Goal: Task Accomplishment & Management: Manage account settings

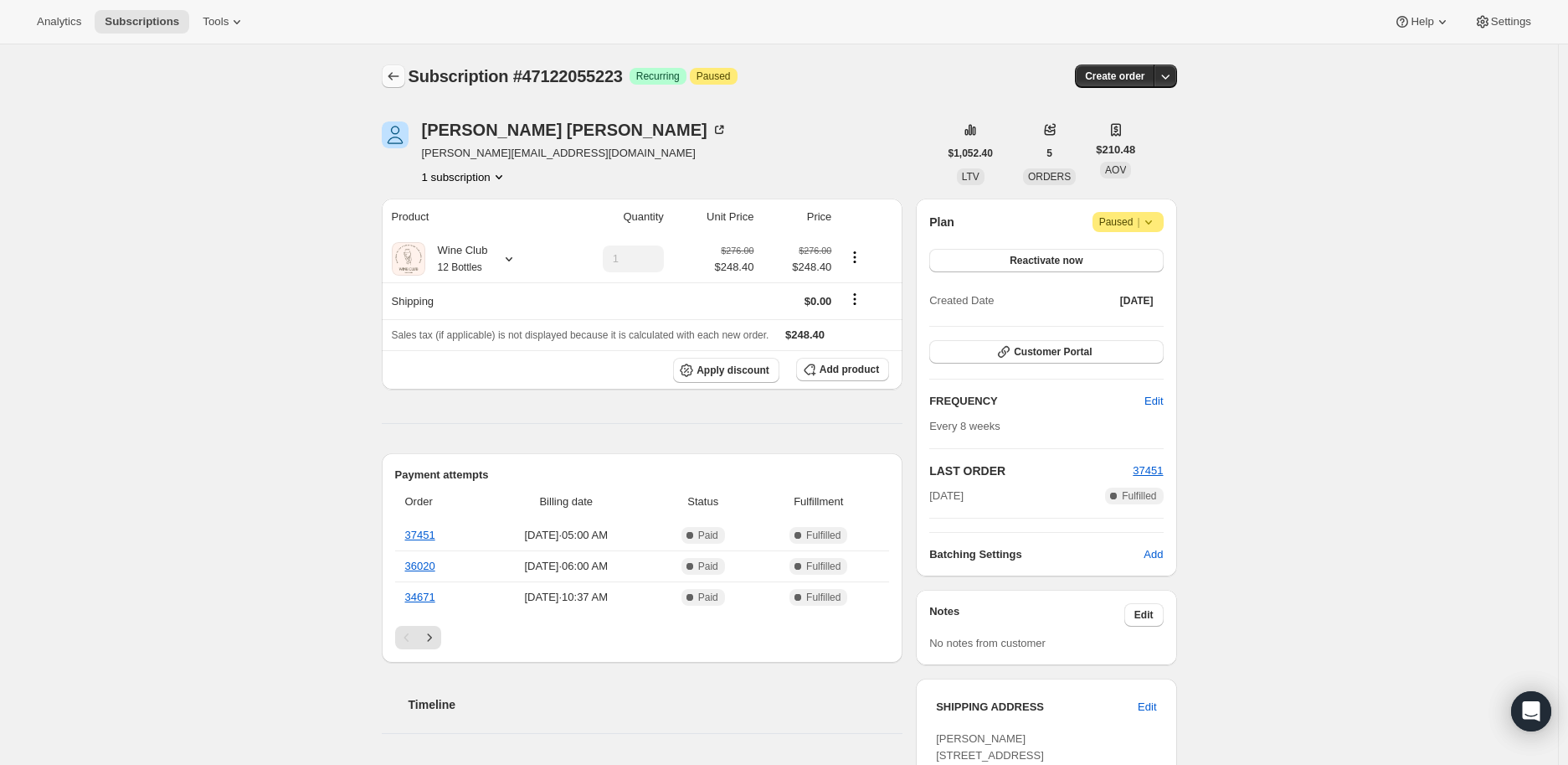
click at [395, 74] on icon "Subscriptions" at bounding box center [393, 76] width 17 height 17
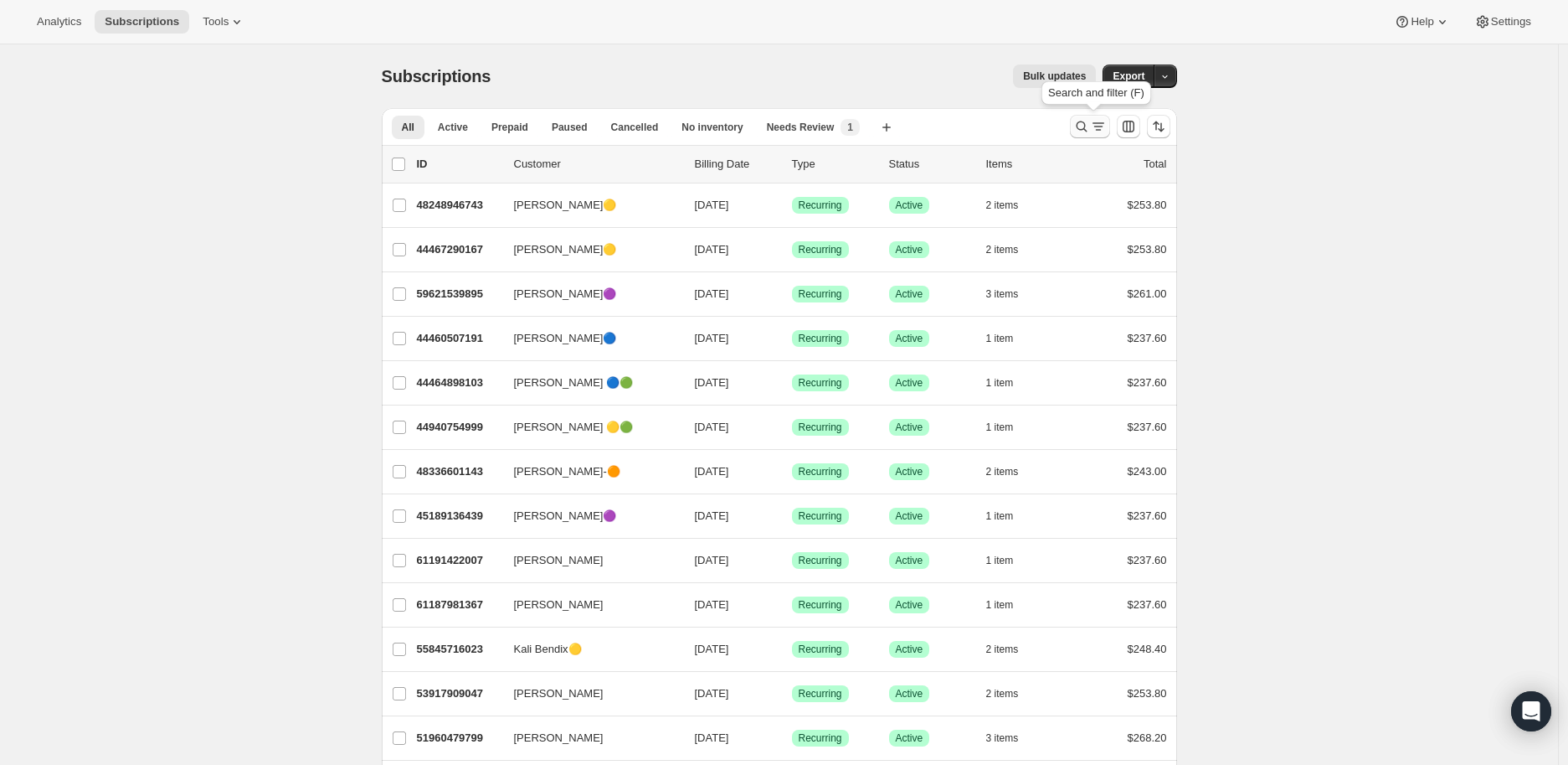
click at [1085, 126] on icon "Search and filter results" at bounding box center [1081, 126] width 17 height 17
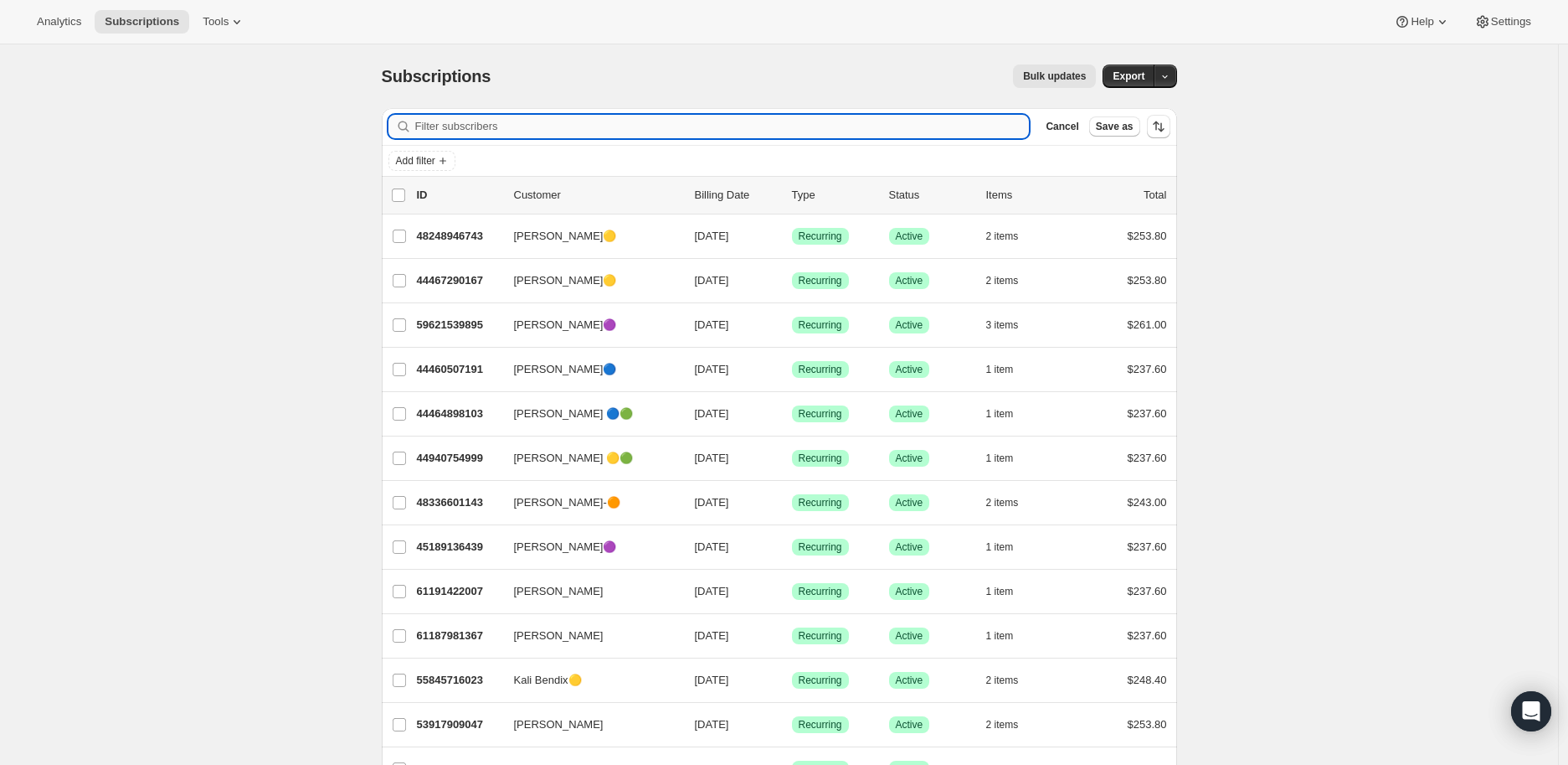
click at [465, 126] on input "Filter subscribers" at bounding box center [721, 126] width 614 height 24
paste input "[EMAIL_ADDRESS][DOMAIN_NAME]"
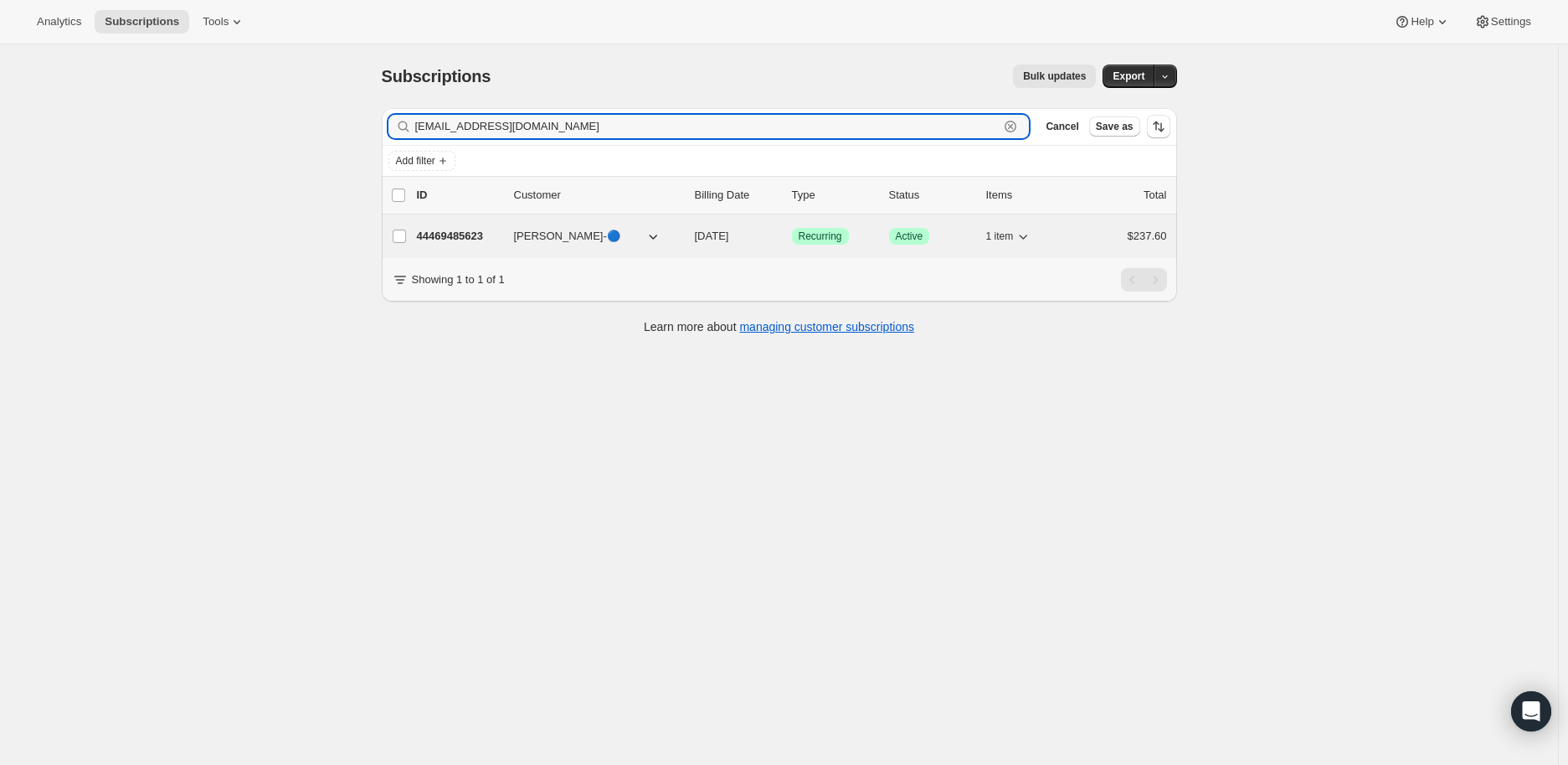
type input "[EMAIL_ADDRESS][DOMAIN_NAME]"
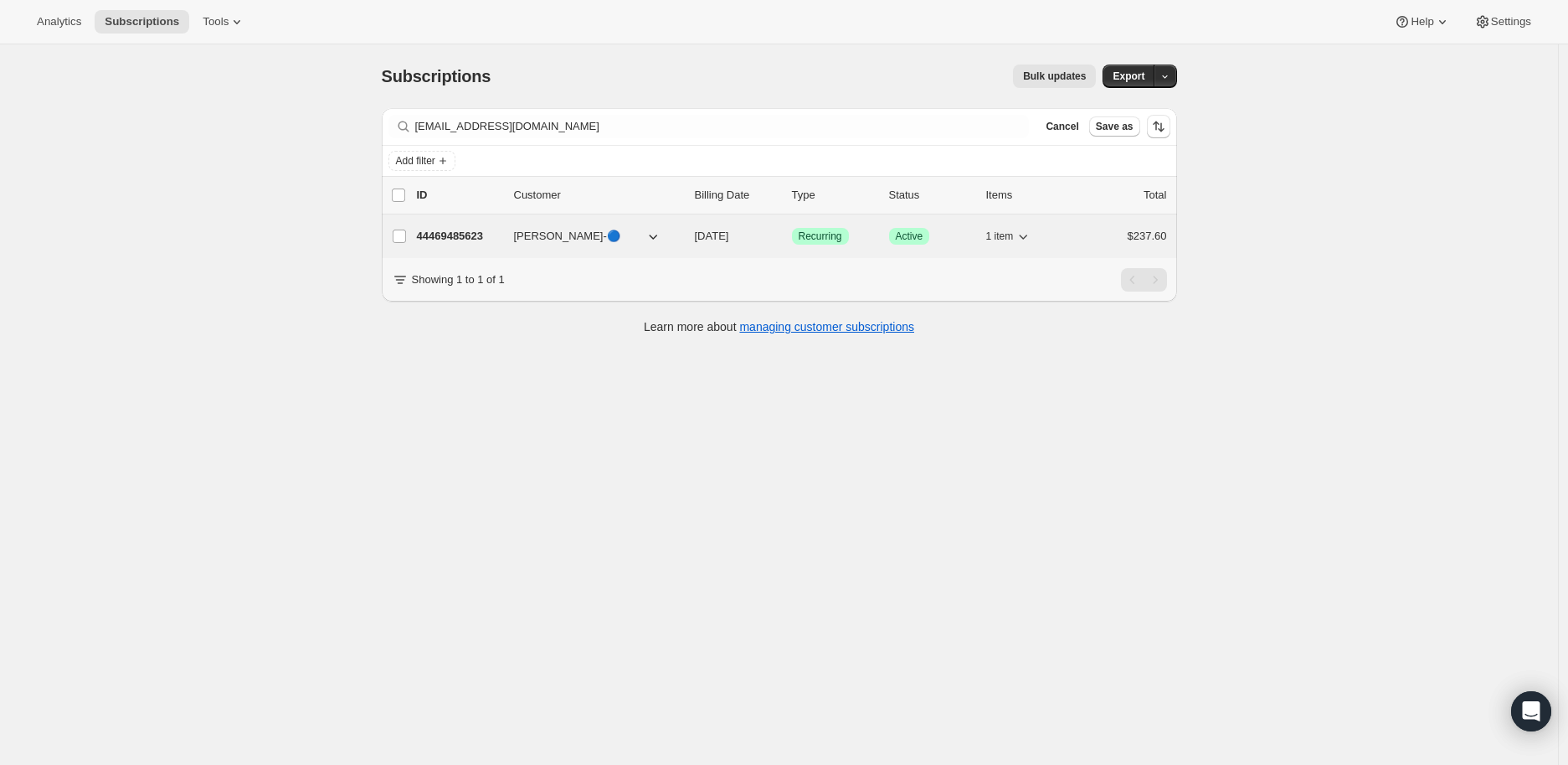
click at [453, 237] on p "44469485623" at bounding box center [458, 235] width 84 height 17
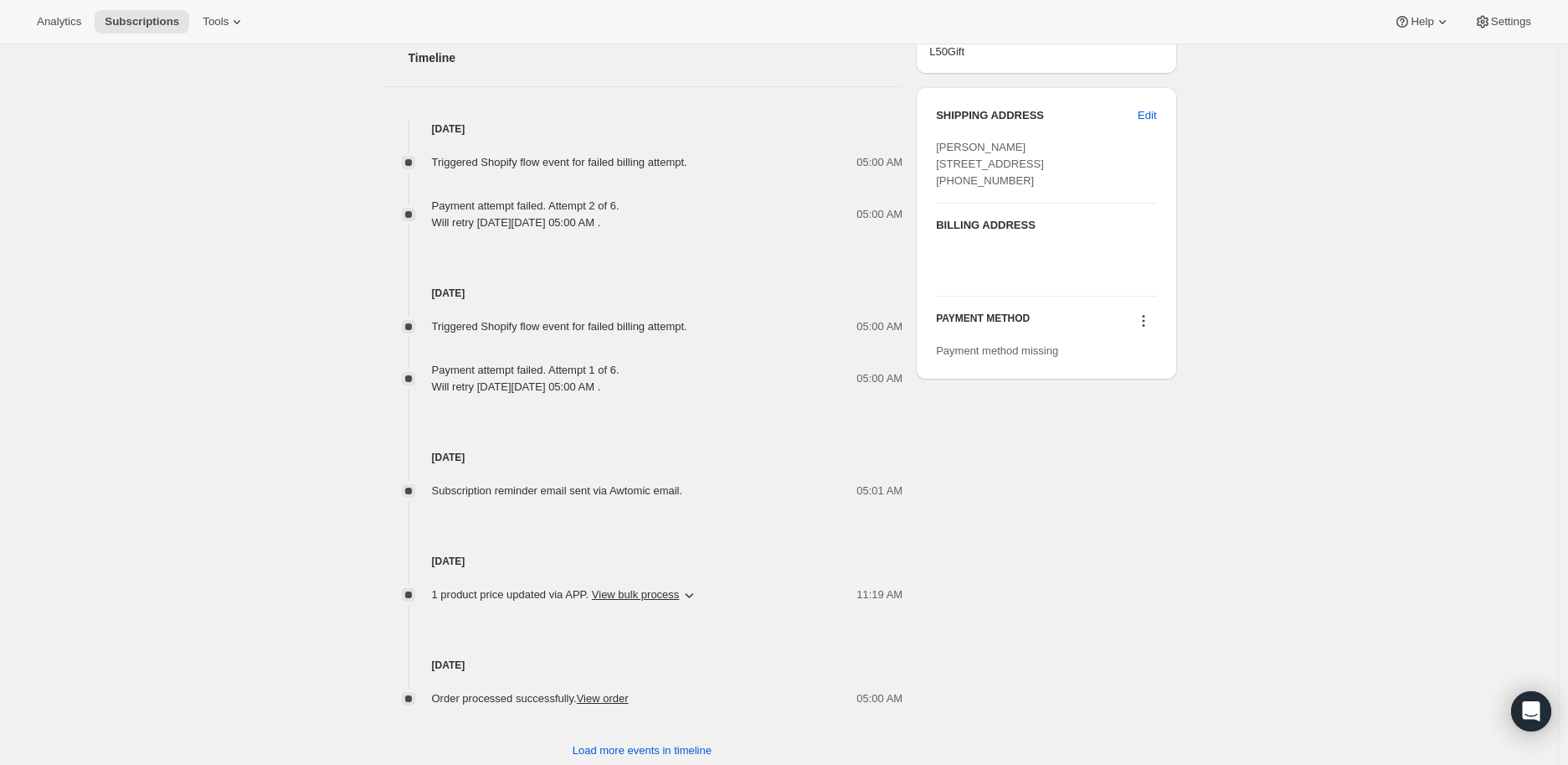
scroll to position [881, 0]
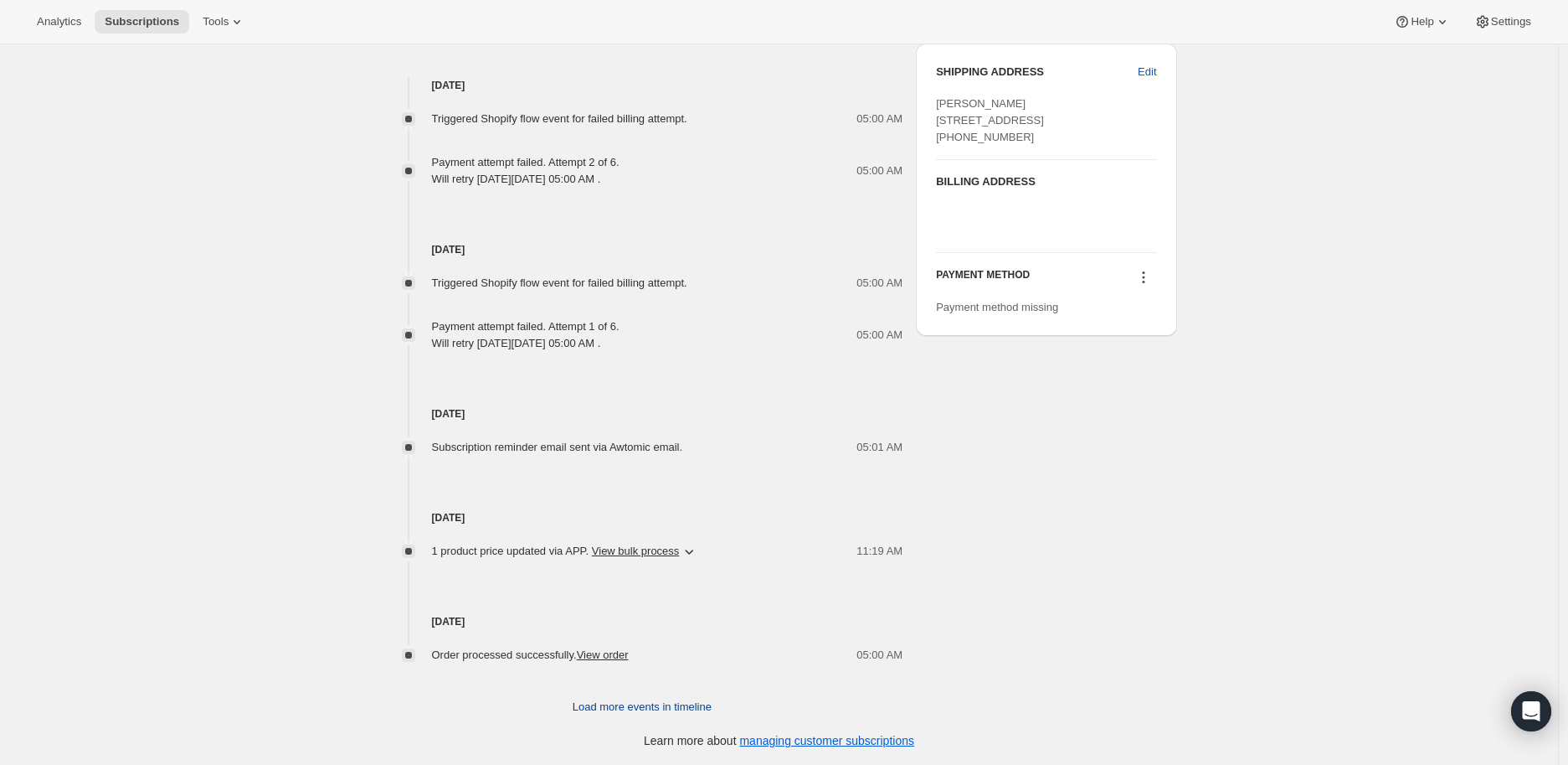
click at [601, 703] on span "Load more events in timeline" at bounding box center [642, 706] width 139 height 17
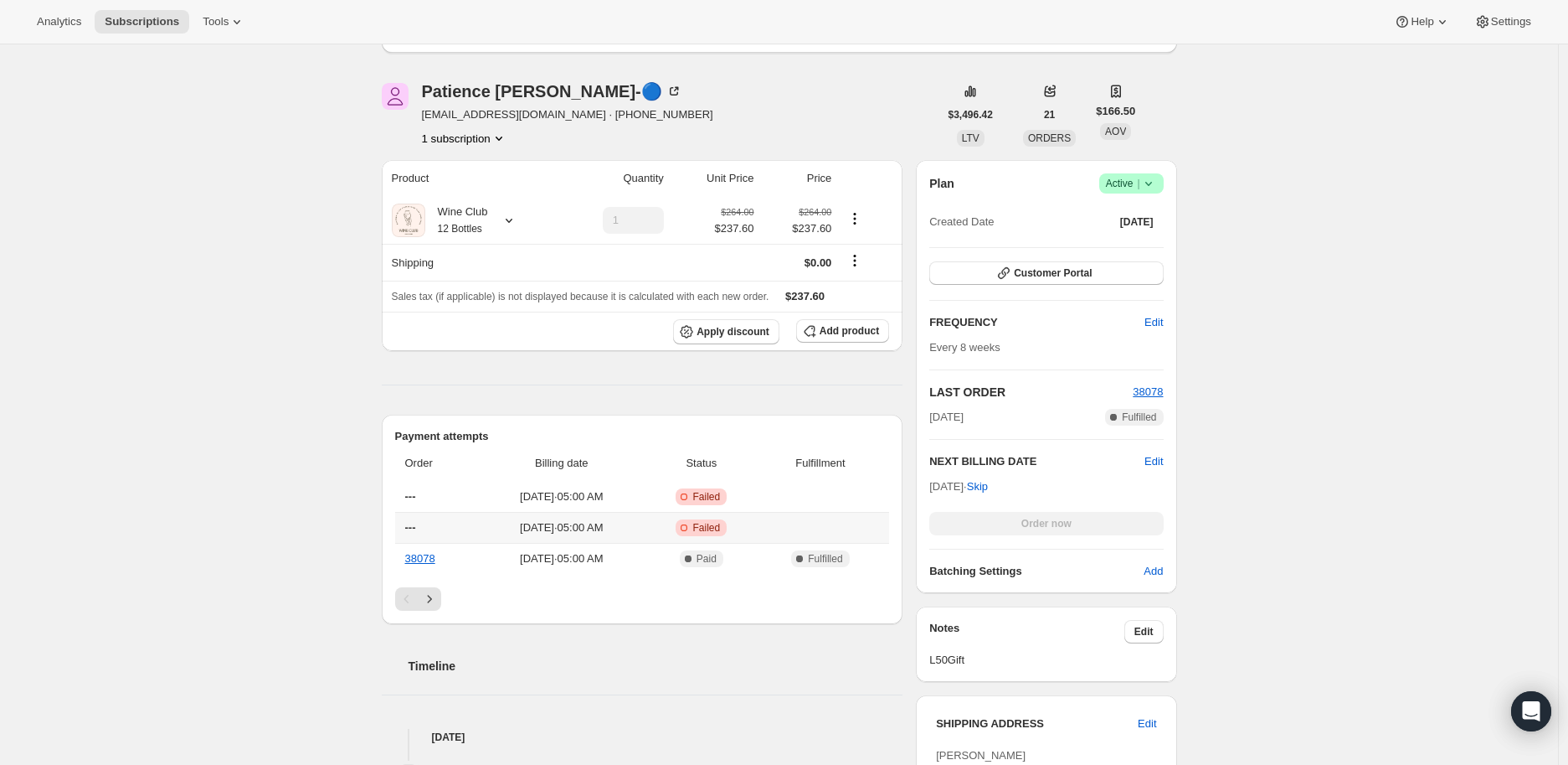
scroll to position [323, 0]
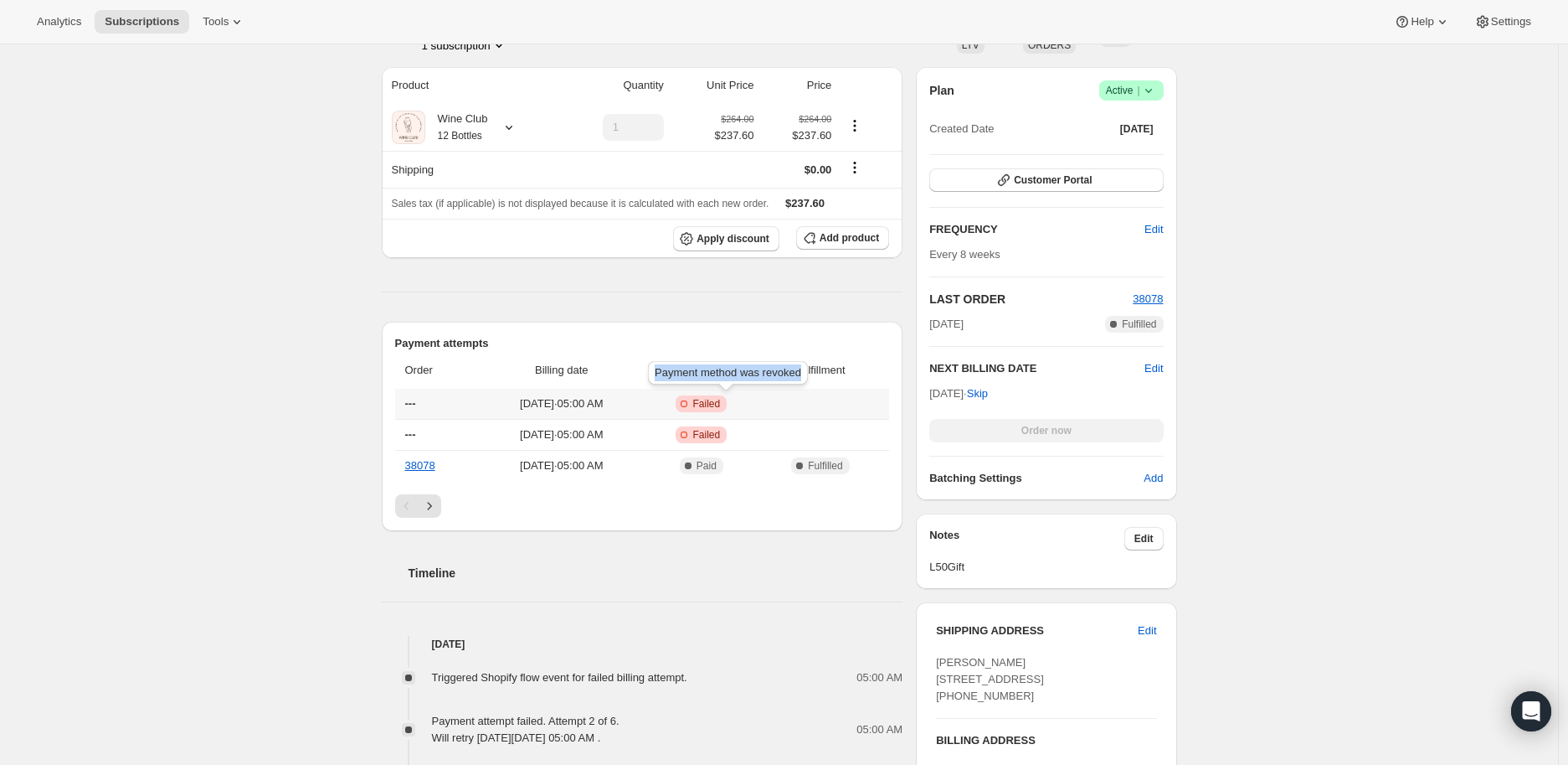
copy span "Payment method was revoked"
drag, startPoint x: 799, startPoint y: 370, endPoint x: 656, endPoint y: 375, distance: 143.1
click at [656, 375] on div "Payment method was revoked" at bounding box center [728, 376] width 166 height 37
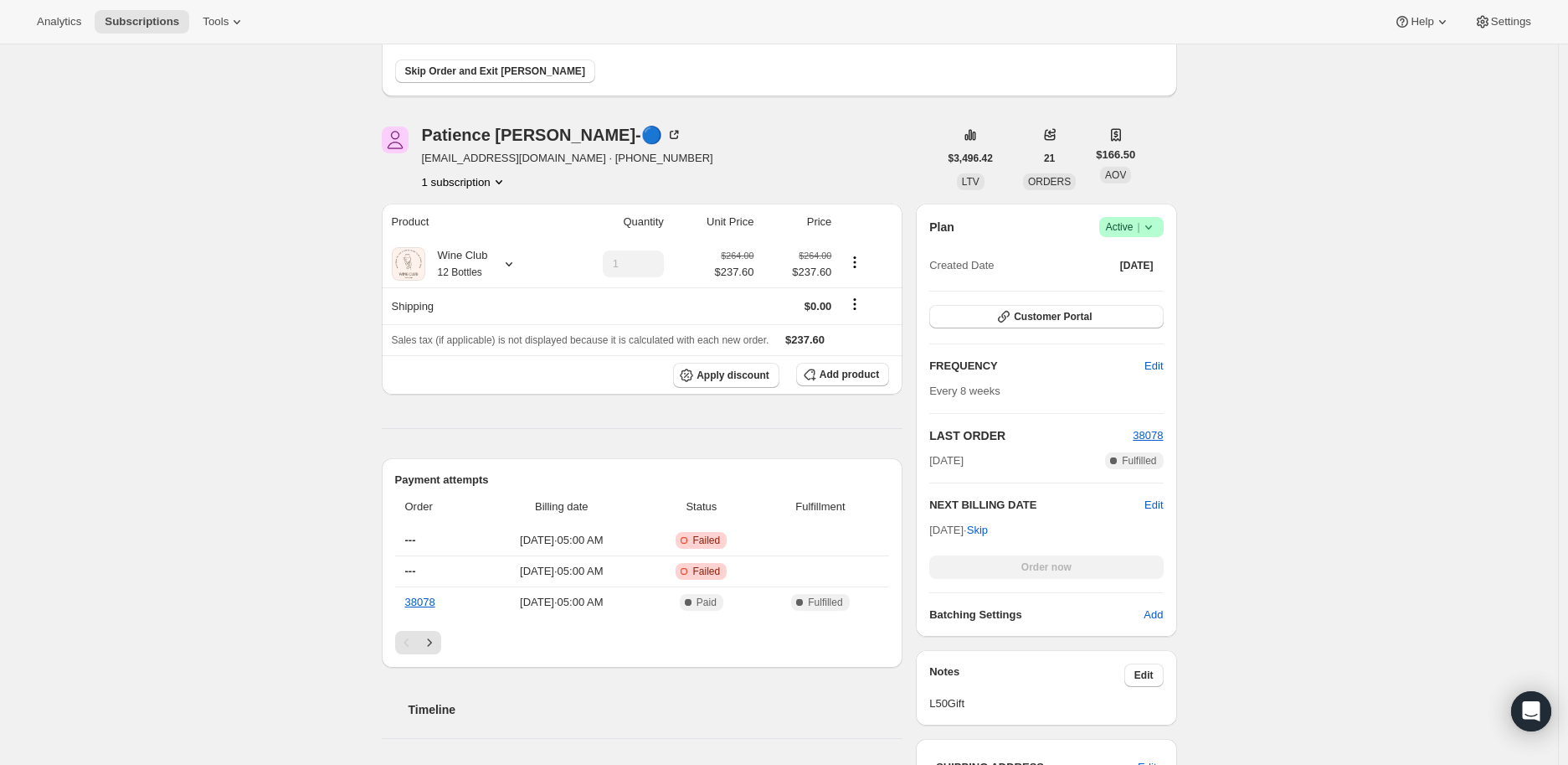
scroll to position [279, 0]
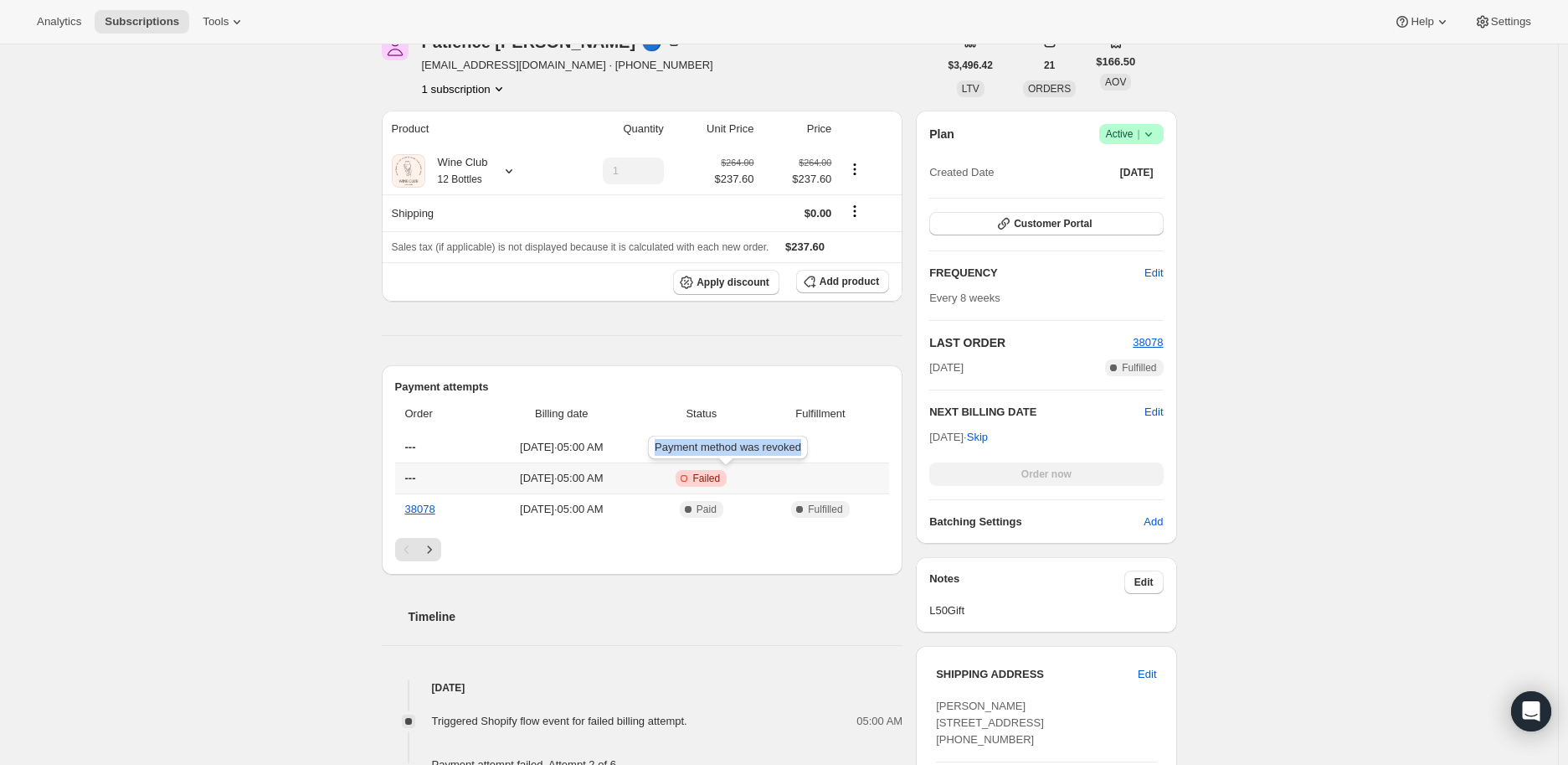
drag, startPoint x: 796, startPoint y: 448, endPoint x: 655, endPoint y: 448, distance: 141.0
click at [655, 448] on div "Payment method was revoked" at bounding box center [728, 450] width 166 height 37
copy span "Payment method was revoked"
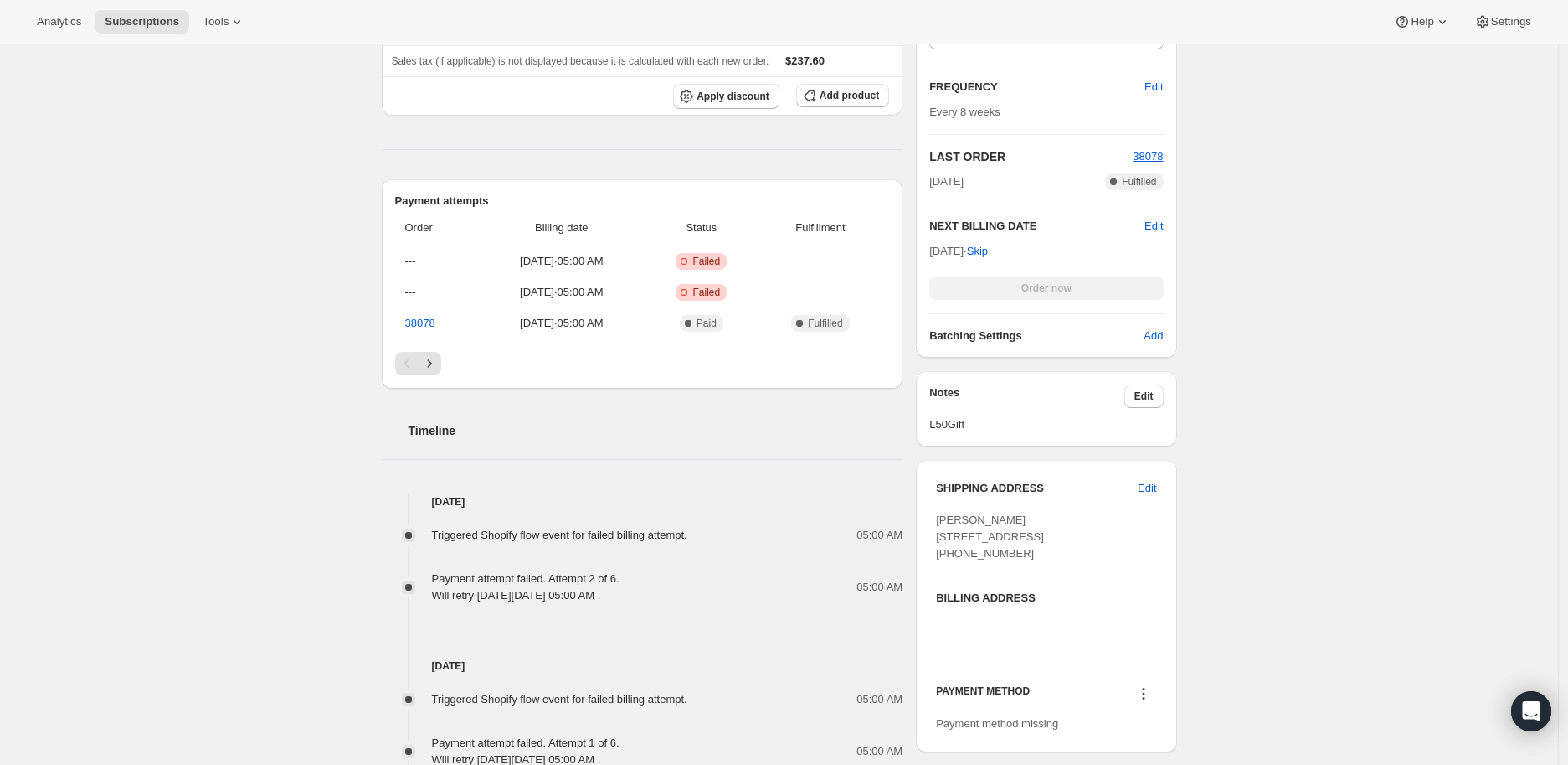
scroll to position [650, 0]
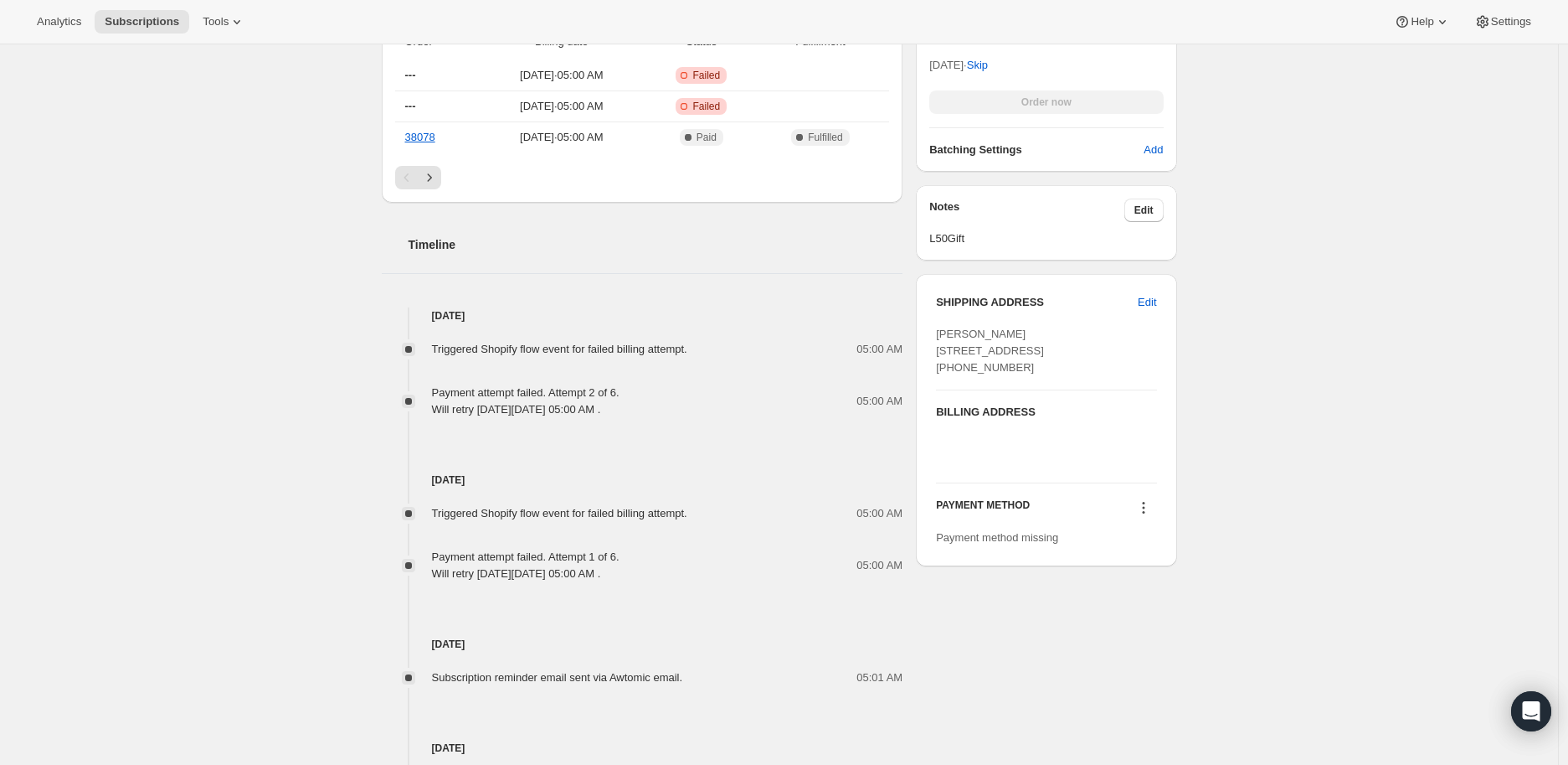
click at [1144, 513] on icon at bounding box center [1143, 512] width 3 height 3
click at [1089, 651] on div "[PERSON_NAME]-🔵 [EMAIL_ADDRESS][DOMAIN_NAME] · [PHONE_NUMBER] 1 subscription $3…" at bounding box center [773, 610] width 809 height 1950
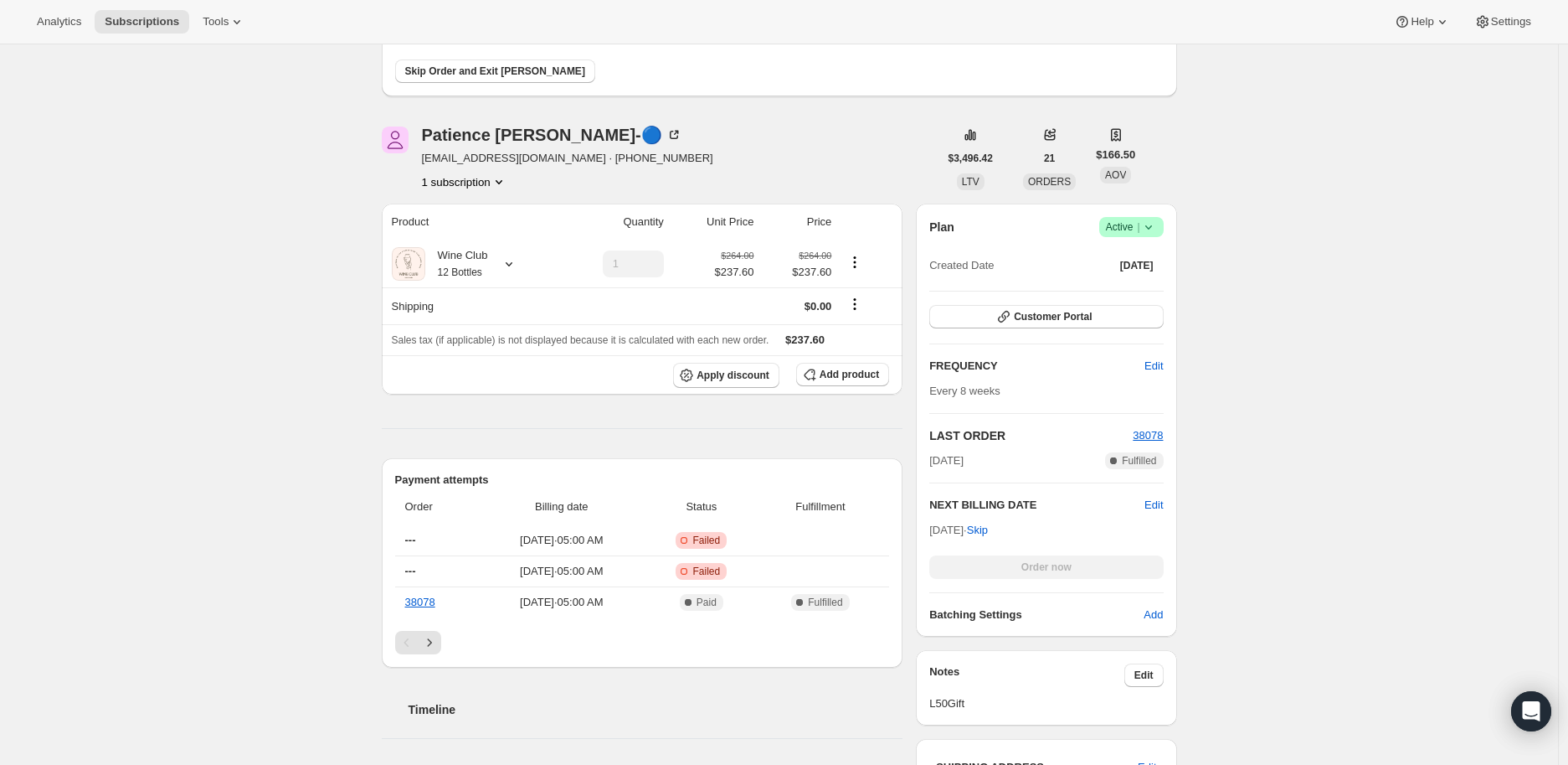
scroll to position [0, 0]
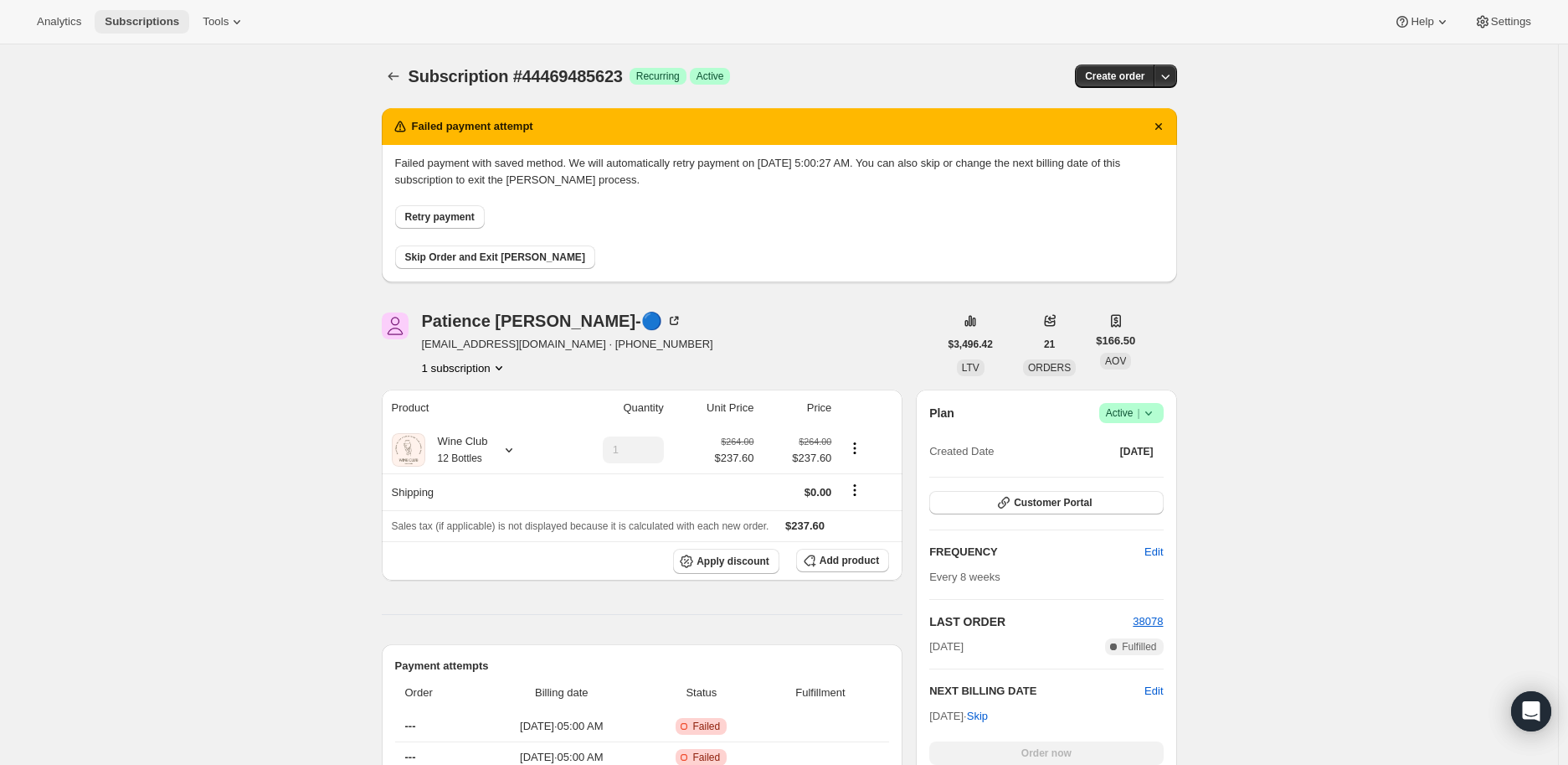
click at [123, 24] on span "Subscriptions" at bounding box center [142, 21] width 75 height 13
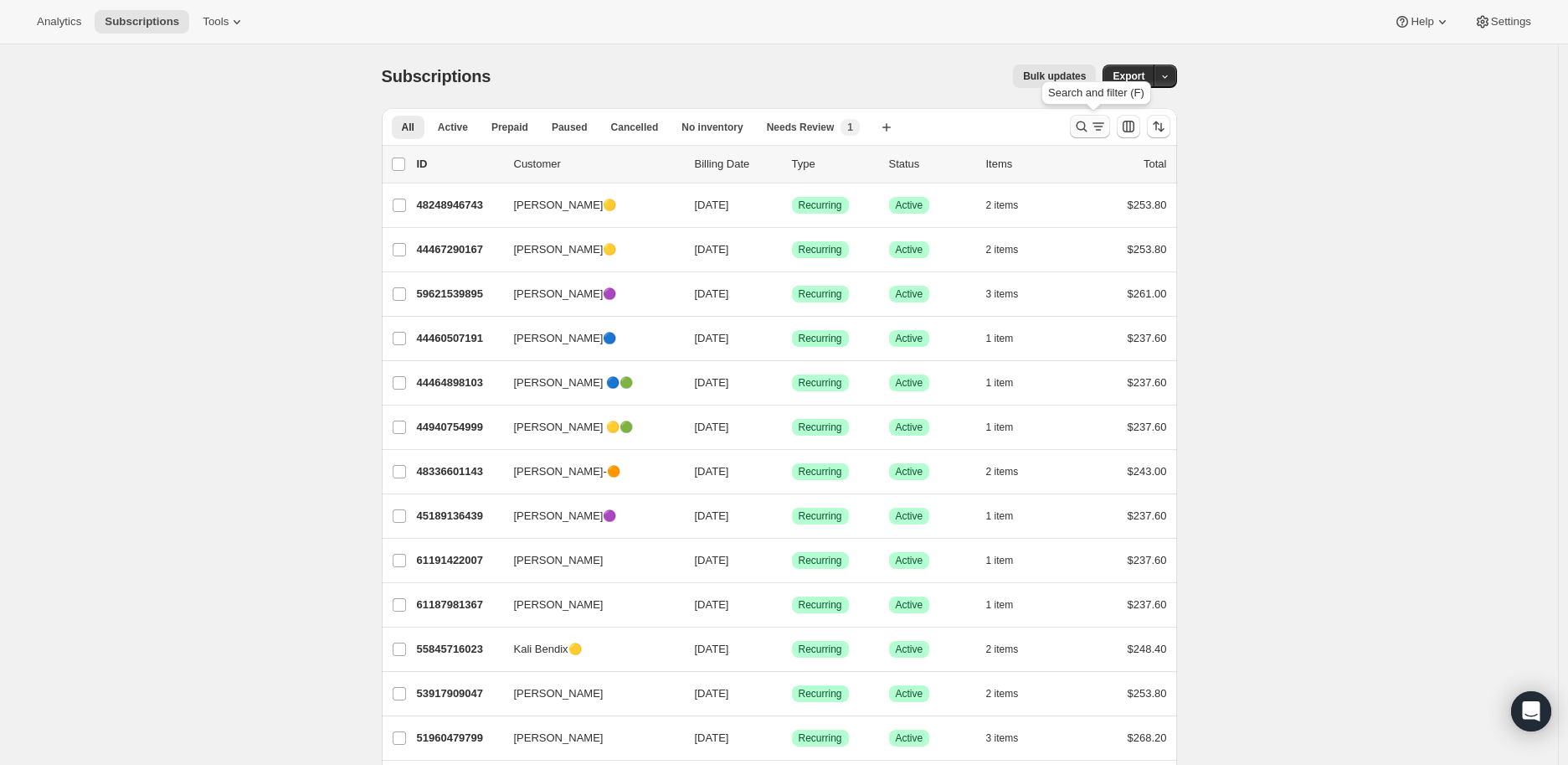
click at [1084, 121] on icon "Search and filter results" at bounding box center [1081, 126] width 17 height 17
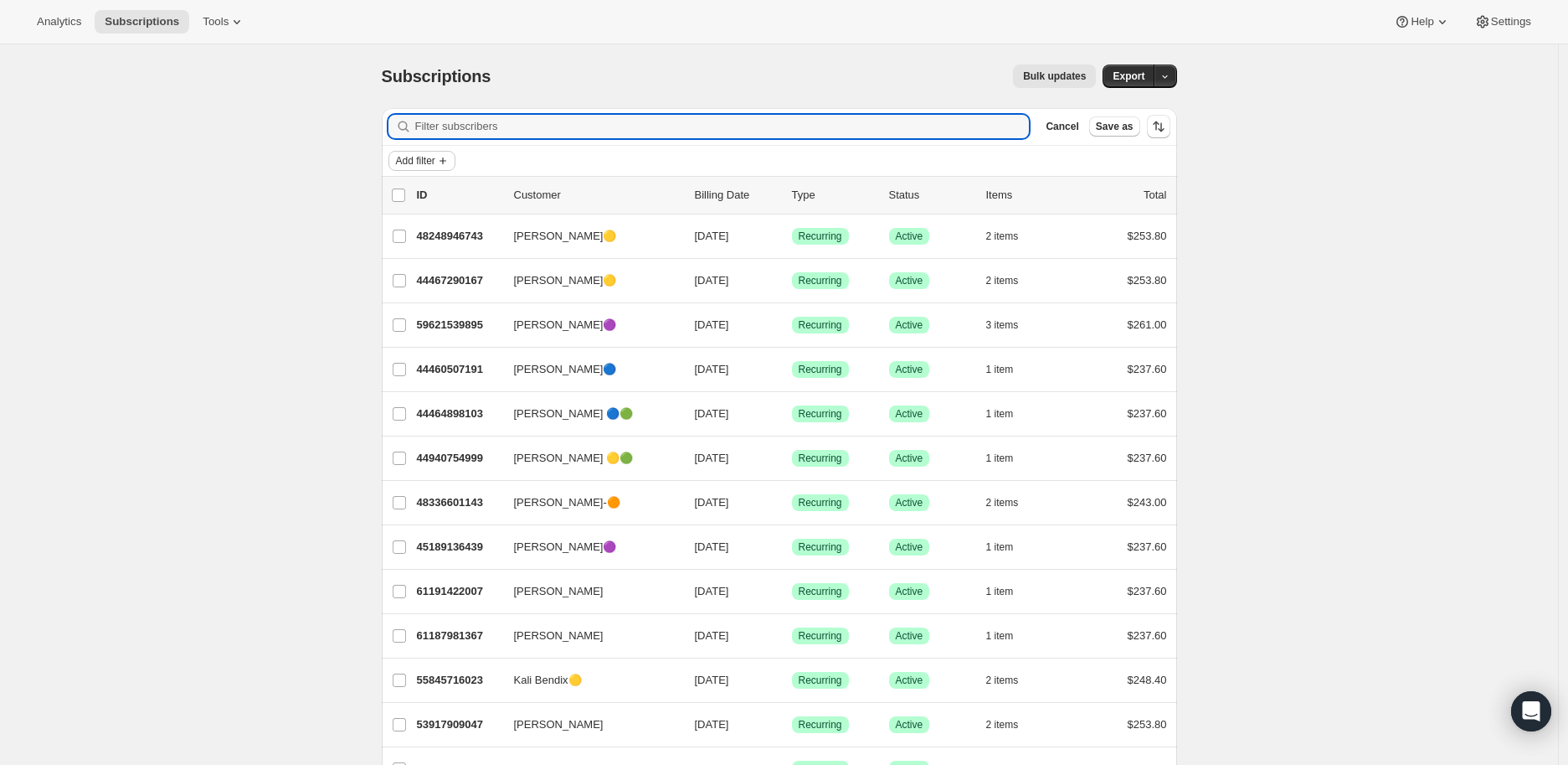
click at [446, 160] on icon "Add filter" at bounding box center [442, 160] width 13 height 13
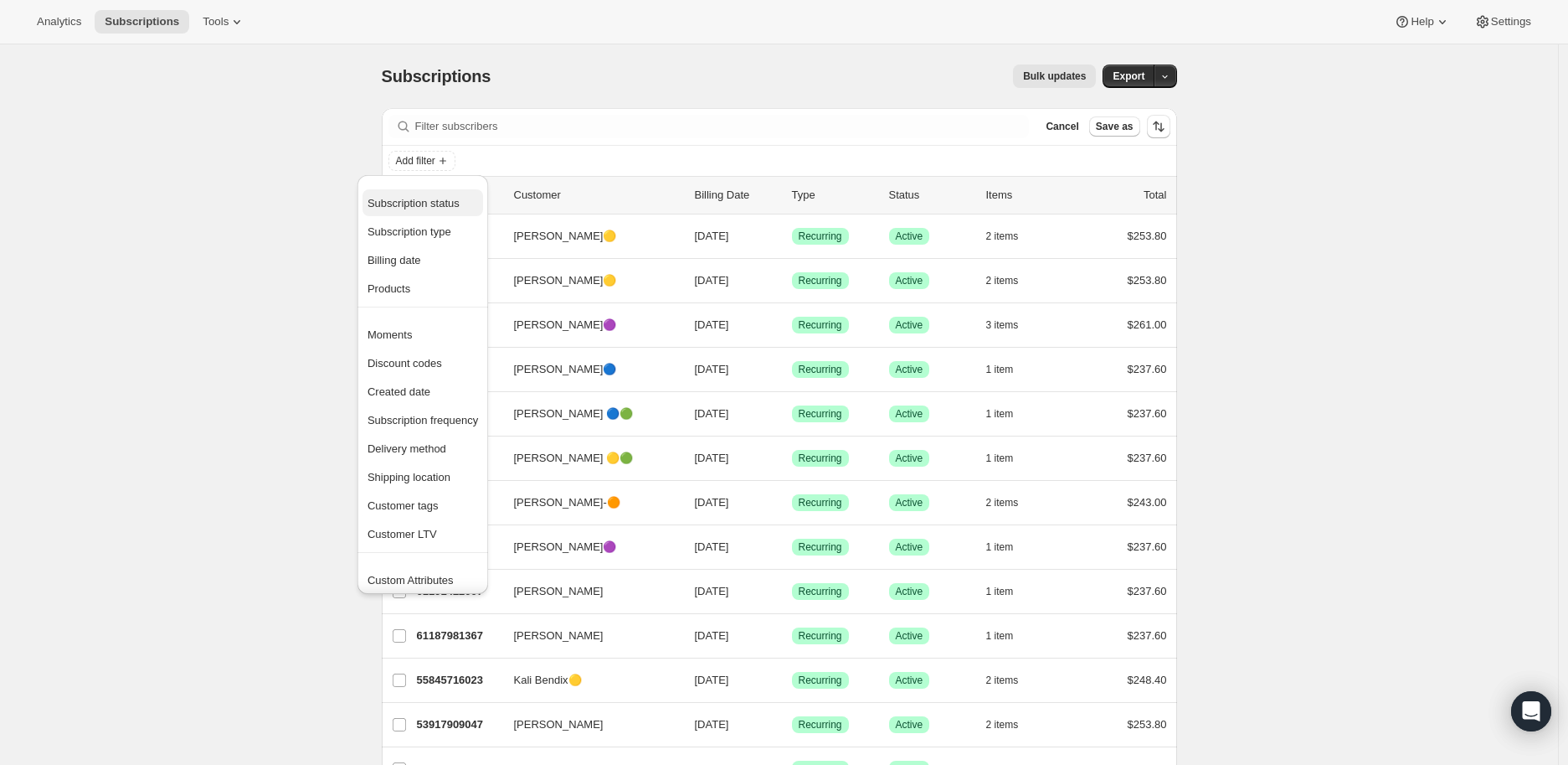
click at [447, 199] on span "Subscription status" at bounding box center [413, 203] width 92 height 12
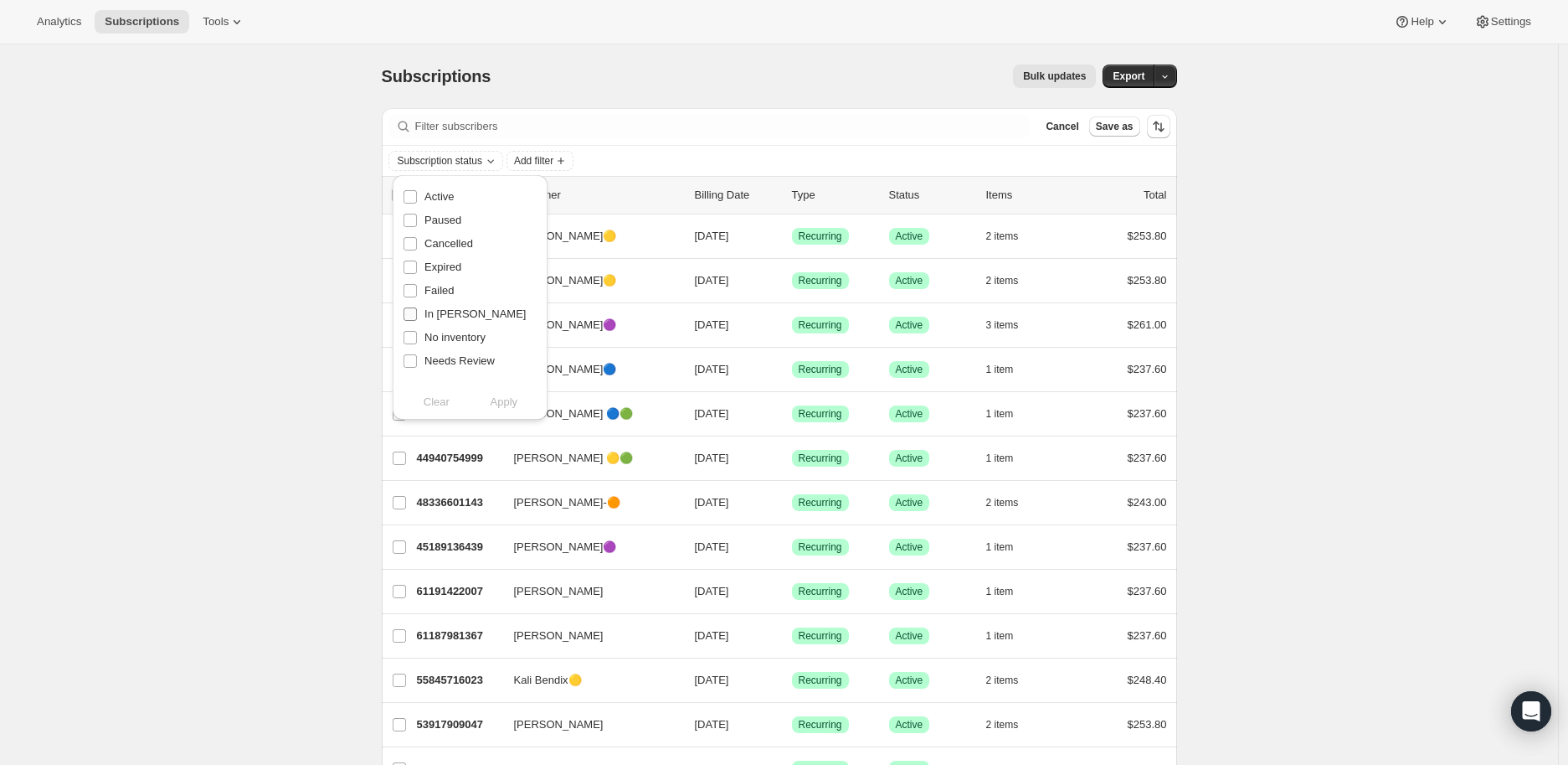
click at [411, 318] on input "In [PERSON_NAME]" at bounding box center [410, 314] width 13 height 13
checkbox input "true"
click at [511, 400] on span "Apply" at bounding box center [504, 402] width 27 height 17
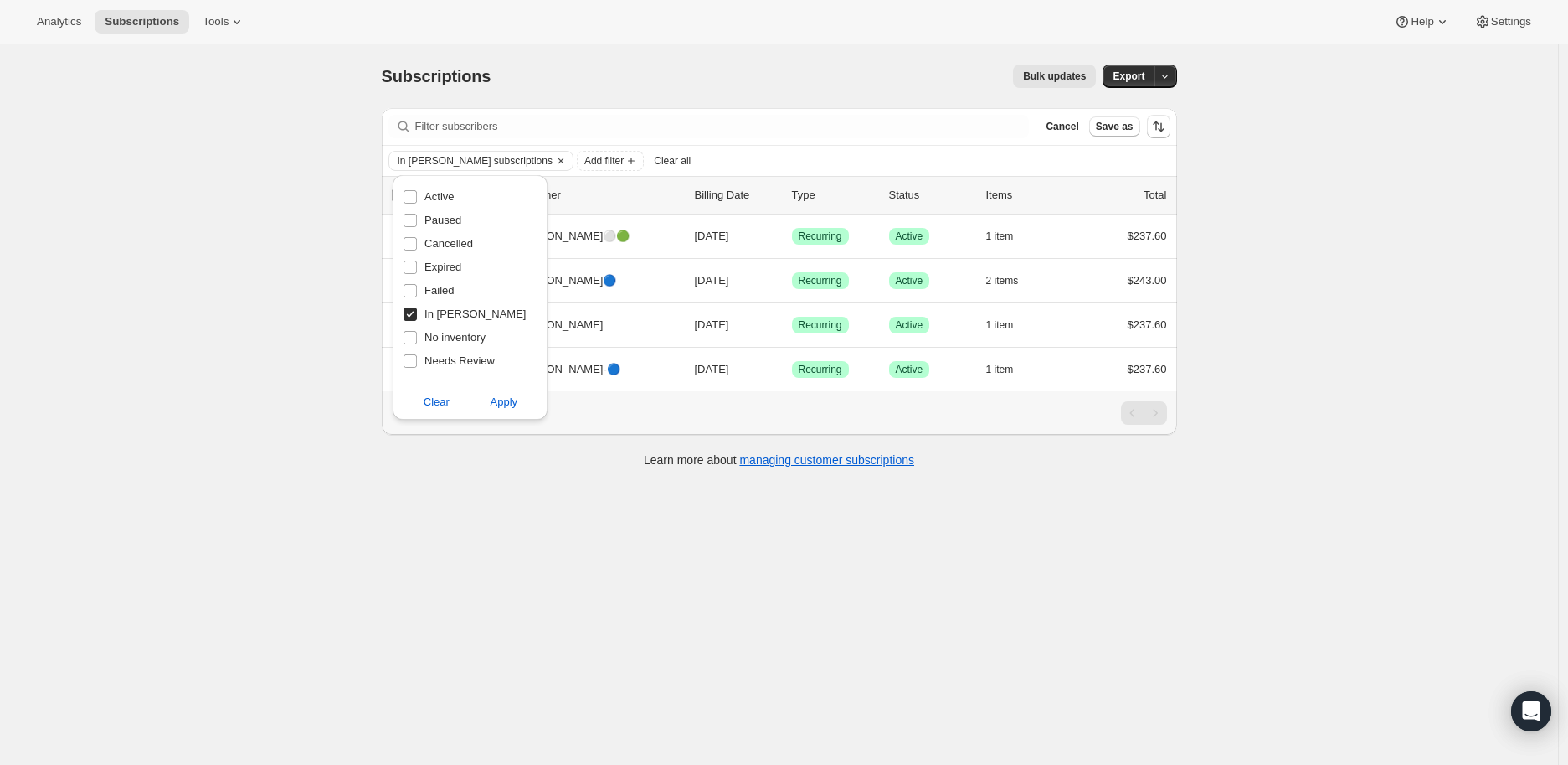
click at [295, 286] on div "Subscriptions. This page is ready Subscriptions Bulk updates More actions Bulk …" at bounding box center [779, 427] width 1557 height 765
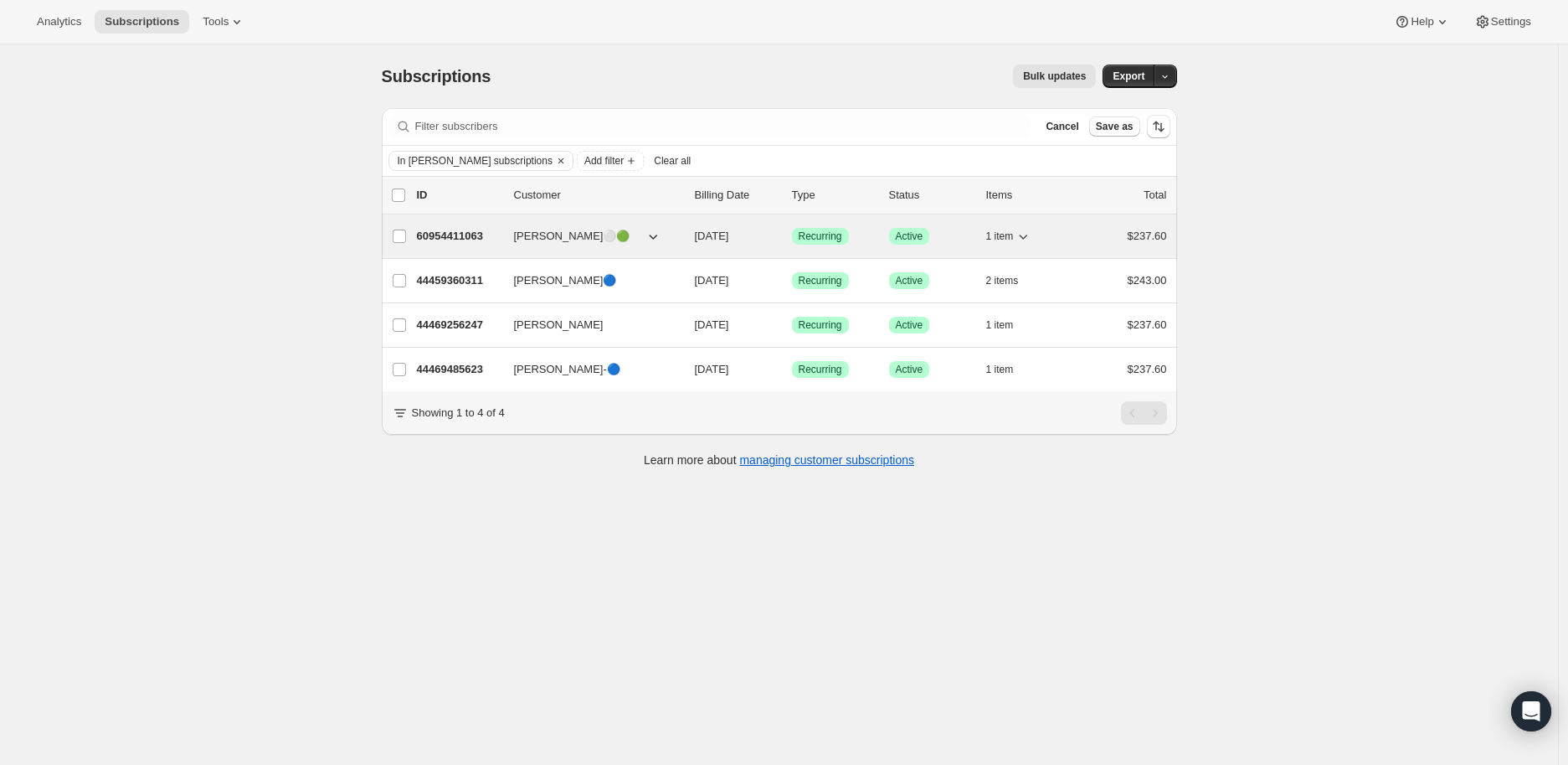
click at [436, 235] on p "60954411063" at bounding box center [458, 235] width 84 height 17
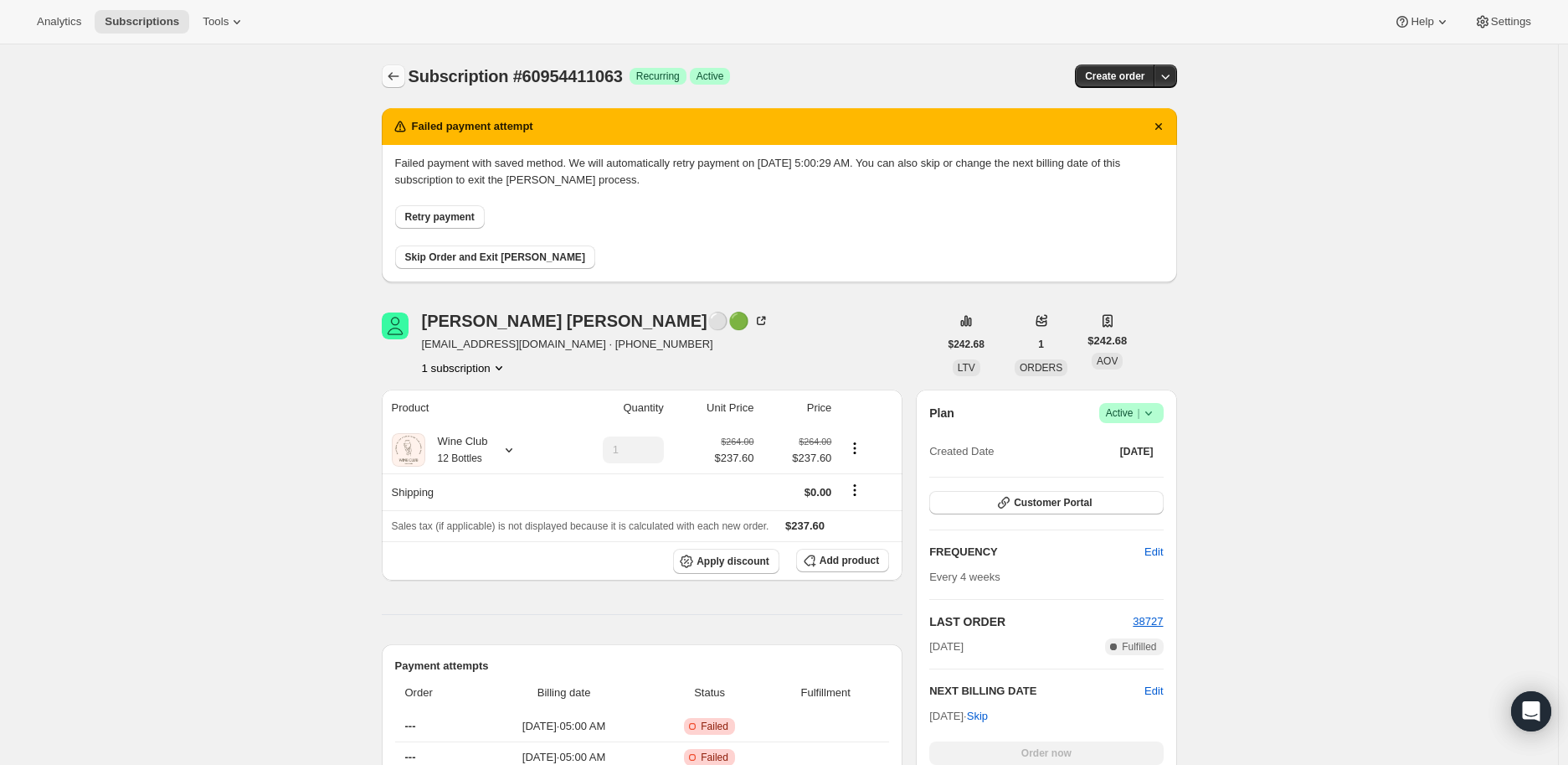
click at [389, 76] on icon "Subscriptions" at bounding box center [393, 76] width 17 height 17
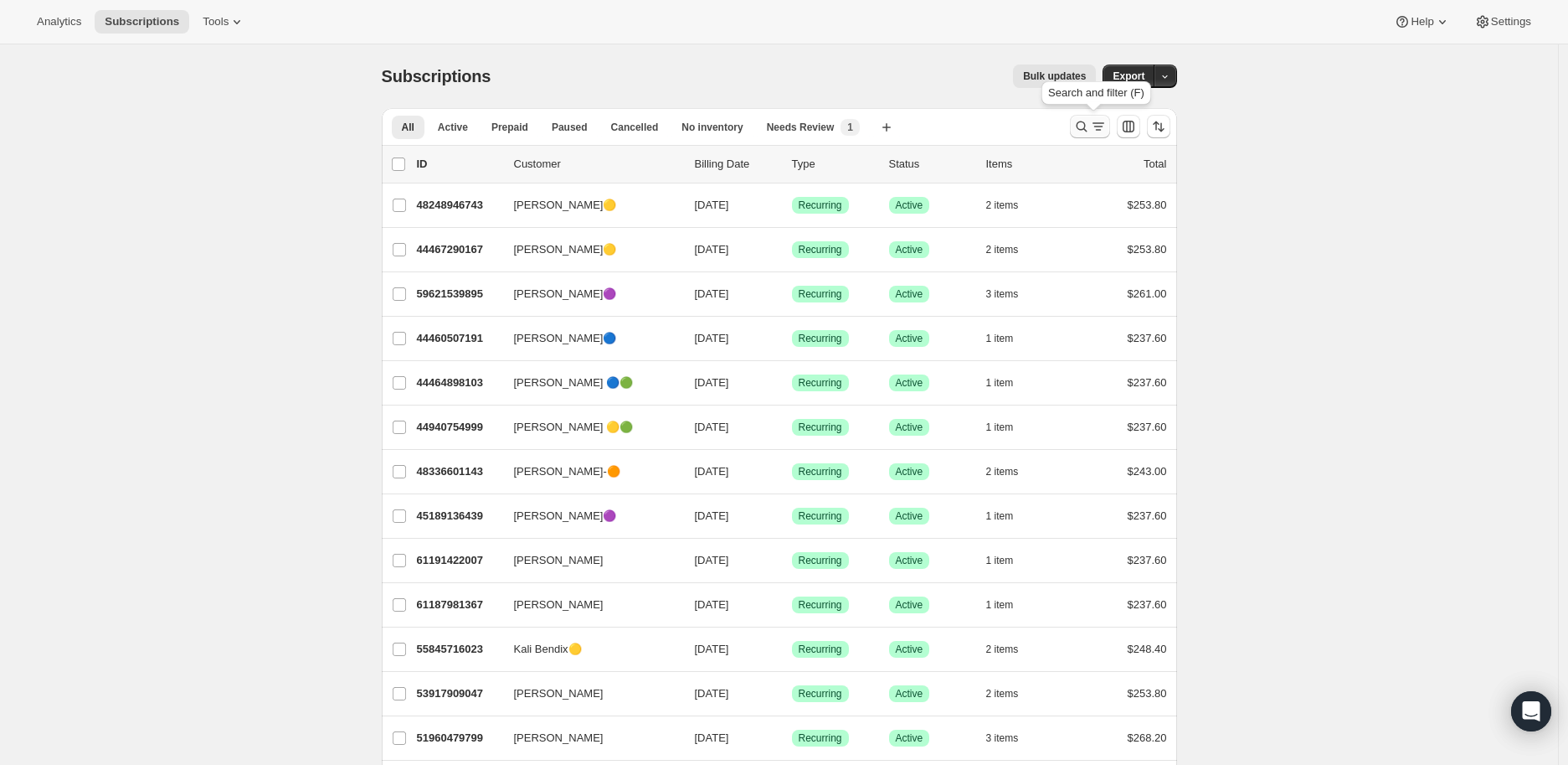
click at [1076, 128] on button "Search and filter results" at bounding box center [1090, 126] width 41 height 24
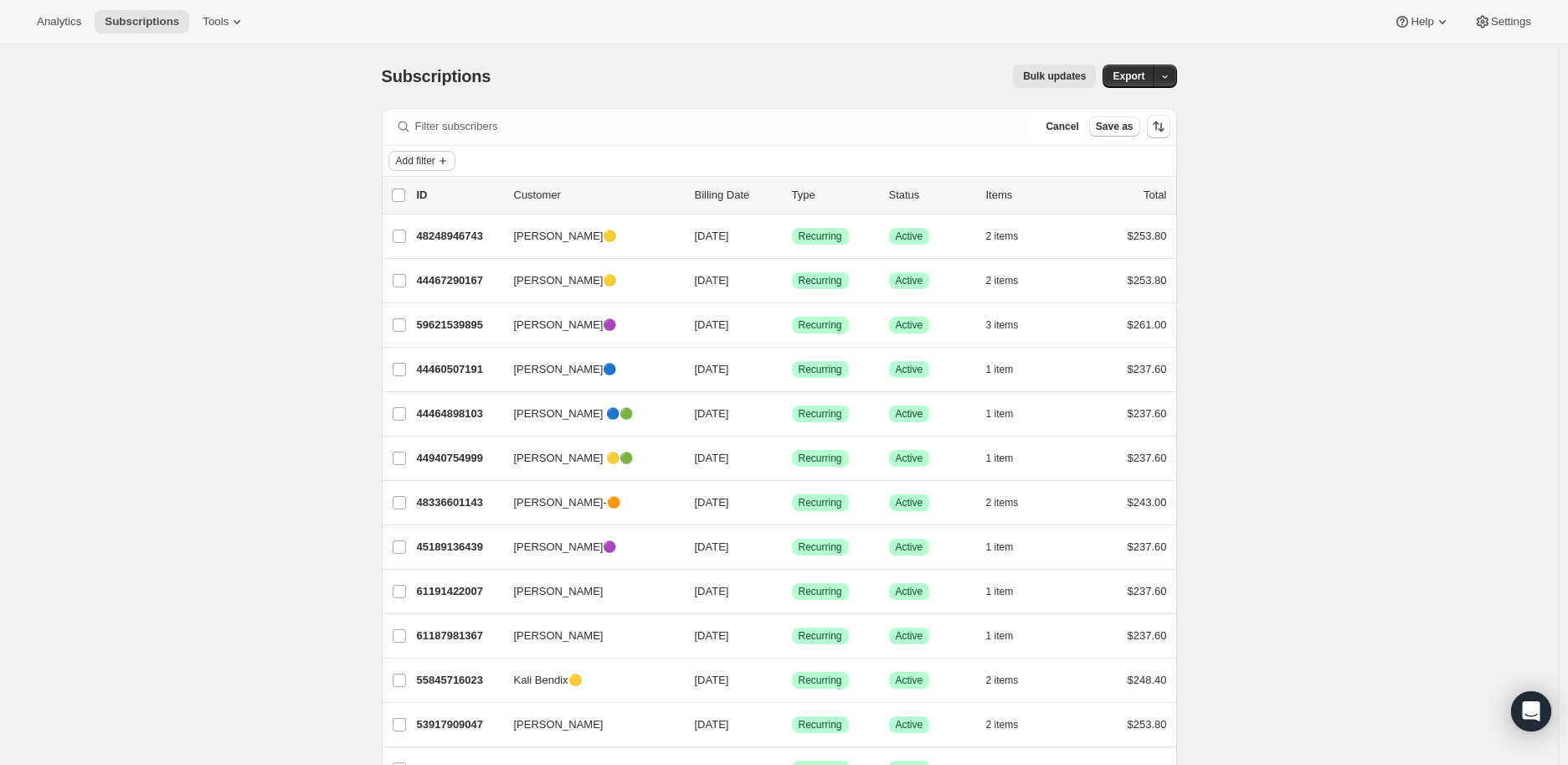
click at [441, 158] on icon "Add filter" at bounding box center [442, 160] width 13 height 13
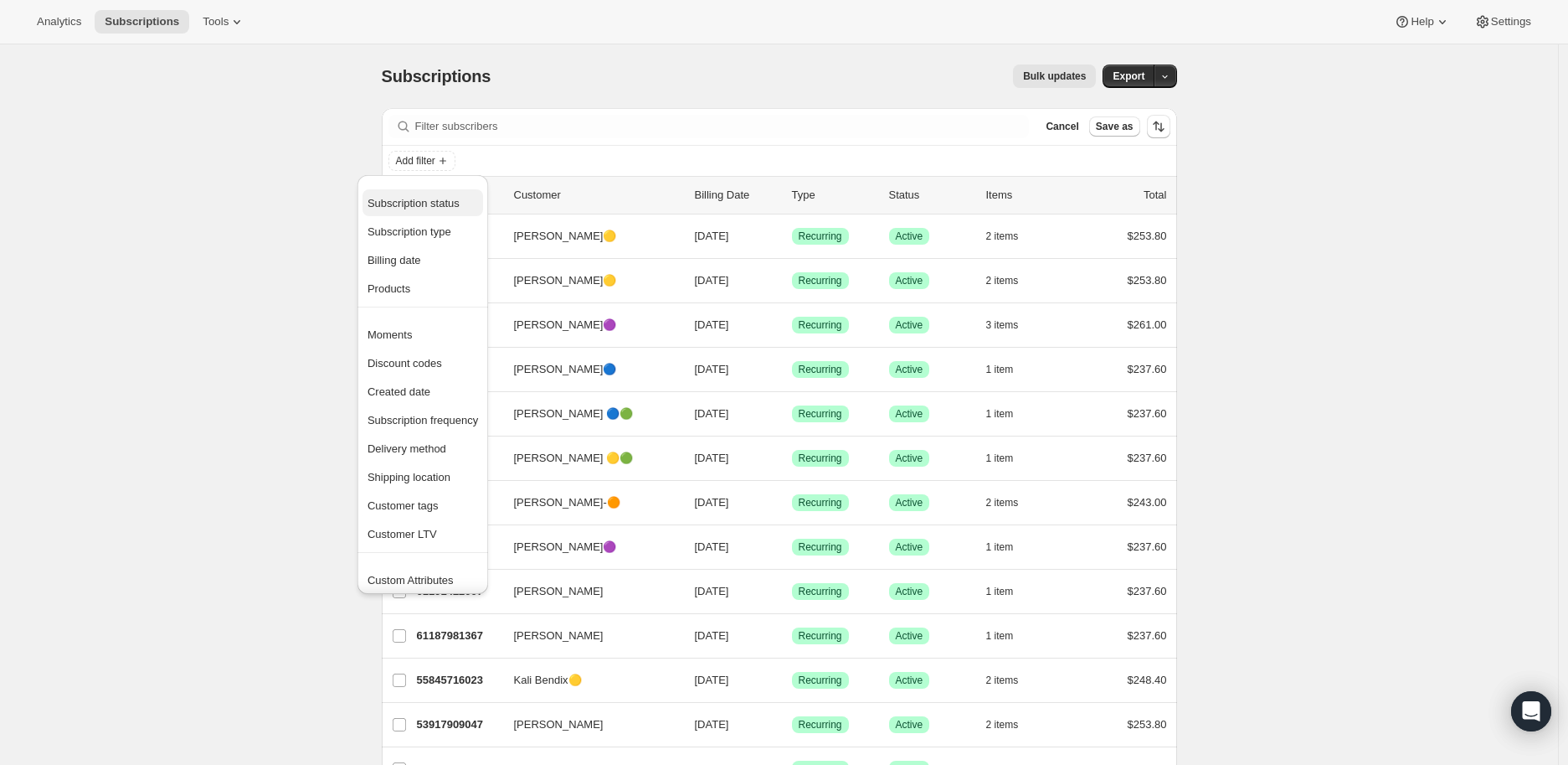
click at [441, 197] on span "Subscription status" at bounding box center [413, 203] width 92 height 12
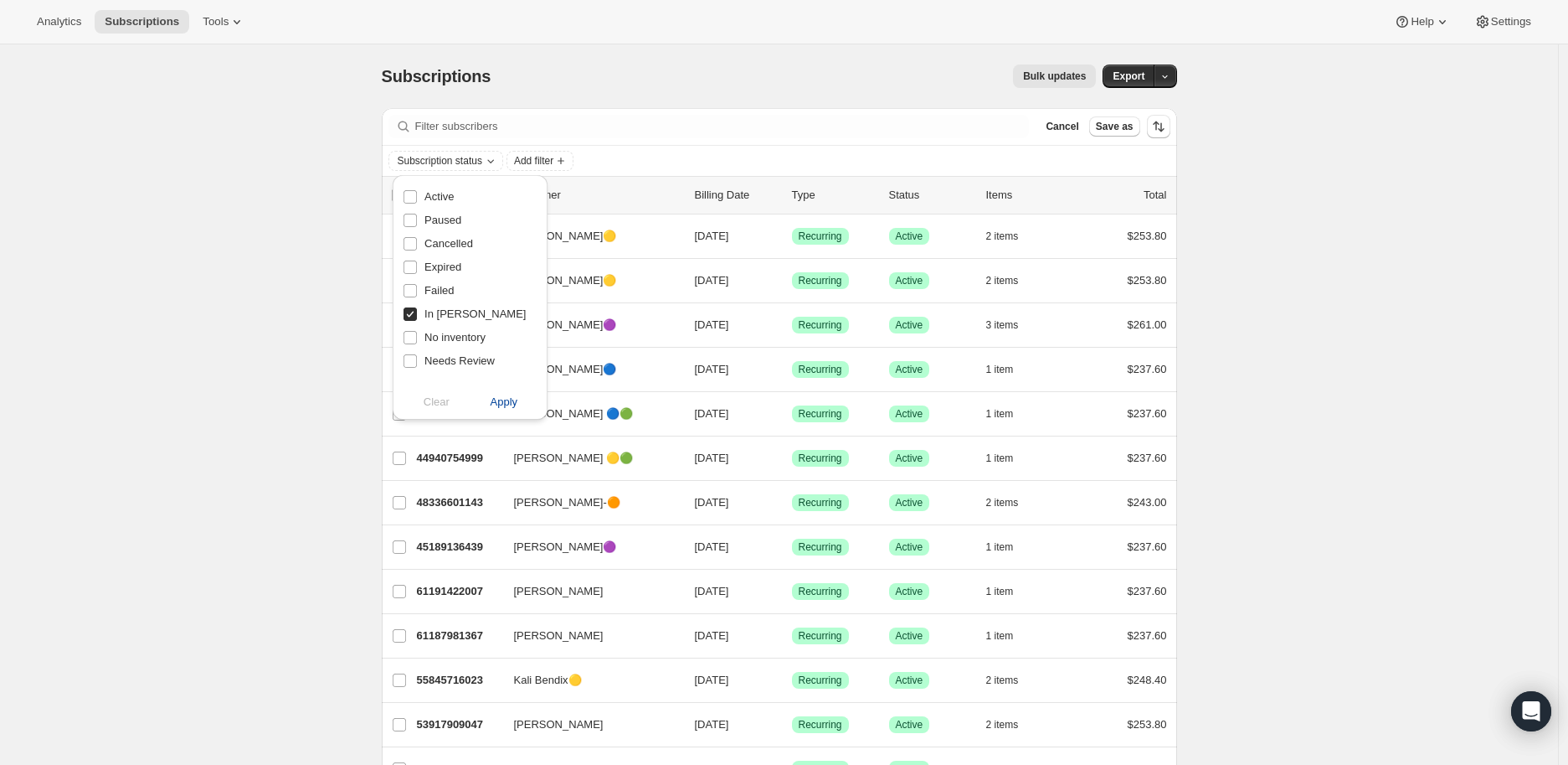
click at [513, 405] on span "Apply" at bounding box center [504, 402] width 27 height 17
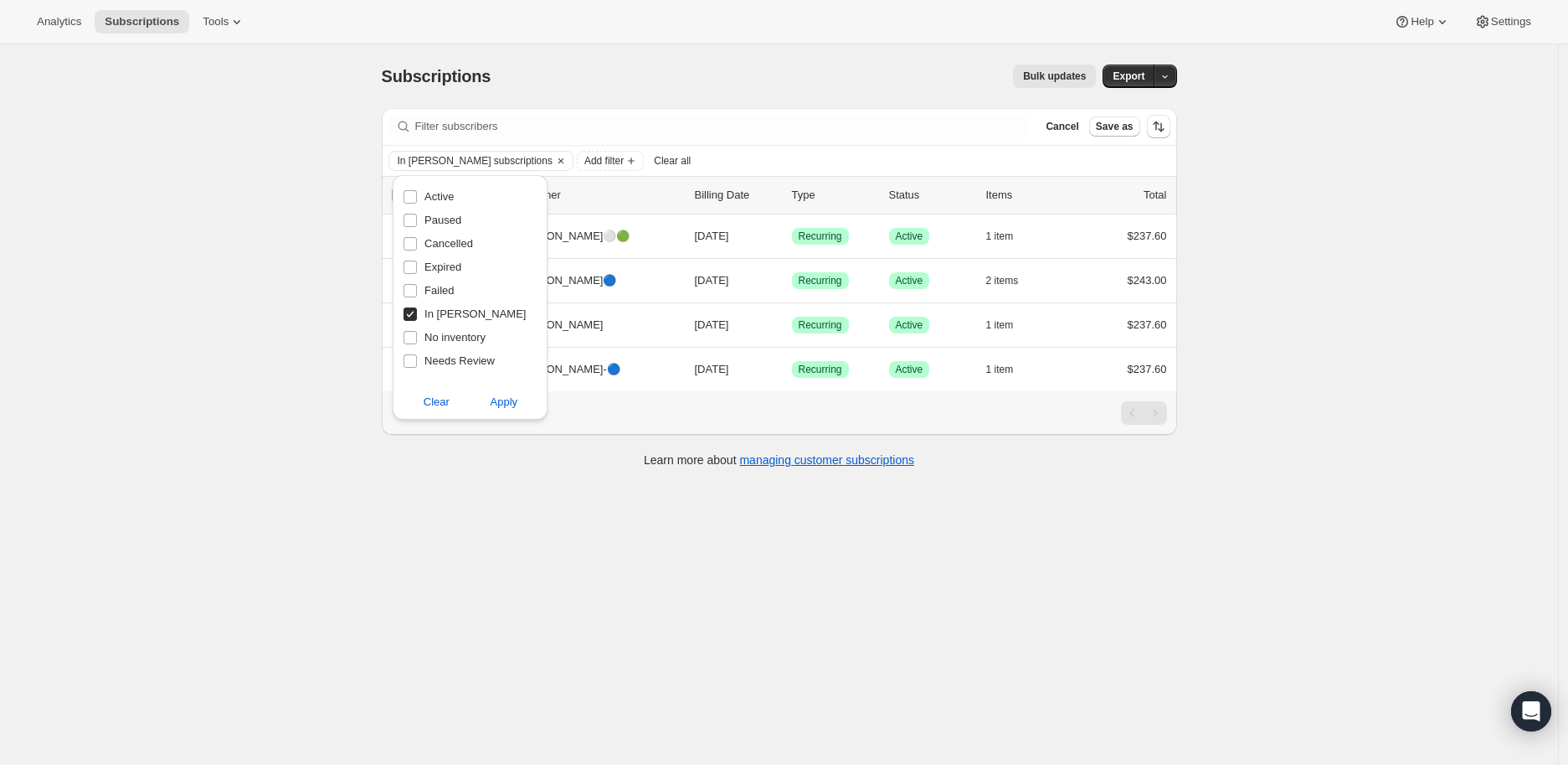
click at [212, 378] on div "Subscriptions. This page is ready Subscriptions Bulk updates More actions Bulk …" at bounding box center [779, 427] width 1557 height 765
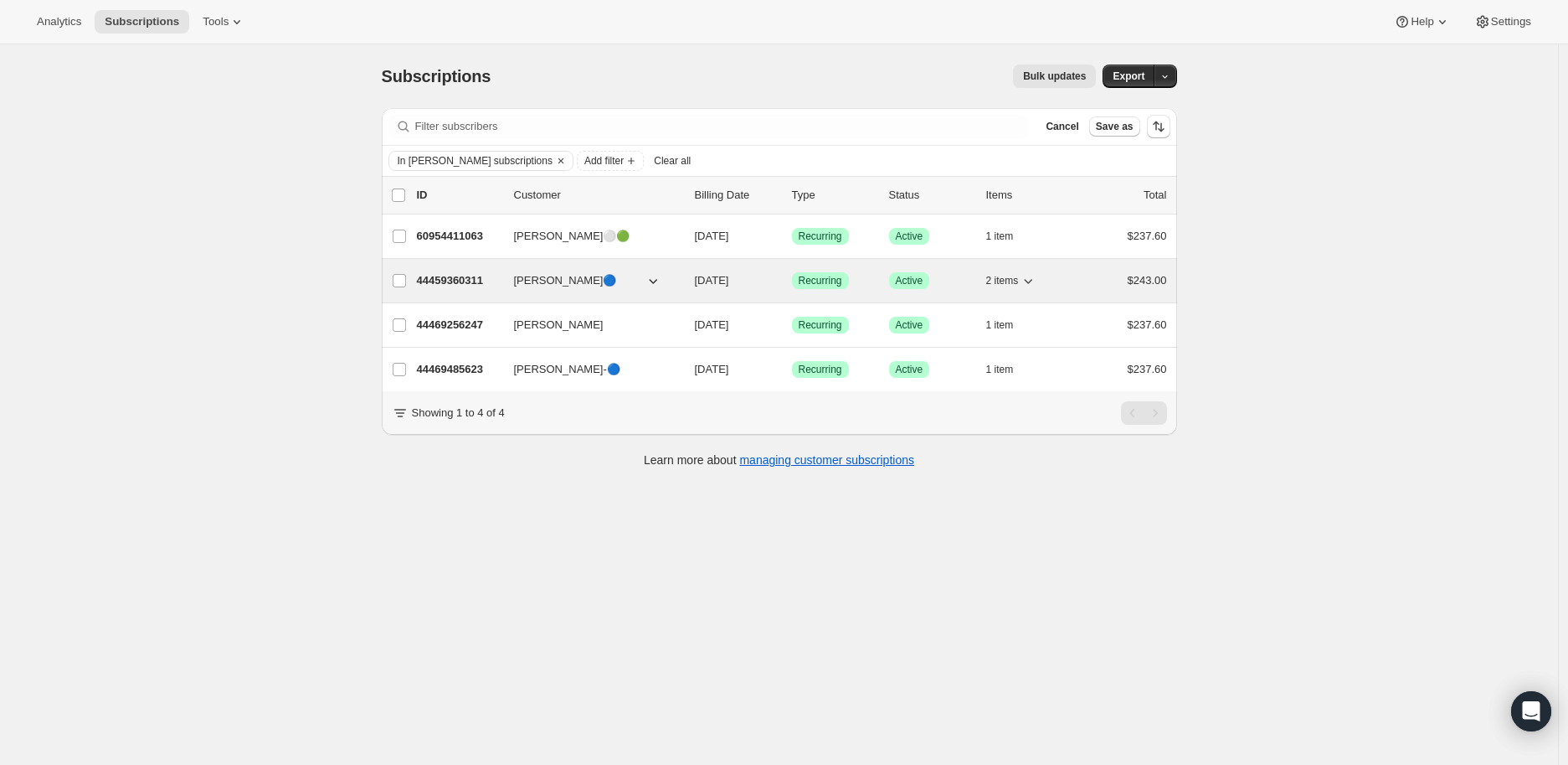
click at [448, 281] on p "44459360311" at bounding box center [458, 280] width 84 height 17
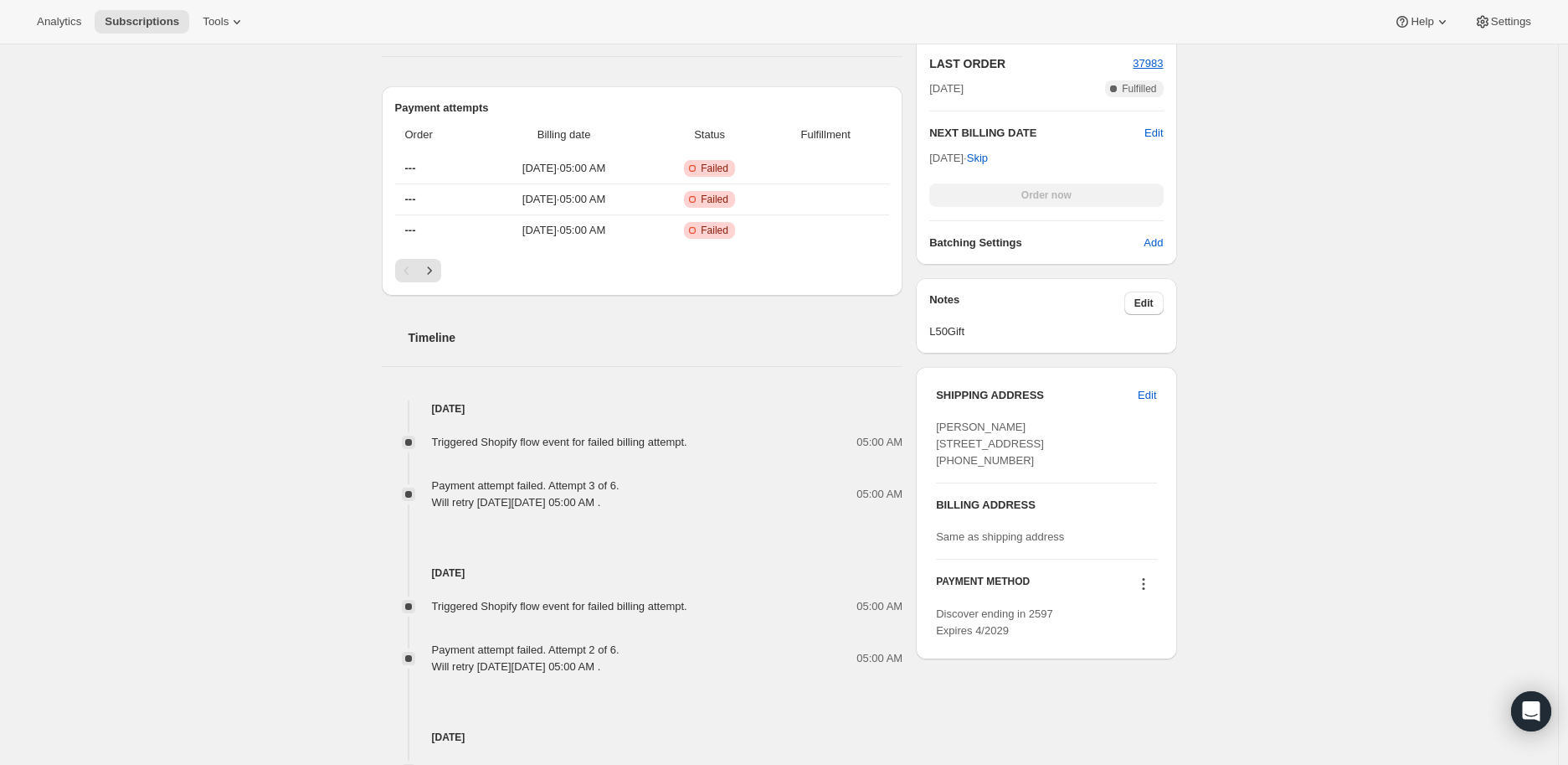
scroll to position [372, 0]
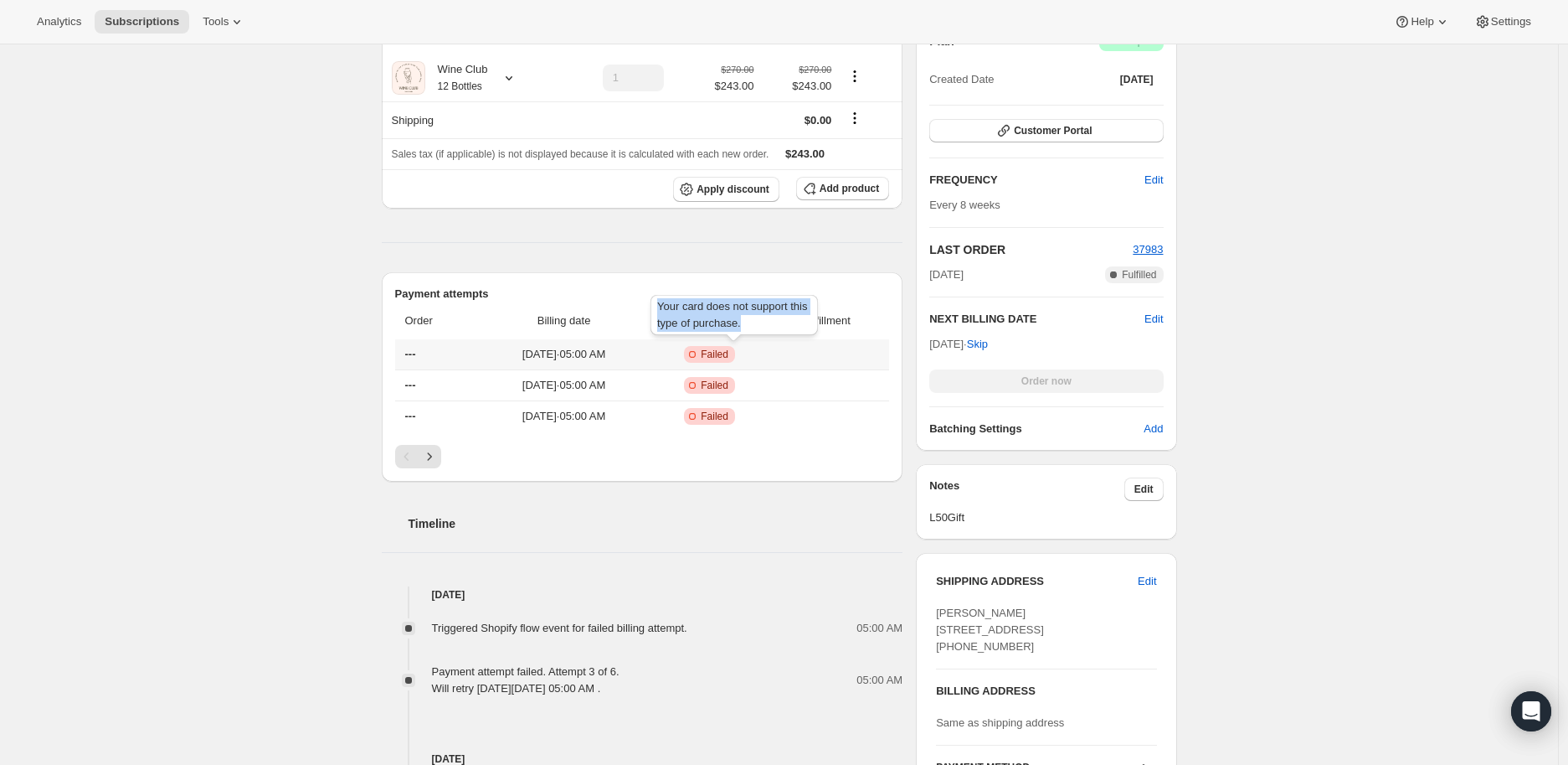
drag, startPoint x: 653, startPoint y: 309, endPoint x: 759, endPoint y: 328, distance: 107.7
click at [759, 328] on div "Your card does not support this type of purchase." at bounding box center [735, 318] width 174 height 54
copy span "Your card does not support this type of purchase."
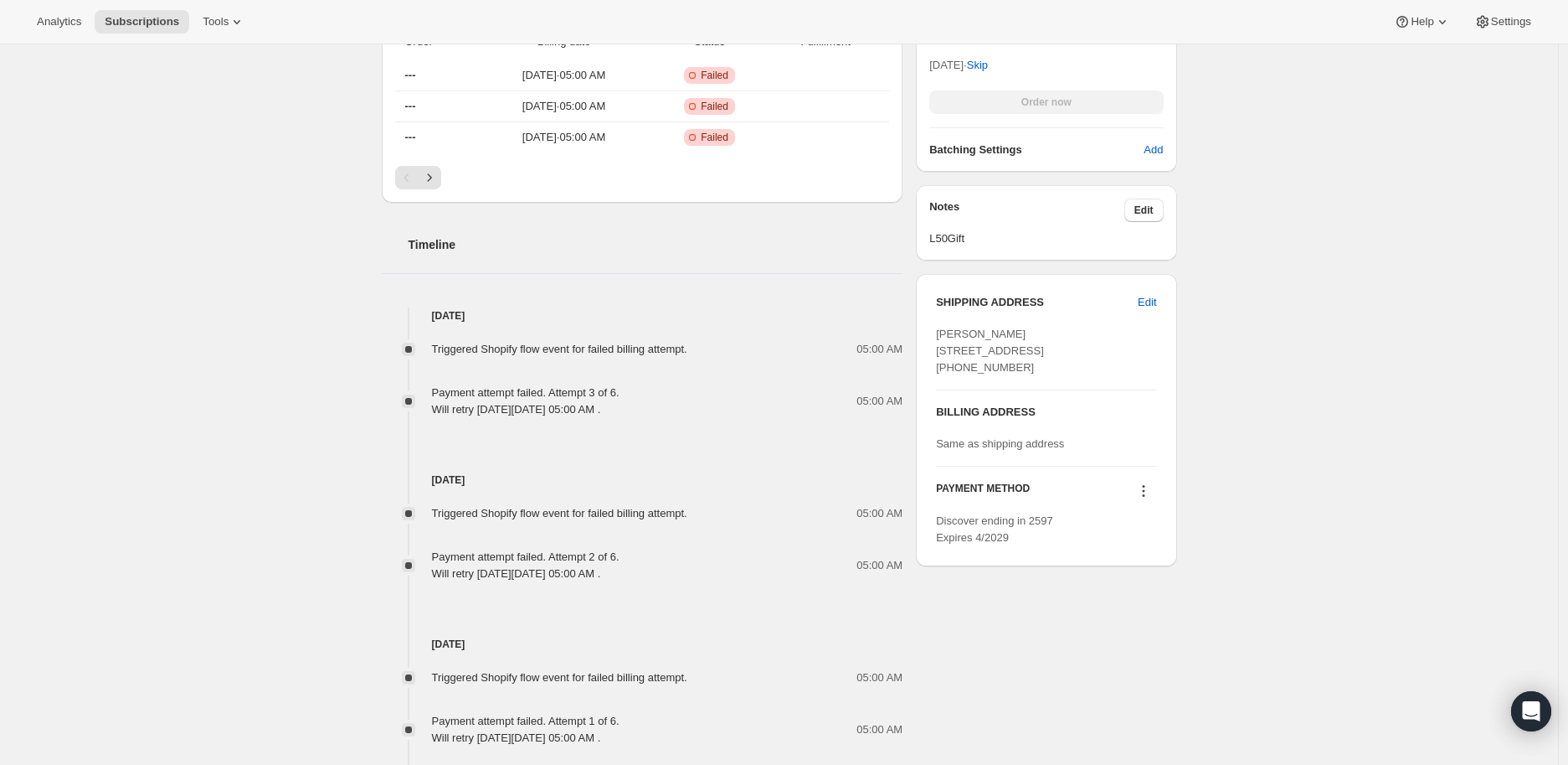
scroll to position [744, 0]
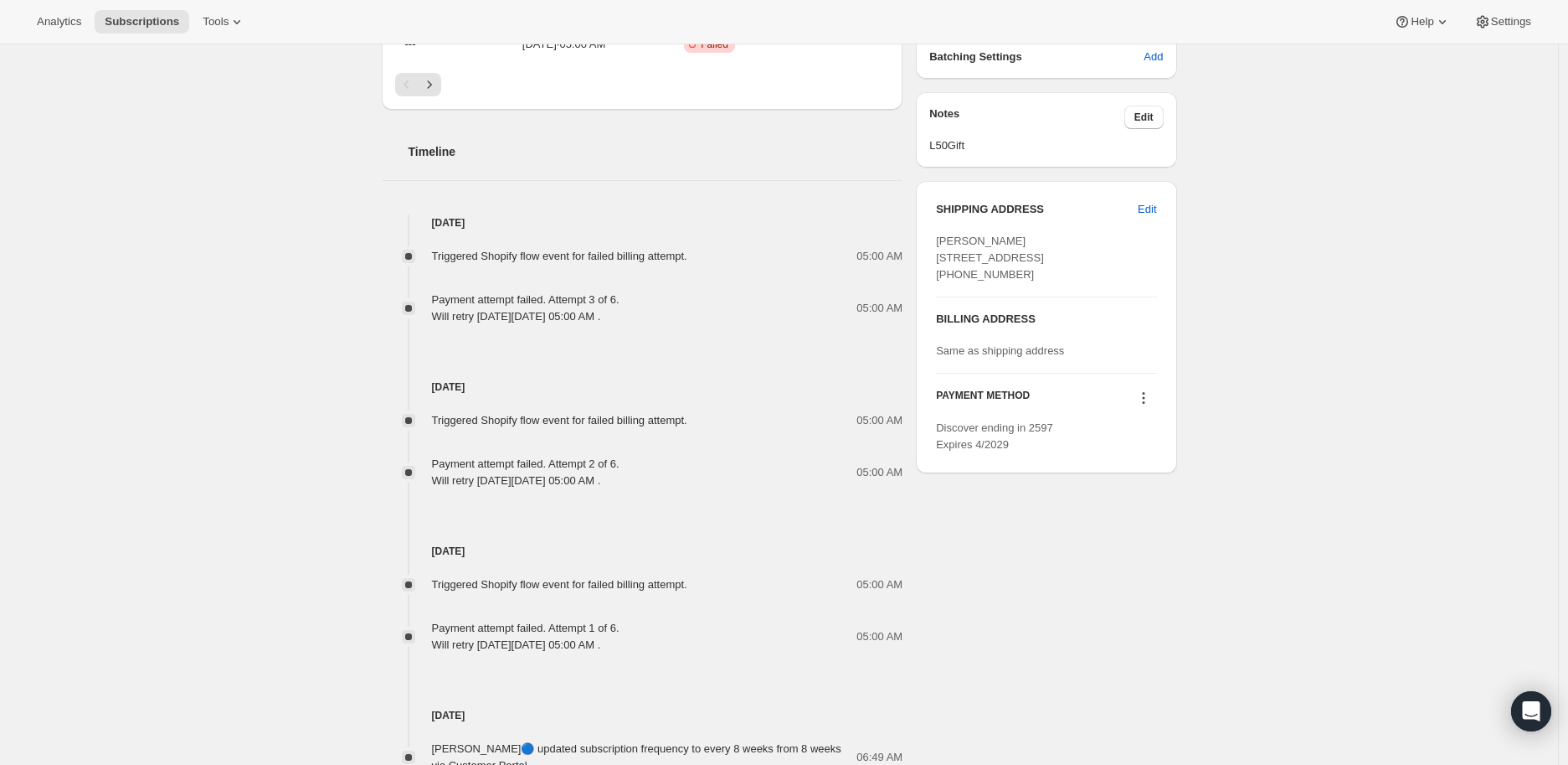
click at [1144, 404] on icon at bounding box center [1143, 402] width 3 height 3
click at [1147, 459] on span "Send link to update card" at bounding box center [1147, 462] width 117 height 12
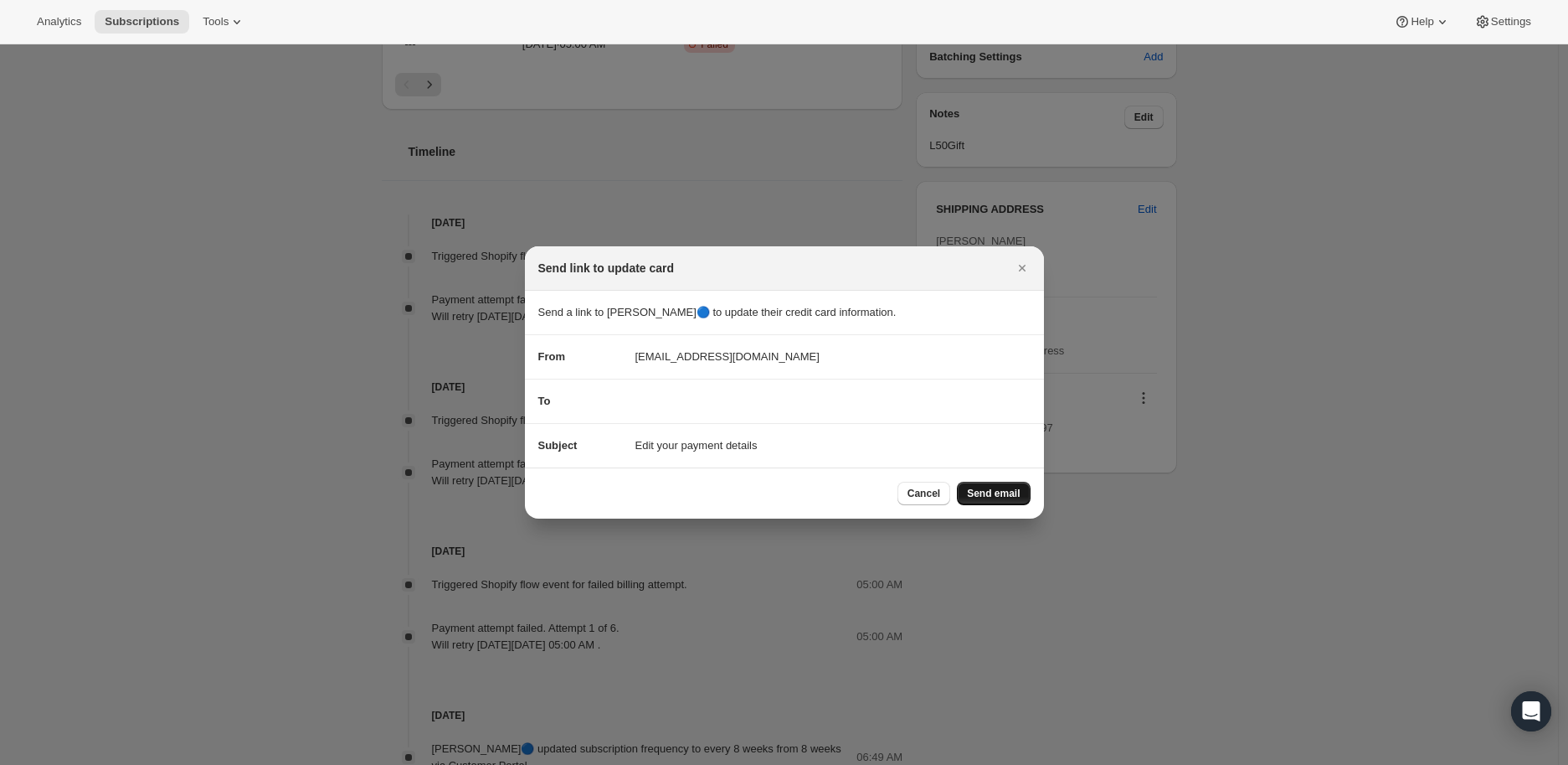
click at [1005, 487] on span "Send email" at bounding box center [994, 493] width 53 height 13
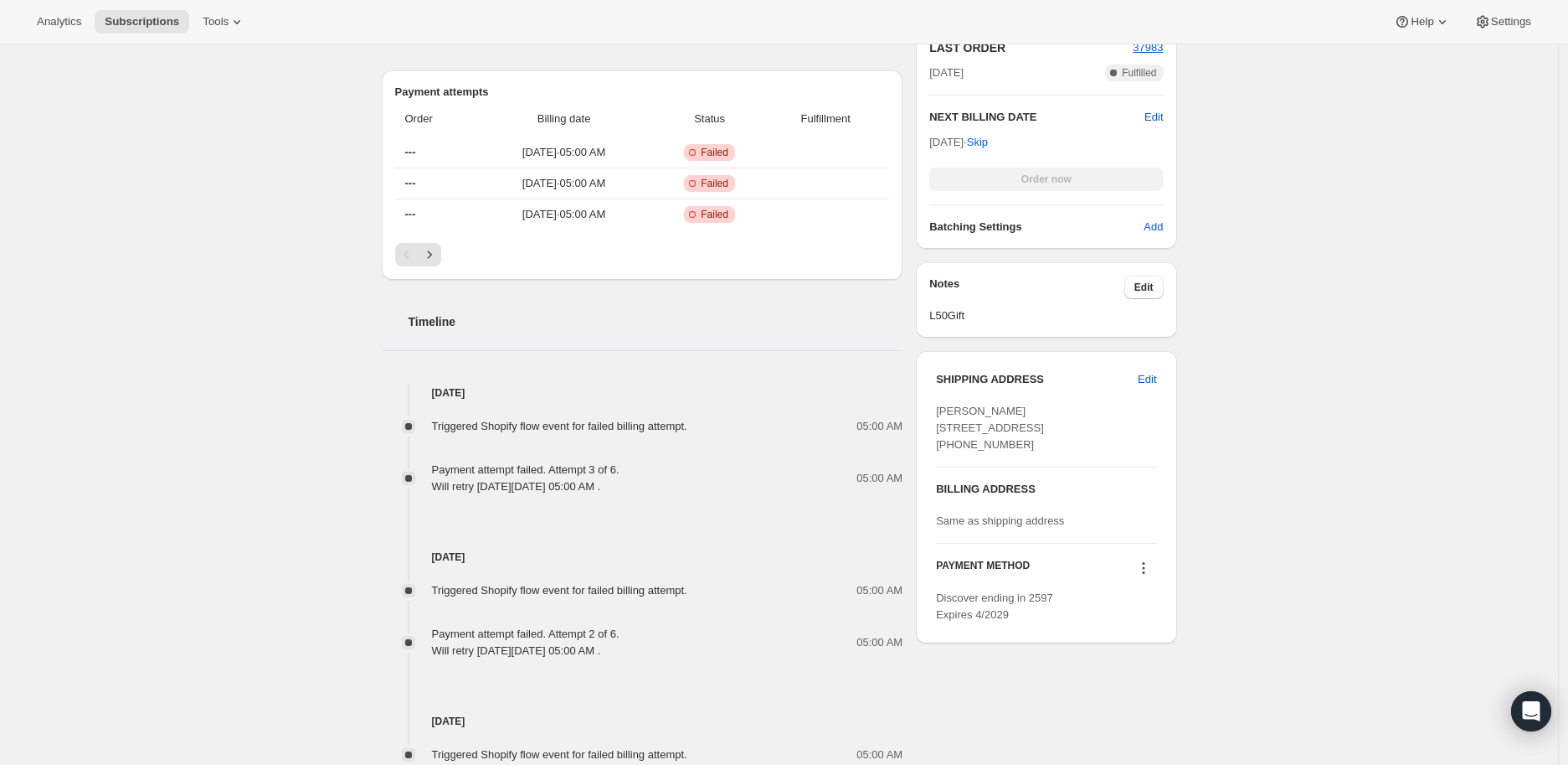
scroll to position [558, 0]
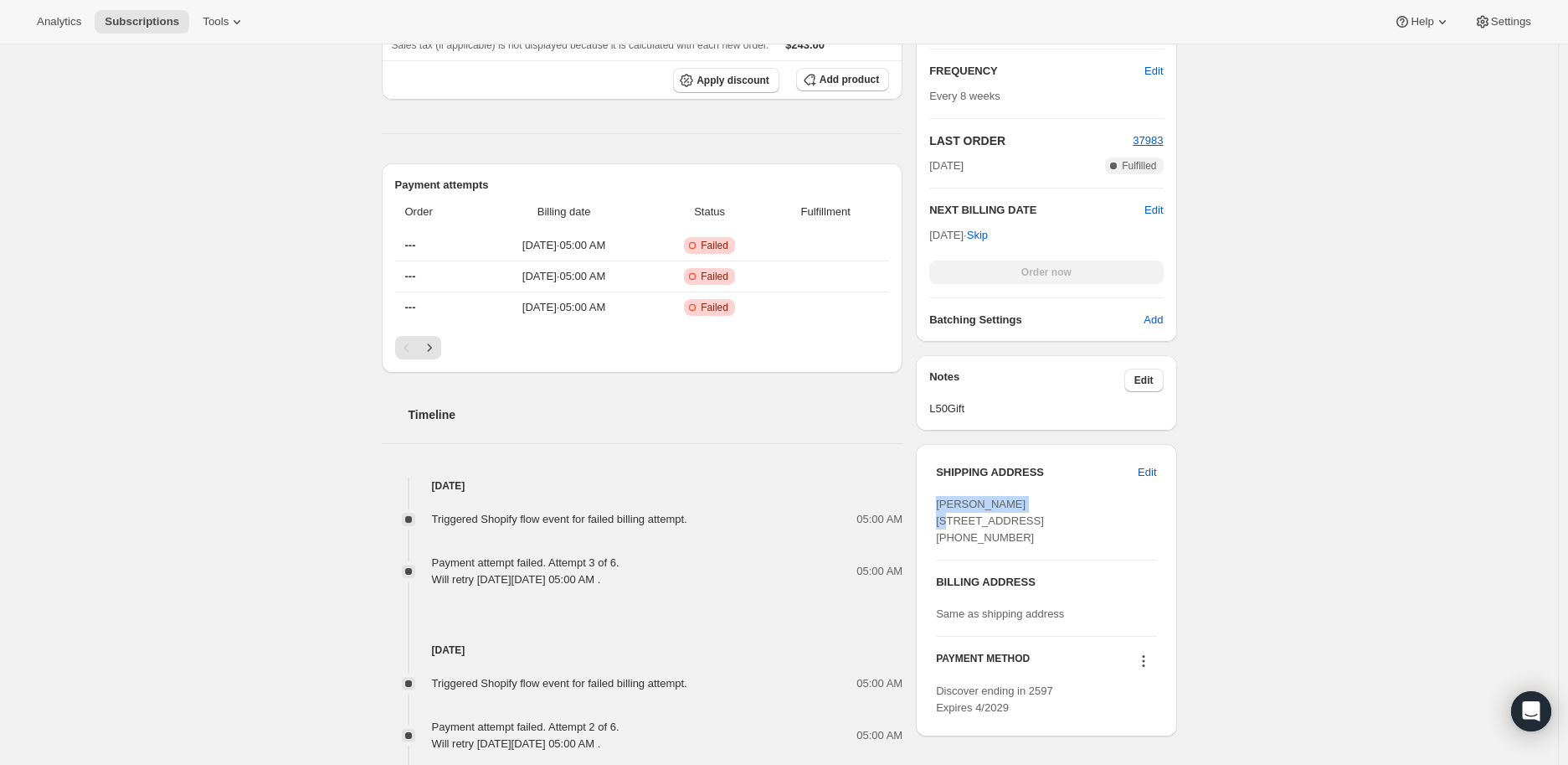
drag, startPoint x: 934, startPoint y: 506, endPoint x: 1026, endPoint y: 503, distance: 92.0
click at [1026, 503] on div "SHIPPING ADDRESS Edit [PERSON_NAME] [STREET_ADDRESS] [PHONE_NUMBER] BILLING ADD…" at bounding box center [1047, 590] width 261 height 293
copy span "[PERSON_NAME]"
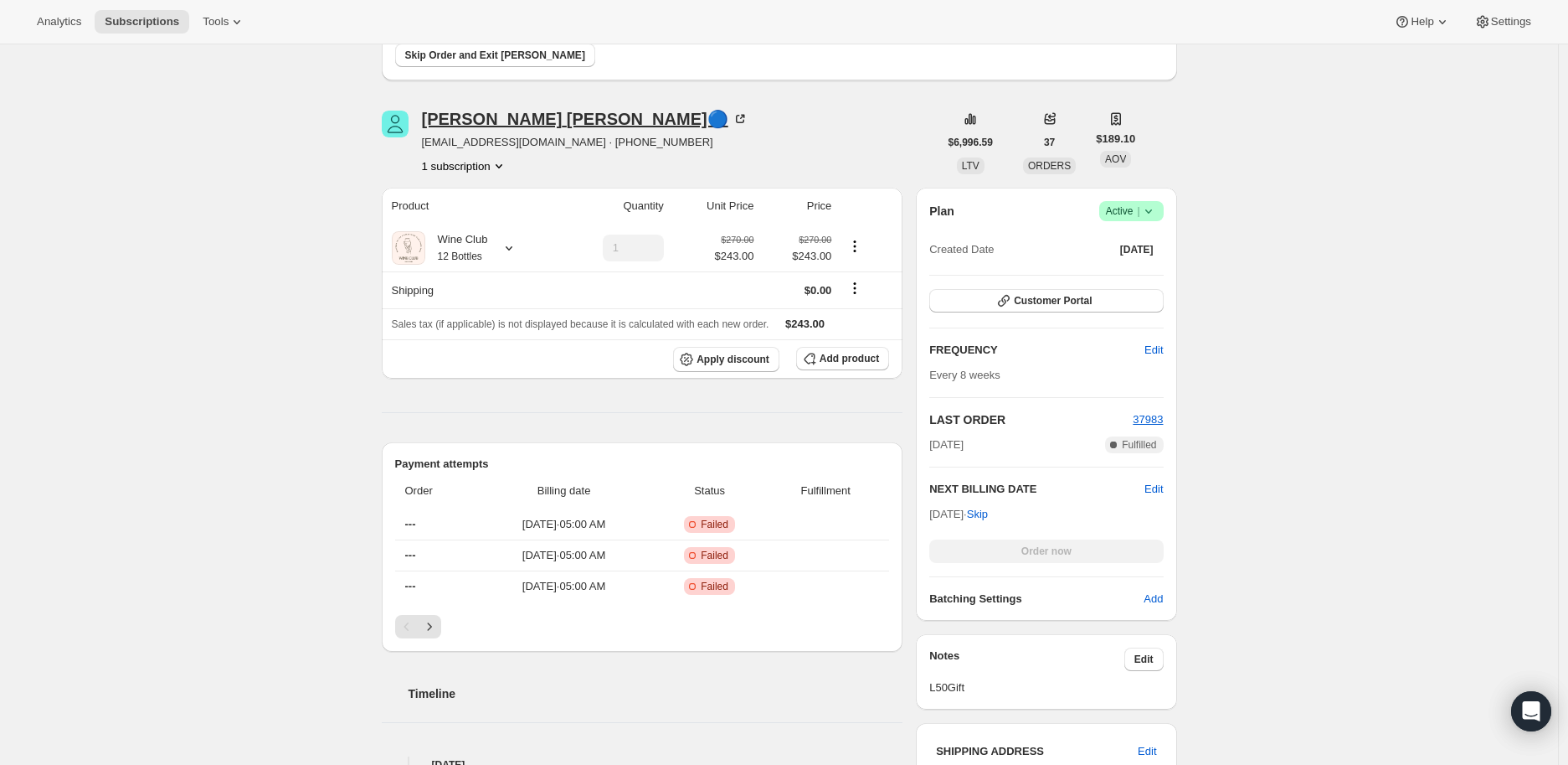
click at [731, 116] on icon at bounding box center [739, 118] width 17 height 17
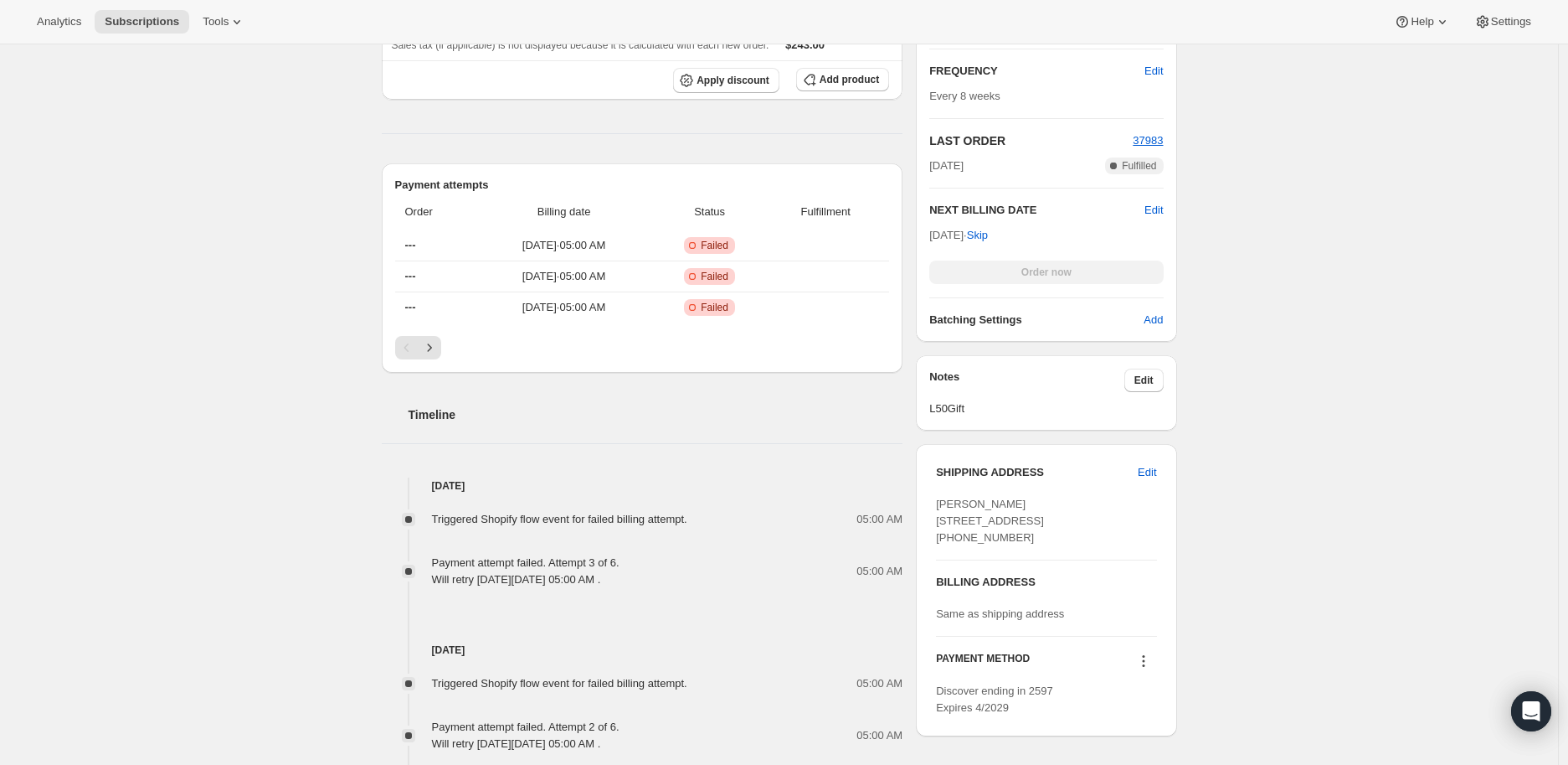
scroll to position [464, 0]
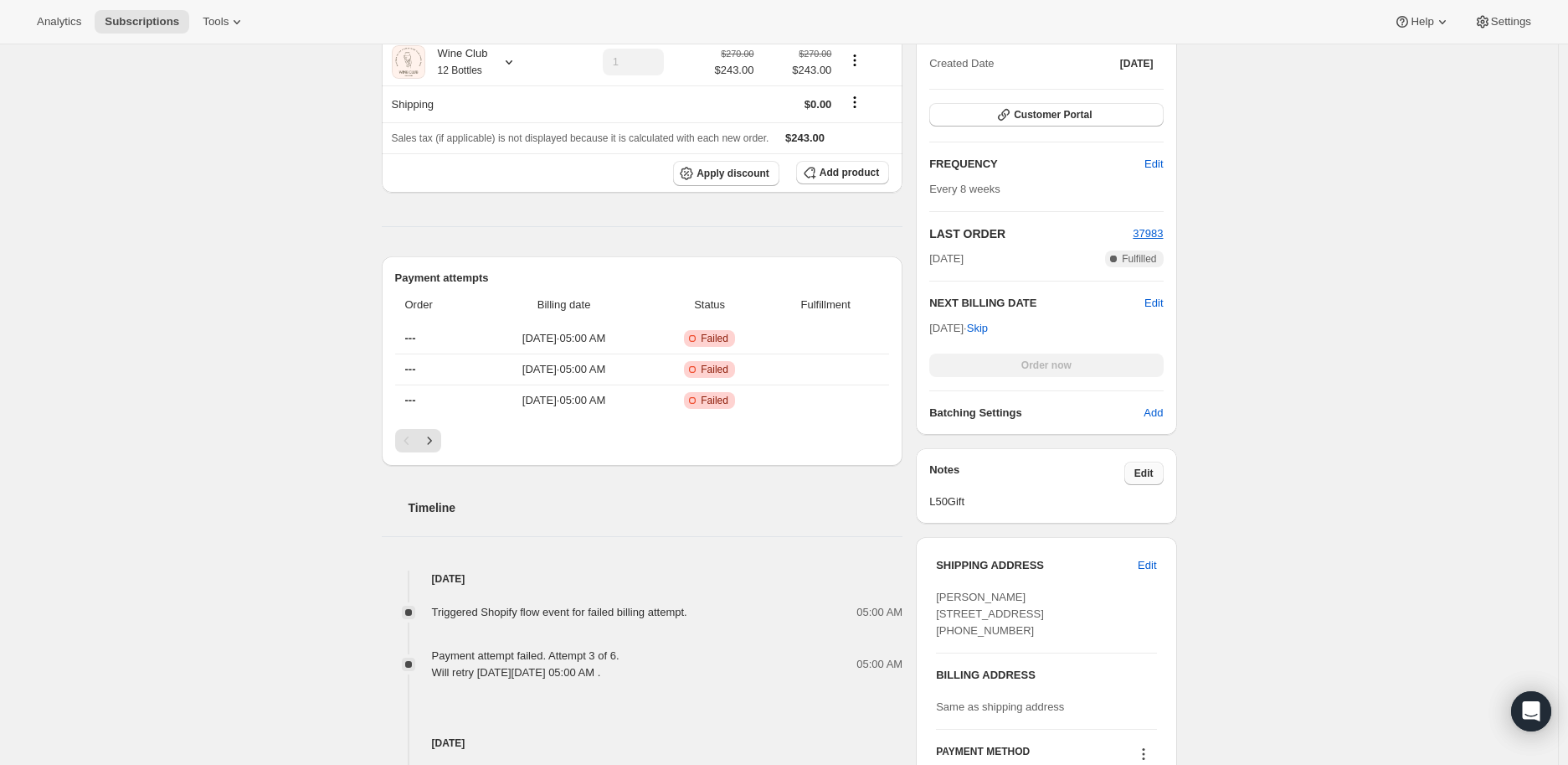
click at [1153, 469] on span "Edit" at bounding box center [1144, 472] width 19 height 13
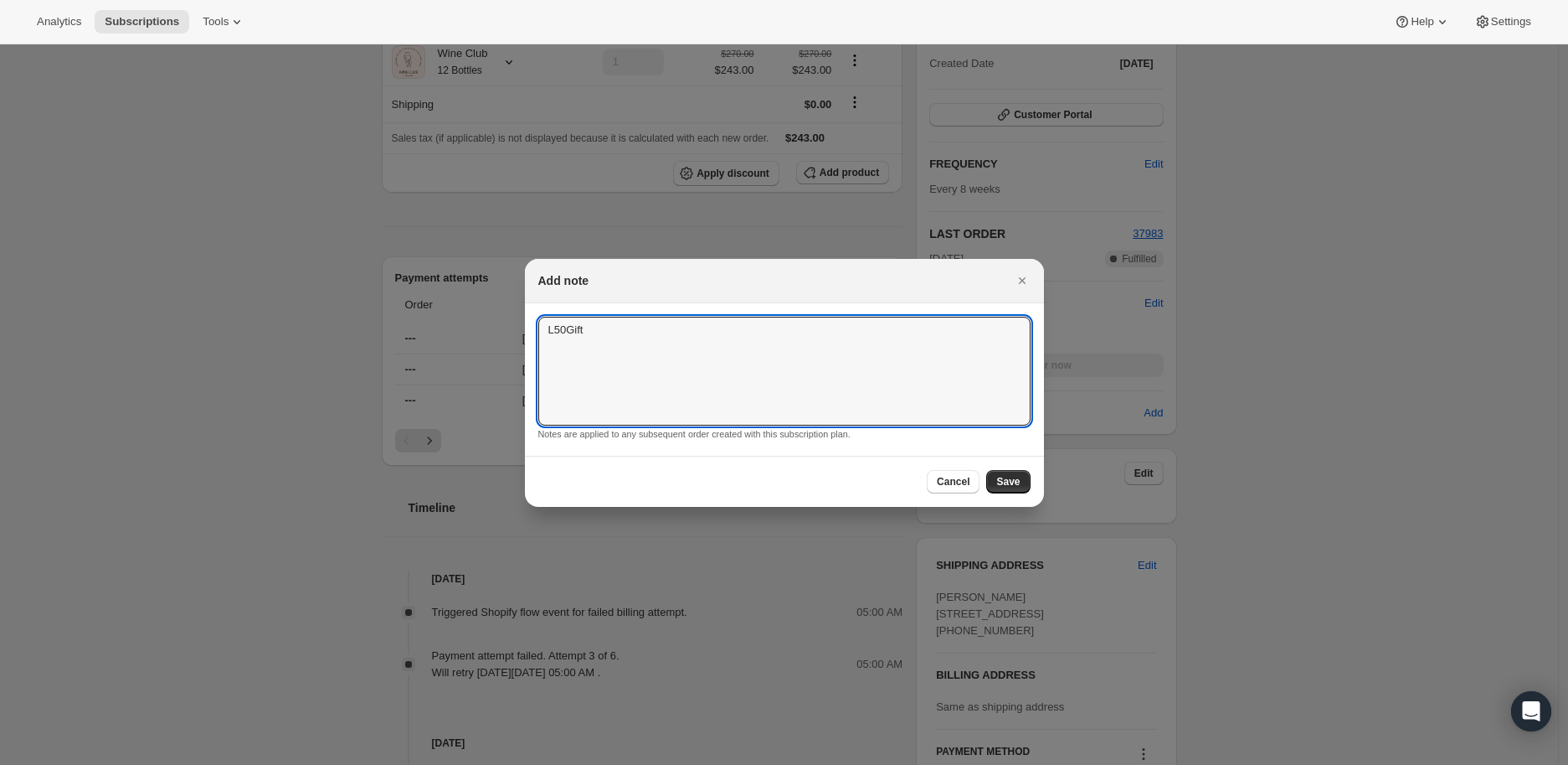
drag, startPoint x: 583, startPoint y: 333, endPoint x: 525, endPoint y: 332, distance: 58.0
click at [525, 332] on section "L50Gift L50Gift Notes are applied to any subsequent order created with this sub…" at bounding box center [784, 379] width 519 height 152
type textarea "Card stolen, she will update the card."
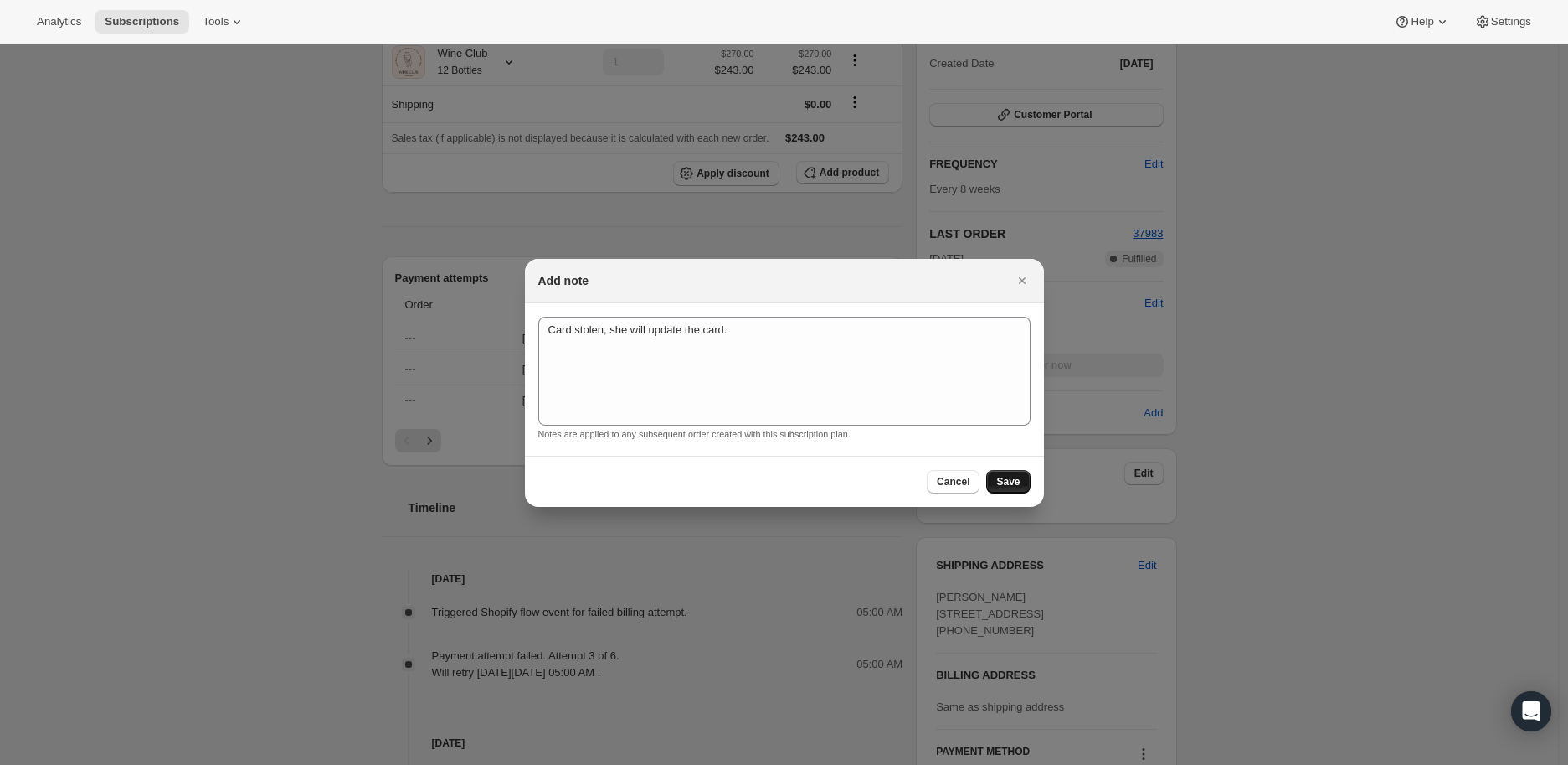
click at [1007, 479] on span "Save" at bounding box center [1008, 481] width 24 height 13
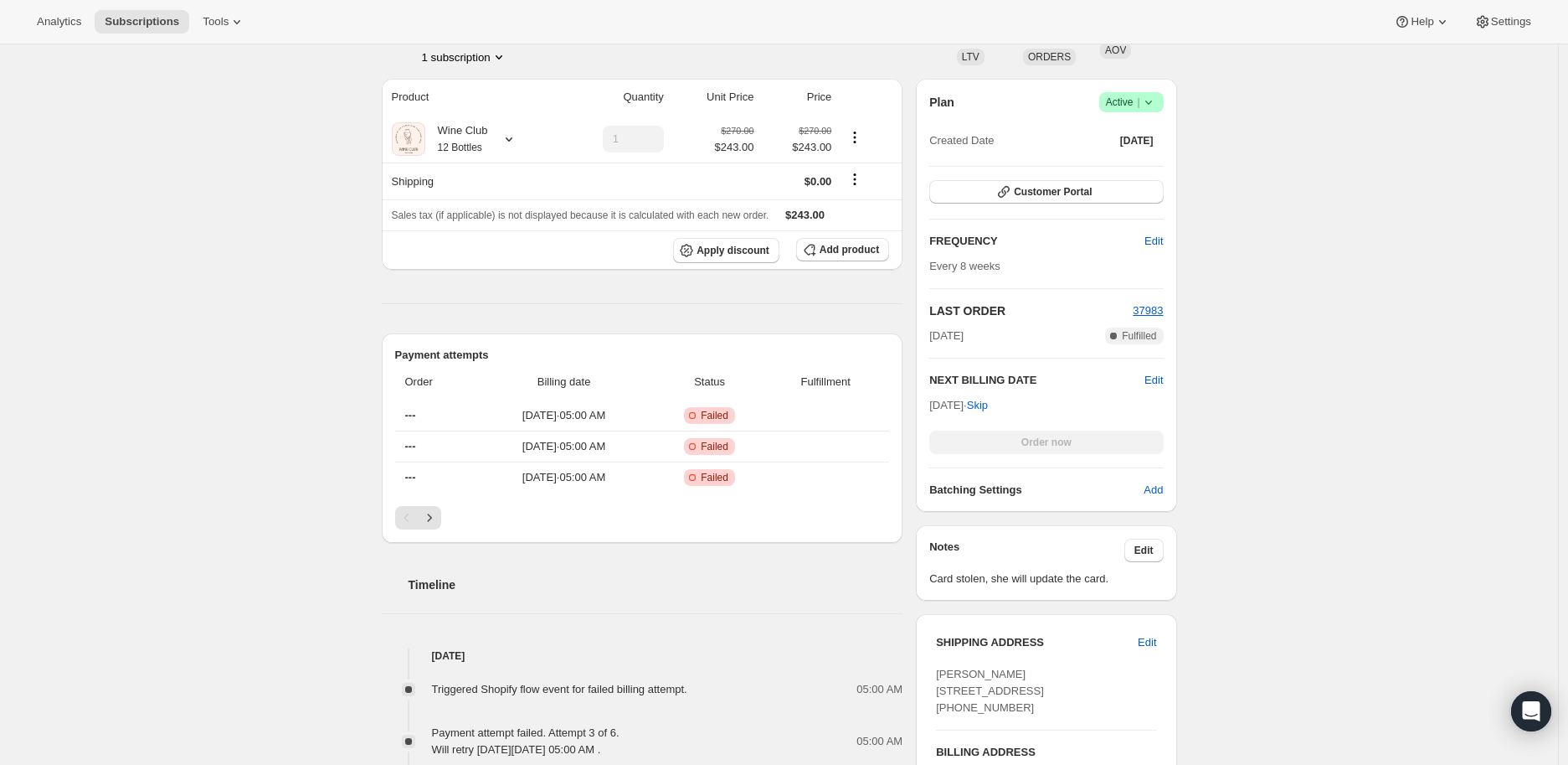
scroll to position [186, 0]
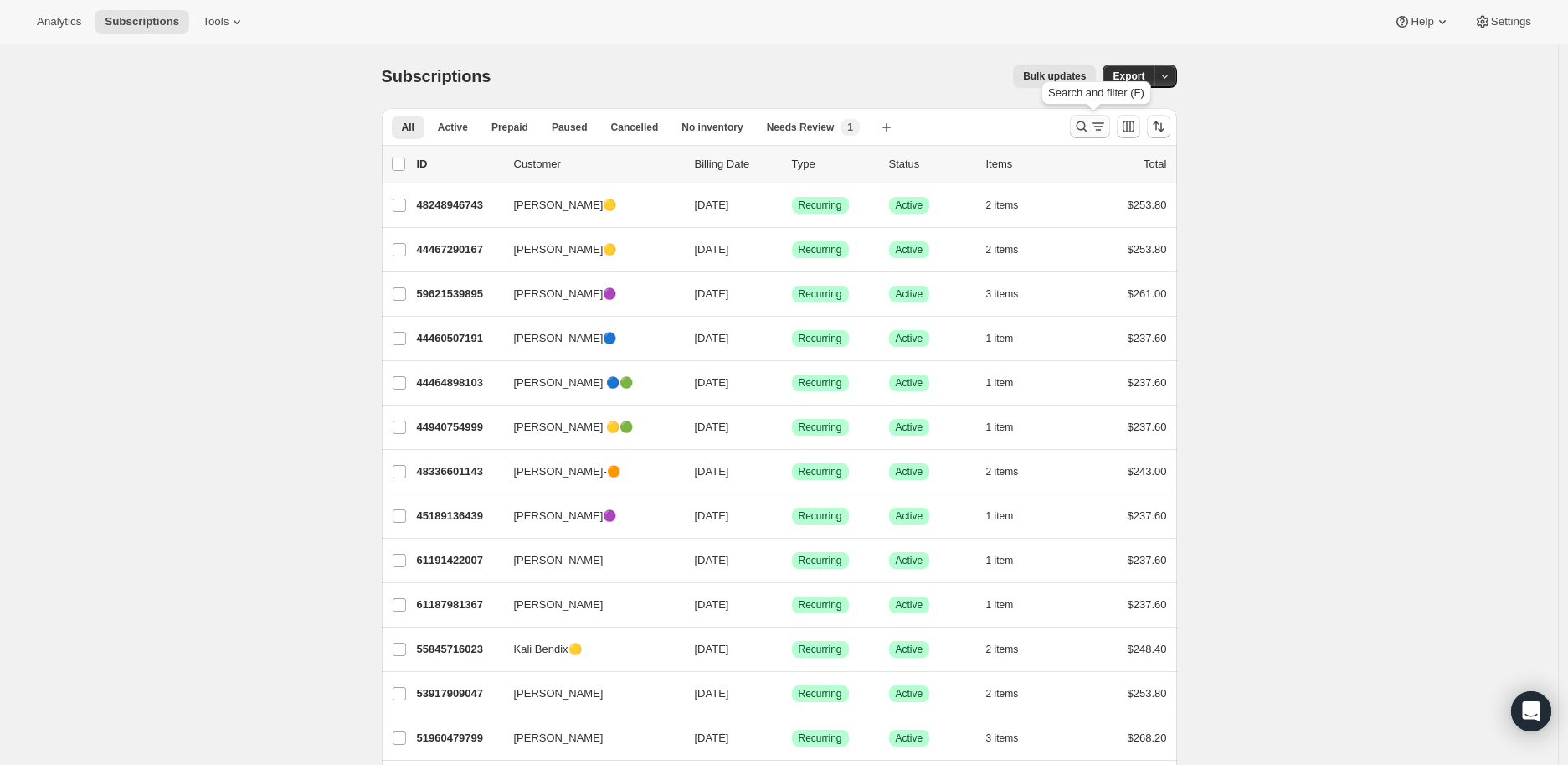
click at [1082, 125] on icon "Search and filter results" at bounding box center [1081, 127] width 11 height 11
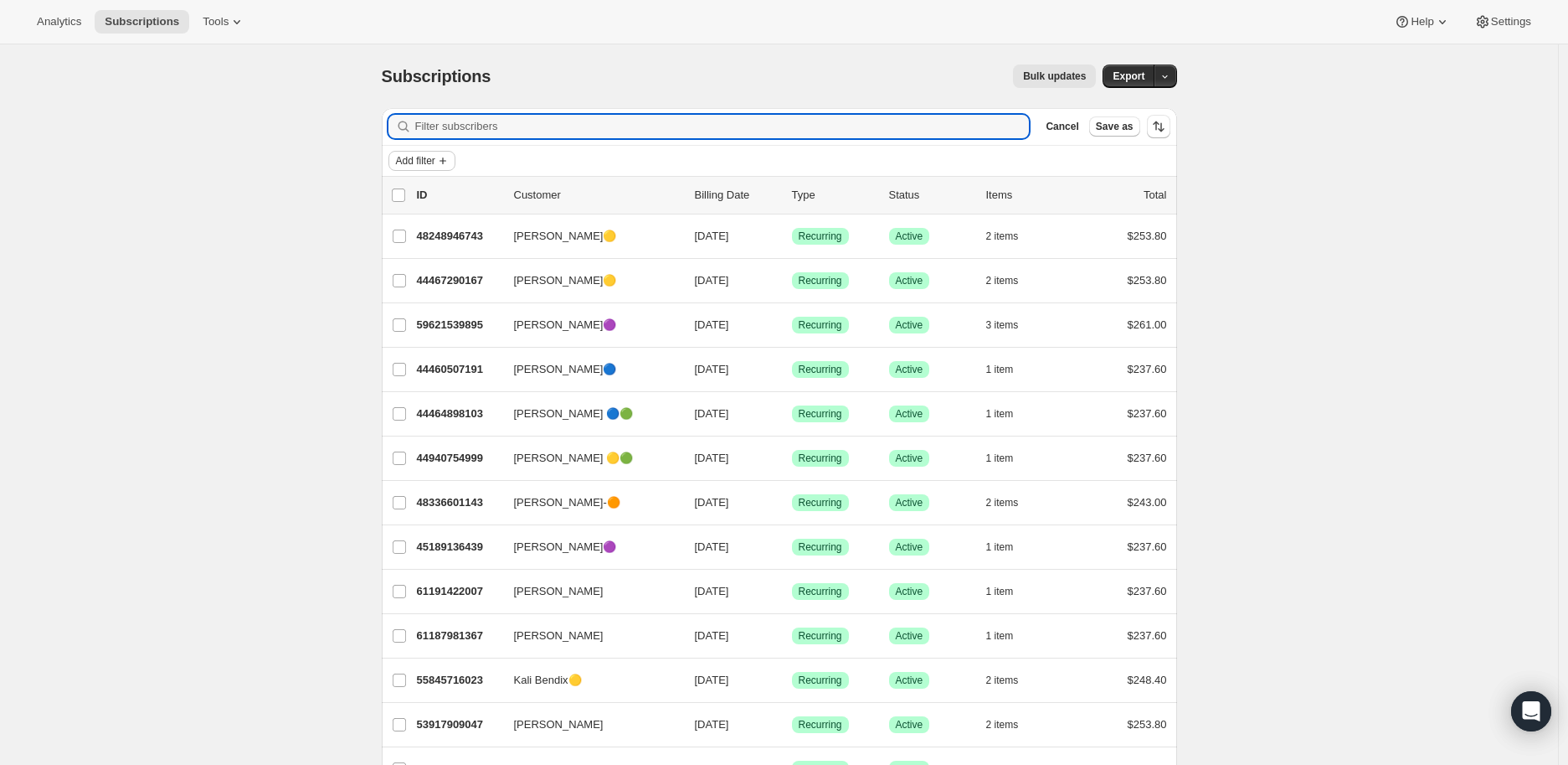
click at [446, 160] on icon "Add filter" at bounding box center [443, 161] width 7 height 7
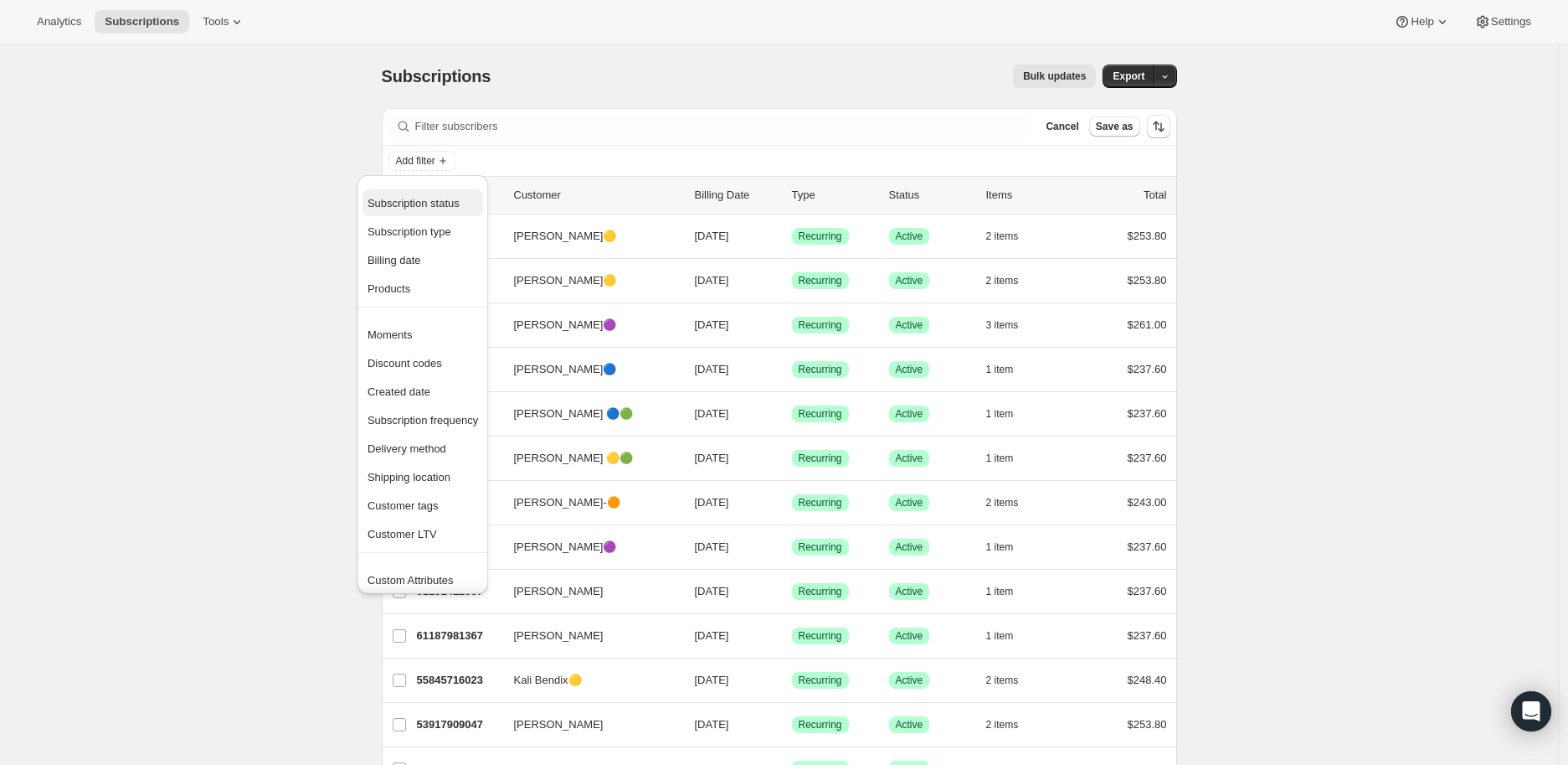
click at [450, 193] on button "Subscription status" at bounding box center [422, 203] width 121 height 26
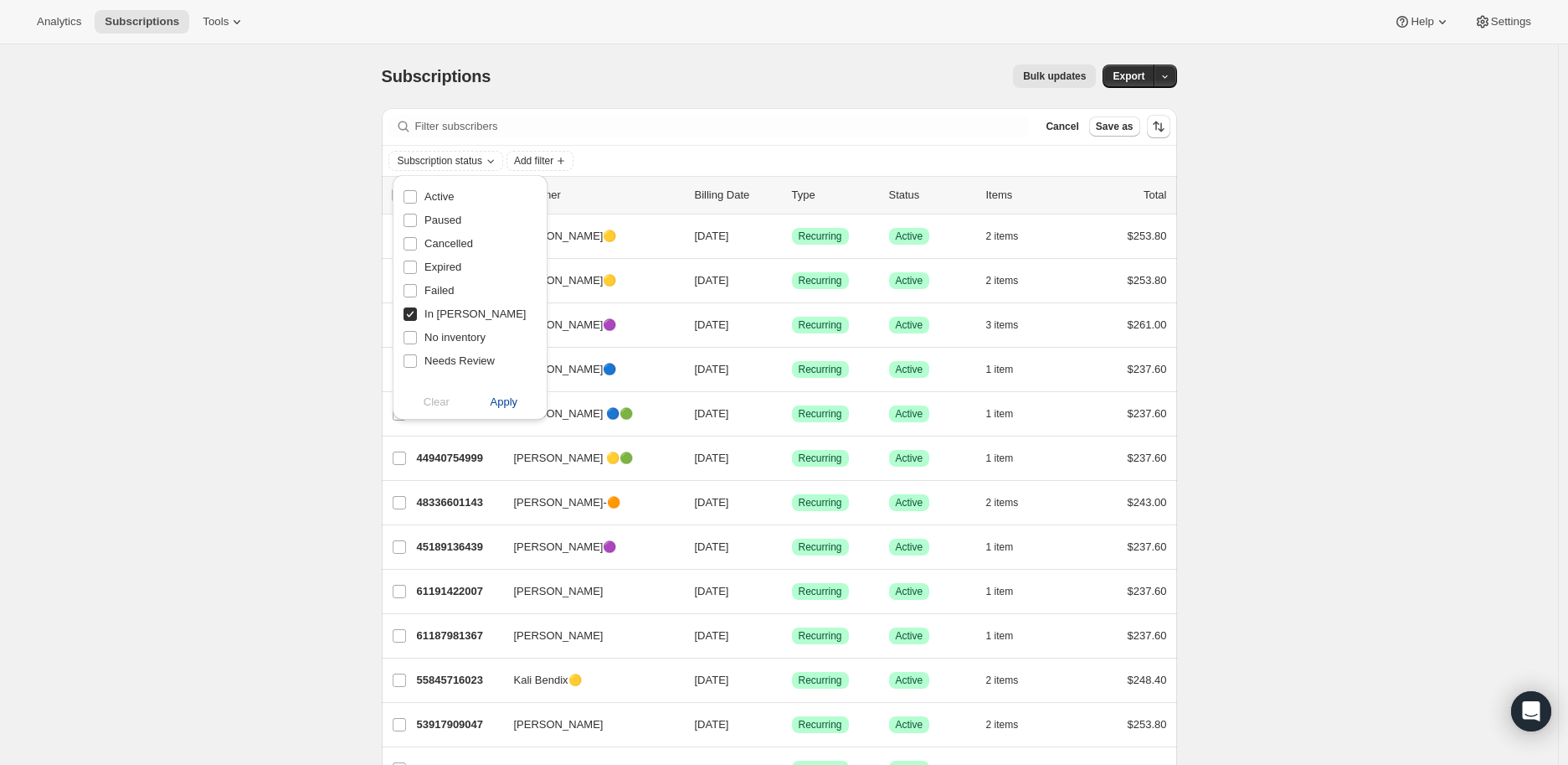
click at [507, 405] on span "Apply" at bounding box center [504, 402] width 27 height 17
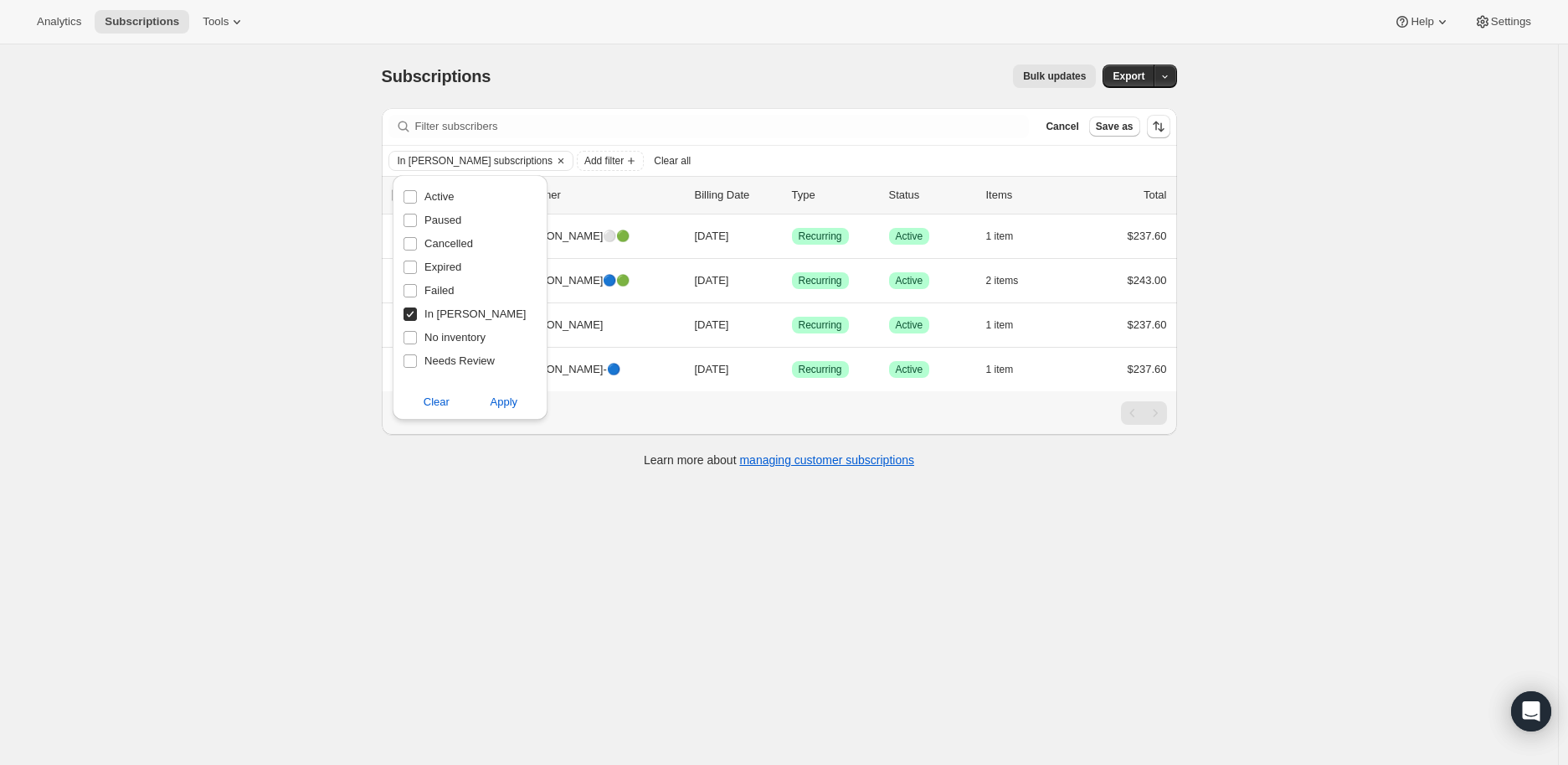
click at [288, 167] on div "Subscriptions. This page is ready Subscriptions Bulk updates More actions Bulk …" at bounding box center [779, 427] width 1557 height 765
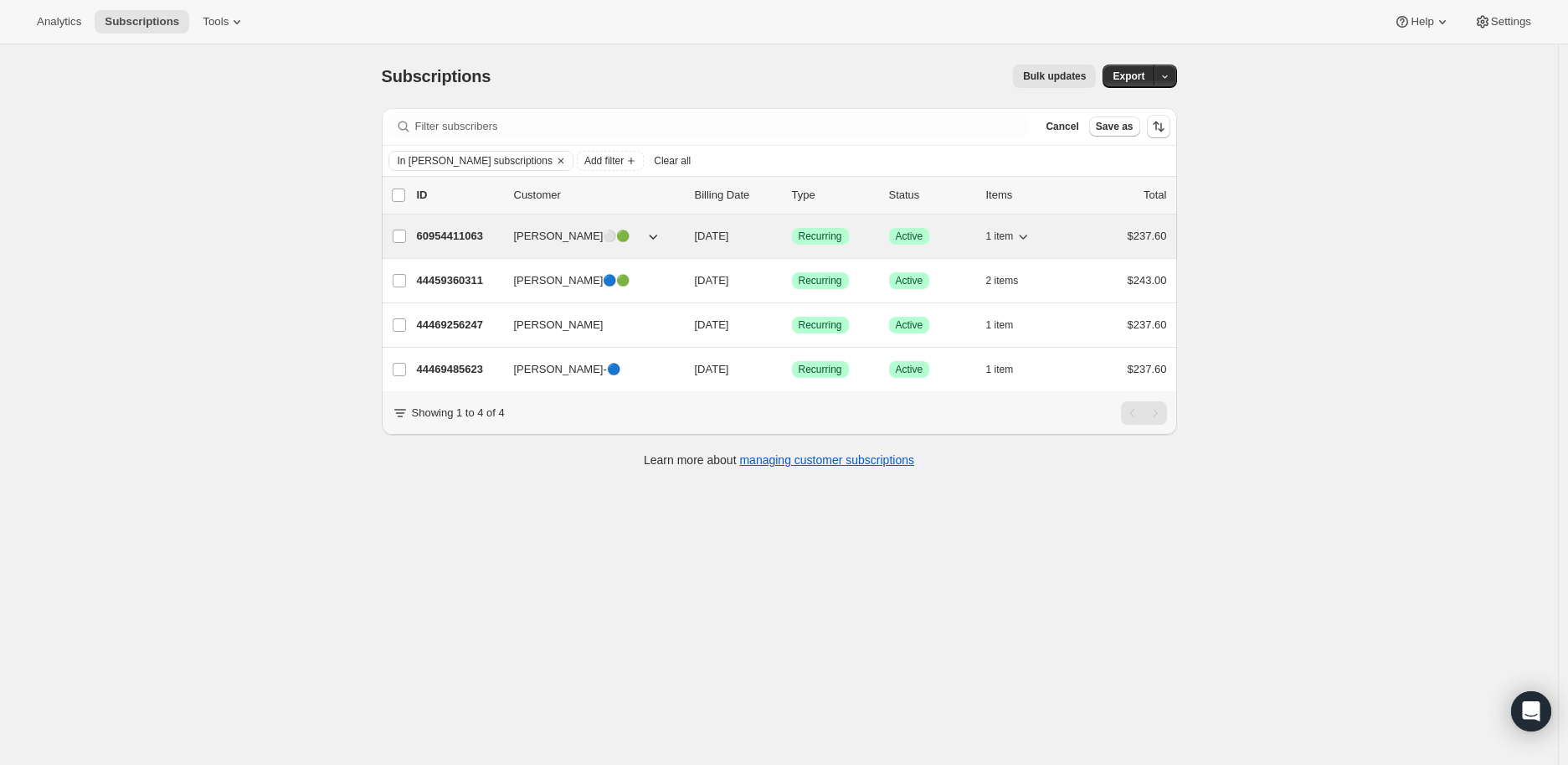
click at [462, 234] on p "60954411063" at bounding box center [458, 235] width 84 height 17
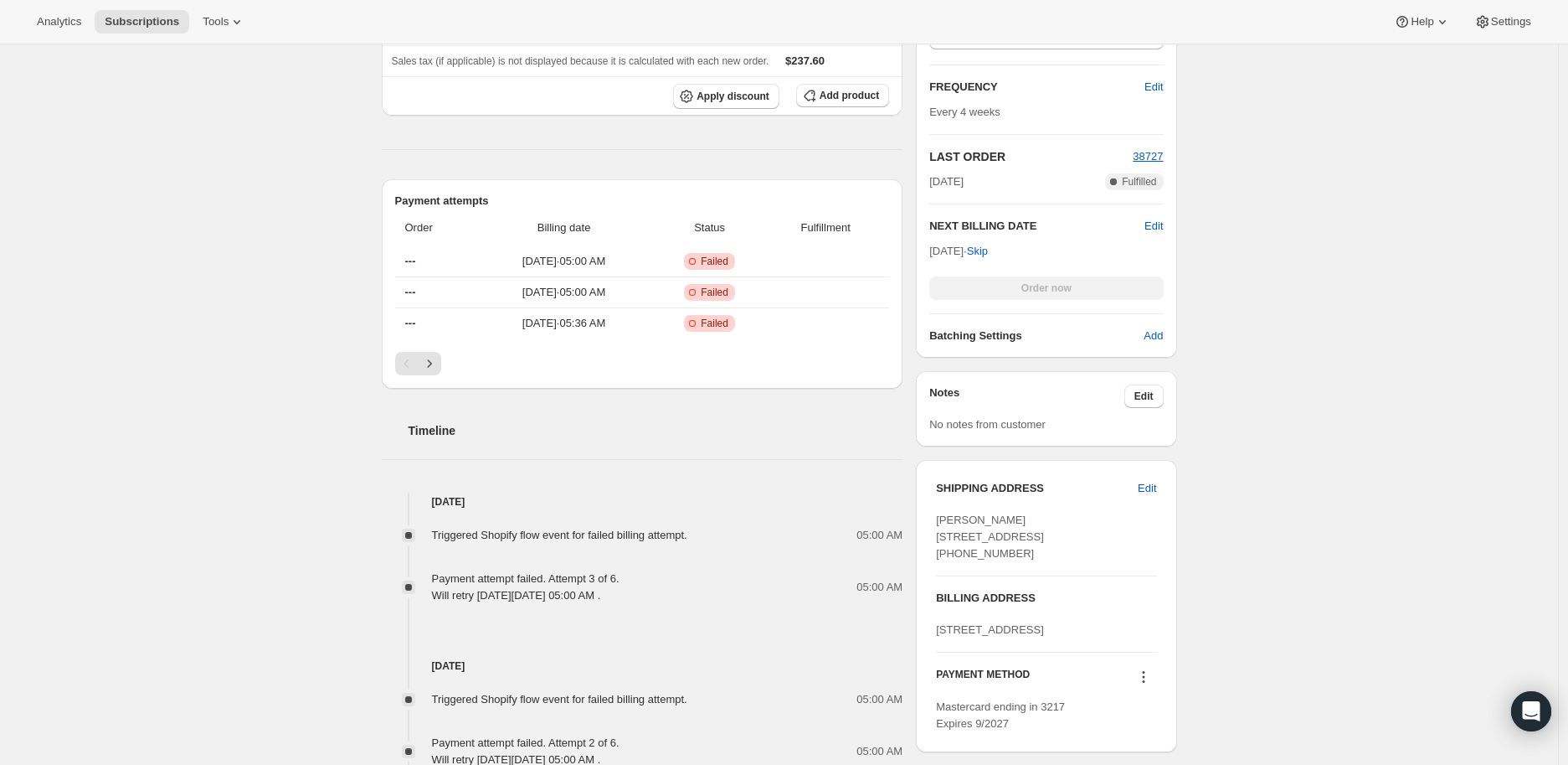
scroll to position [650, 0]
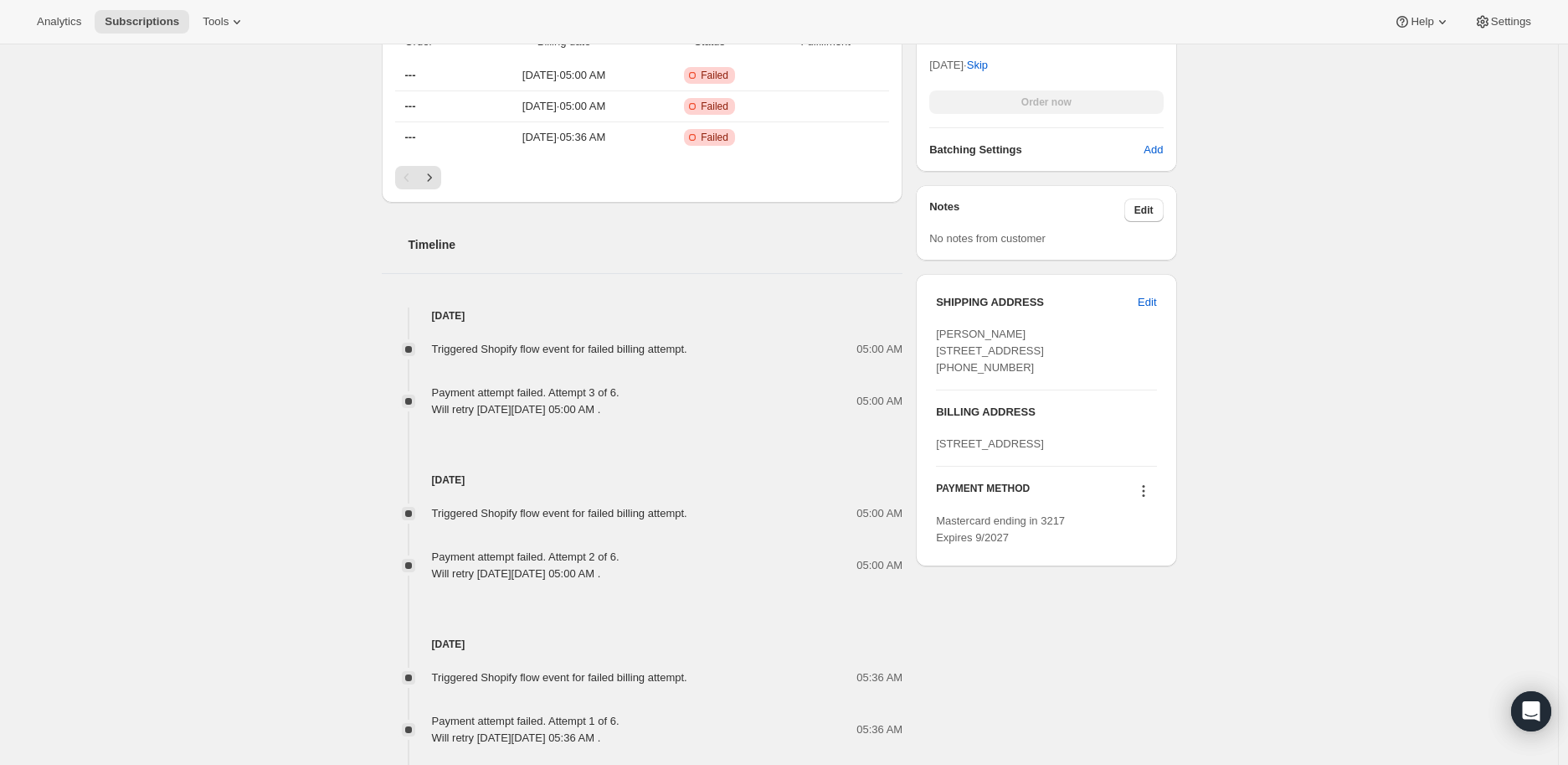
click at [1143, 499] on icon at bounding box center [1143, 490] width 17 height 17
click at [1141, 587] on span "Send link to update card" at bounding box center [1147, 588] width 117 height 12
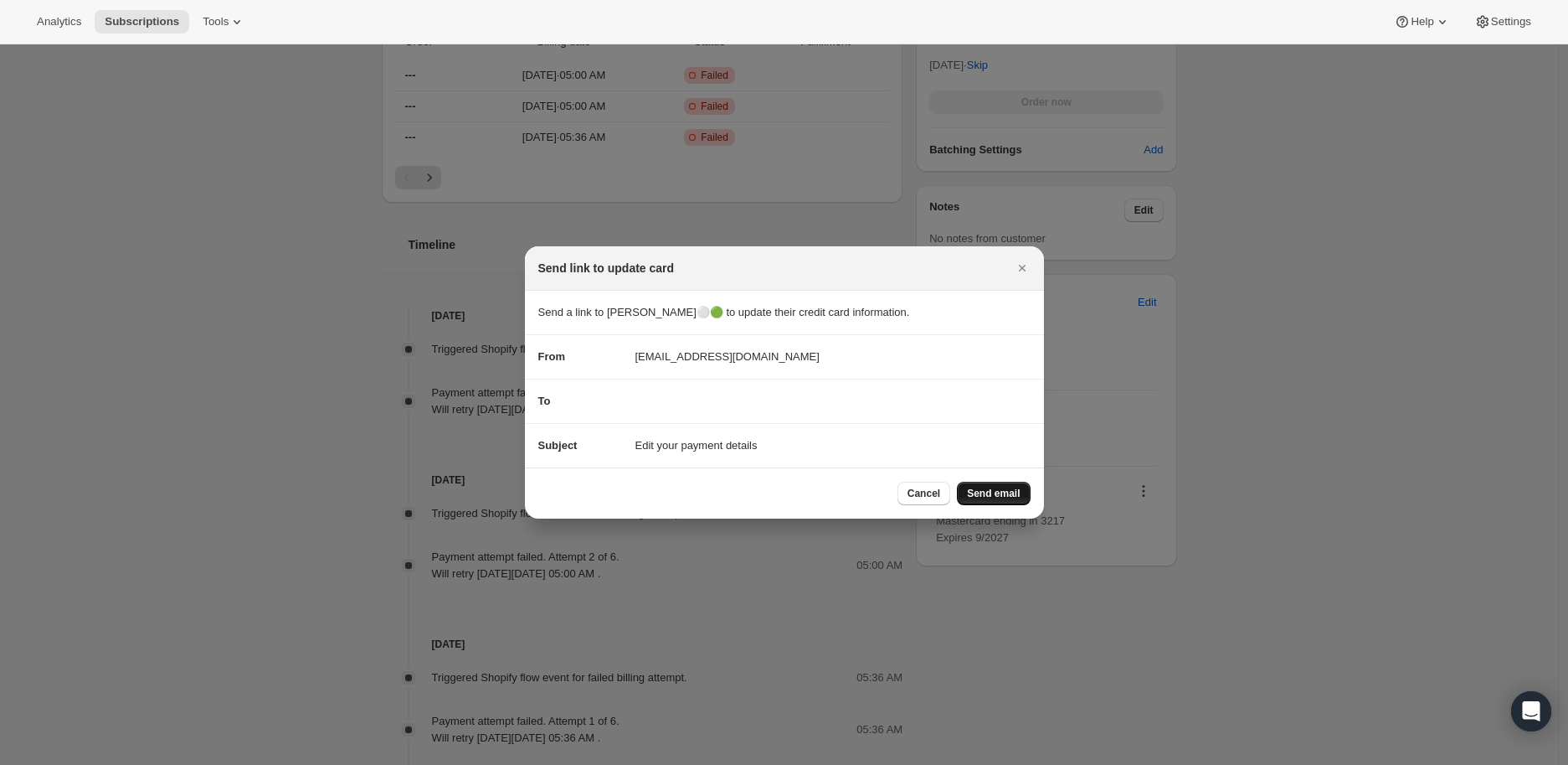
click at [1002, 493] on span "Send email" at bounding box center [994, 493] width 53 height 13
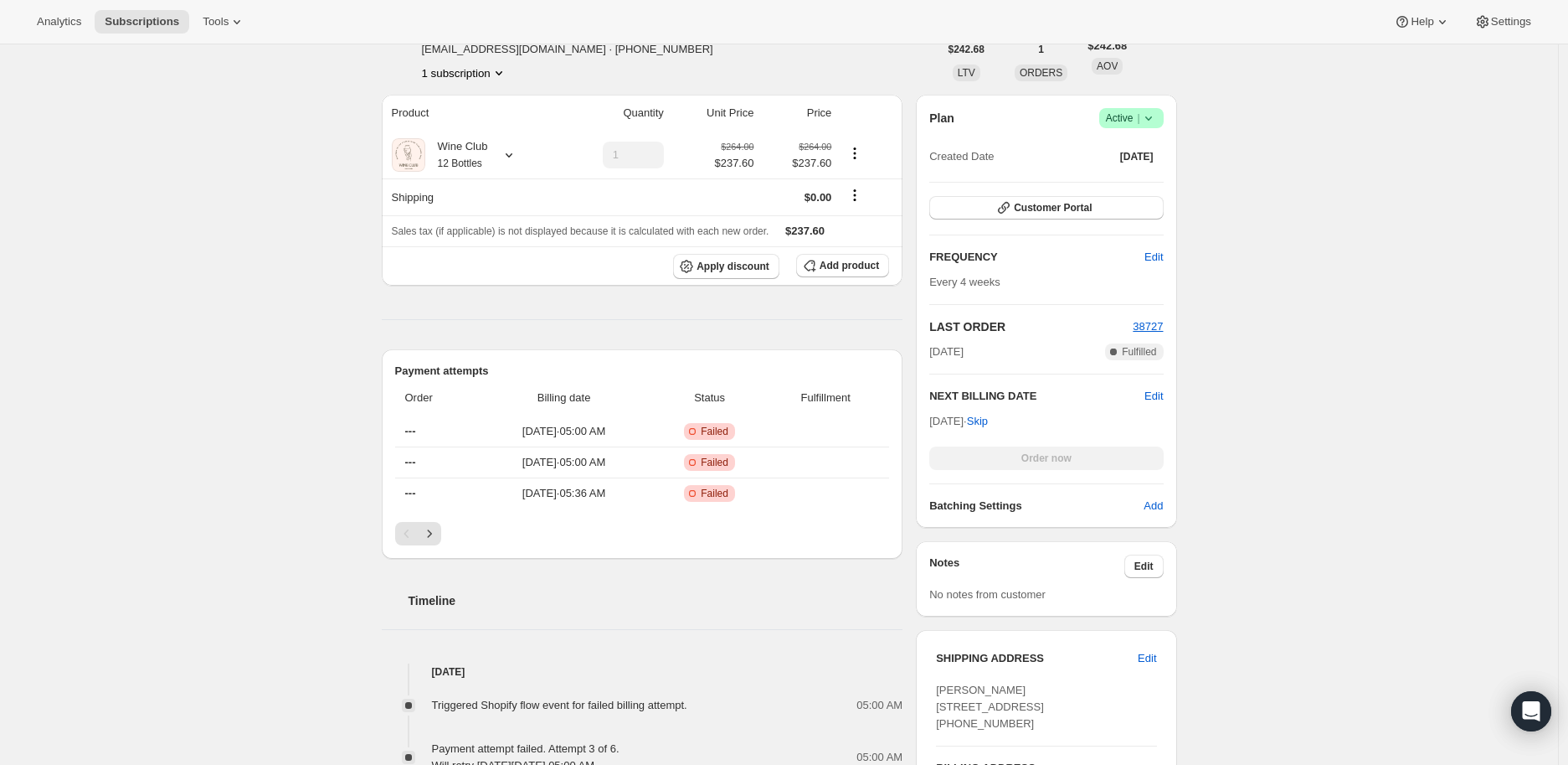
scroll to position [279, 0]
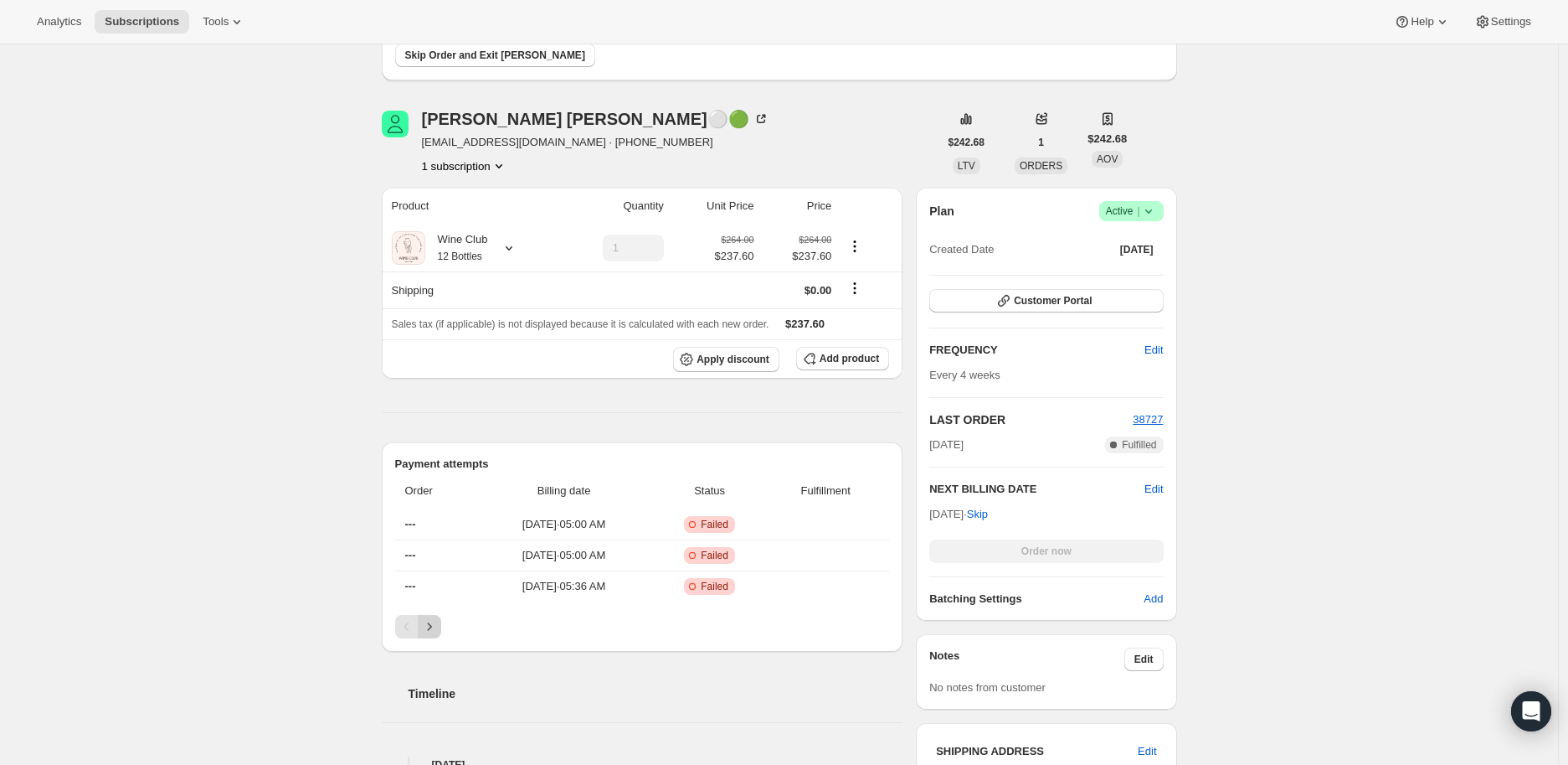
click at [436, 627] on icon "Next" at bounding box center [429, 626] width 17 height 17
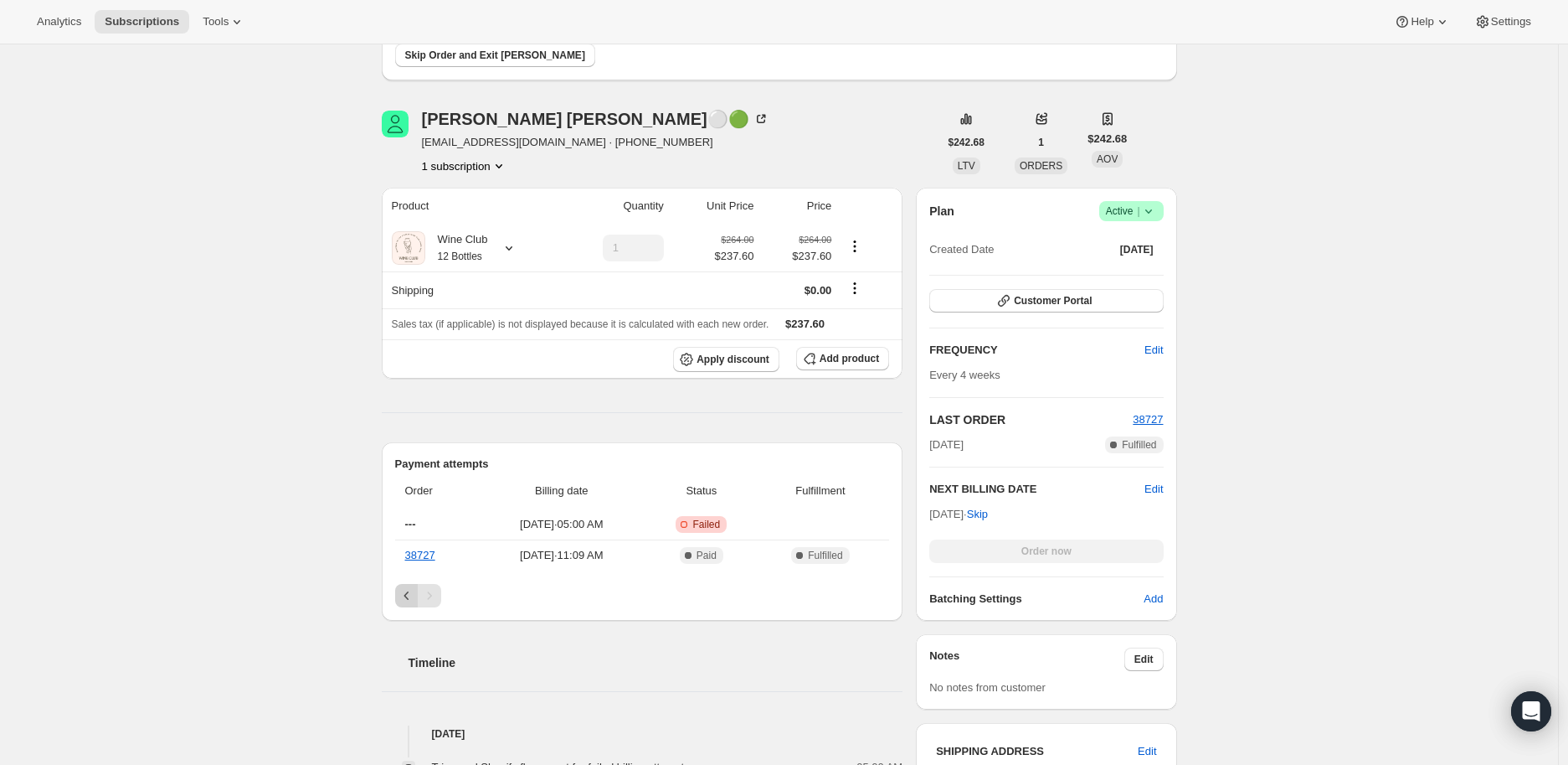
click at [407, 593] on icon "Previous" at bounding box center [406, 595] width 17 height 17
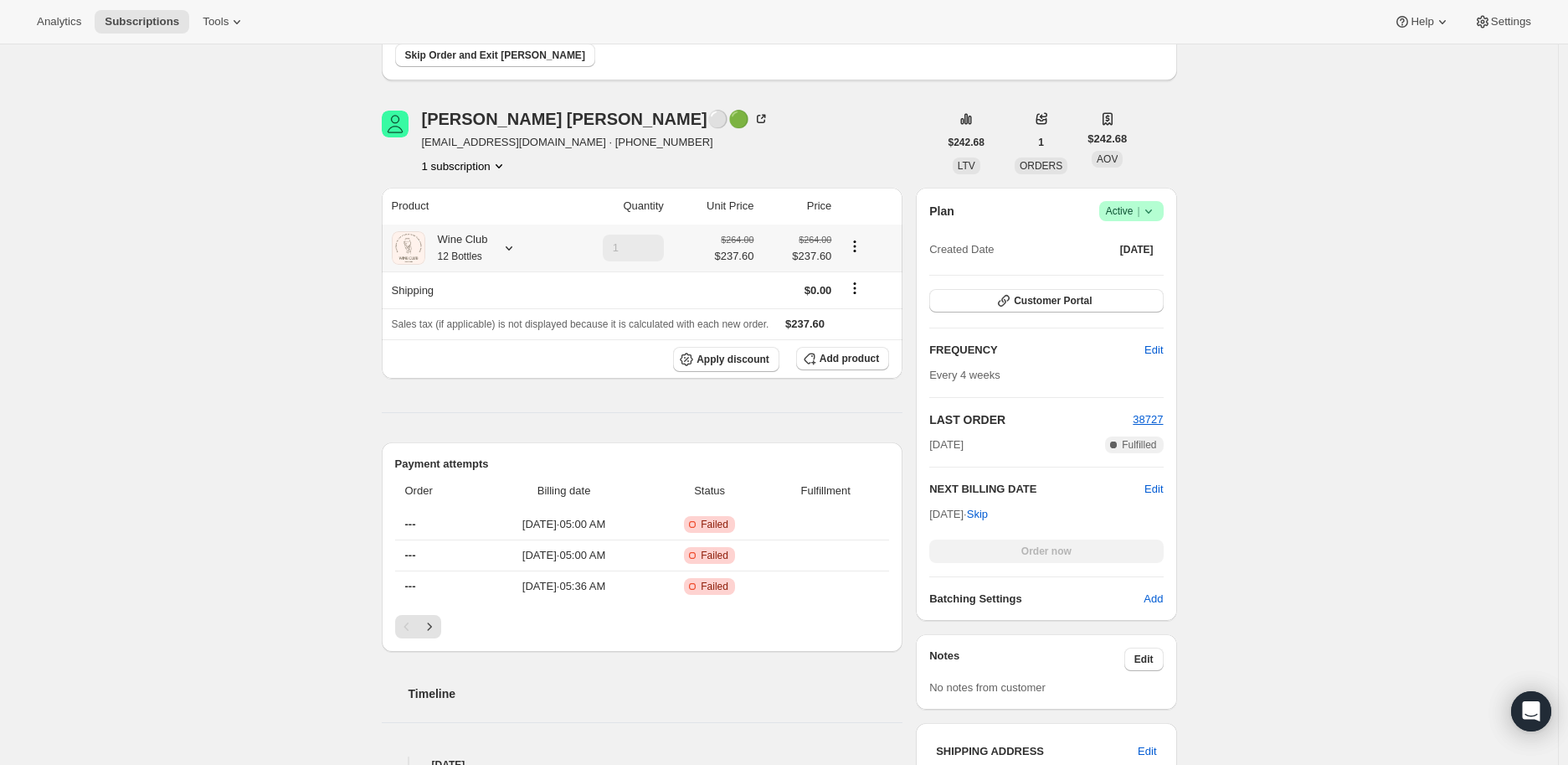
scroll to position [0, 0]
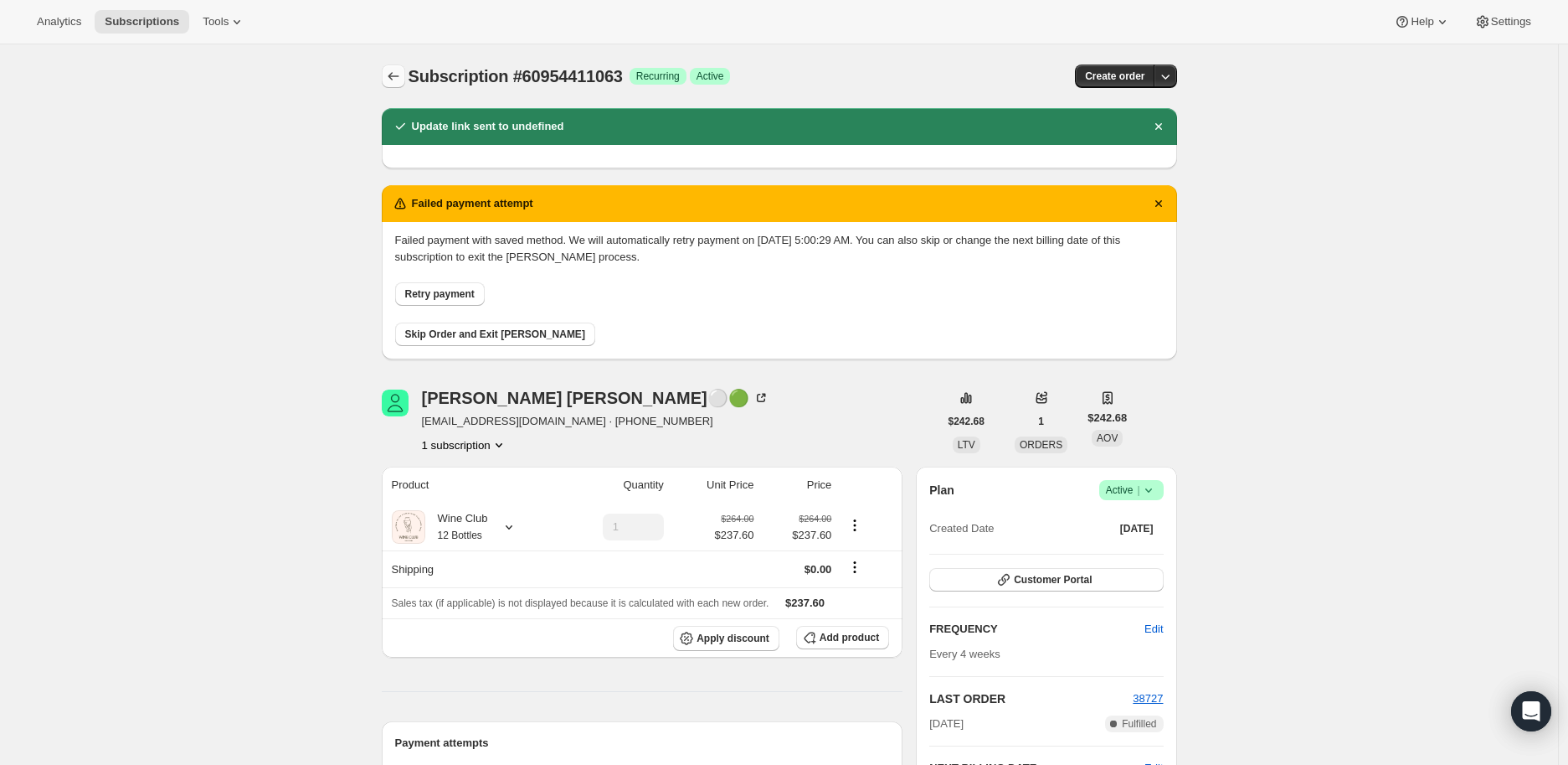
click at [390, 76] on icon "Subscriptions" at bounding box center [393, 76] width 17 height 17
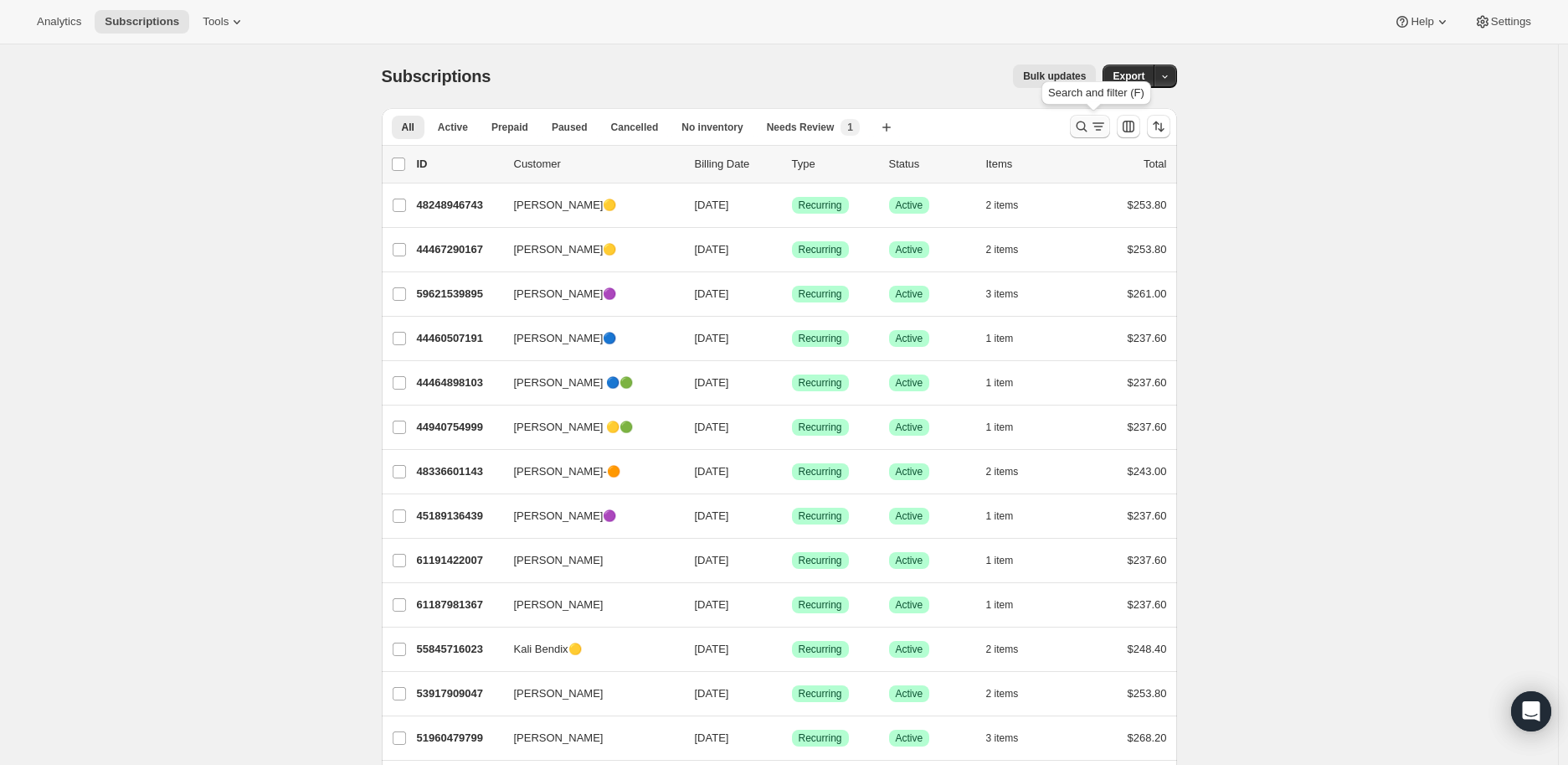
click at [1080, 126] on icon "Search and filter results" at bounding box center [1081, 126] width 17 height 17
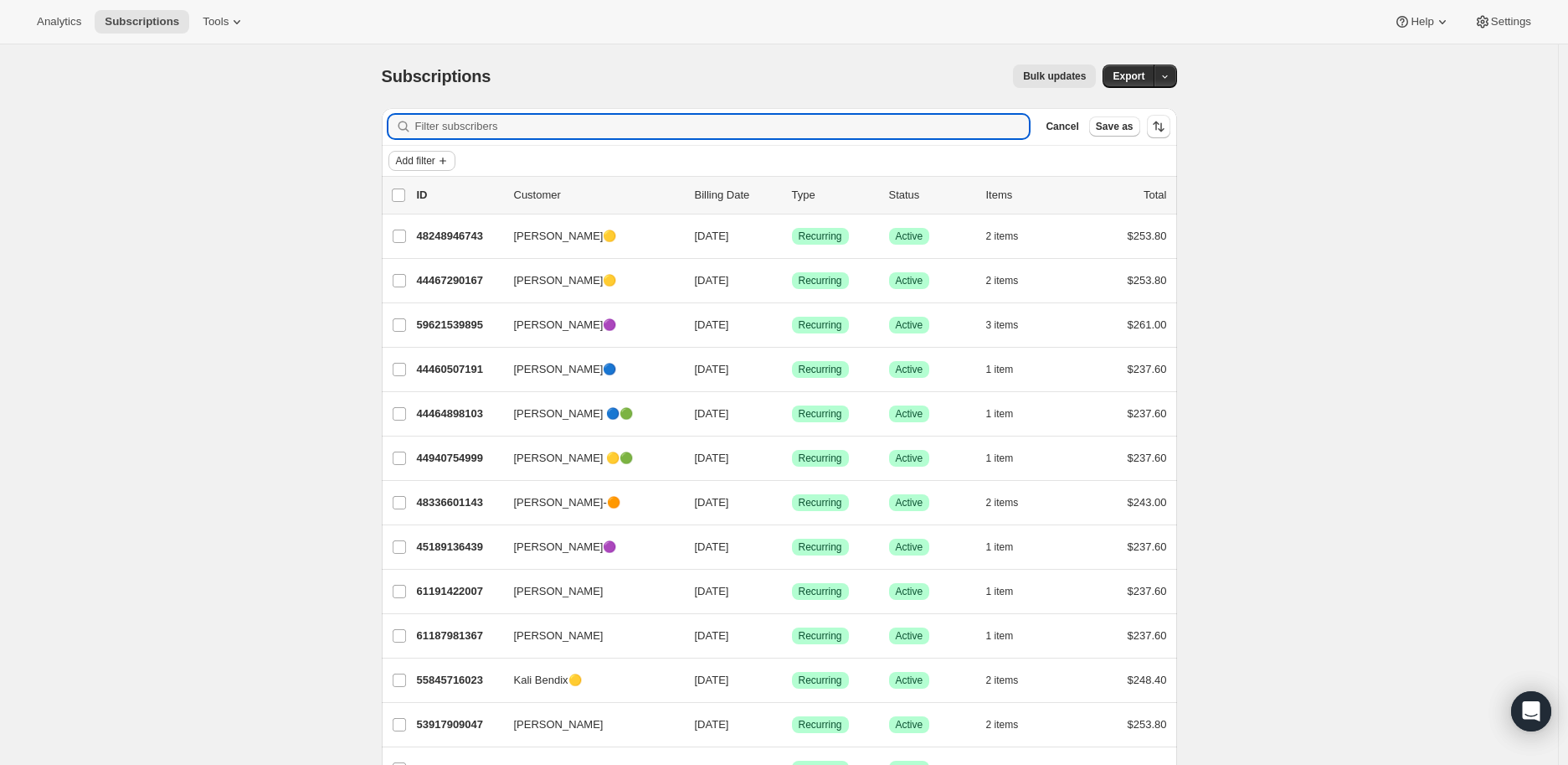
click at [446, 162] on icon "Add filter" at bounding box center [443, 161] width 7 height 7
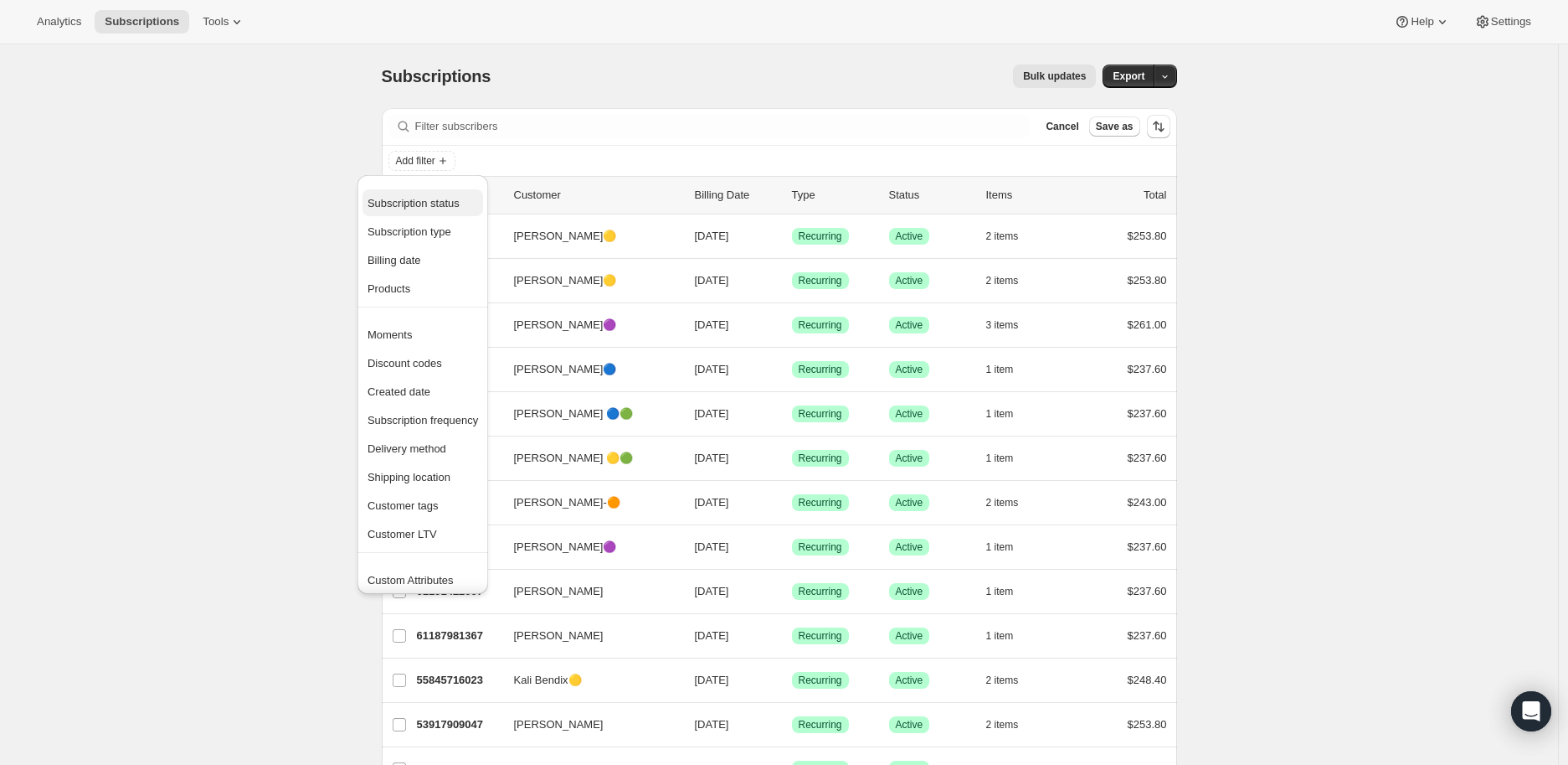
click at [440, 203] on span "Subscription status" at bounding box center [413, 203] width 92 height 12
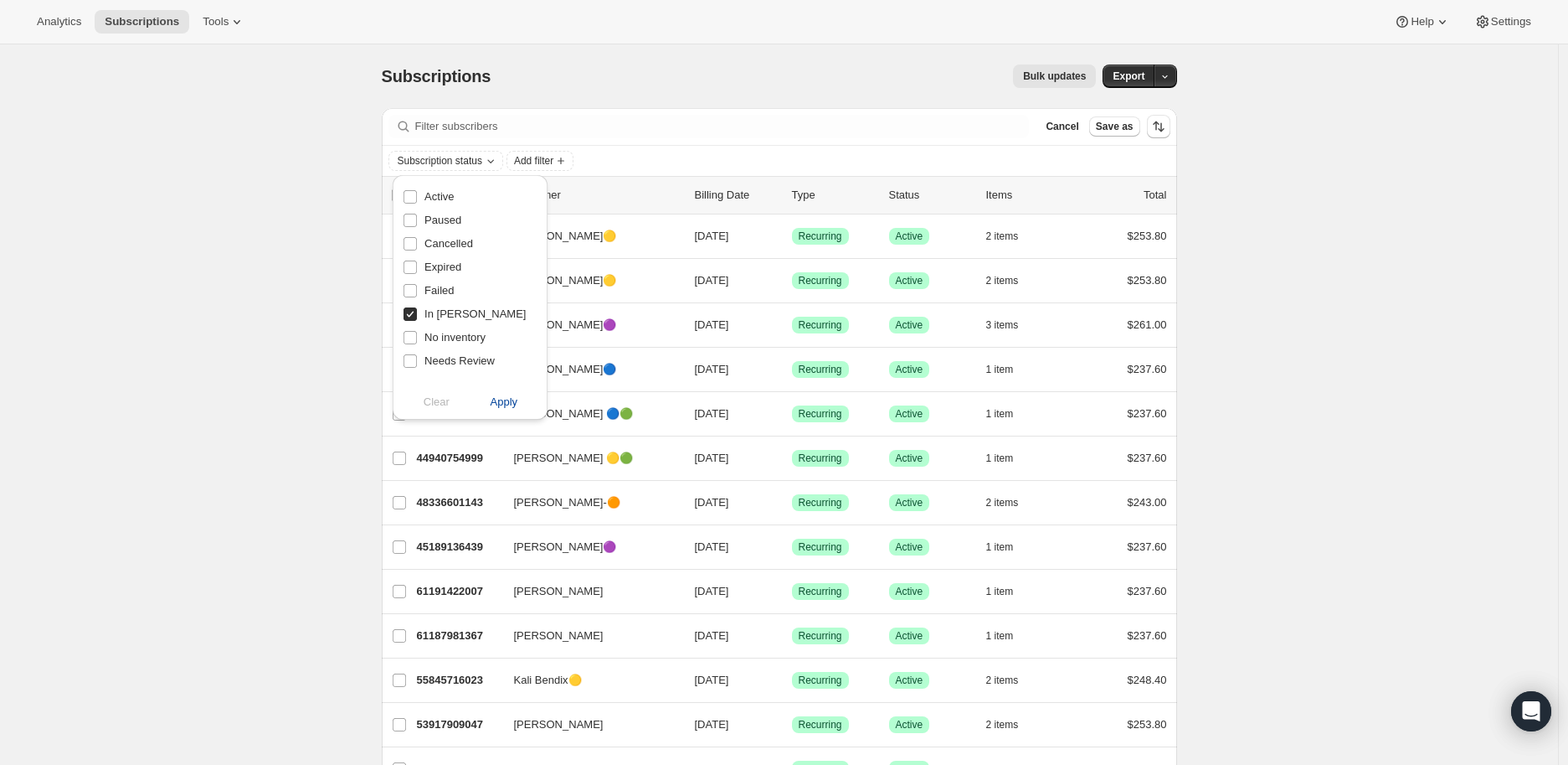
click at [498, 402] on span "Apply" at bounding box center [504, 402] width 27 height 17
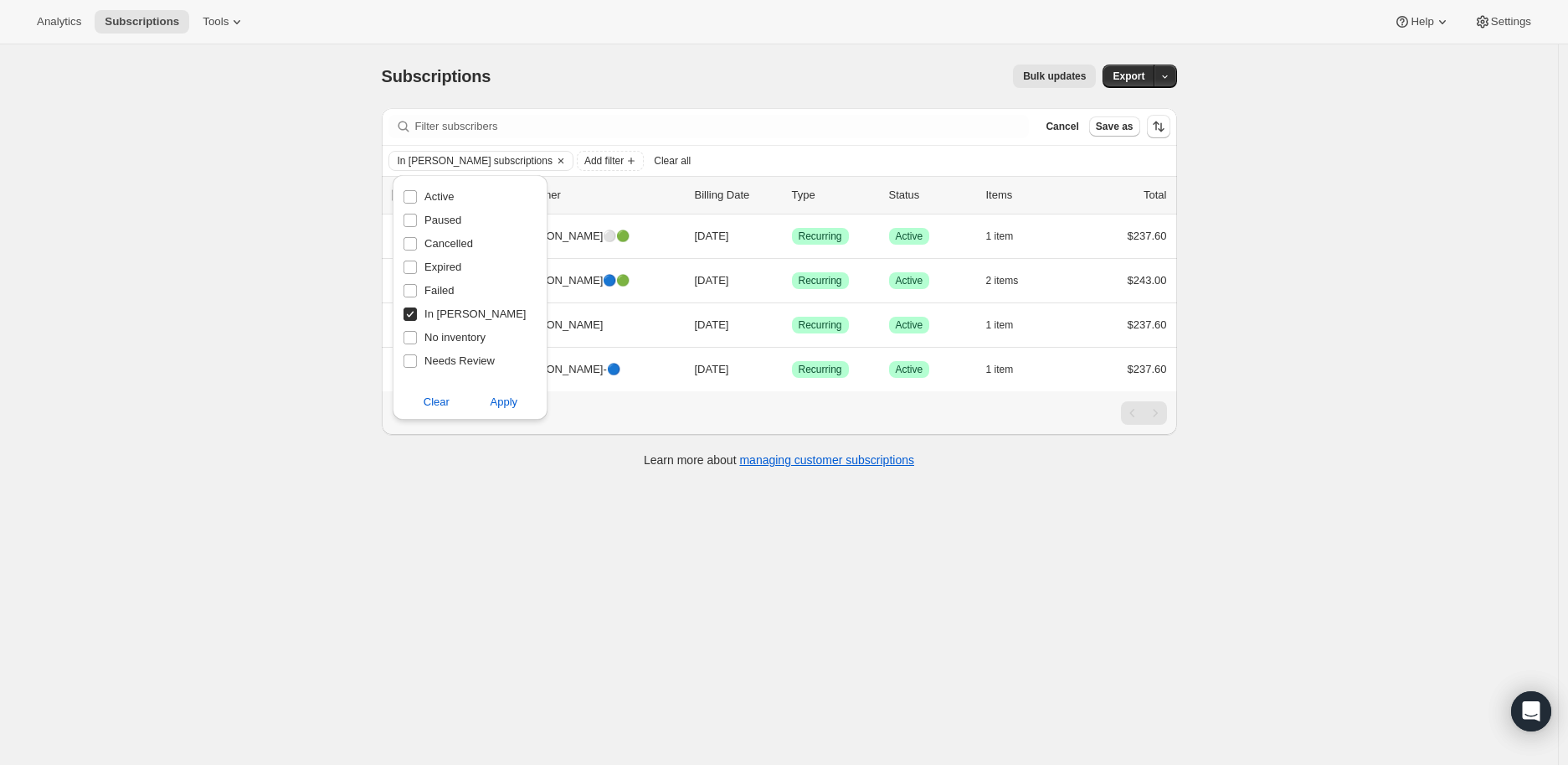
click at [277, 323] on div "Subscriptions. This page is ready Subscriptions Bulk updates More actions Bulk …" at bounding box center [779, 427] width 1557 height 765
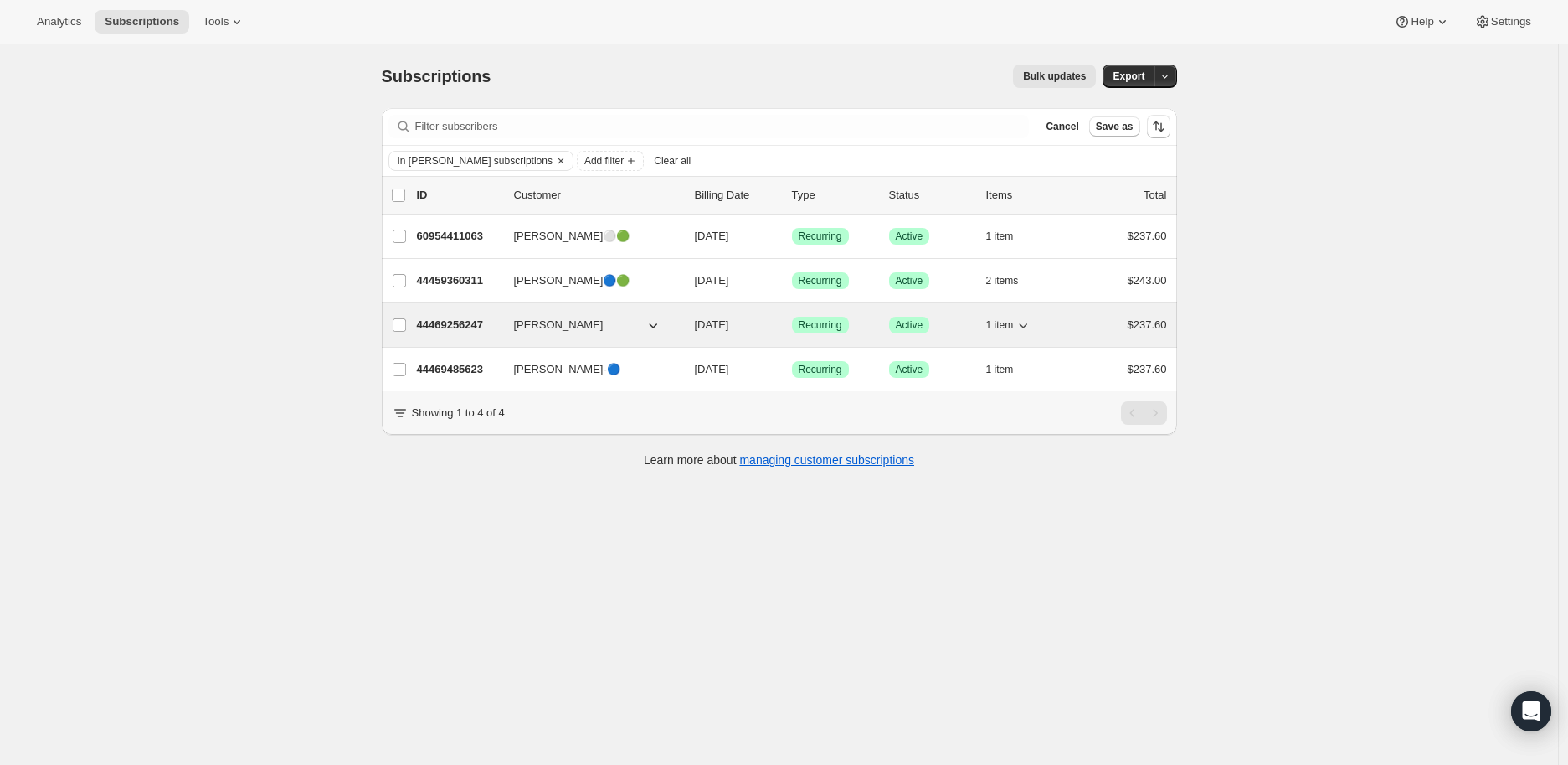
click at [450, 322] on p "44469256247" at bounding box center [458, 324] width 84 height 17
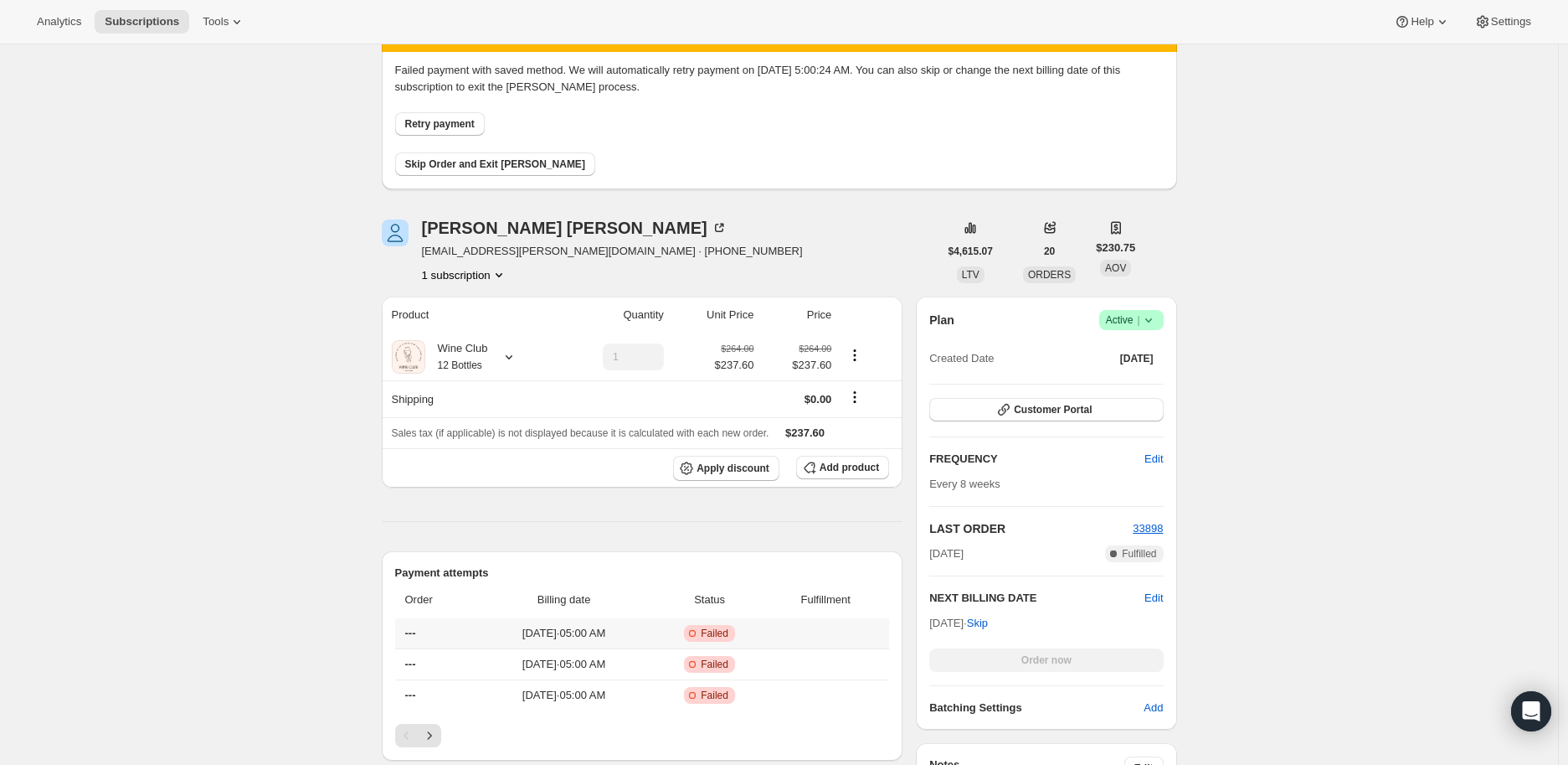
scroll to position [186, 0]
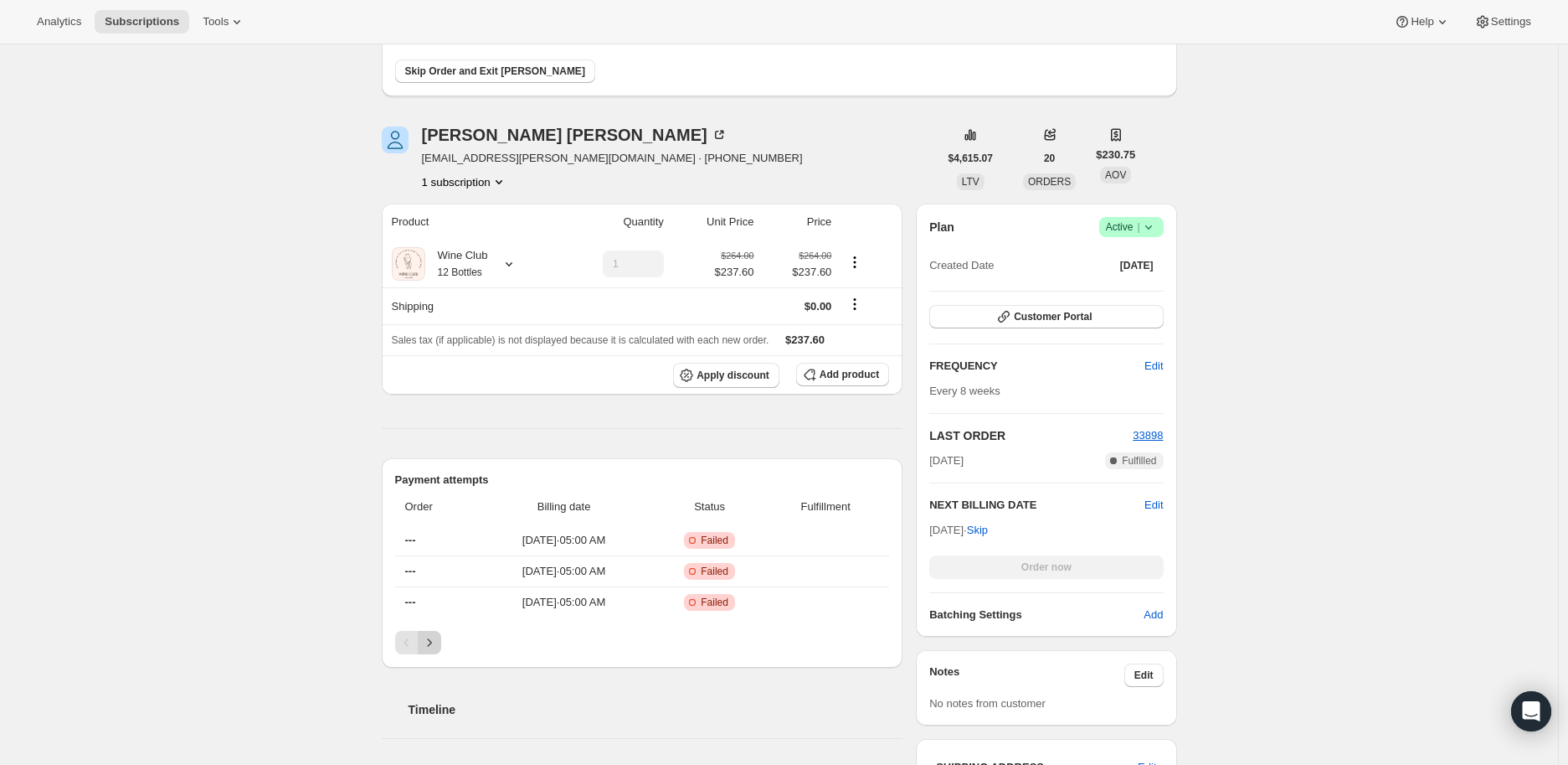
click at [435, 639] on icon "Next" at bounding box center [429, 642] width 17 height 17
click at [405, 639] on icon "Previous" at bounding box center [406, 642] width 17 height 17
click at [432, 639] on icon "Next" at bounding box center [429, 642] width 17 height 17
click at [412, 642] on icon "Previous" at bounding box center [406, 642] width 17 height 17
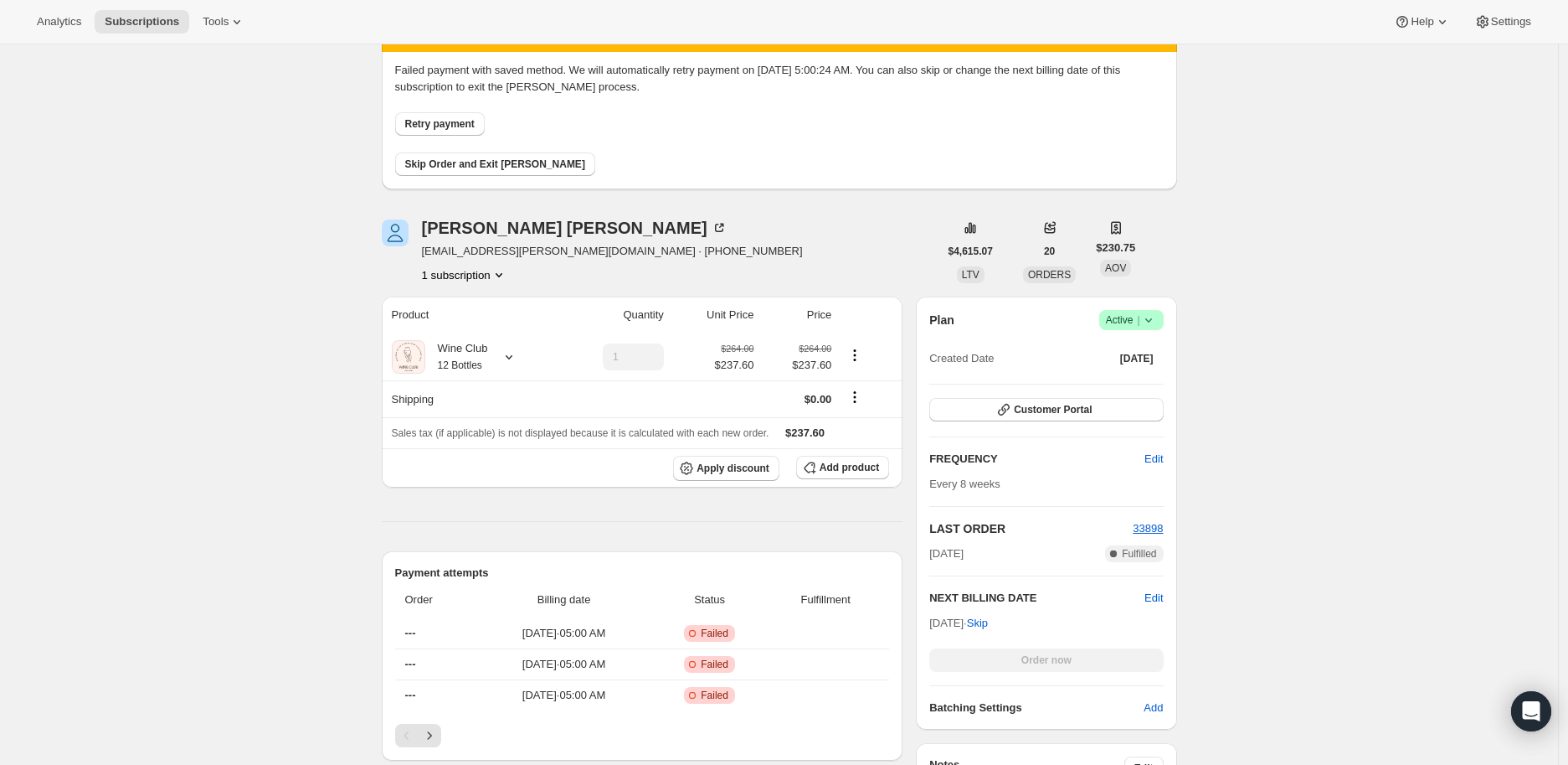
click at [1155, 320] on icon at bounding box center [1148, 319] width 17 height 17
click at [1117, 379] on span "Cancel subscription" at bounding box center [1135, 381] width 94 height 12
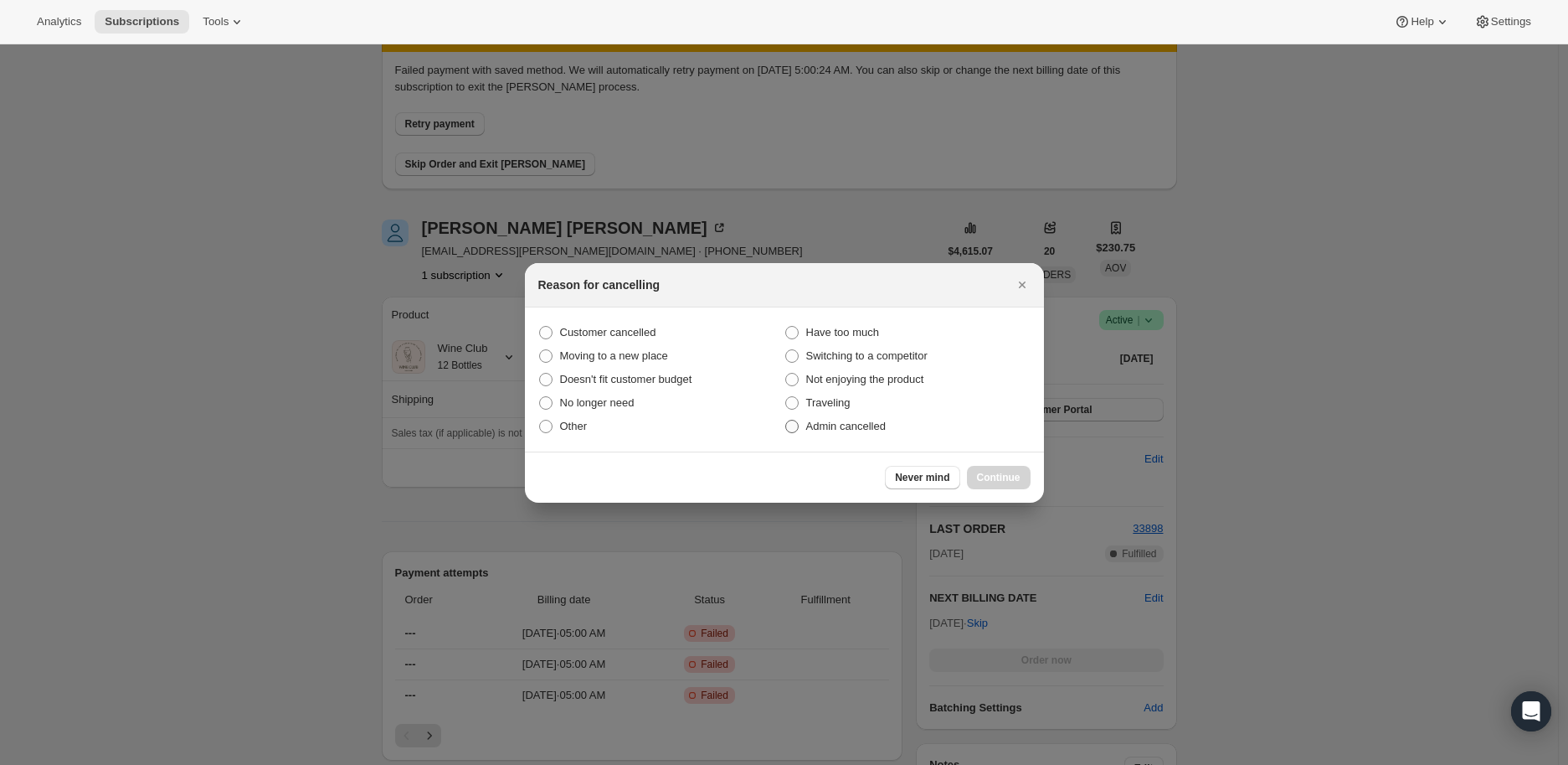
click at [788, 427] on span ":r2n5:" at bounding box center [791, 426] width 13 height 13
click at [786, 420] on input "Admin cancelled" at bounding box center [785, 420] width 1 height 1
radio input "true"
click at [993, 473] on span "Continue" at bounding box center [998, 477] width 43 height 13
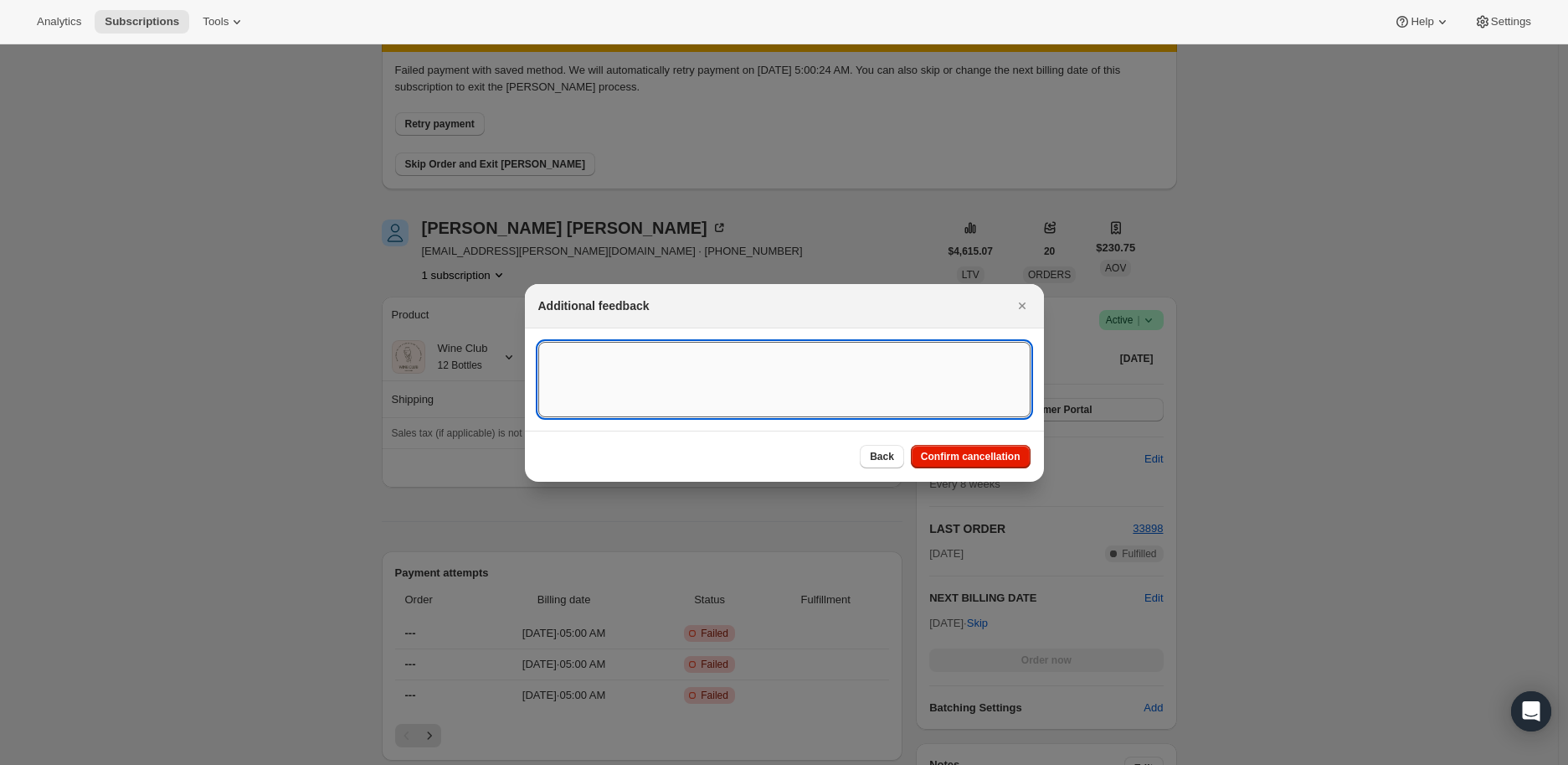
click at [658, 374] on textarea ":r2n5:" at bounding box center [784, 380] width 492 height 76
type textarea "Payment method failed."
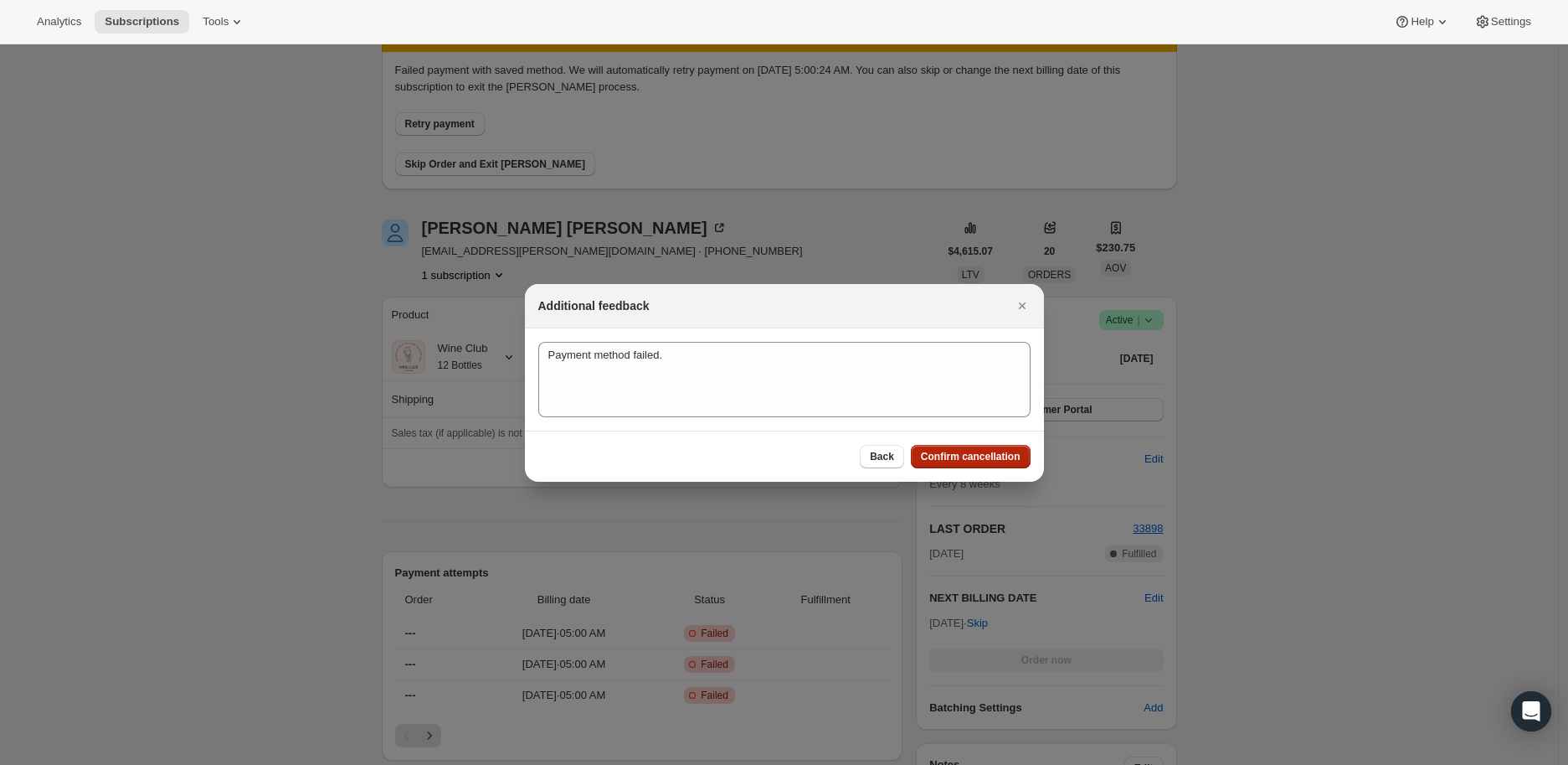
click at [961, 449] on span "Confirm cancellation" at bounding box center [970, 456] width 100 height 13
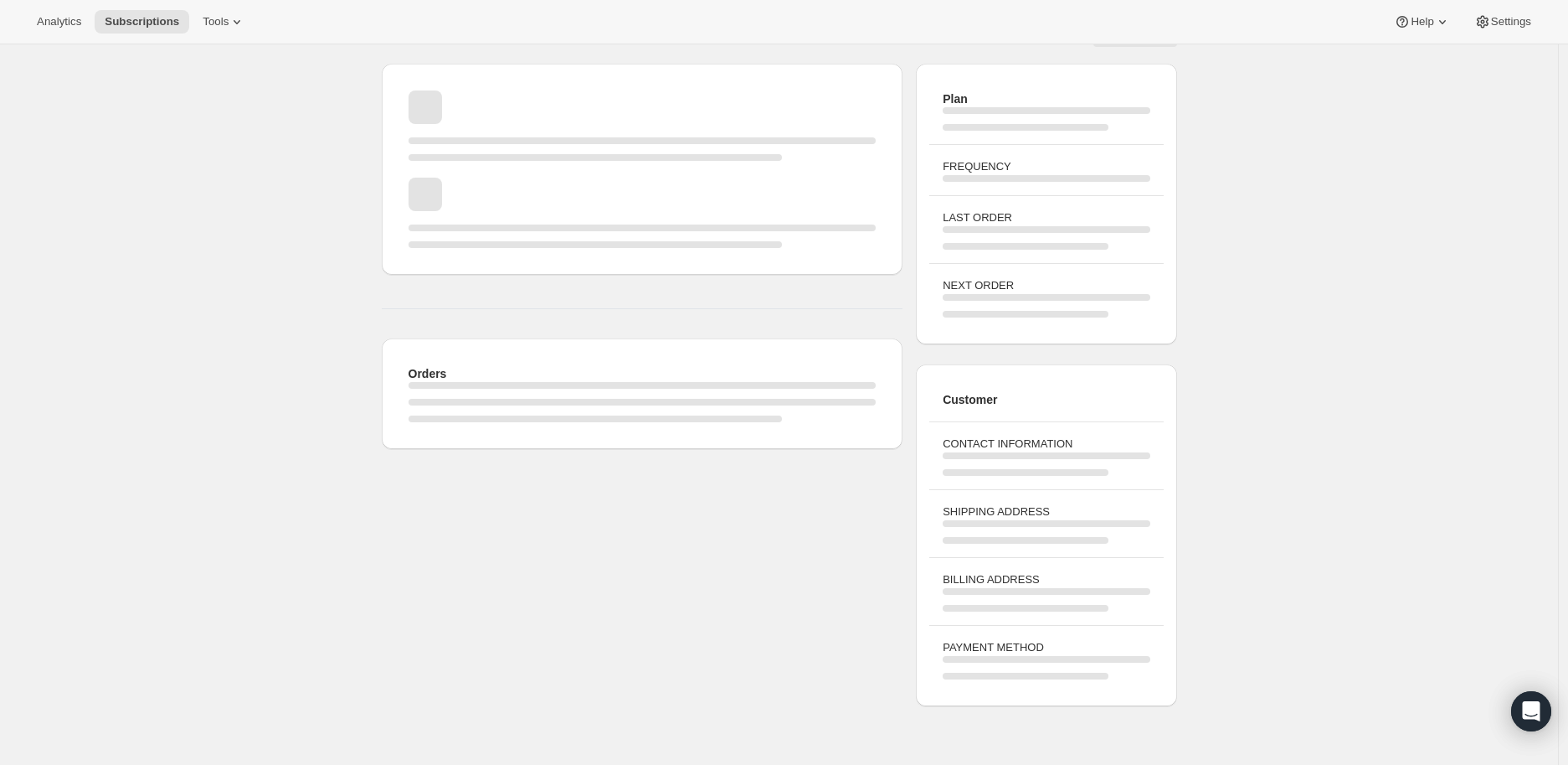
scroll to position [93, 0]
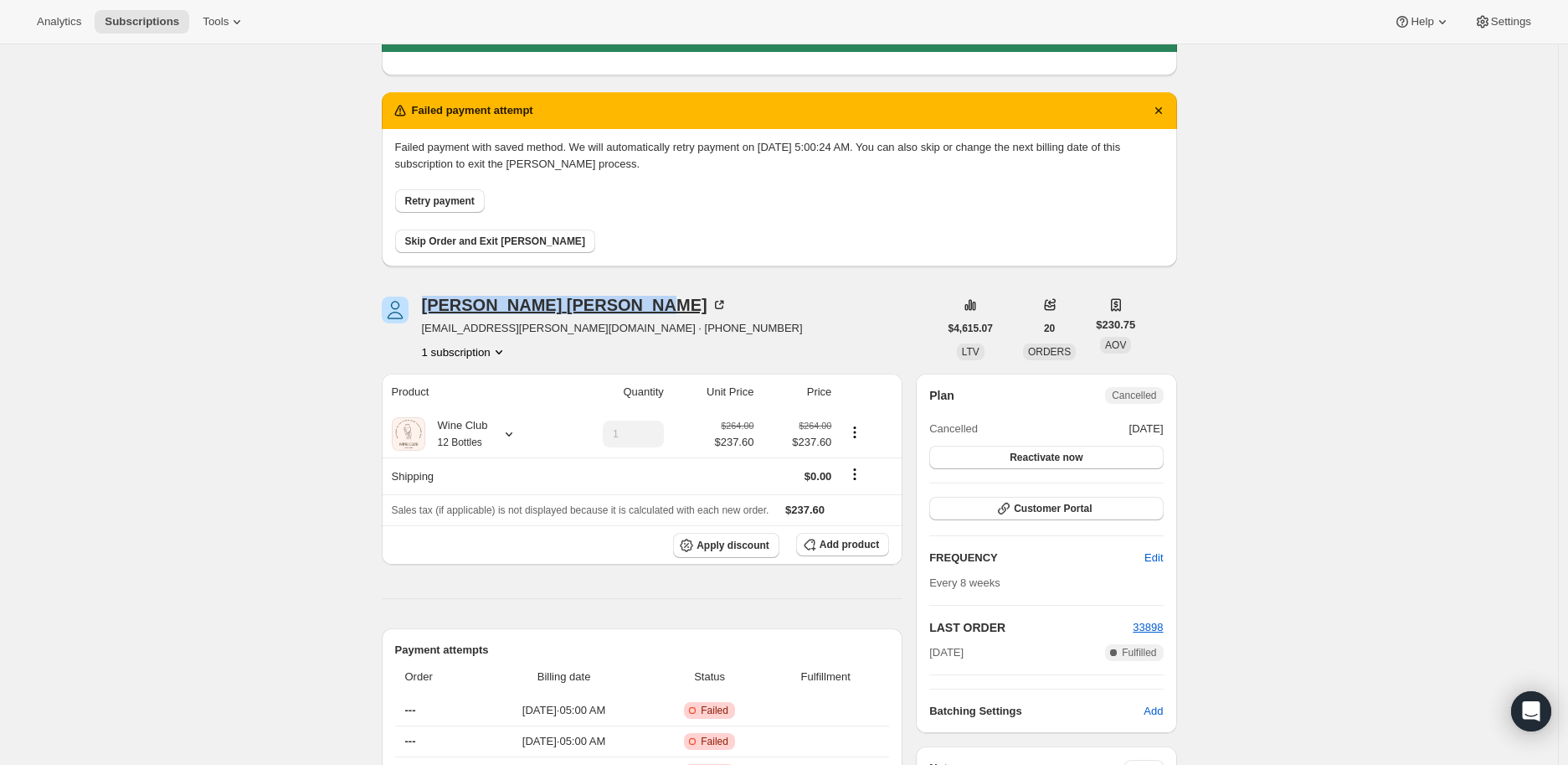
drag, startPoint x: 421, startPoint y: 308, endPoint x: 574, endPoint y: 308, distance: 153.0
click at [574, 308] on div "[PERSON_NAME] [PERSON_NAME][EMAIL_ADDRESS][DOMAIN_NAME] · [PHONE_NUMBER] 1 subs…" at bounding box center [660, 328] width 557 height 63
copy div "[PERSON_NAME]"
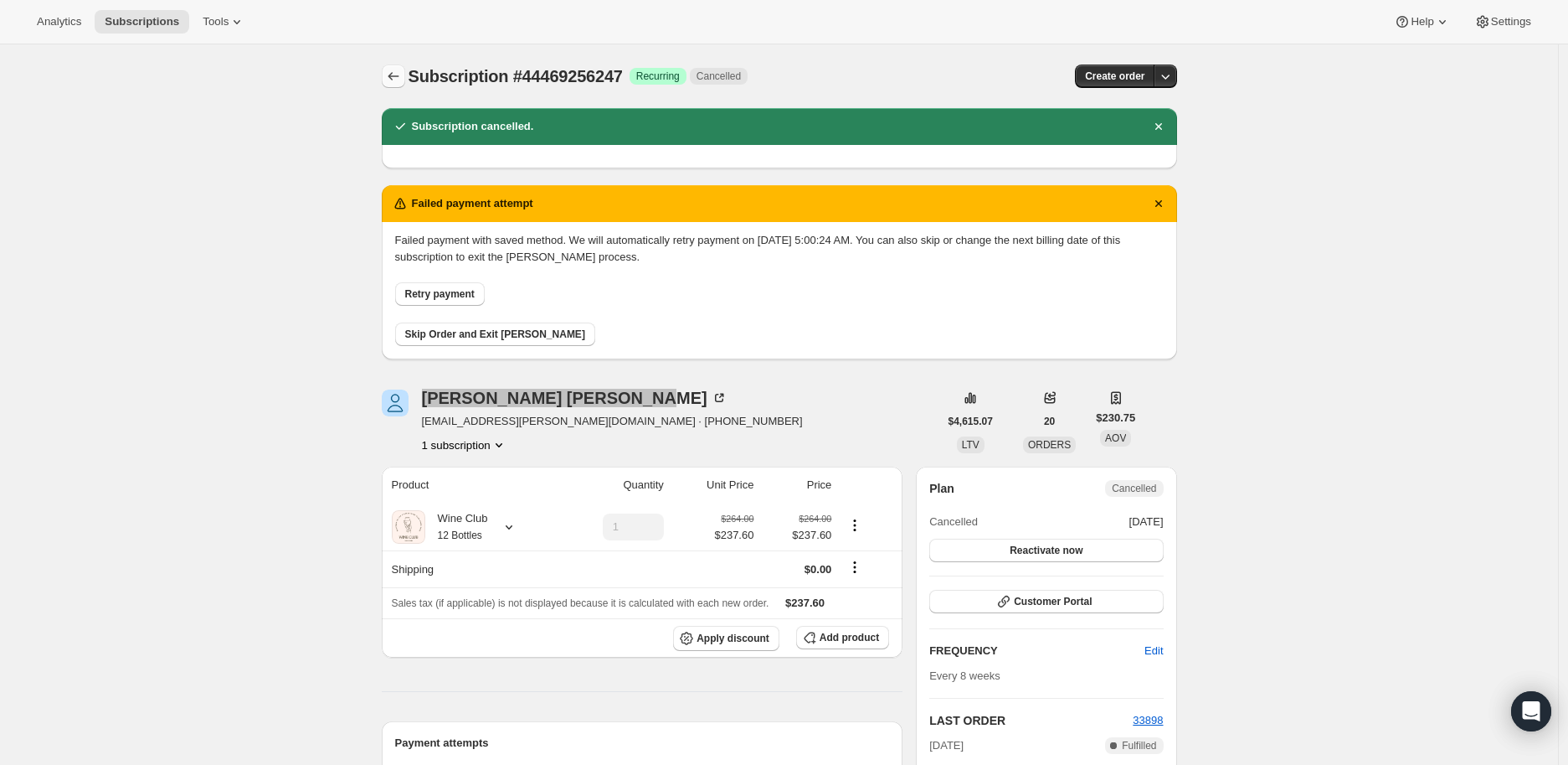
click at [396, 71] on icon "Subscriptions" at bounding box center [393, 76] width 17 height 17
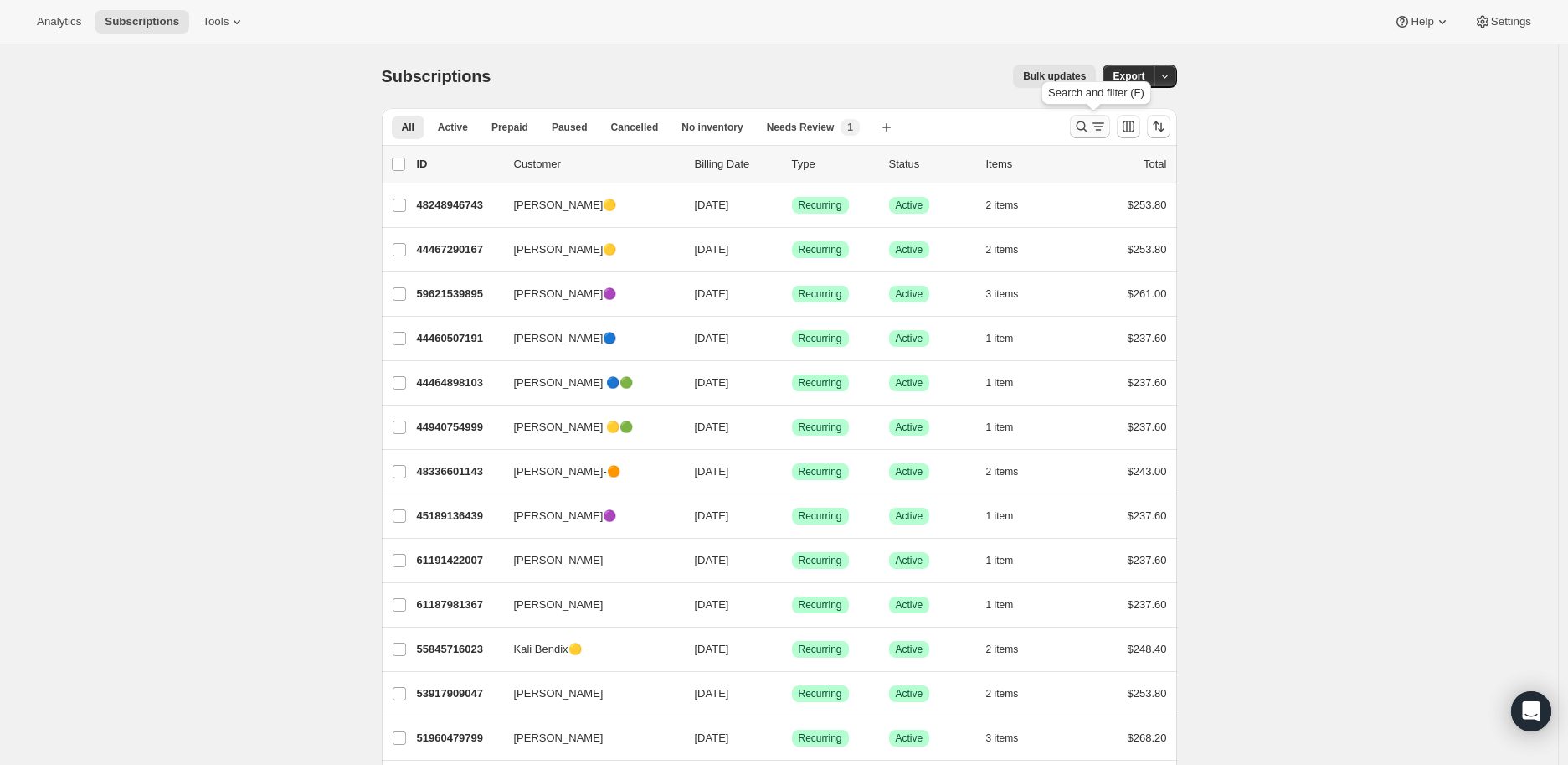
click at [1086, 127] on icon "Search and filter results" at bounding box center [1081, 127] width 11 height 11
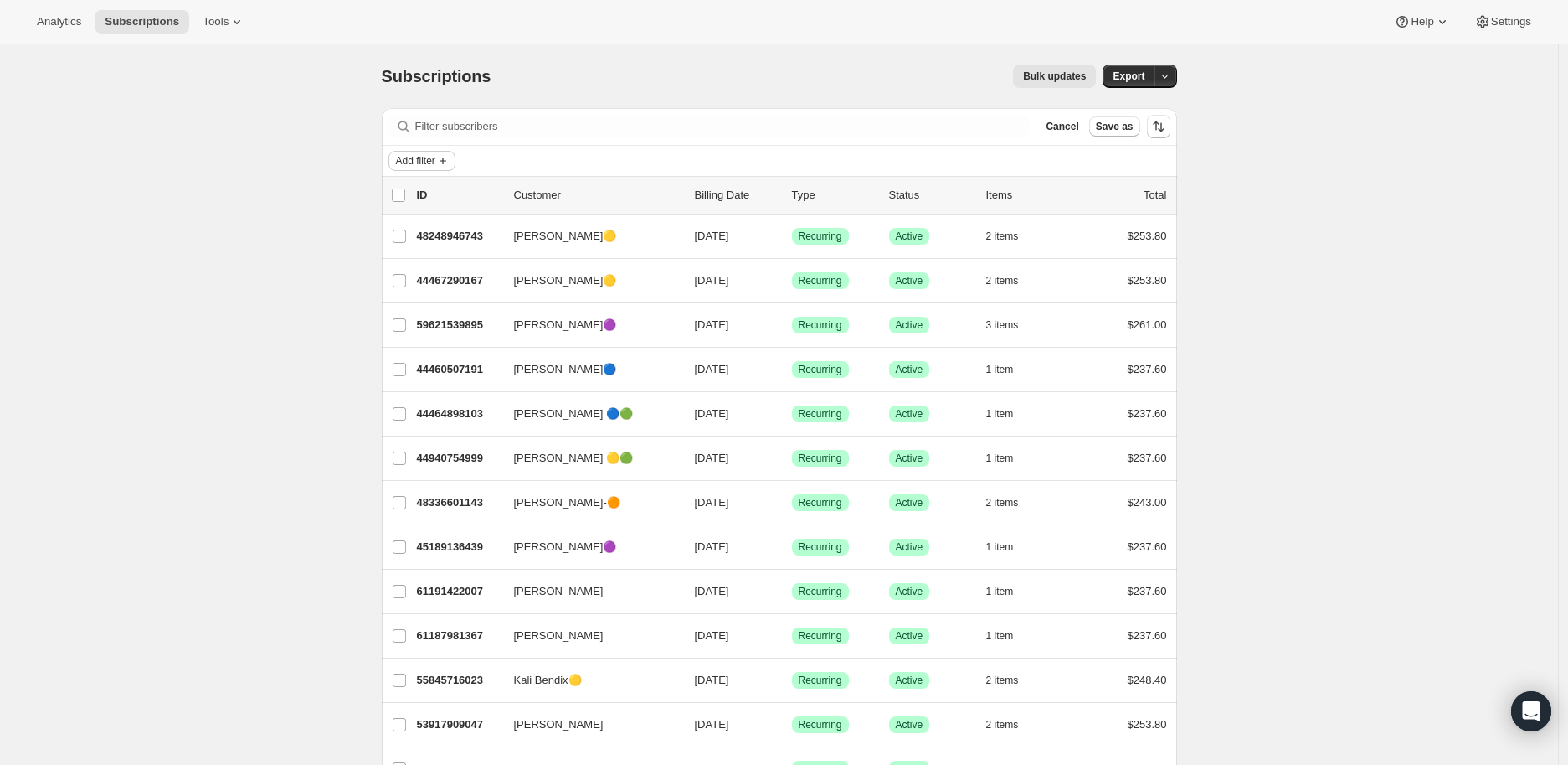
click at [449, 160] on icon "Add filter" at bounding box center [442, 160] width 13 height 13
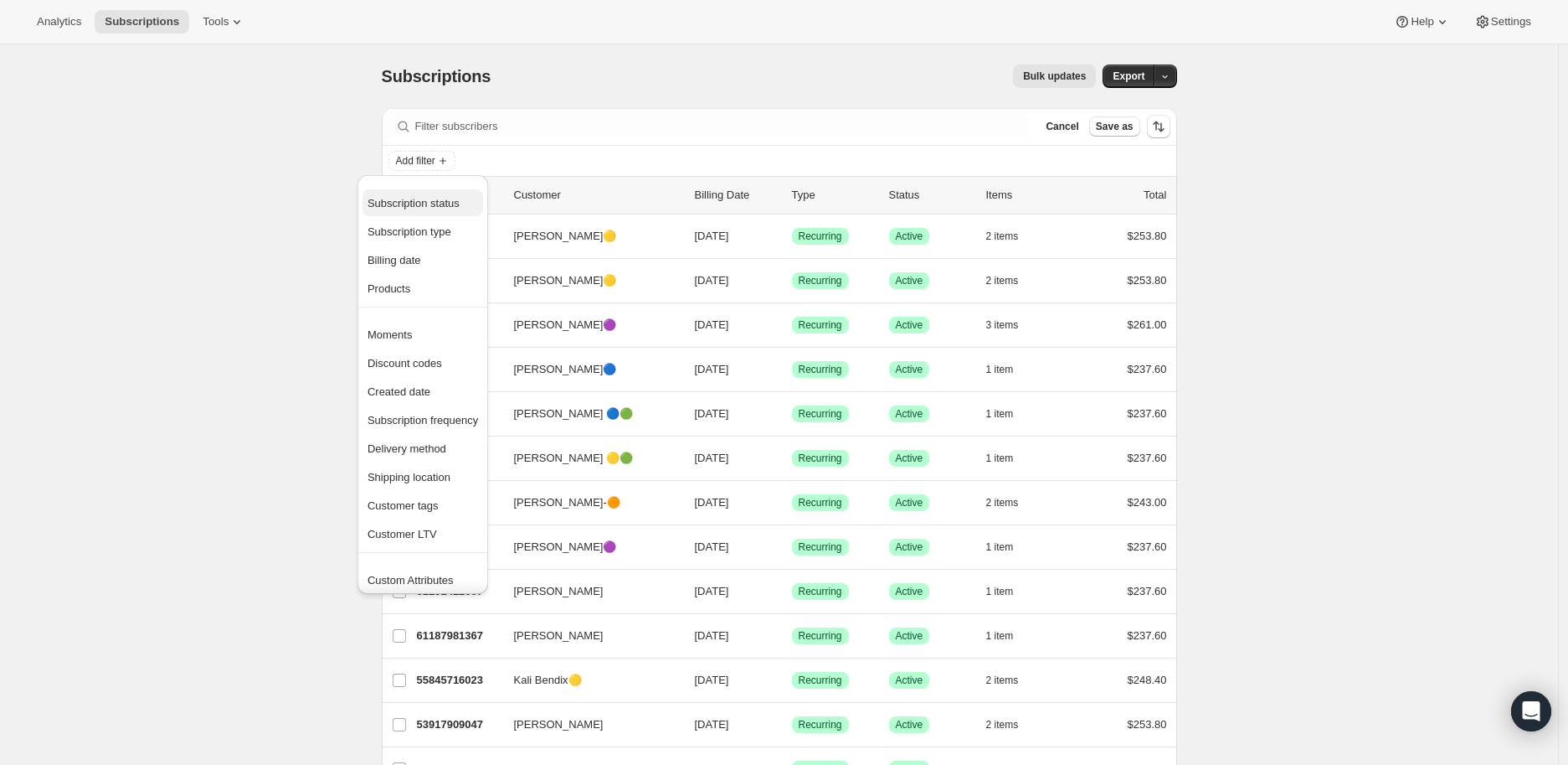
click at [440, 199] on span "Subscription status" at bounding box center [413, 203] width 92 height 12
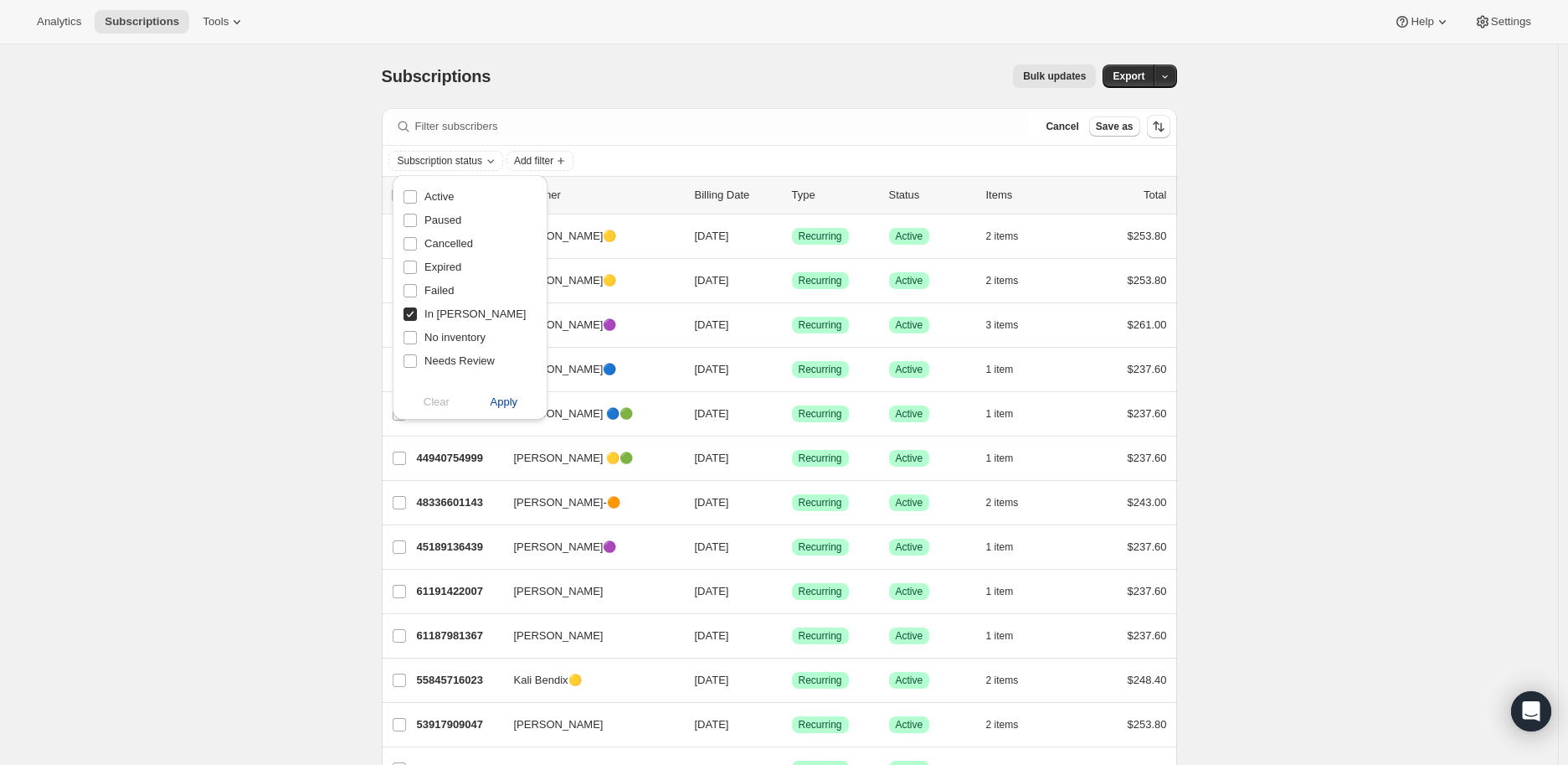
click at [508, 405] on span "Apply" at bounding box center [504, 402] width 27 height 17
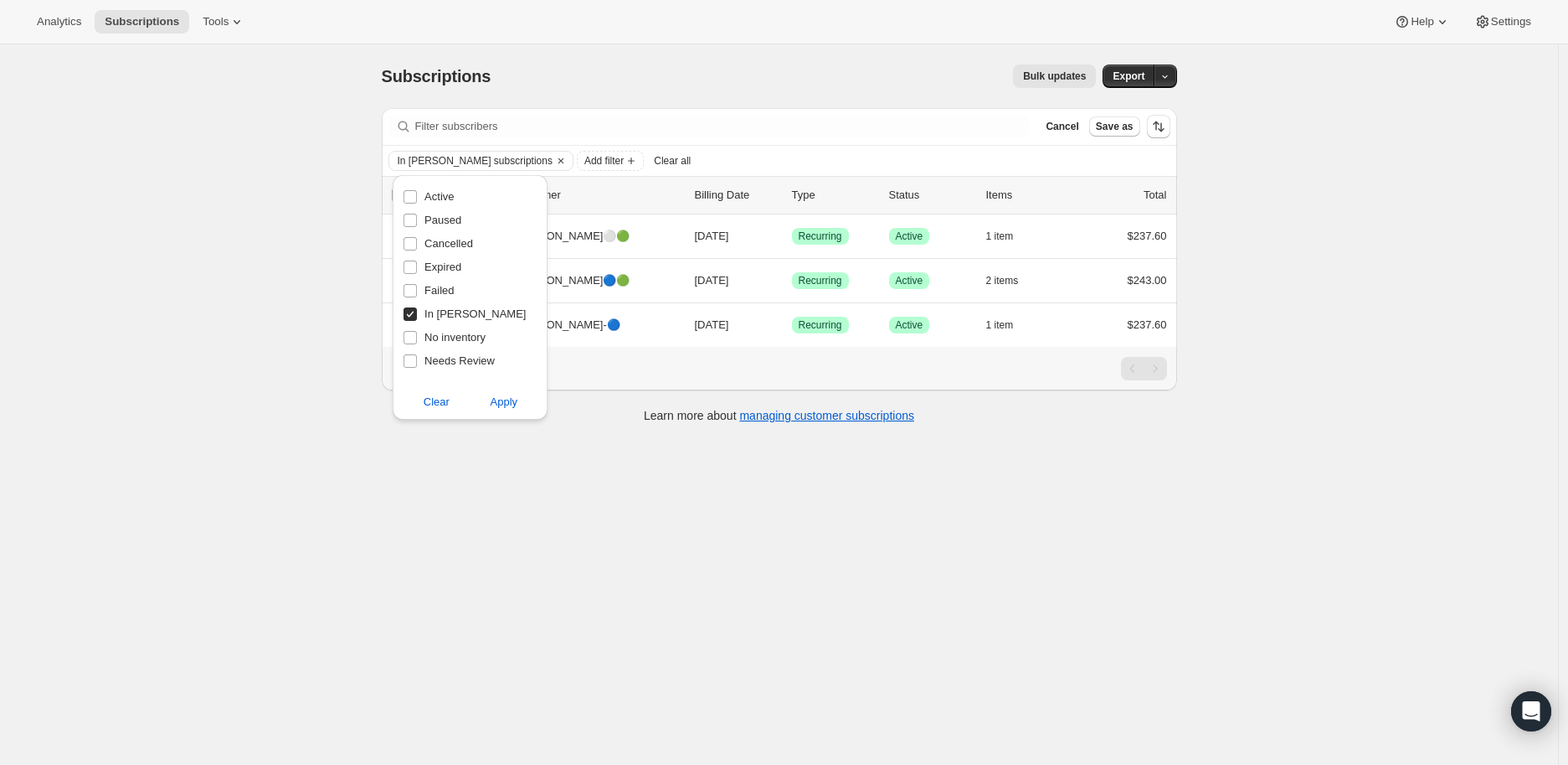
click at [113, 539] on div "Subscriptions. This page is ready Subscriptions Bulk updates More actions Bulk …" at bounding box center [779, 427] width 1557 height 765
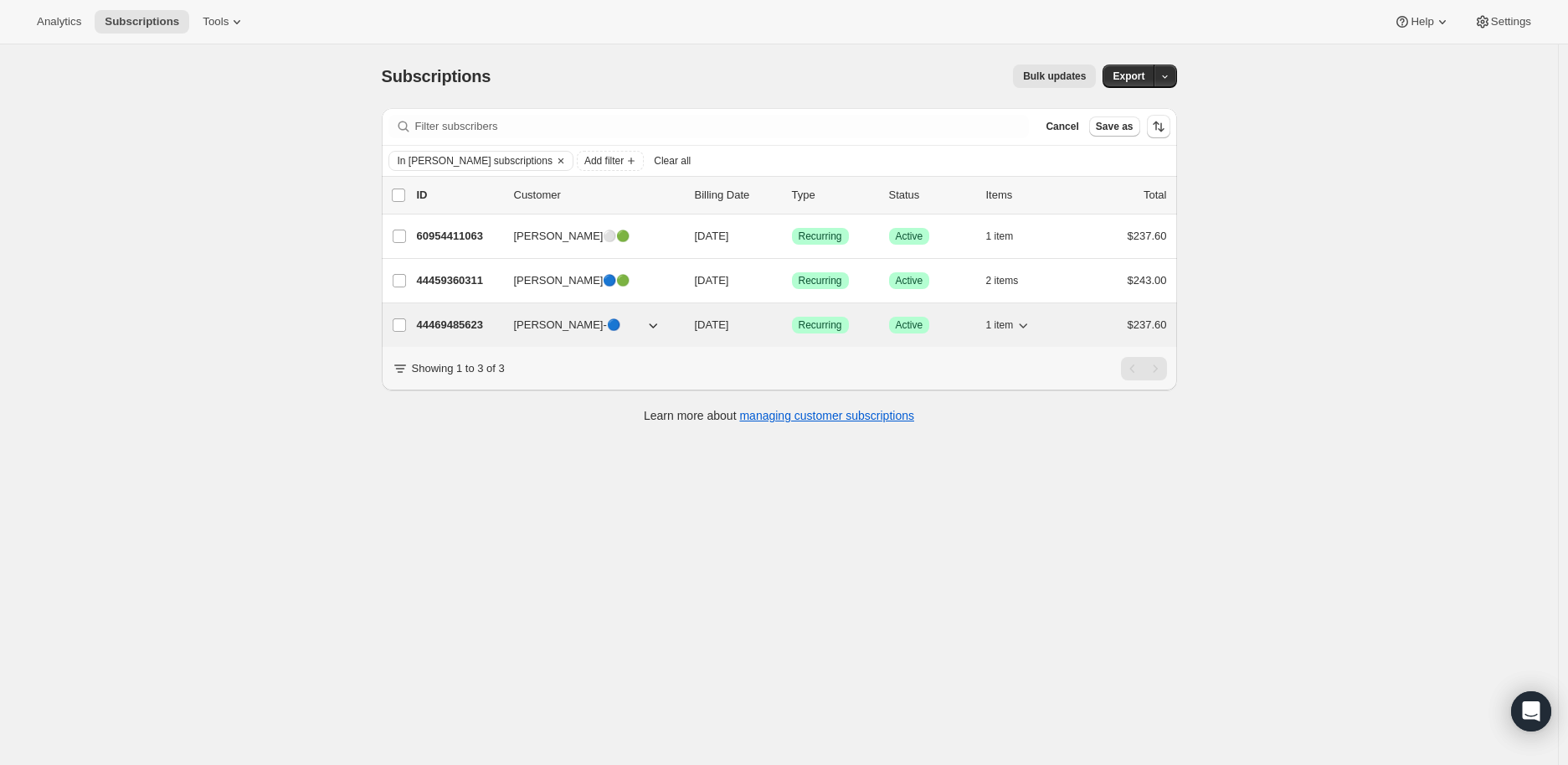
click at [457, 326] on p "44469485623" at bounding box center [458, 324] width 84 height 17
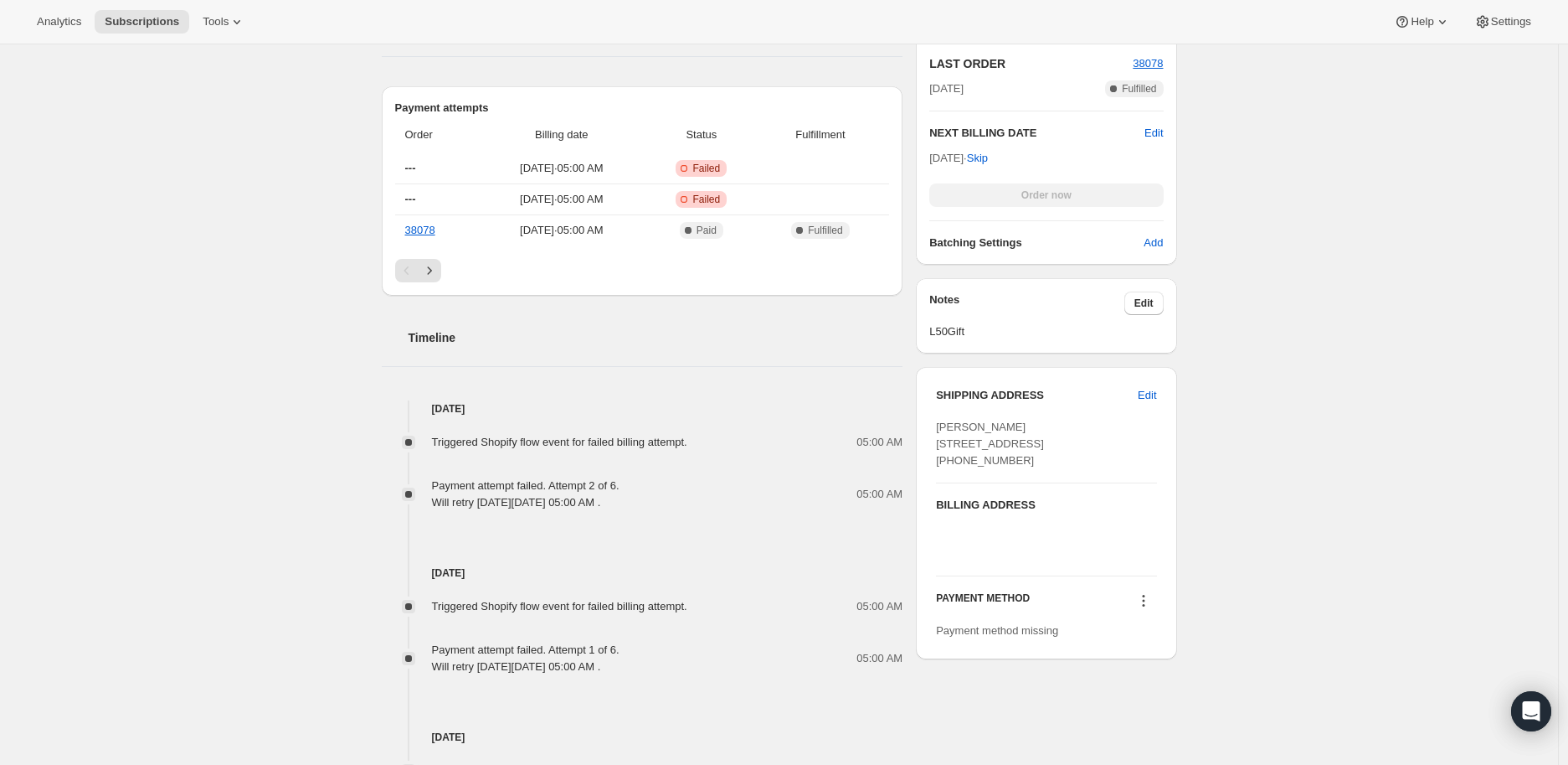
scroll to position [650, 0]
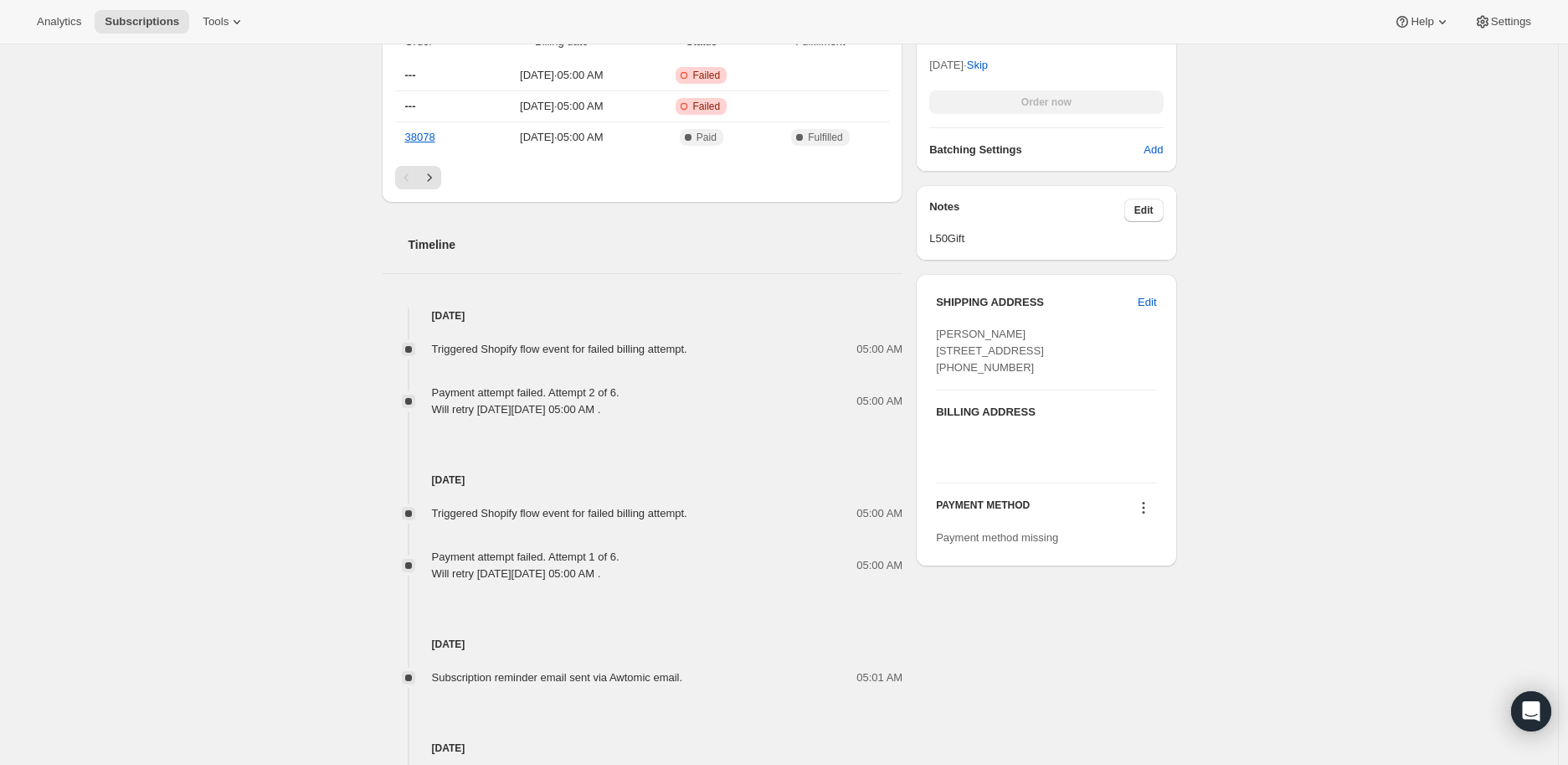
click at [1144, 516] on icon at bounding box center [1143, 507] width 17 height 17
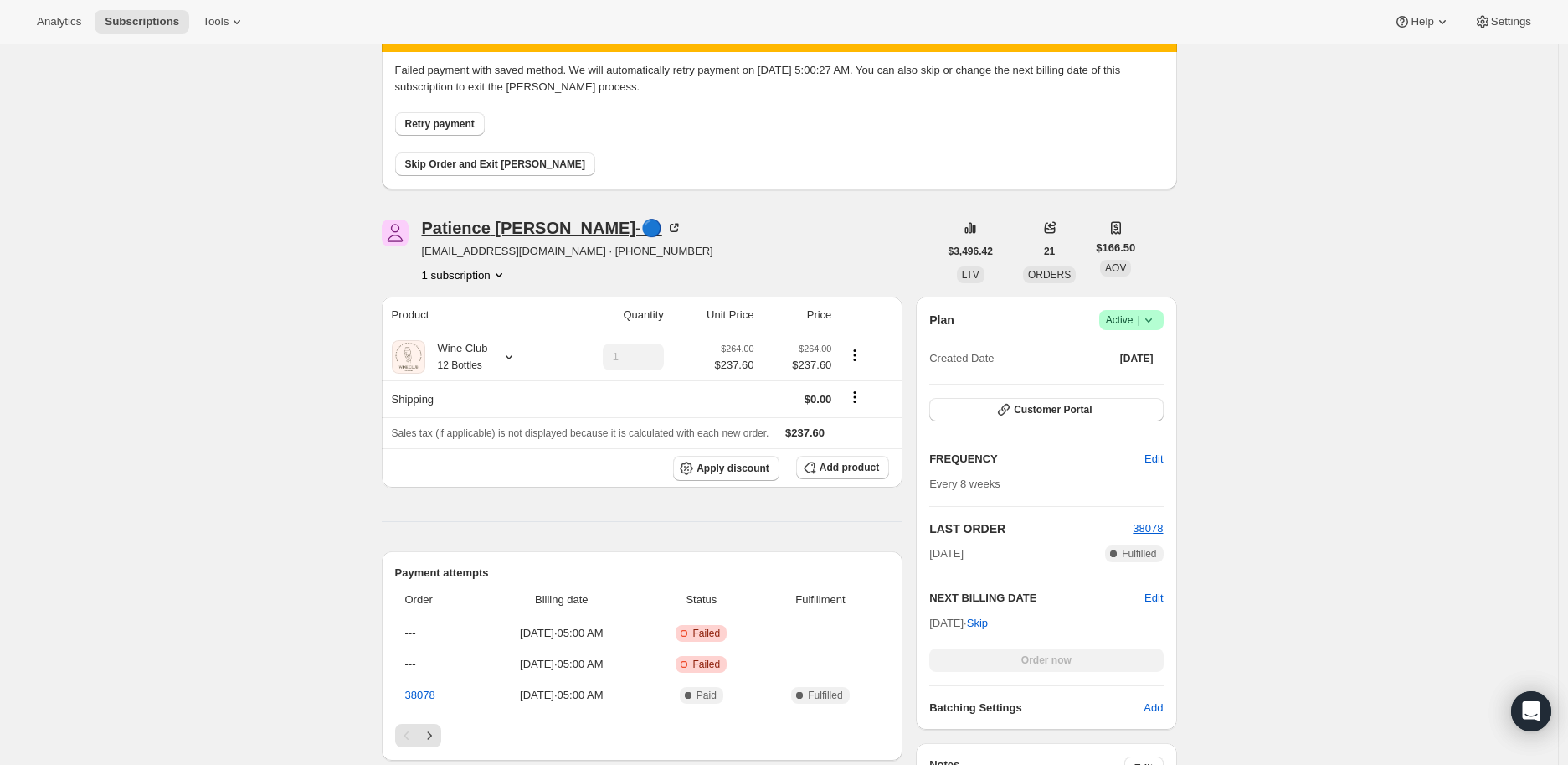
scroll to position [0, 0]
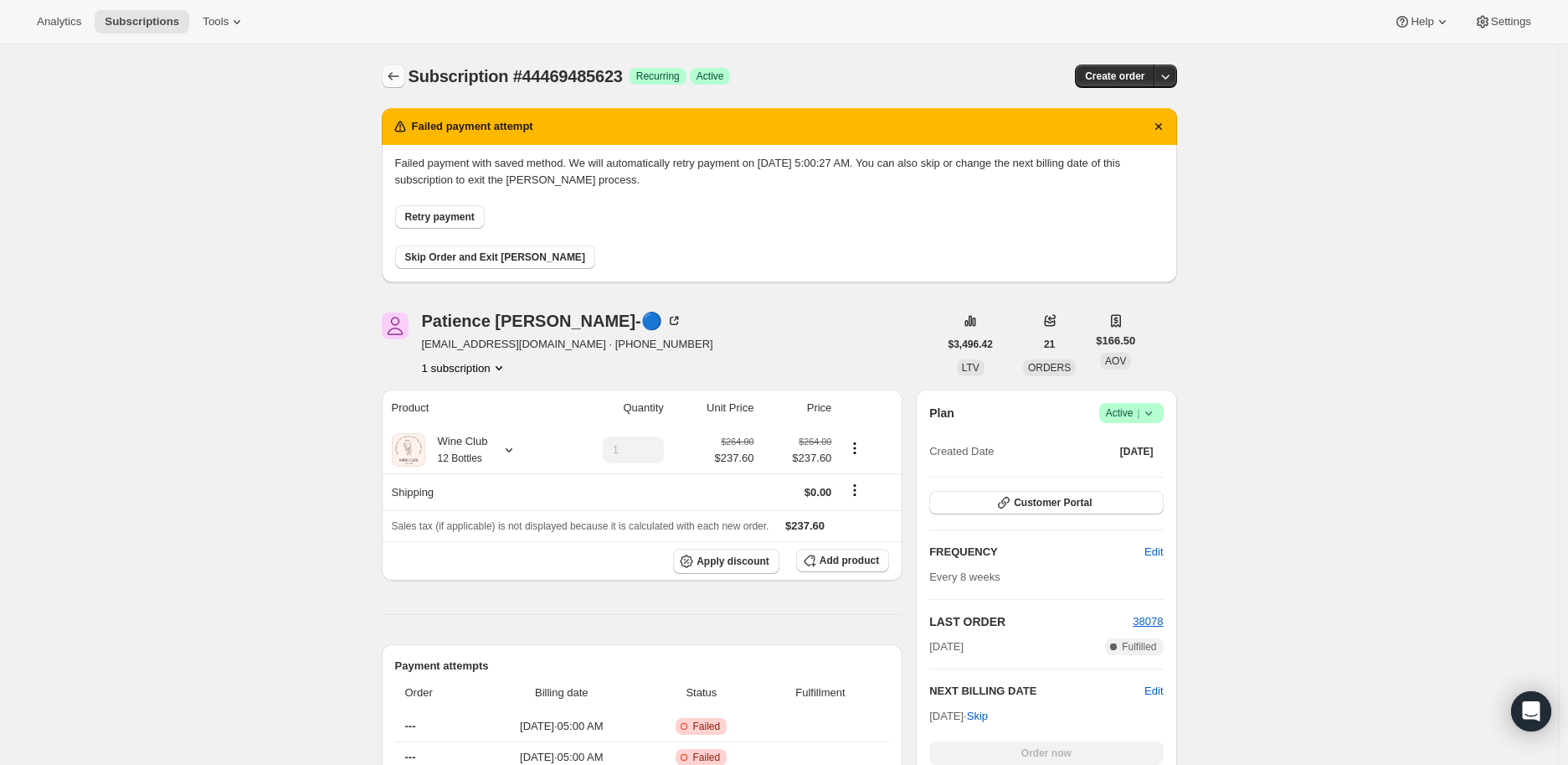
click at [396, 78] on icon "Subscriptions" at bounding box center [393, 76] width 17 height 17
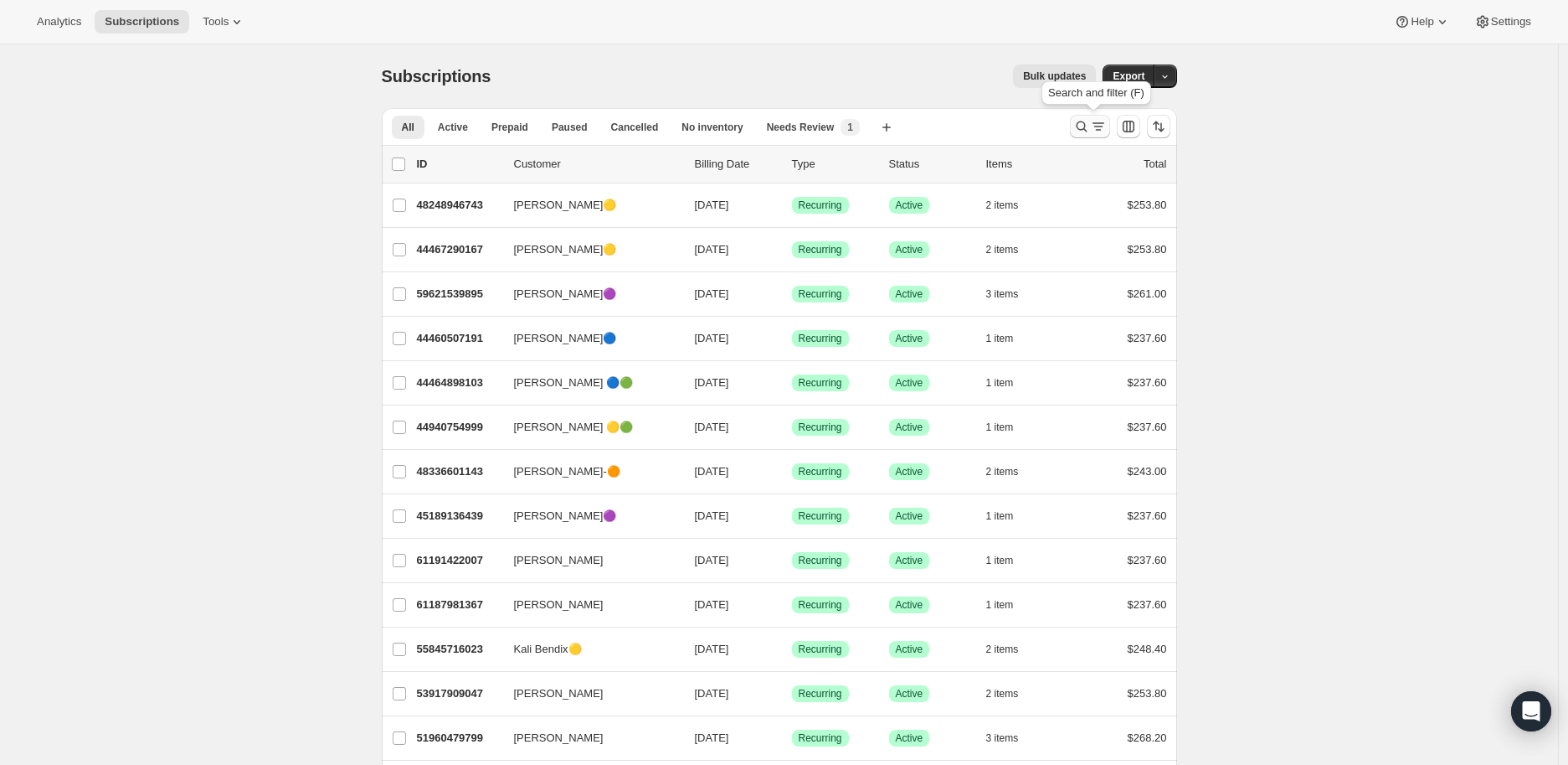
click at [1085, 124] on icon "Search and filter results" at bounding box center [1081, 126] width 17 height 17
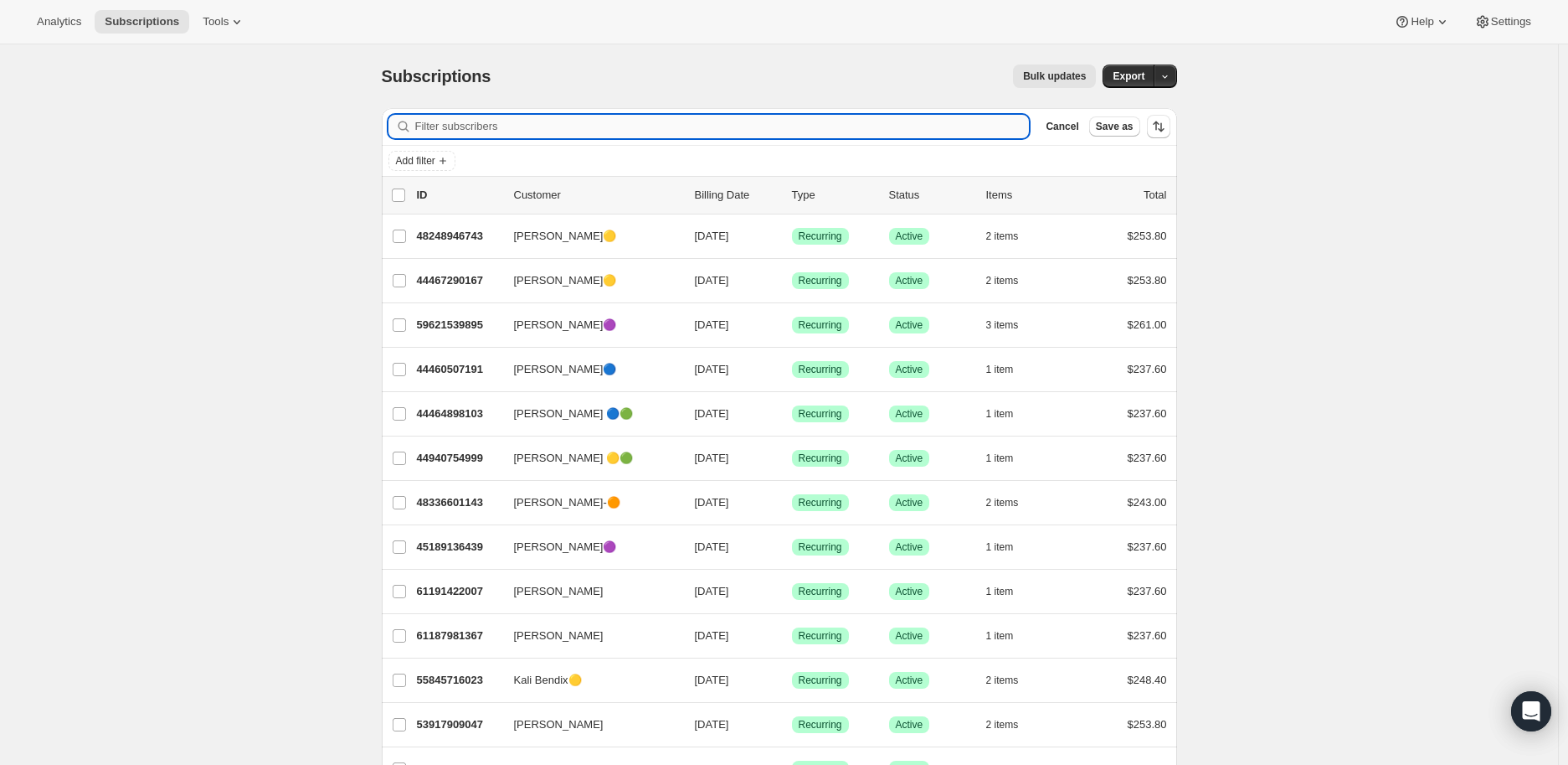
click at [570, 129] on input "Filter subscribers" at bounding box center [721, 126] width 614 height 24
paste input "[EMAIL_ADDRESS][DOMAIN_NAME]"
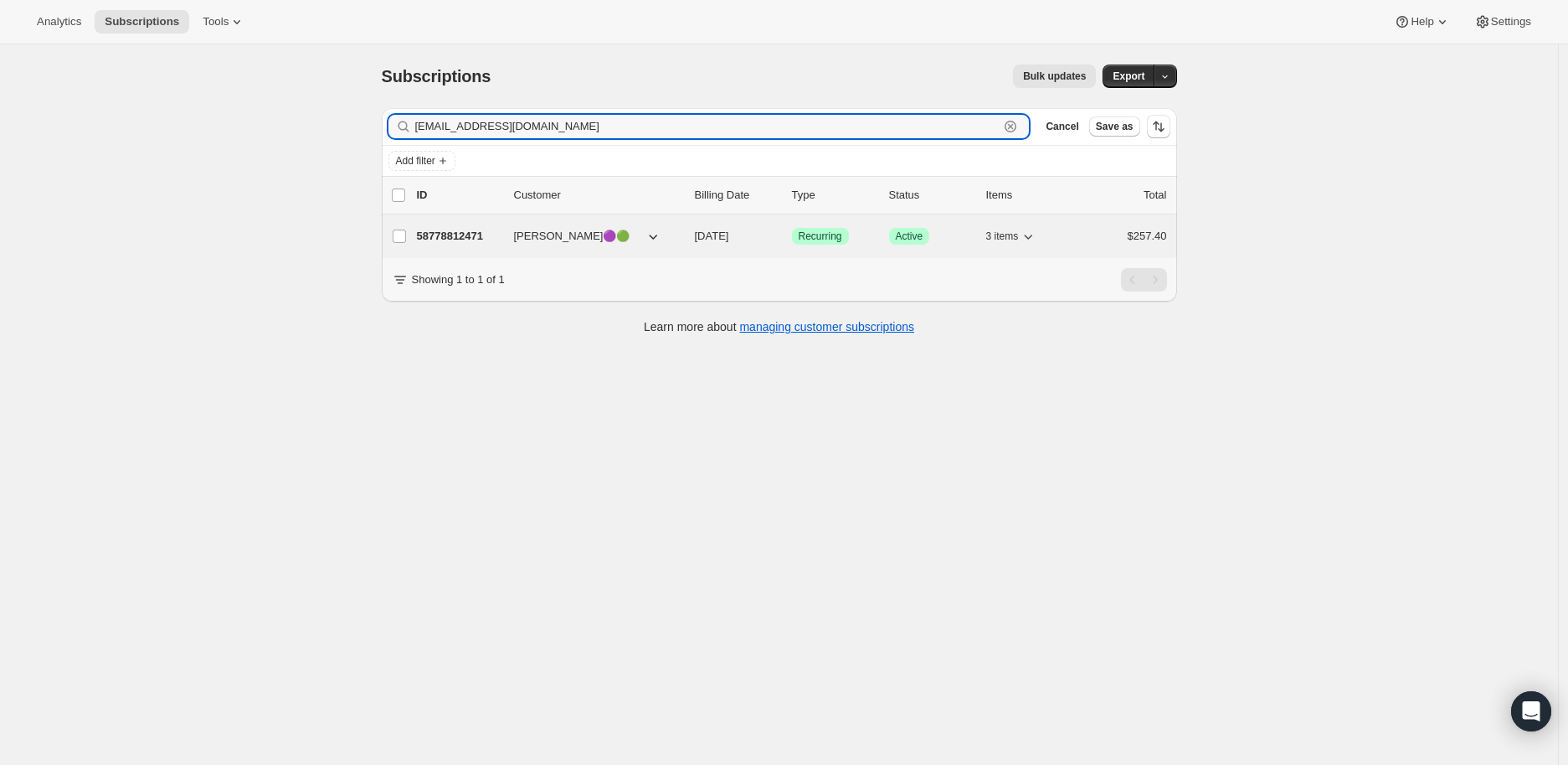
type input "[EMAIL_ADDRESS][DOMAIN_NAME]"
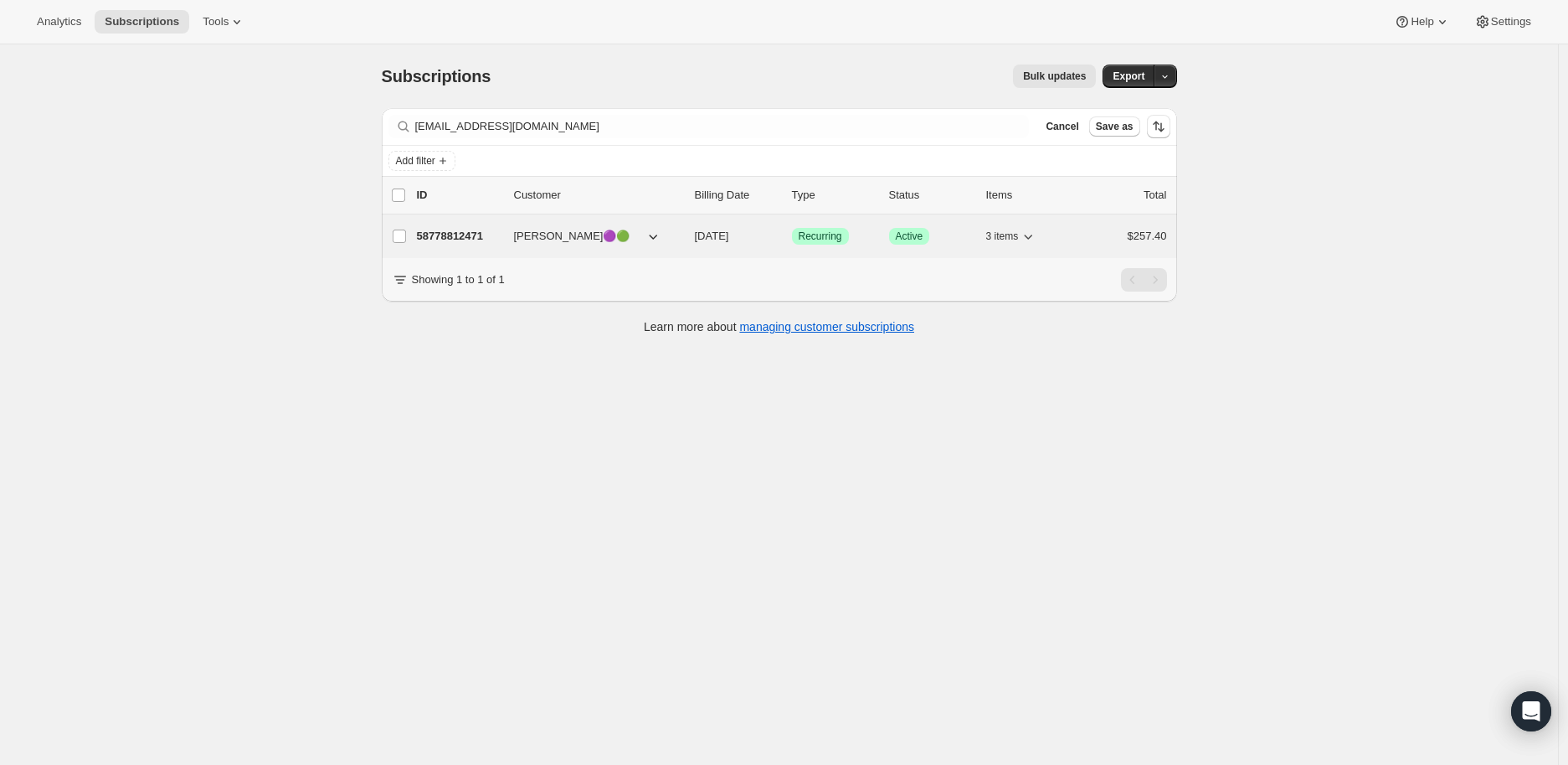
click at [467, 231] on p "58778812471" at bounding box center [458, 235] width 84 height 17
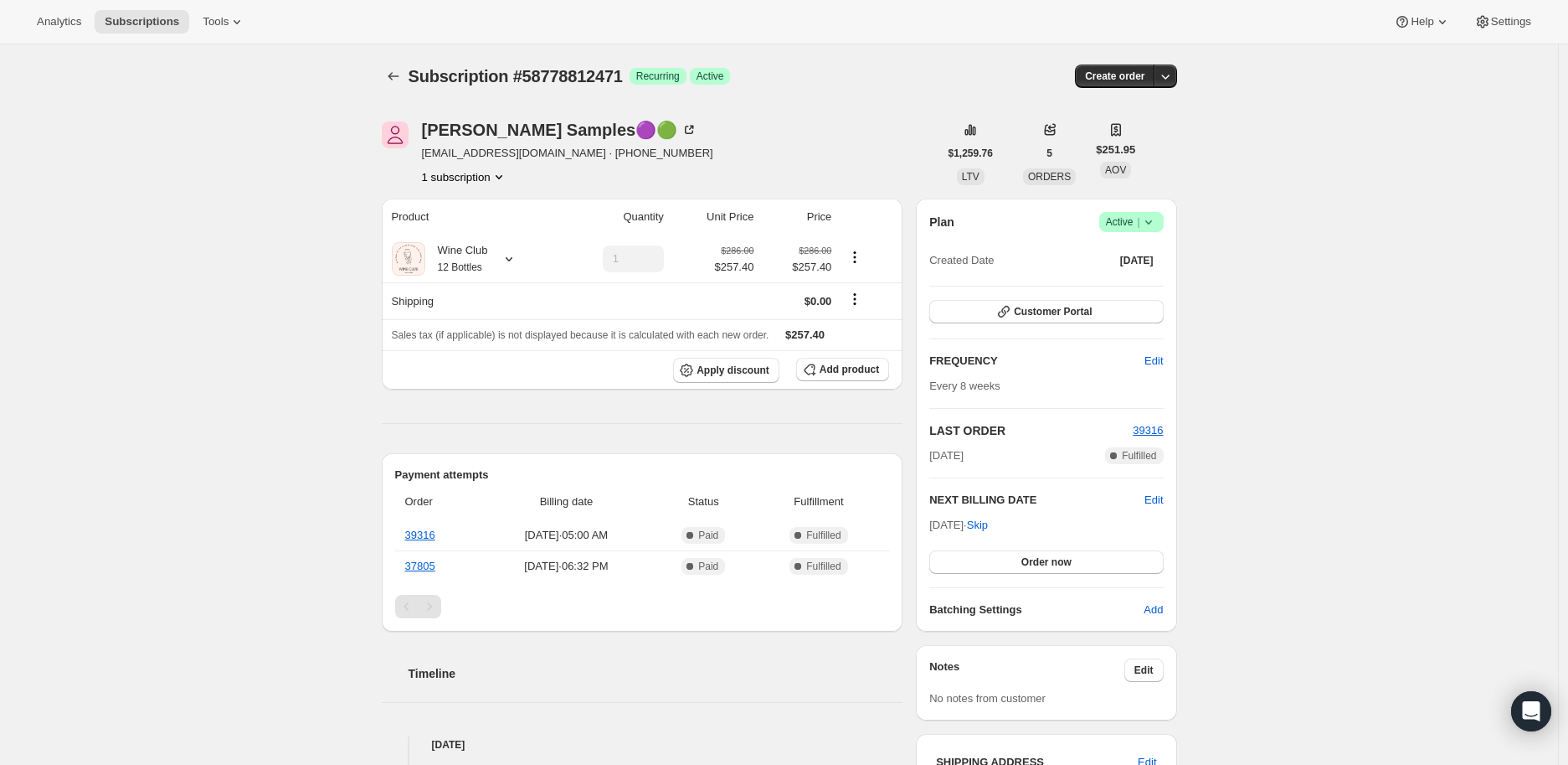
click at [1157, 217] on icon at bounding box center [1148, 221] width 17 height 17
click at [1145, 256] on span "Pause subscription" at bounding box center [1135, 254] width 92 height 12
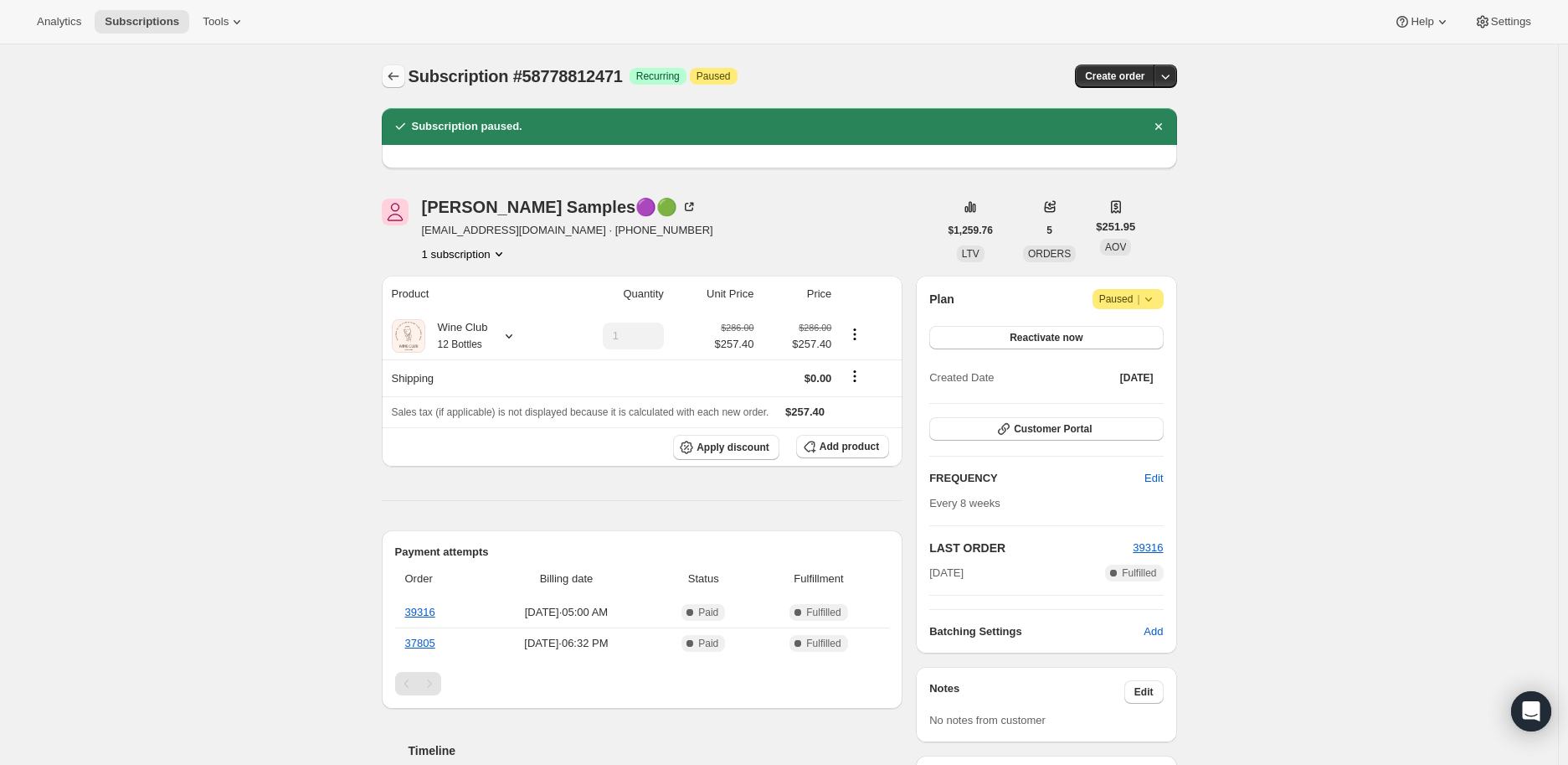
click at [394, 72] on icon "Subscriptions" at bounding box center [393, 76] width 17 height 17
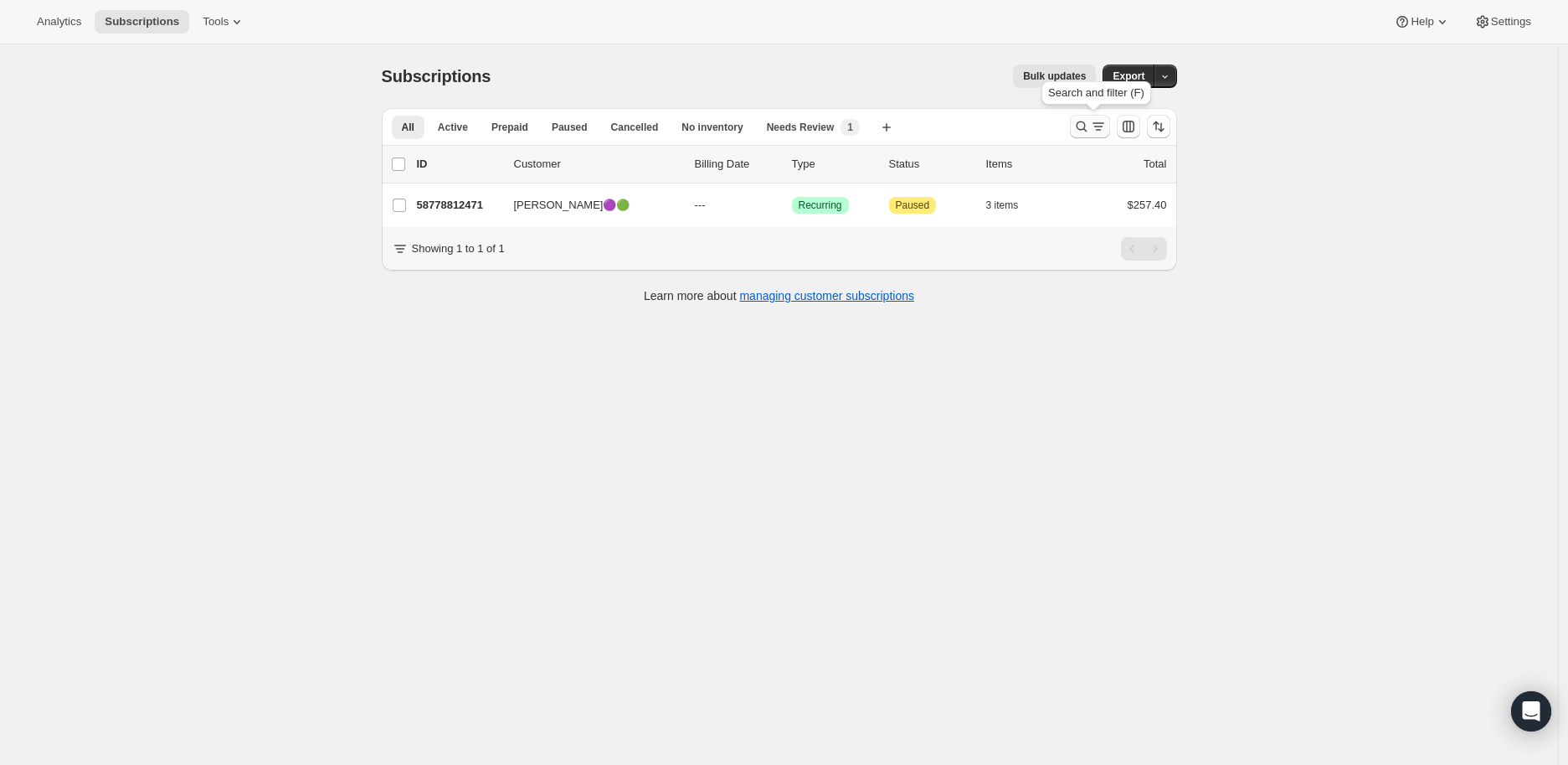
click at [1078, 116] on button "Search and filter results" at bounding box center [1090, 126] width 41 height 24
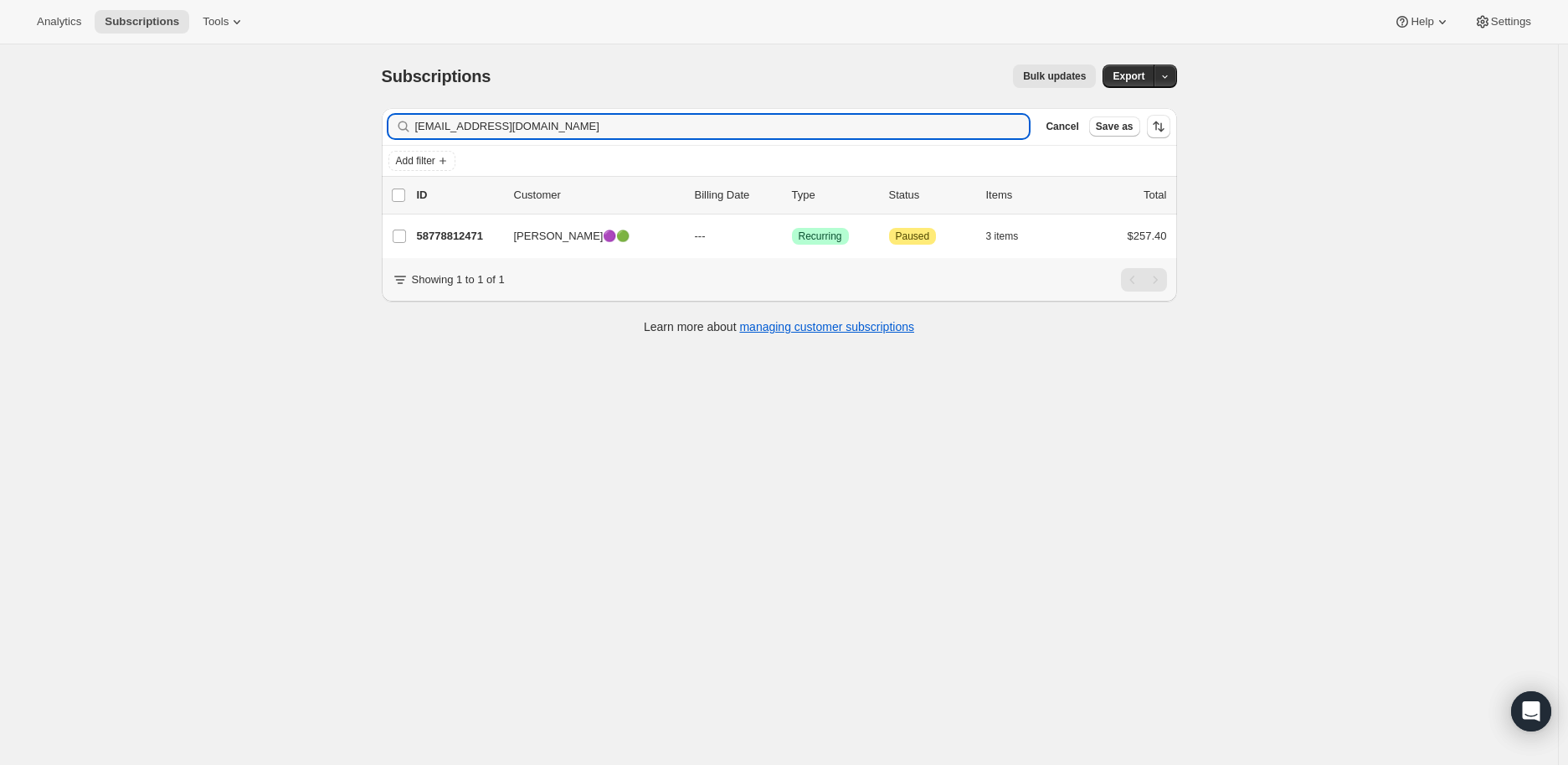
drag, startPoint x: 559, startPoint y: 132, endPoint x: 408, endPoint y: 130, distance: 151.0
click at [408, 130] on div "[EMAIL_ADDRESS][DOMAIN_NAME] Clear" at bounding box center [709, 126] width 641 height 24
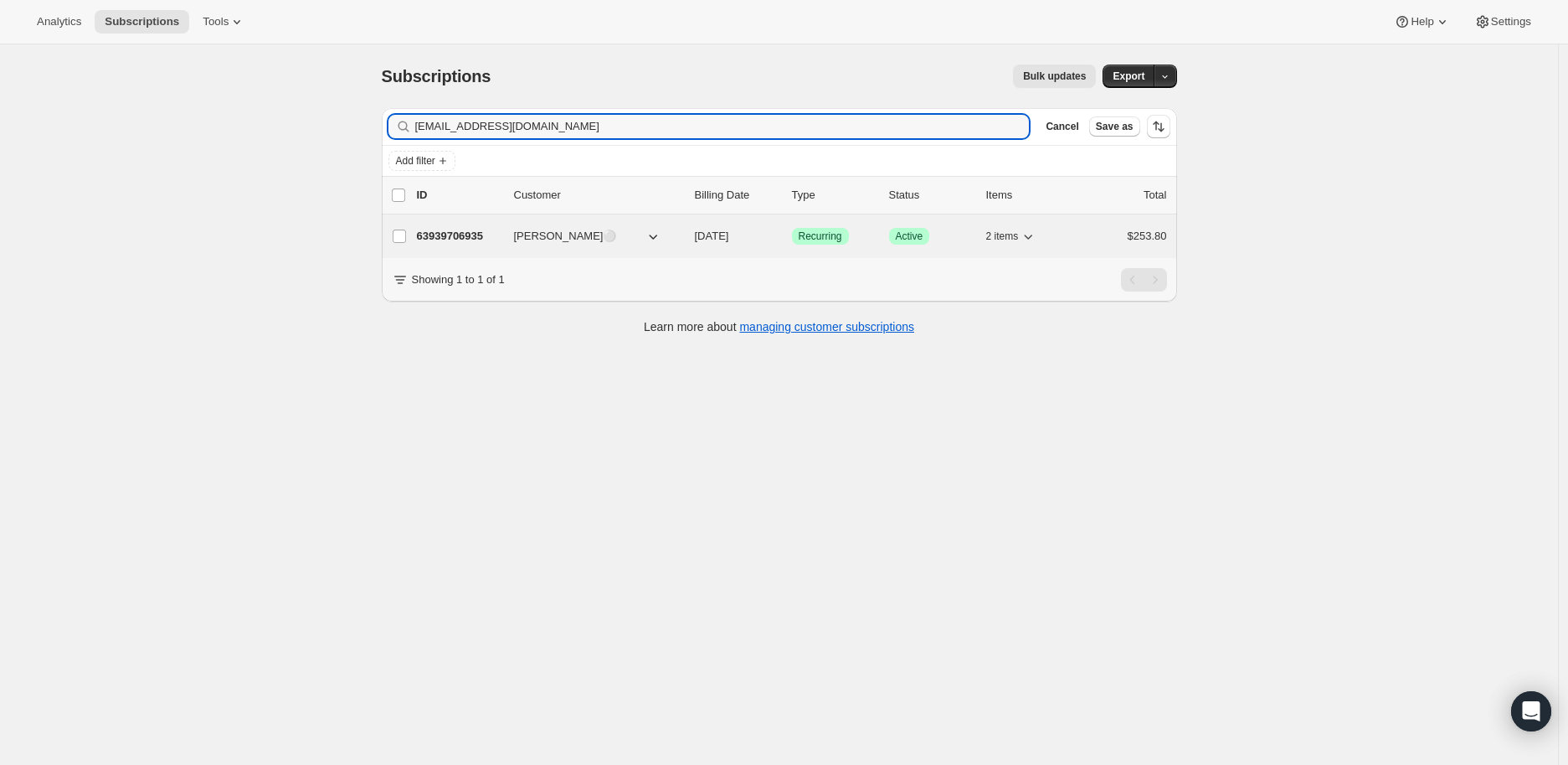
type input "[EMAIL_ADDRESS][DOMAIN_NAME]"
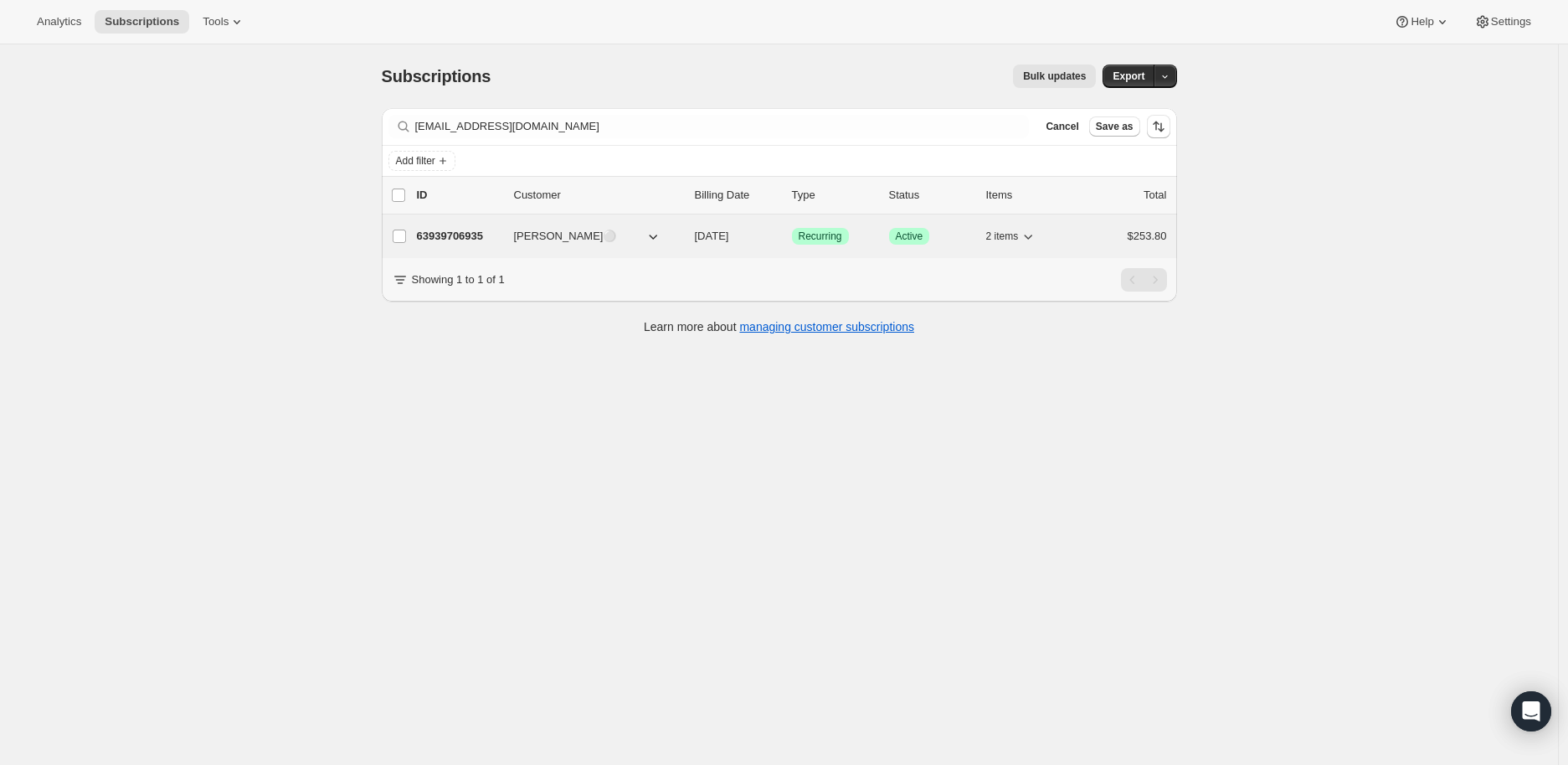
click at [429, 227] on p "63939706935" at bounding box center [458, 235] width 84 height 17
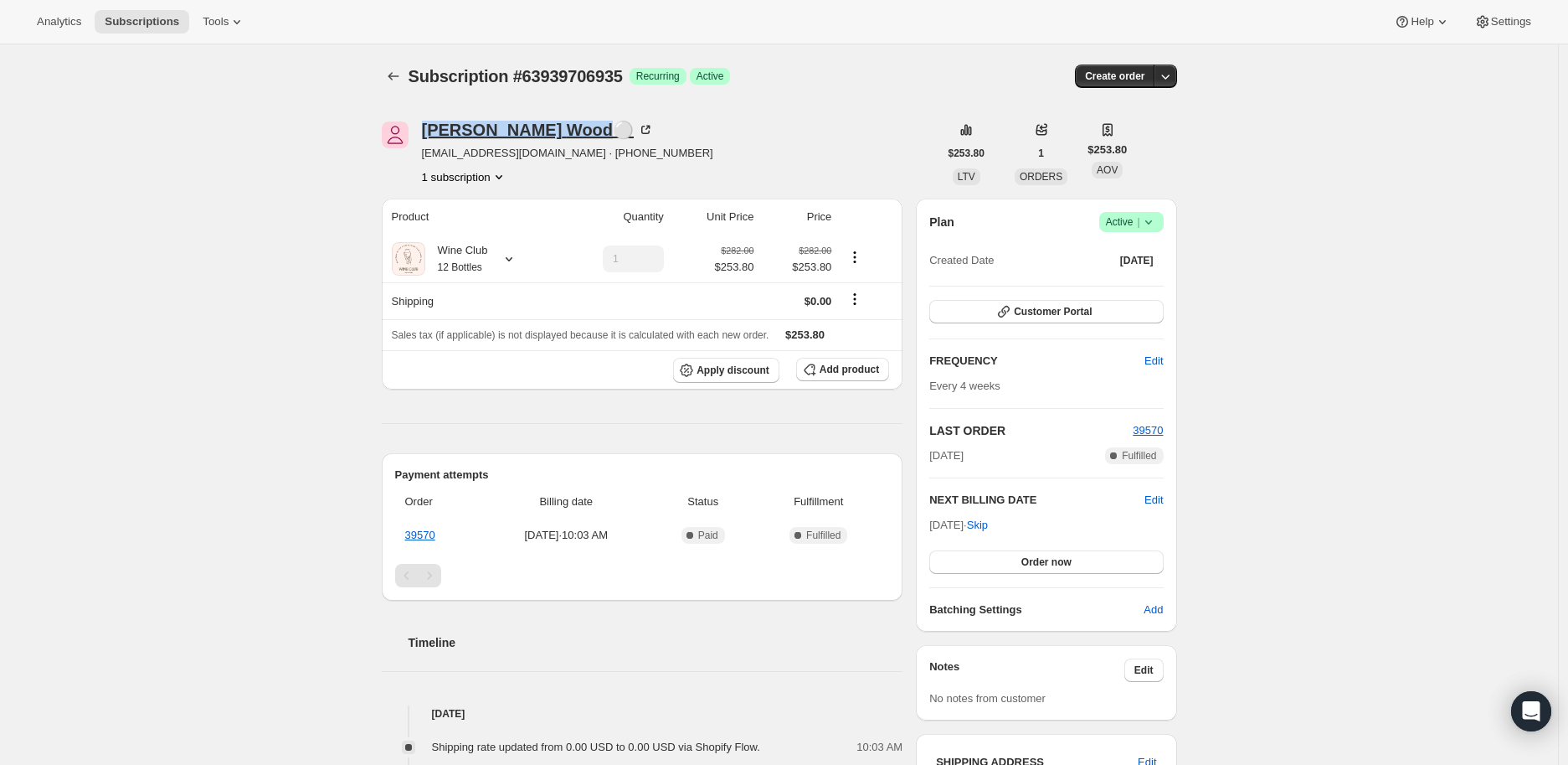
drag, startPoint x: 420, startPoint y: 130, endPoint x: 529, endPoint y: 135, distance: 109.1
click at [529, 135] on div "[PERSON_NAME]⚪ [EMAIL_ADDRESS][DOMAIN_NAME] · [PHONE_NUMBER] 1 subscription" at bounding box center [660, 153] width 557 height 63
copy div "[PERSON_NAME]"
click at [517, 259] on icon at bounding box center [508, 258] width 17 height 17
drag, startPoint x: 414, startPoint y: 127, endPoint x: 523, endPoint y: 131, distance: 109.1
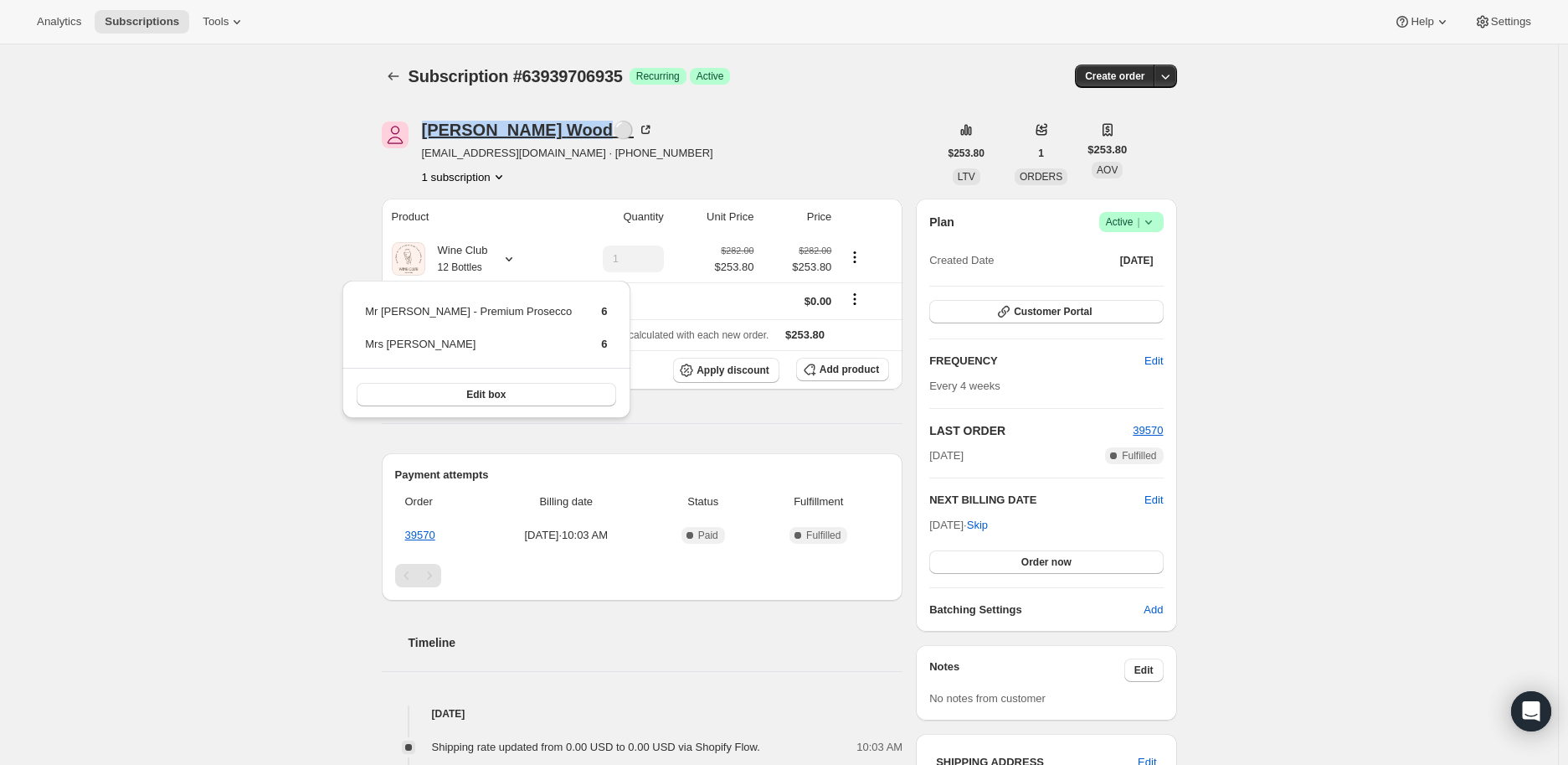
click at [523, 131] on div "[PERSON_NAME]⚪ [EMAIL_ADDRESS][DOMAIN_NAME] · [PHONE_NUMBER] 1 subscription" at bounding box center [660, 153] width 557 height 63
copy div "[PERSON_NAME]"
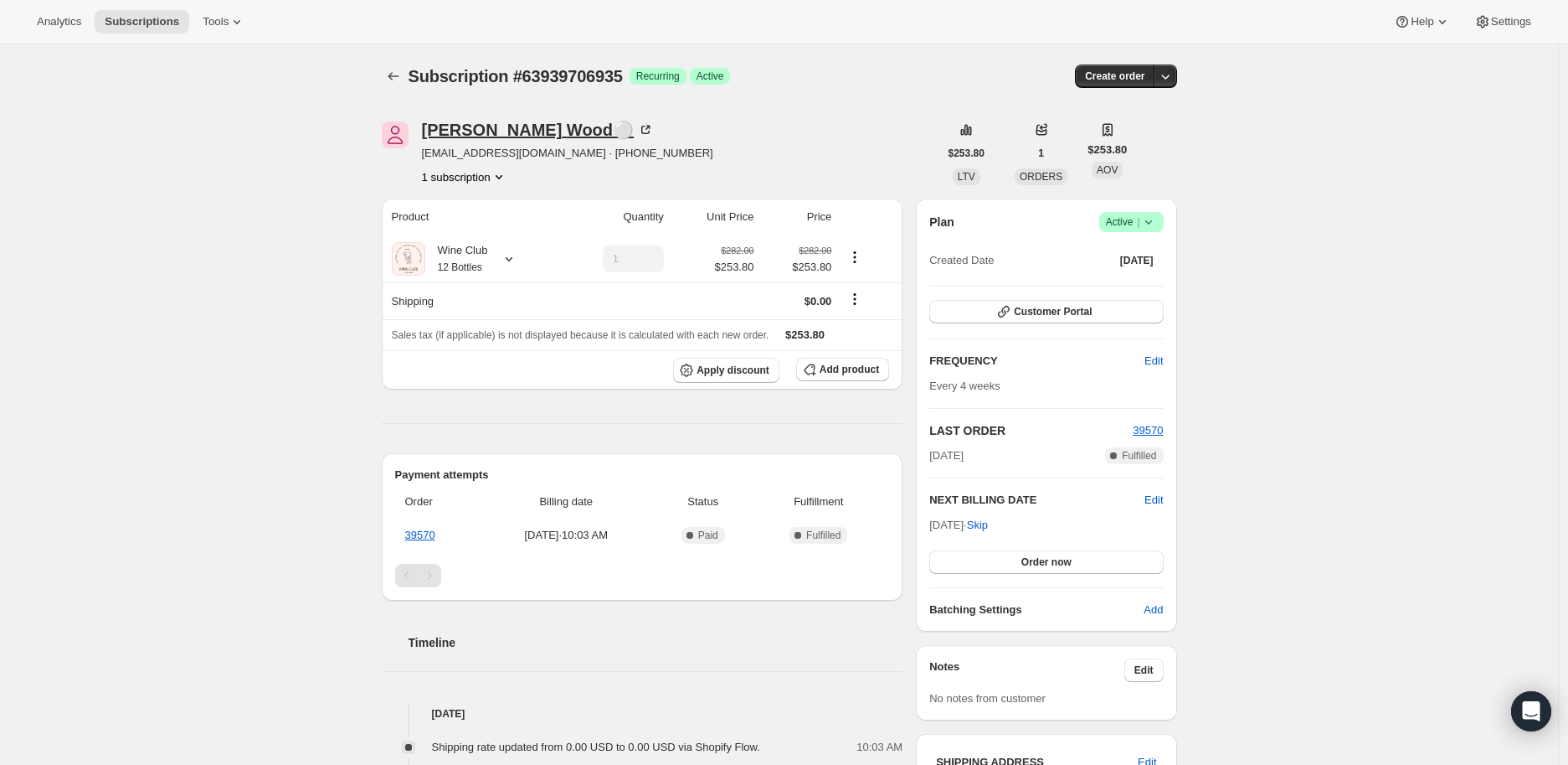
click at [641, 126] on icon at bounding box center [646, 130] width 9 height 9
click at [392, 75] on icon "Subscriptions" at bounding box center [393, 76] width 17 height 17
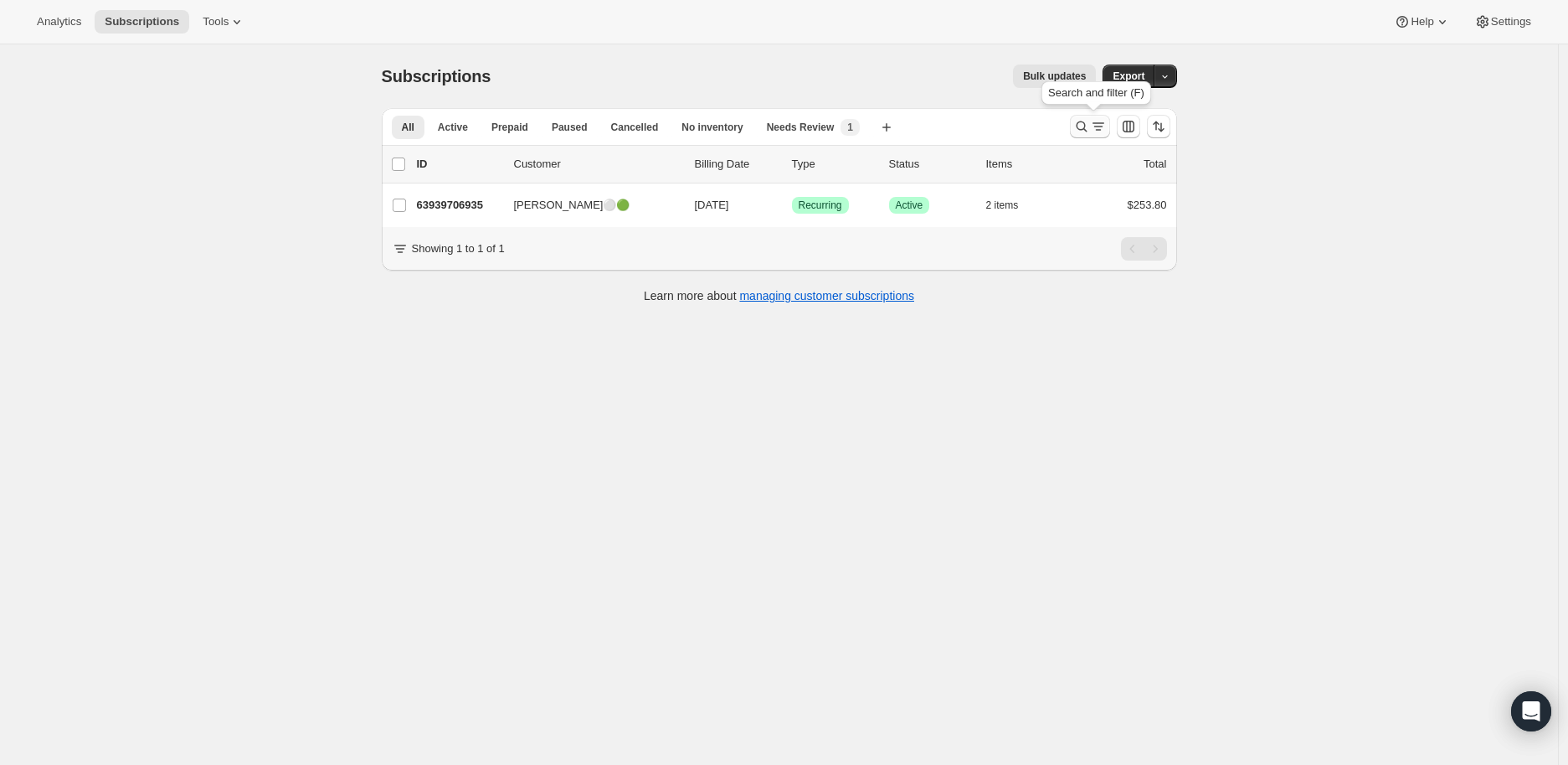
click at [1084, 134] on icon "Search and filter results" at bounding box center [1081, 126] width 17 height 17
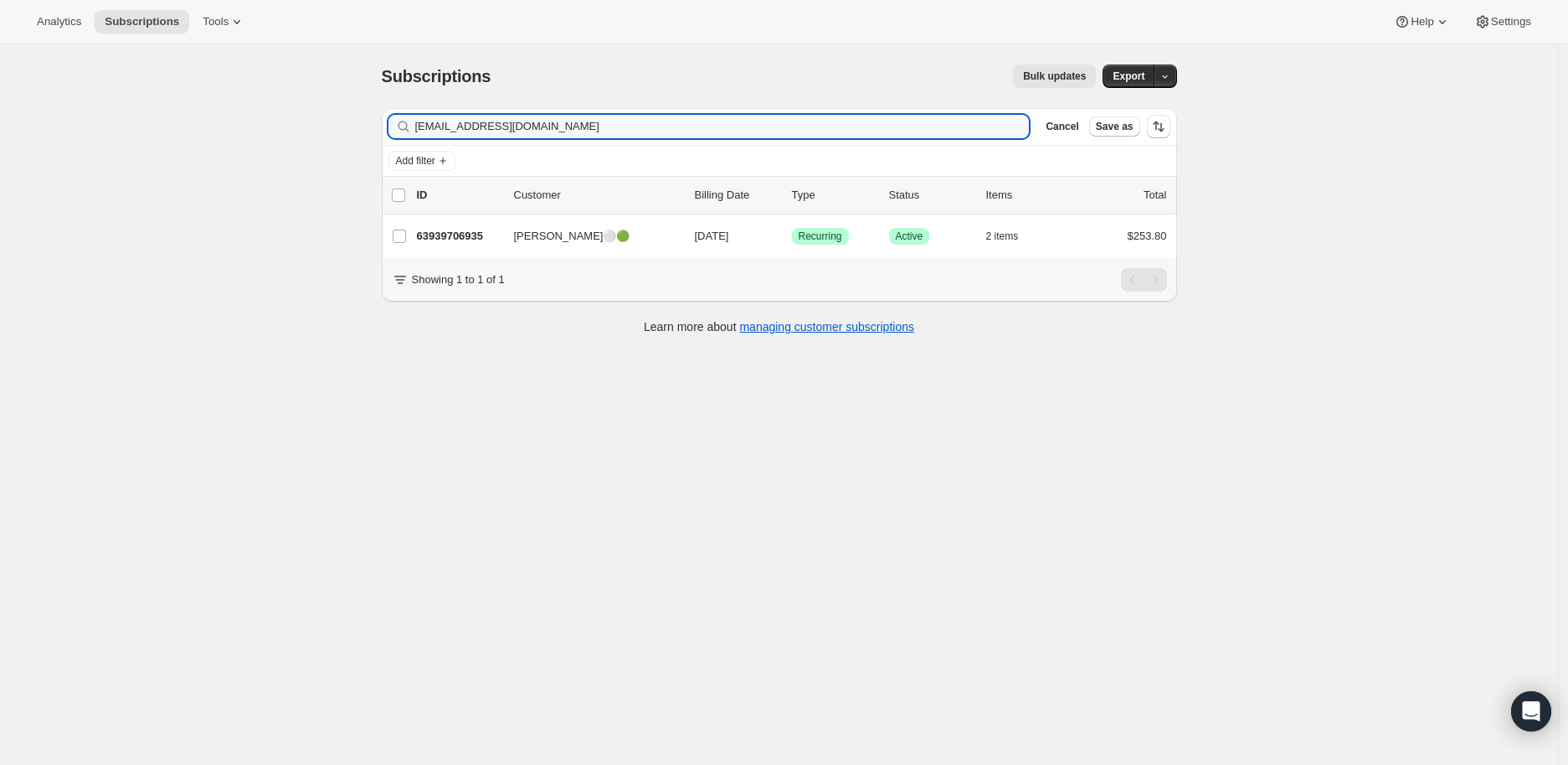
drag, startPoint x: 549, startPoint y: 121, endPoint x: 396, endPoint y: 126, distance: 153.1
click at [396, 126] on div "[EMAIL_ADDRESS][DOMAIN_NAME] Clear" at bounding box center [709, 126] width 641 height 24
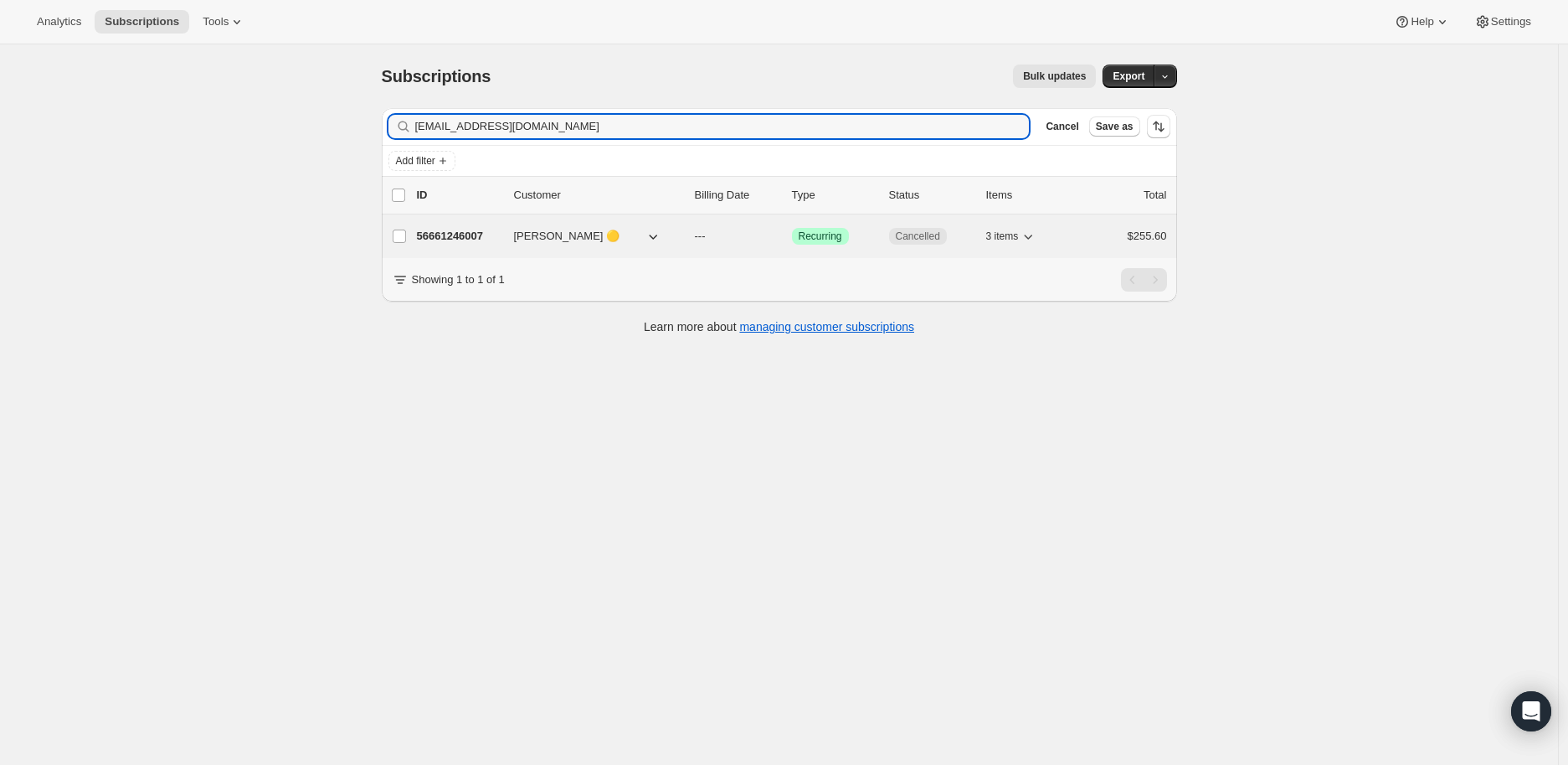
type input "[EMAIL_ADDRESS][DOMAIN_NAME]"
click at [470, 234] on p "56661246007" at bounding box center [458, 235] width 84 height 17
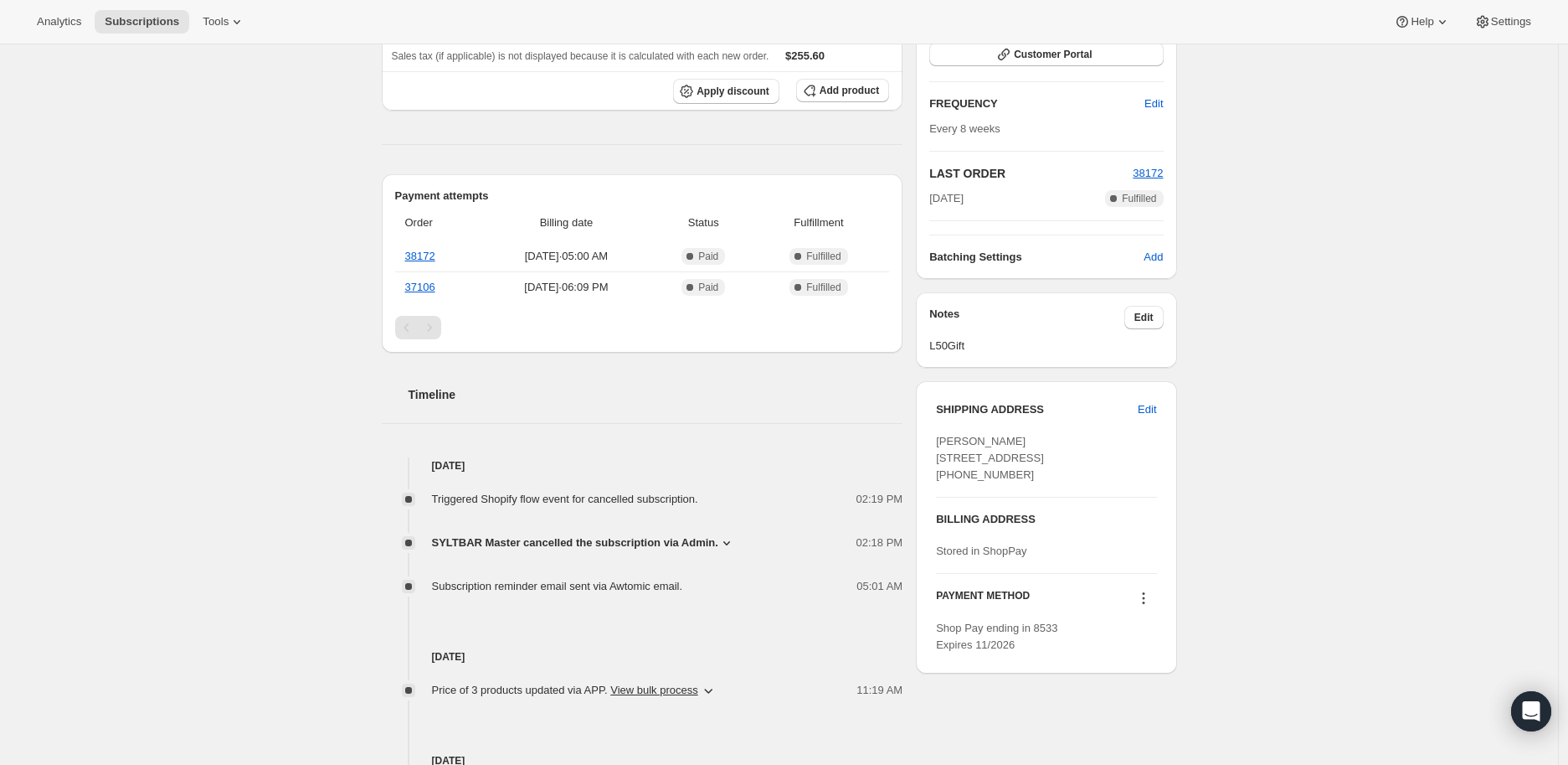
scroll to position [372, 0]
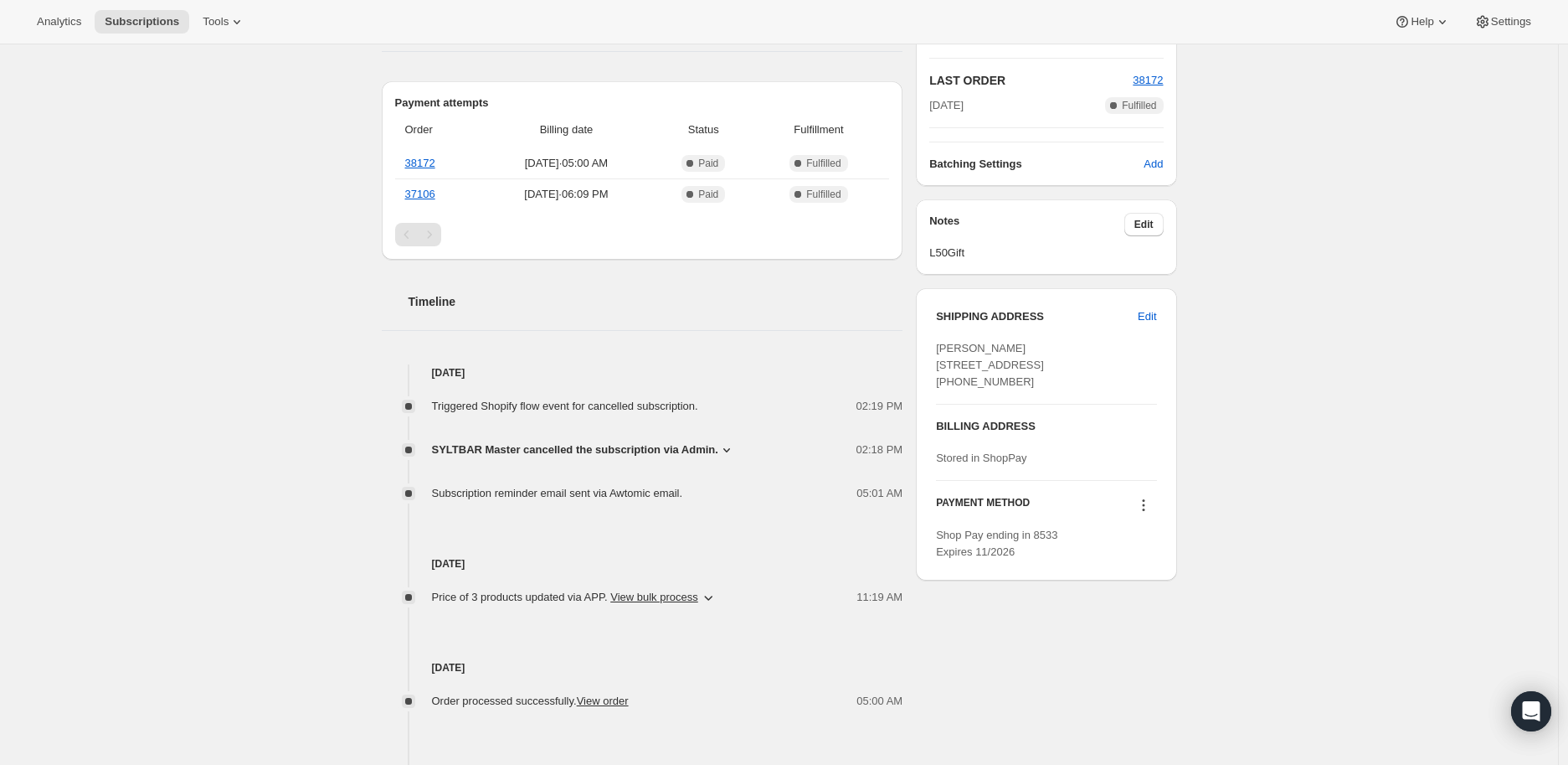
click at [724, 444] on icon at bounding box center [726, 449] width 17 height 17
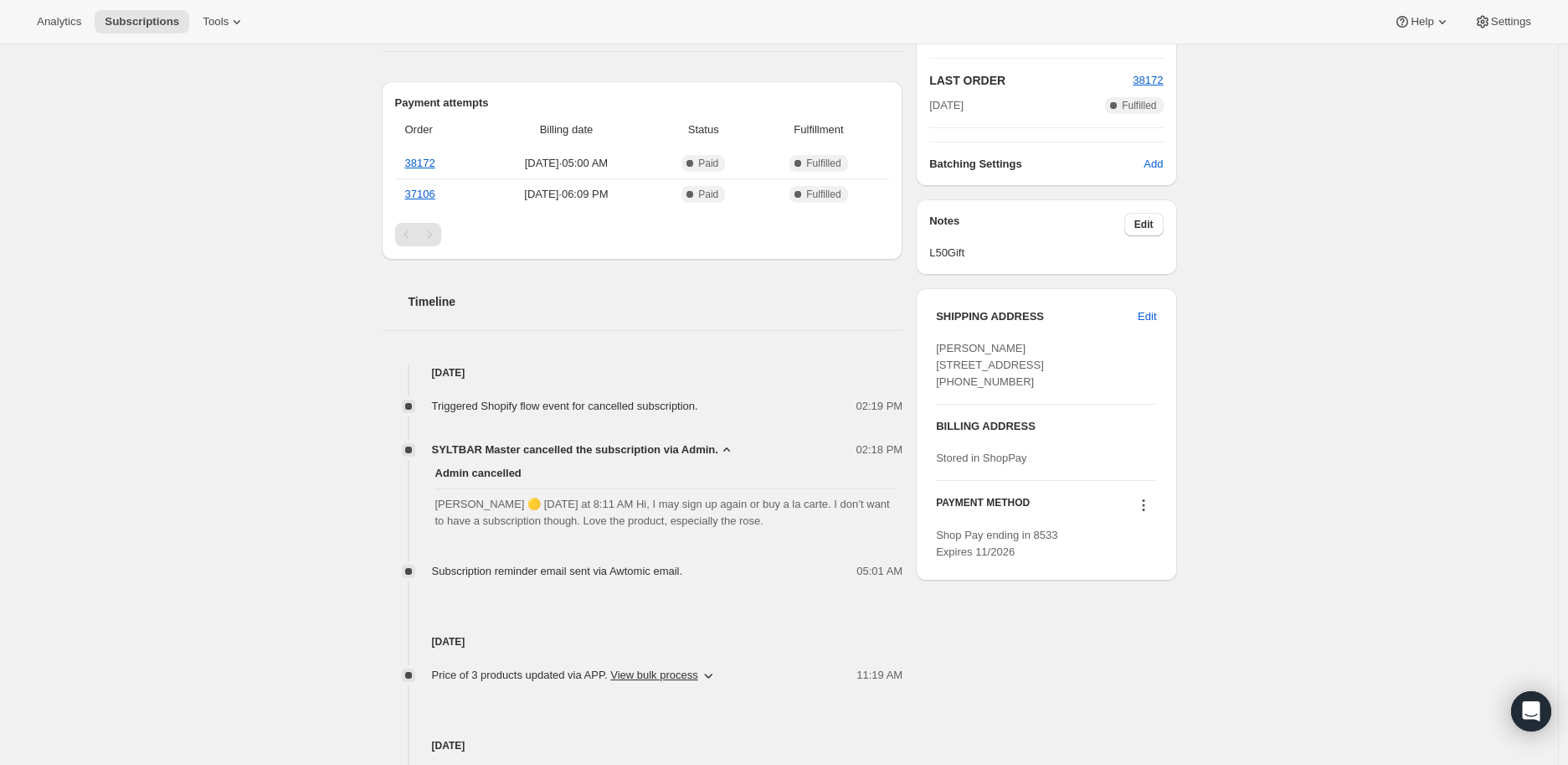
scroll to position [0, 0]
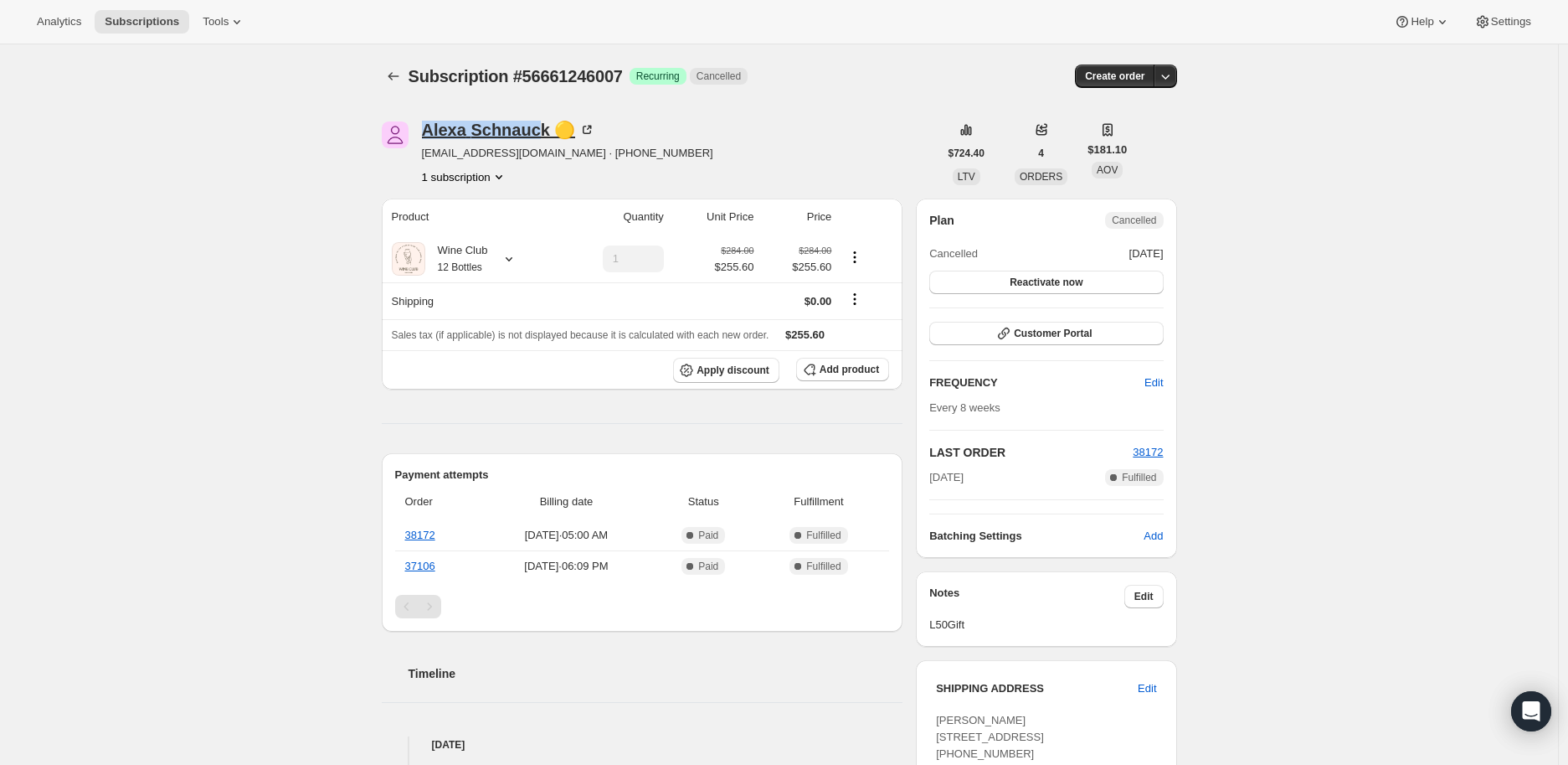
drag, startPoint x: 422, startPoint y: 130, endPoint x: 541, endPoint y: 134, distance: 119.1
click at [541, 134] on div "[PERSON_NAME] 🟡 [EMAIL_ADDRESS][DOMAIN_NAME] · [PHONE_NUMBER] 1 subscription" at bounding box center [660, 153] width 557 height 63
click at [365, 175] on div "Subscription #56661246007. This page is ready Subscription #56661246007 Success…" at bounding box center [779, 764] width 835 height 1441
drag, startPoint x: 420, startPoint y: 135, endPoint x: 553, endPoint y: 137, distance: 133.0
click at [553, 137] on div "[PERSON_NAME] 🟡 [EMAIL_ADDRESS][DOMAIN_NAME] · [PHONE_NUMBER] 1 subscription" at bounding box center [660, 153] width 557 height 63
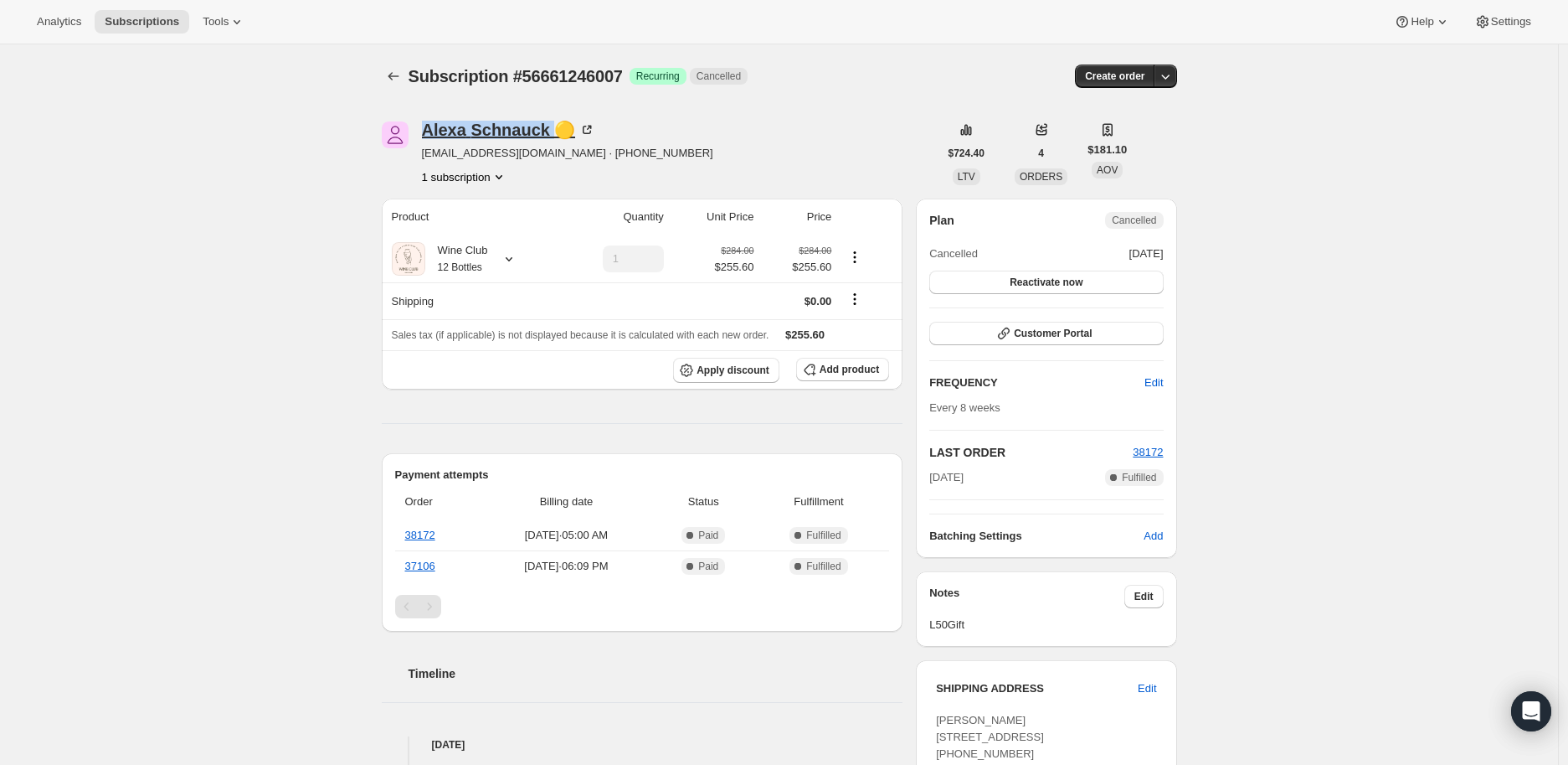
copy div "[PERSON_NAME]"
click at [513, 256] on icon at bounding box center [508, 258] width 17 height 17
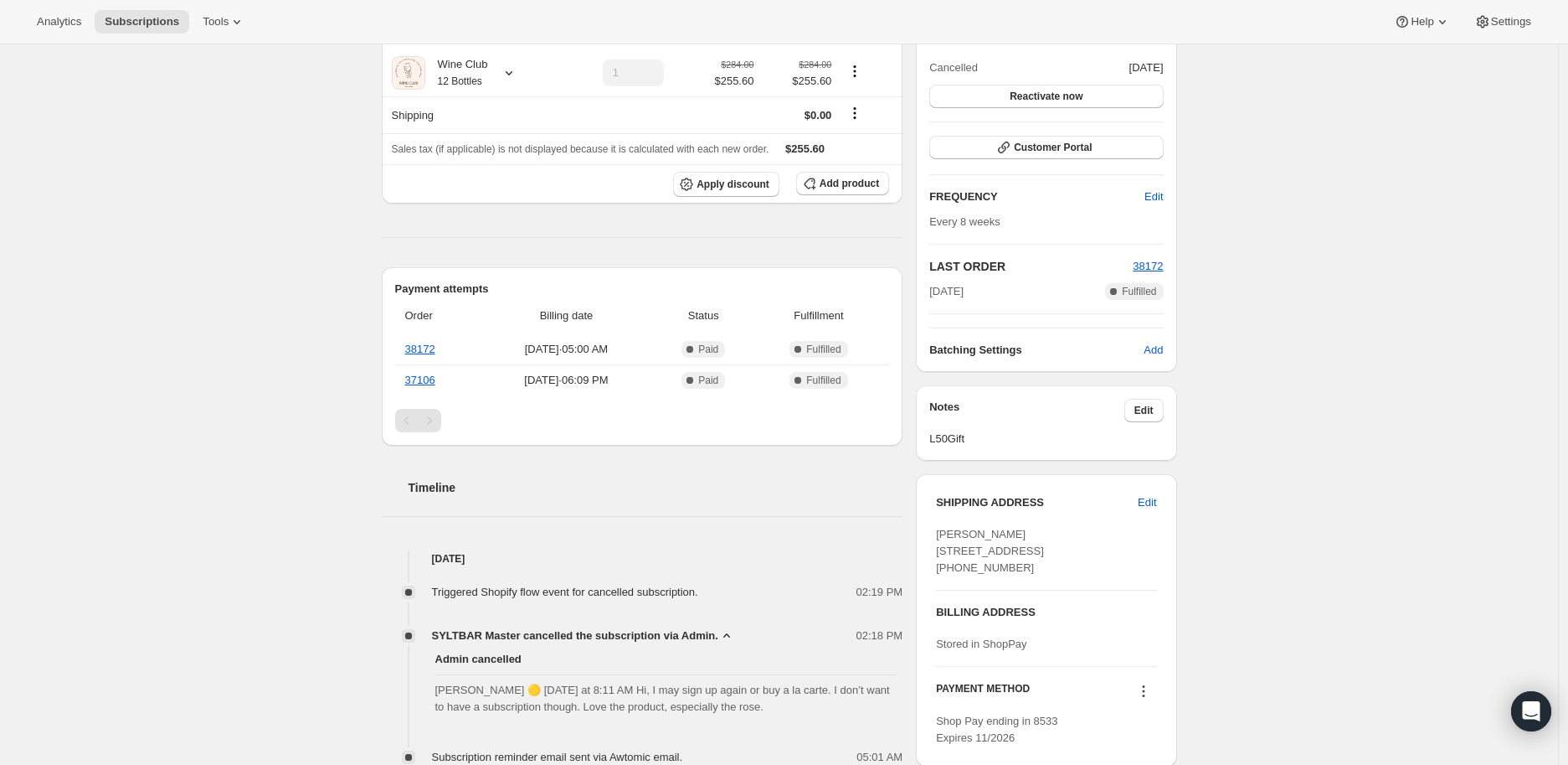
scroll to position [279, 0]
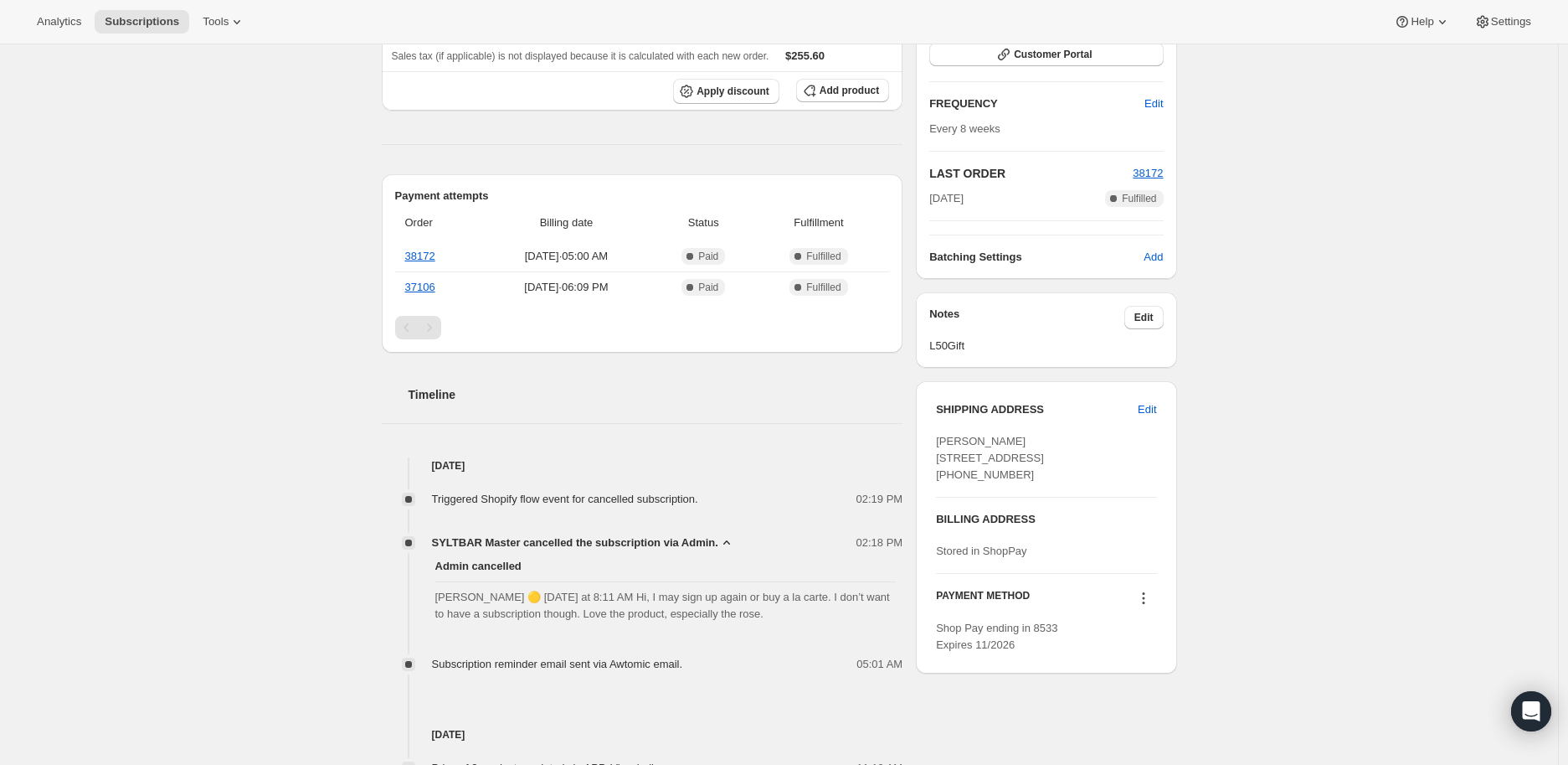
drag, startPoint x: 632, startPoint y: 593, endPoint x: 766, endPoint y: 616, distance: 136.0
click at [766, 616] on span "[PERSON_NAME] 🟡 [DATE] at 8:11 AM Hi, I may sign up again or buy a la carte. I …" at bounding box center [666, 605] width 462 height 33
copy span "I may sign up again or buy a la carte. I don’t want to have a subscription thou…"
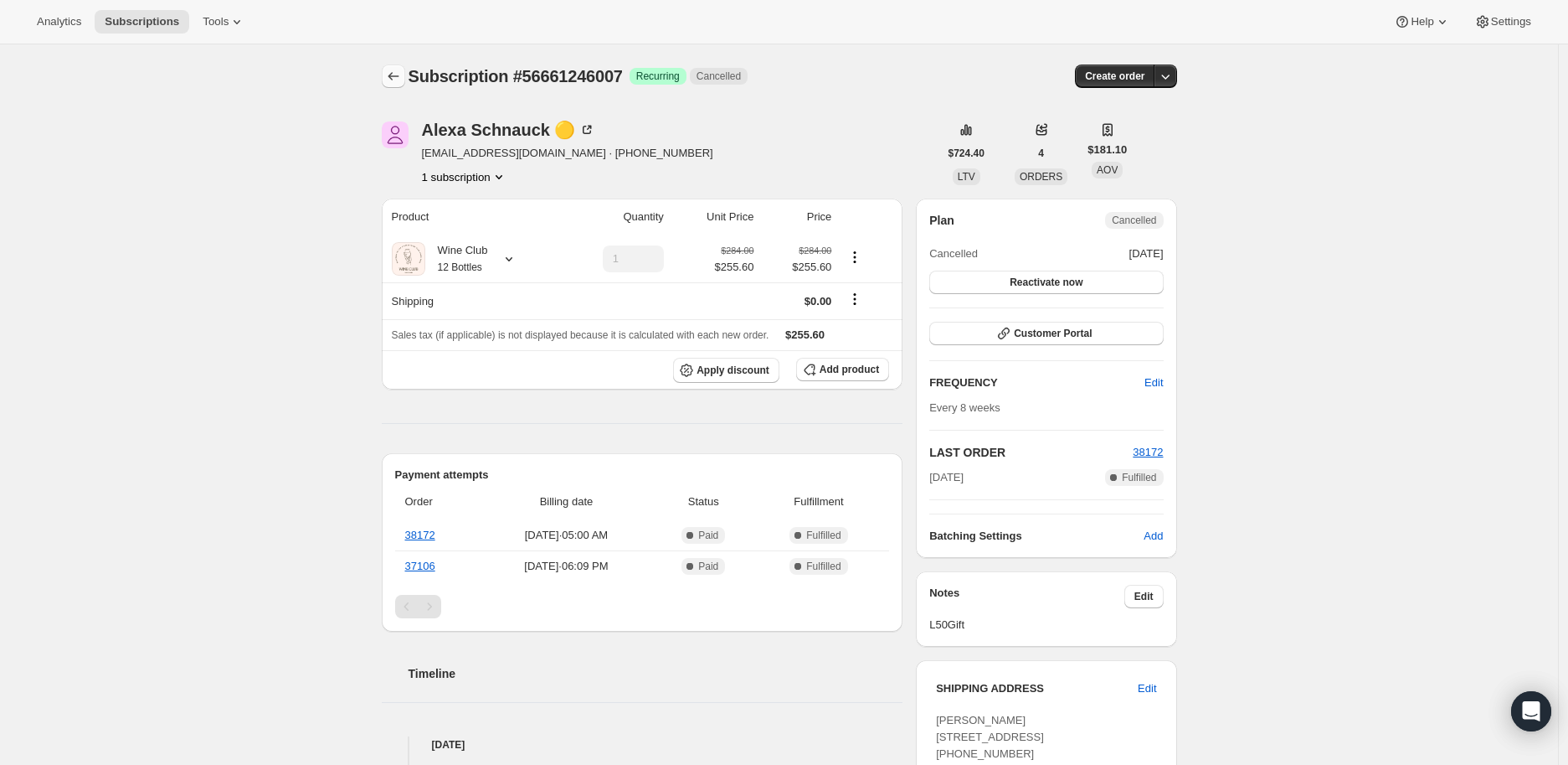
click at [392, 74] on icon "Subscriptions" at bounding box center [393, 76] width 17 height 17
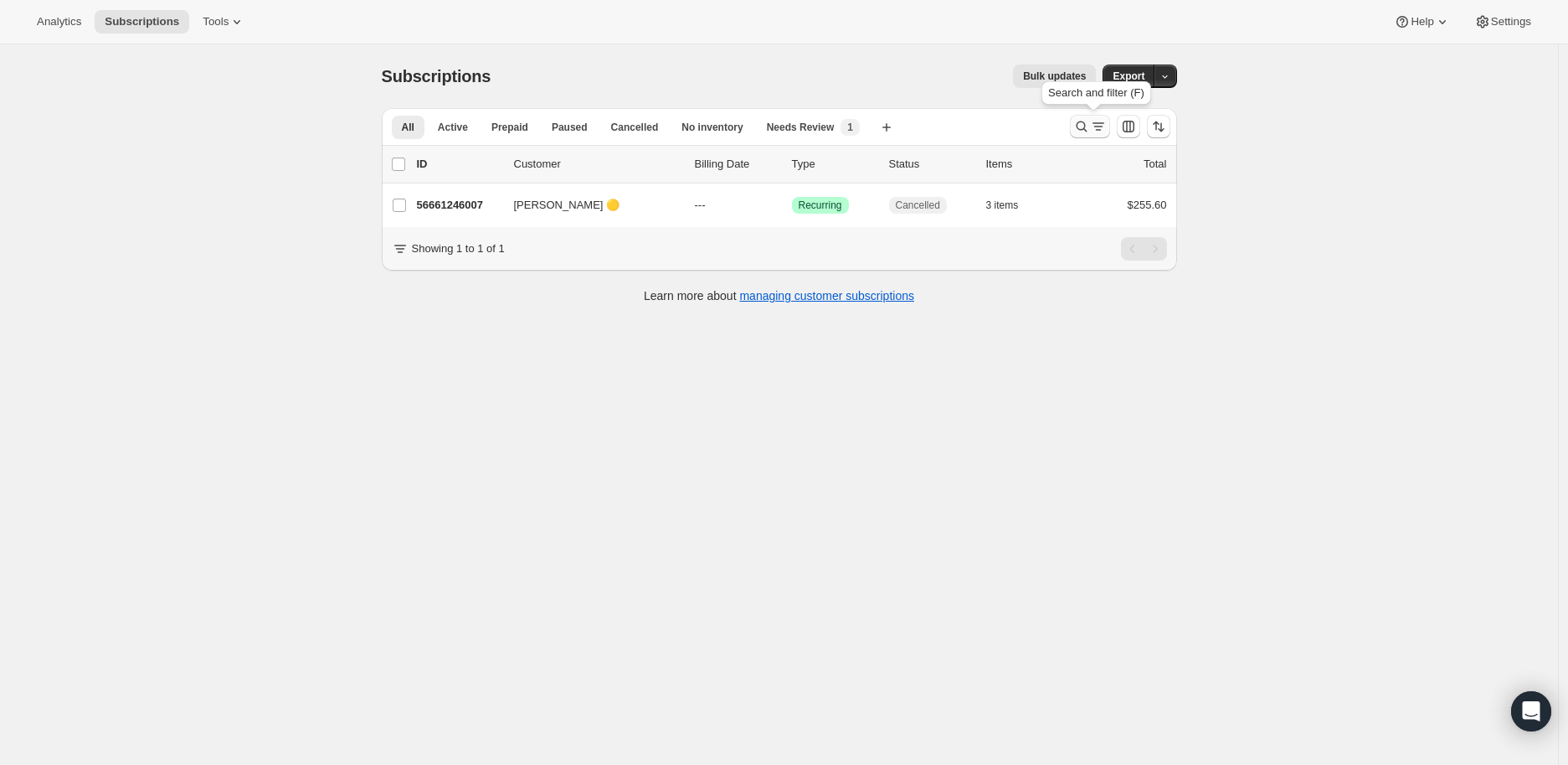
click at [1077, 126] on icon "Search and filter results" at bounding box center [1081, 126] width 17 height 17
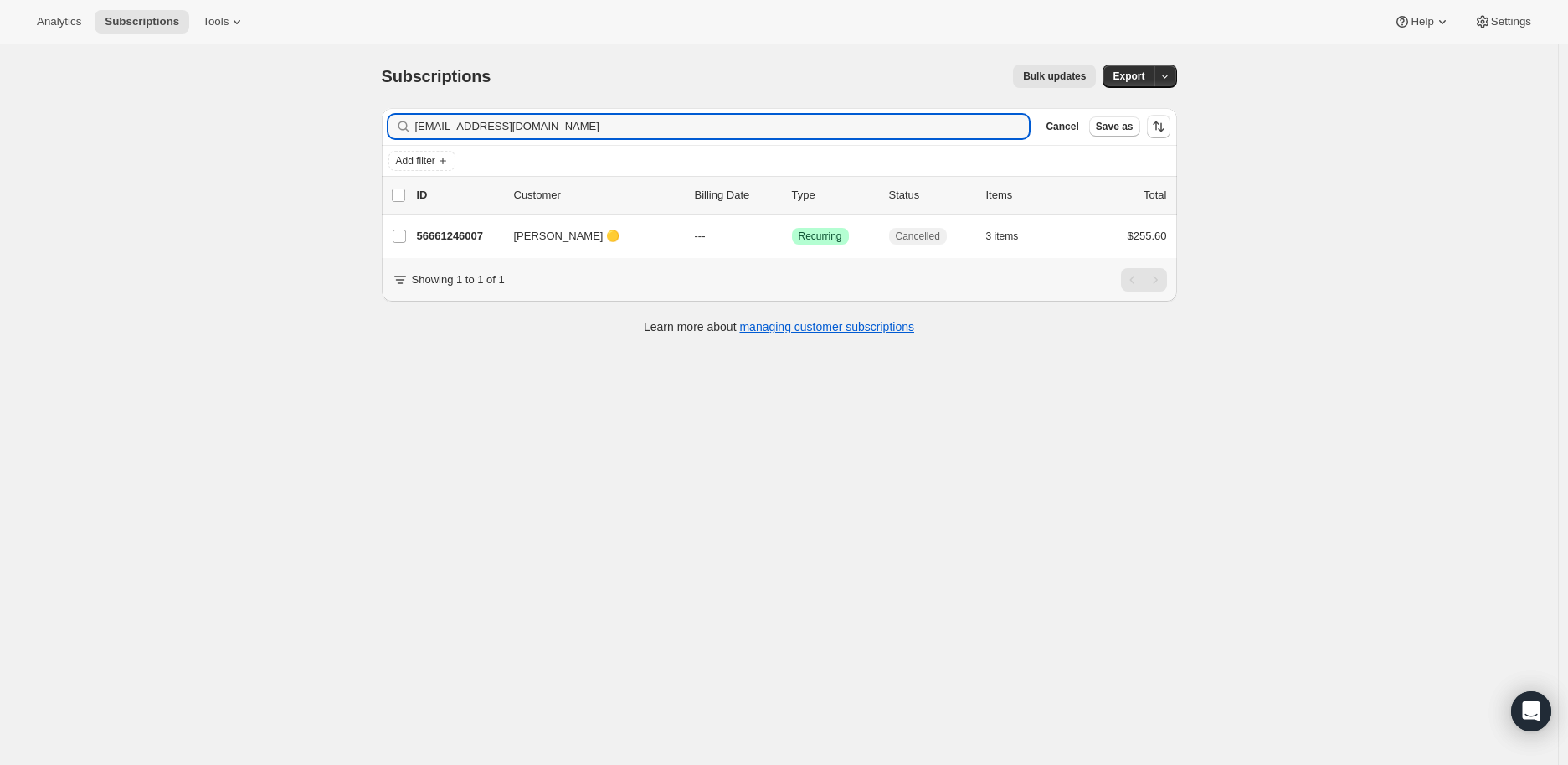
drag, startPoint x: 540, startPoint y: 127, endPoint x: 411, endPoint y: 130, distance: 129.0
click at [411, 130] on div "[EMAIL_ADDRESS][DOMAIN_NAME] Clear" at bounding box center [709, 126] width 641 height 24
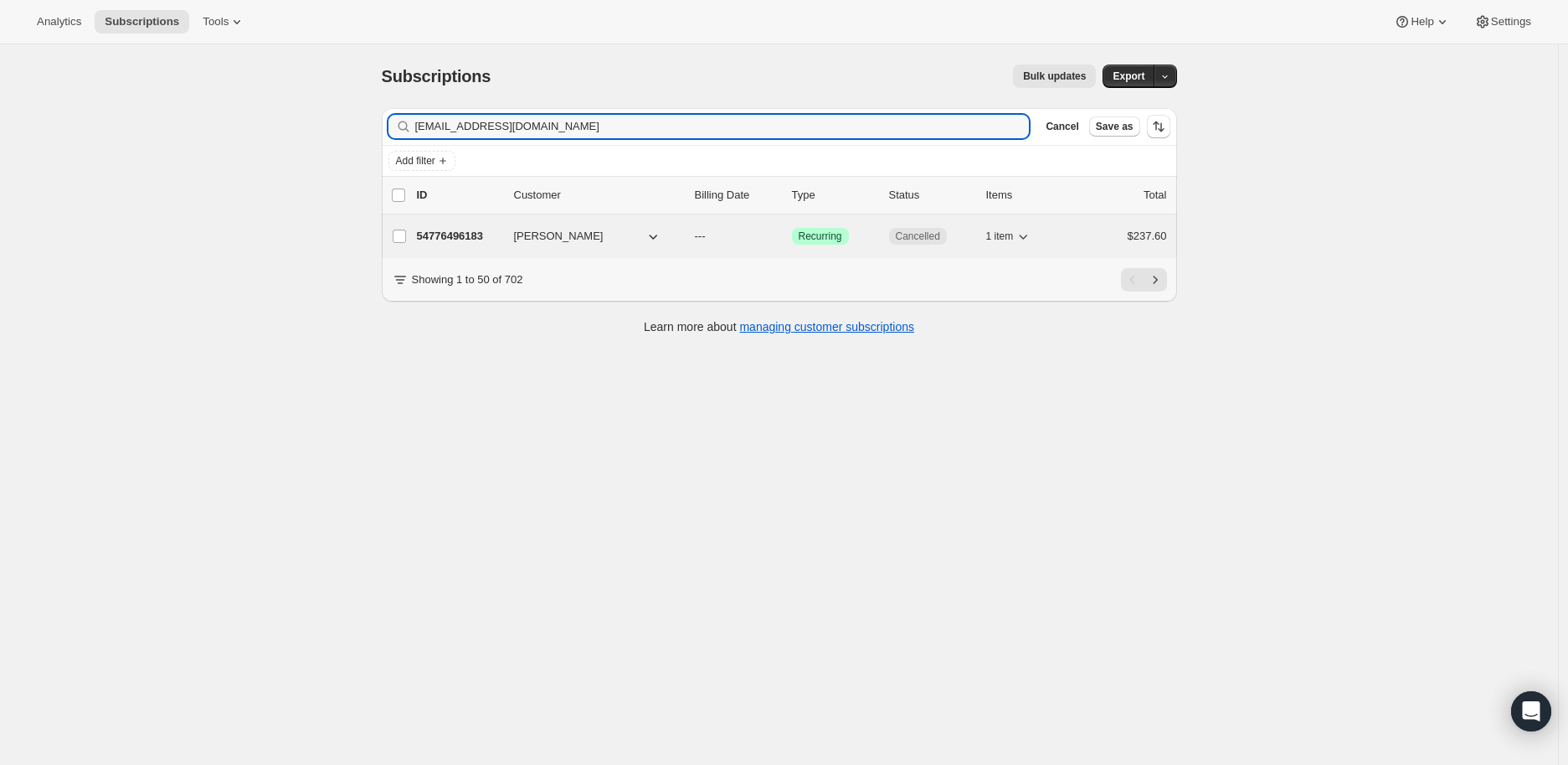
type input "[EMAIL_ADDRESS][DOMAIN_NAME]"
click at [467, 227] on p "54776496183" at bounding box center [458, 235] width 84 height 17
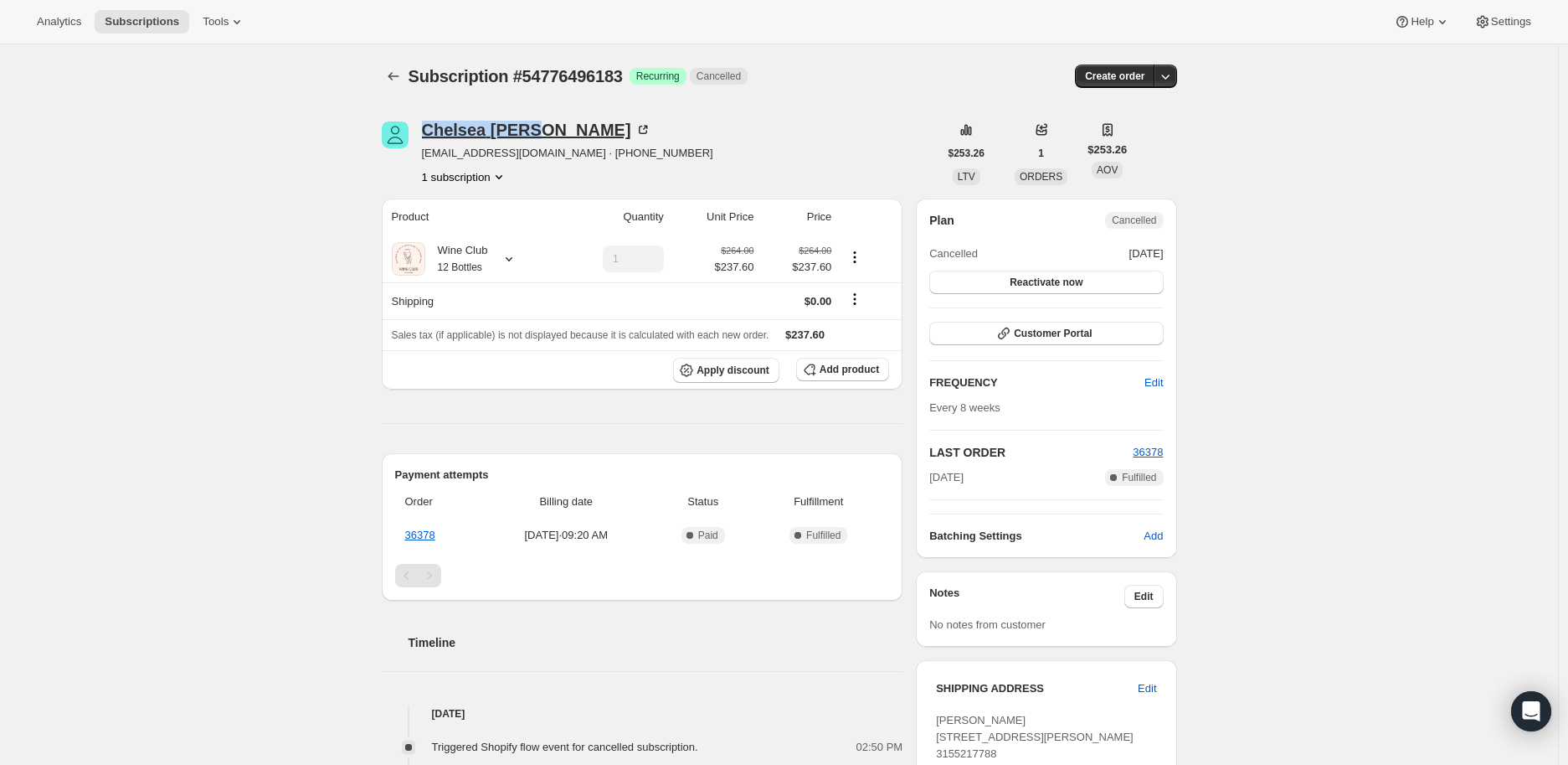
drag, startPoint x: 419, startPoint y: 130, endPoint x: 541, endPoint y: 132, distance: 122.0
click at [541, 132] on div "[PERSON_NAME] [EMAIL_ADDRESS][DOMAIN_NAME] · [PHONE_NUMBER] 1 subscription" at bounding box center [660, 153] width 557 height 63
copy div "[PERSON_NAME]"
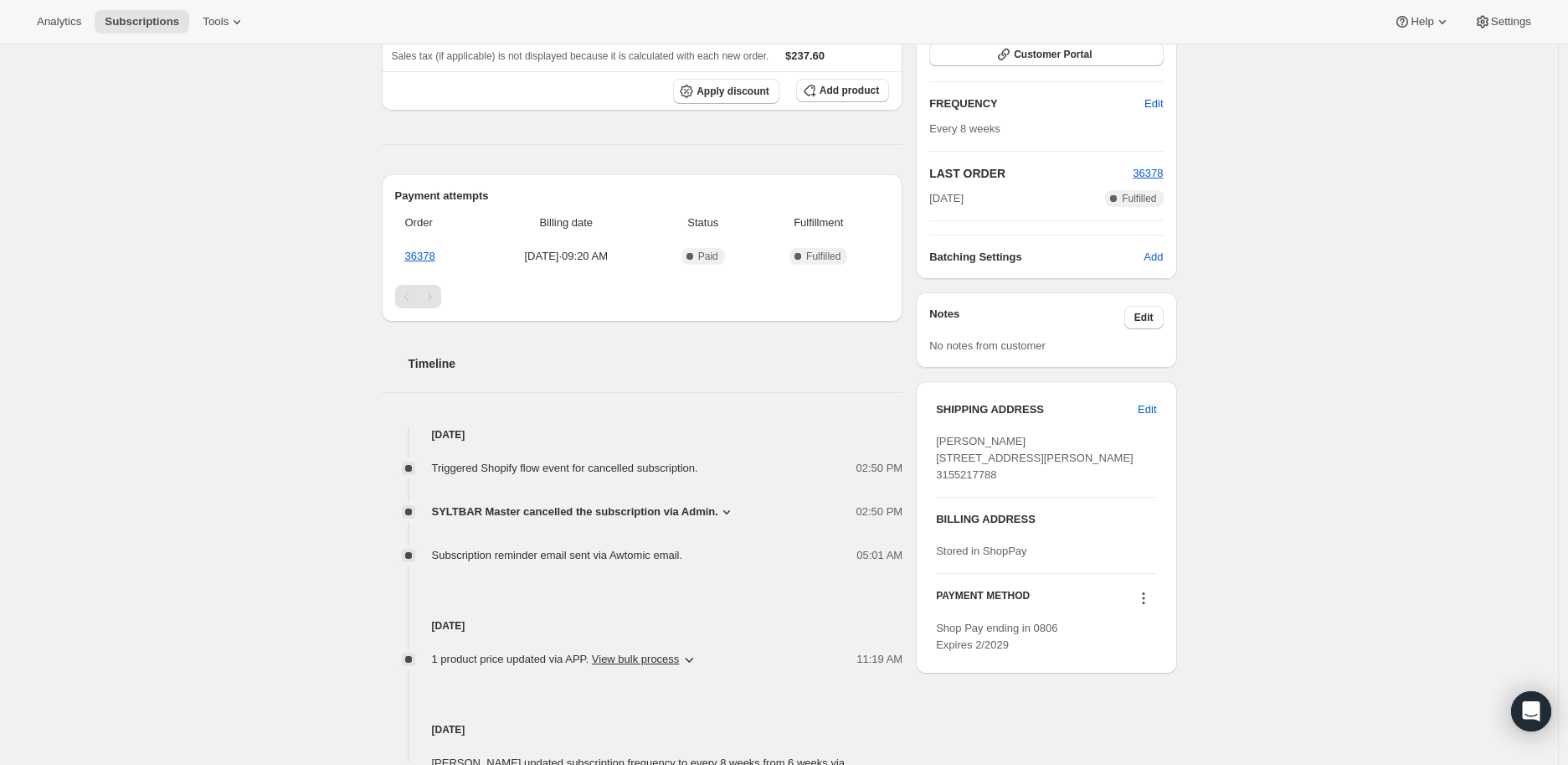
click at [723, 513] on icon at bounding box center [727, 512] width 7 height 4
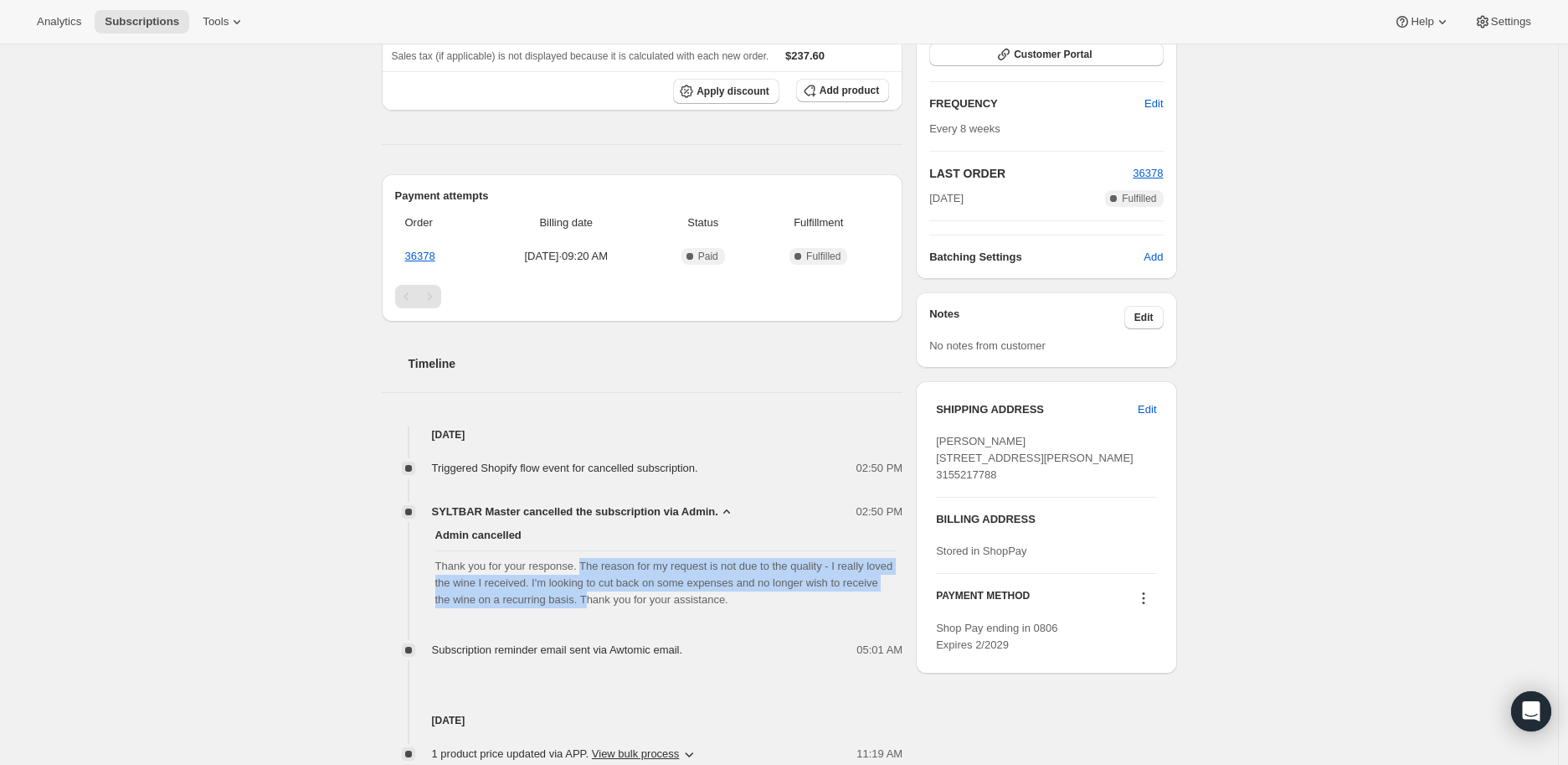
drag, startPoint x: 581, startPoint y: 564, endPoint x: 570, endPoint y: 599, distance: 36.7
click at [570, 599] on span "Thank you for your response. The reason for my request is not due to the qualit…" at bounding box center [666, 583] width 462 height 50
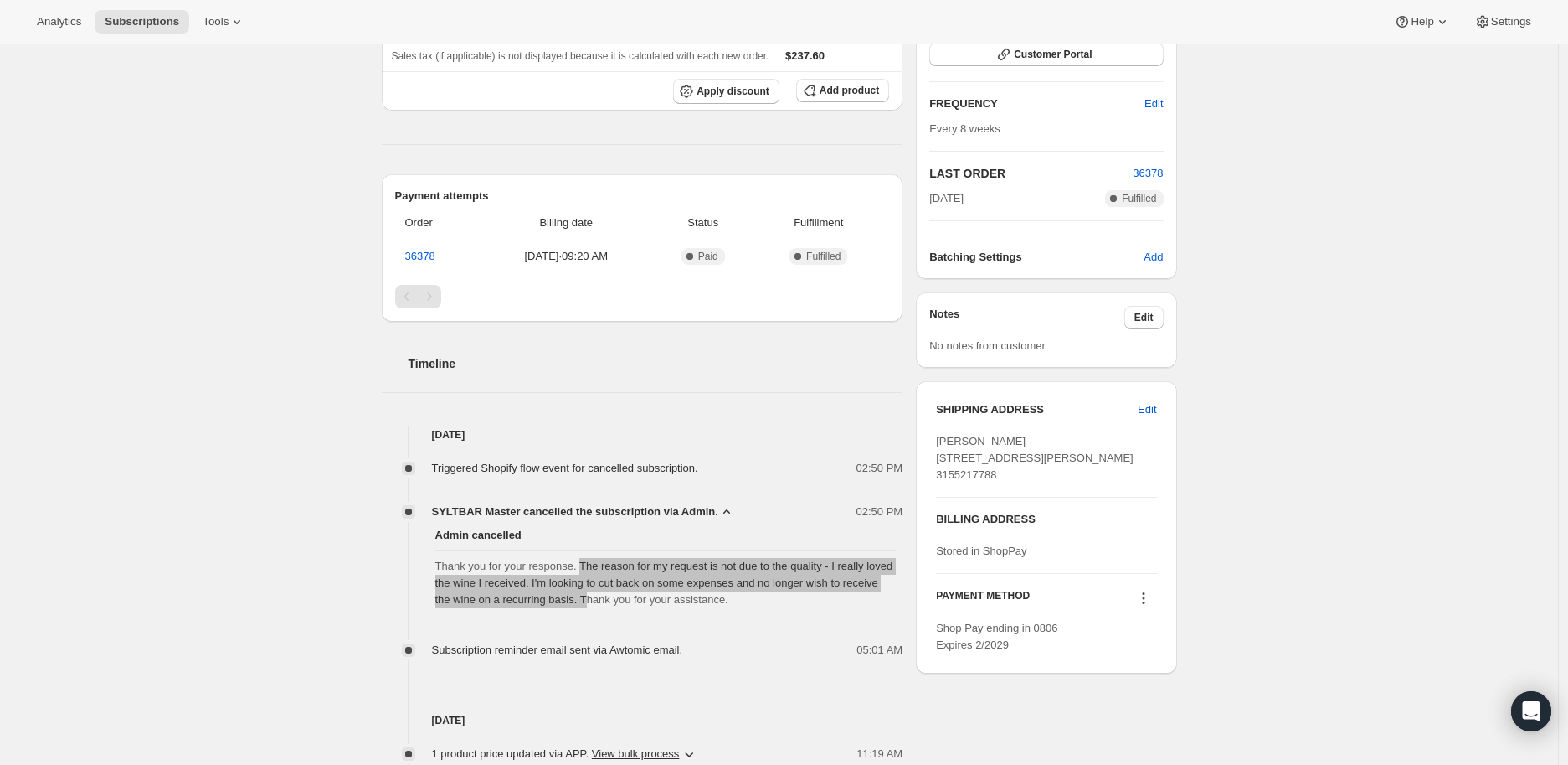
scroll to position [0, 0]
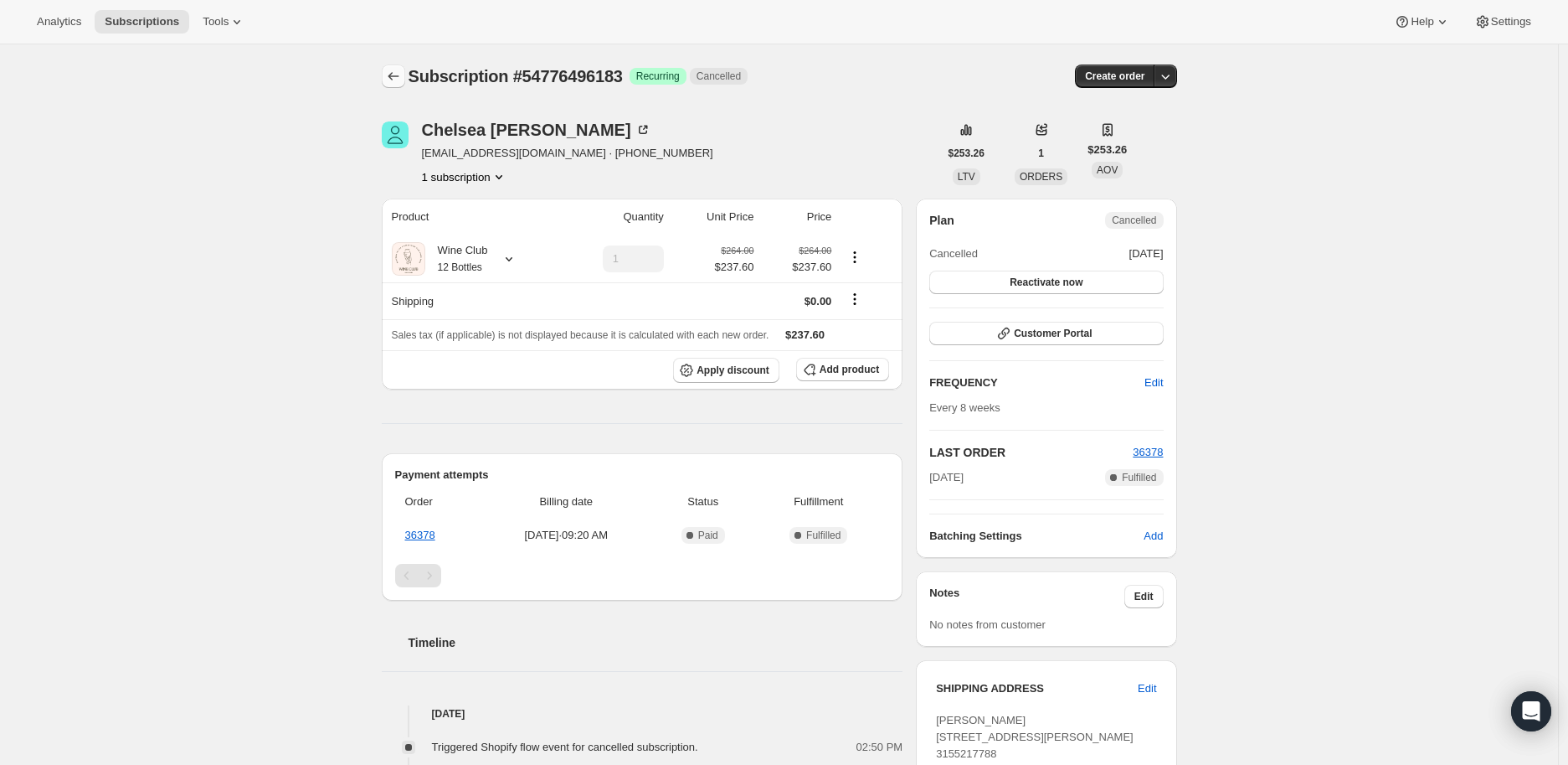
click at [390, 76] on icon "Subscriptions" at bounding box center [393, 76] width 17 height 17
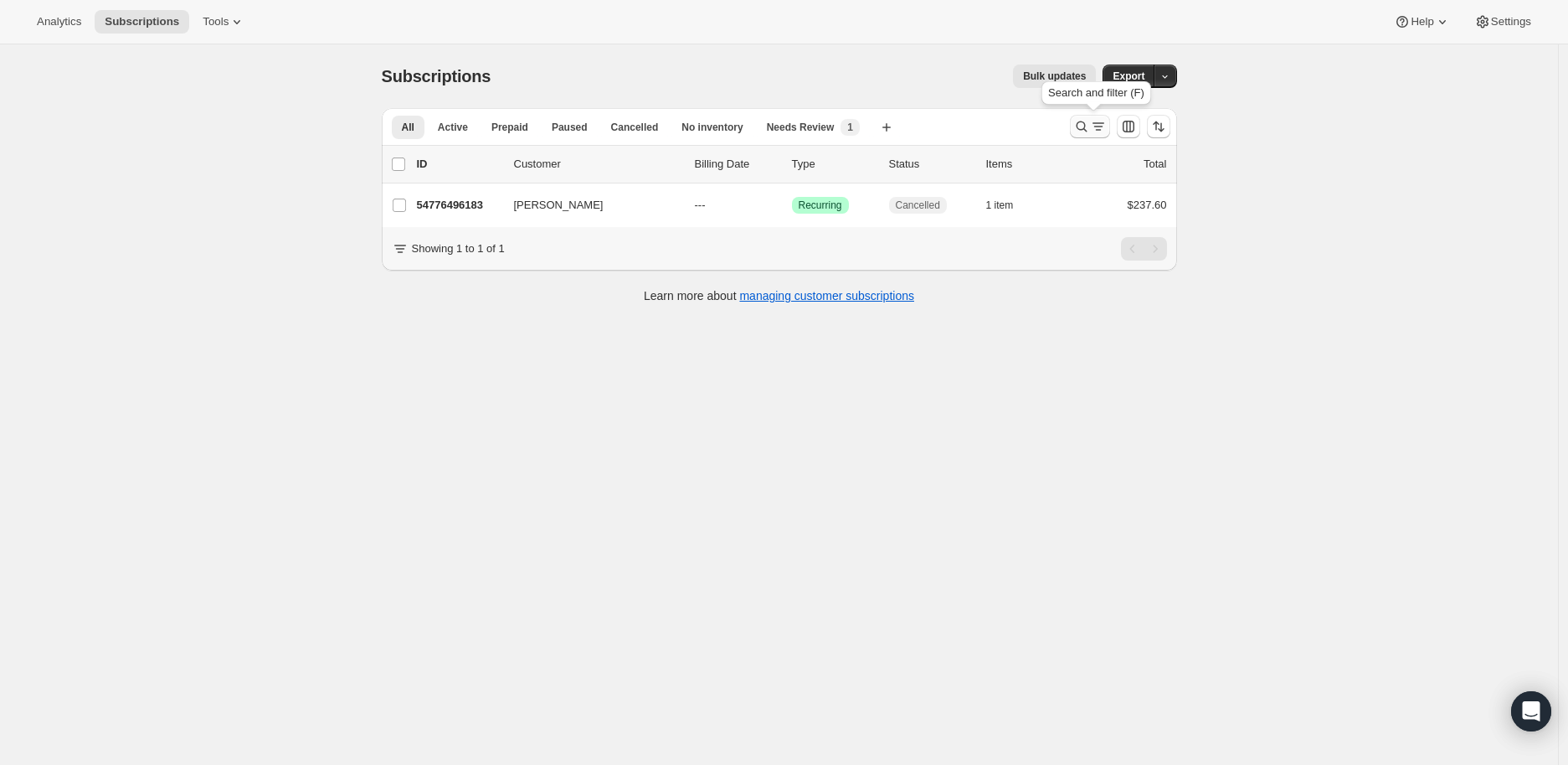
click at [1085, 124] on icon "Search and filter results" at bounding box center [1081, 126] width 17 height 17
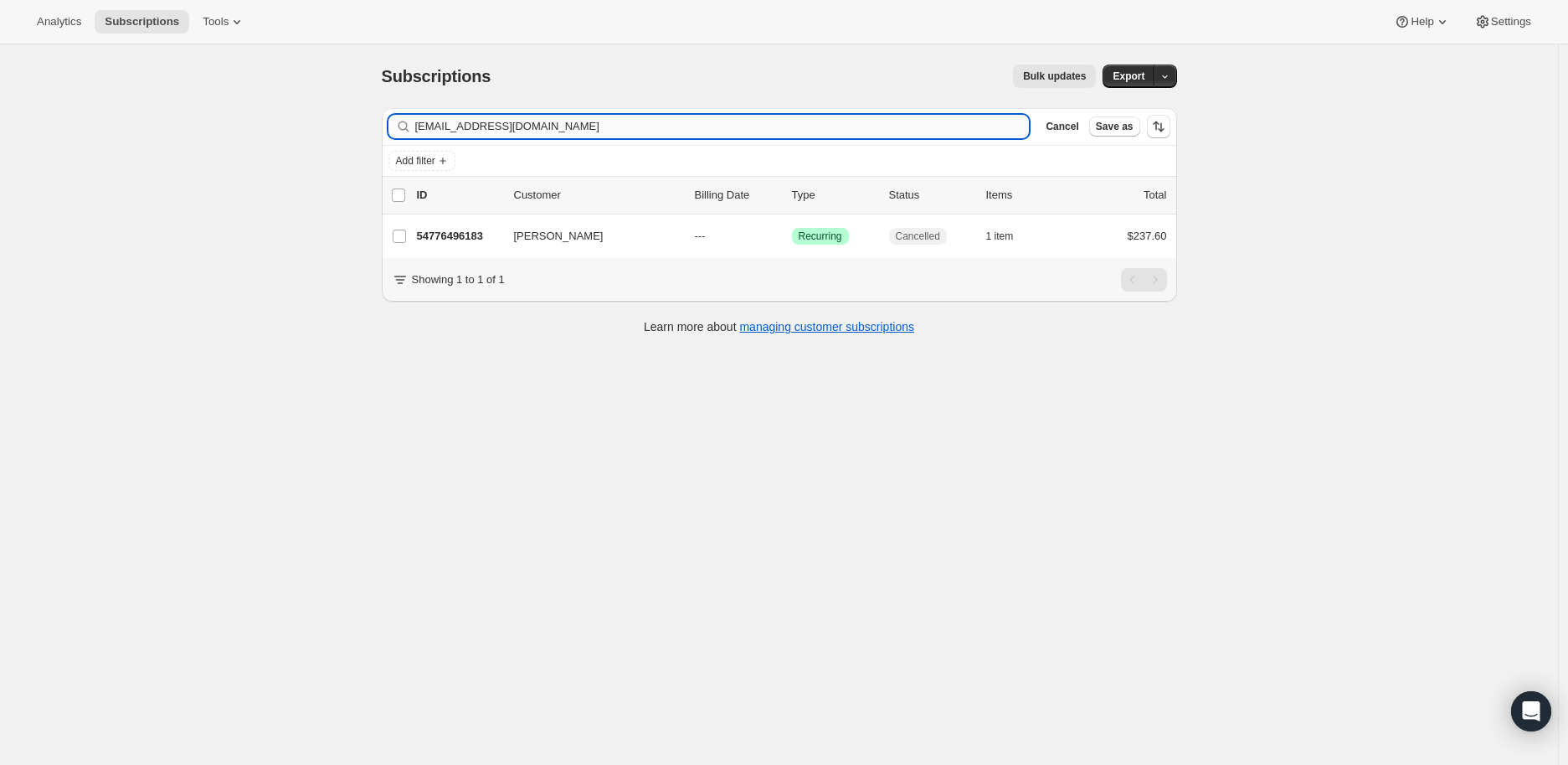
drag, startPoint x: 536, startPoint y: 122, endPoint x: 420, endPoint y: 131, distance: 116.3
click at [420, 131] on input "[EMAIL_ADDRESS][DOMAIN_NAME]" at bounding box center [721, 126] width 614 height 24
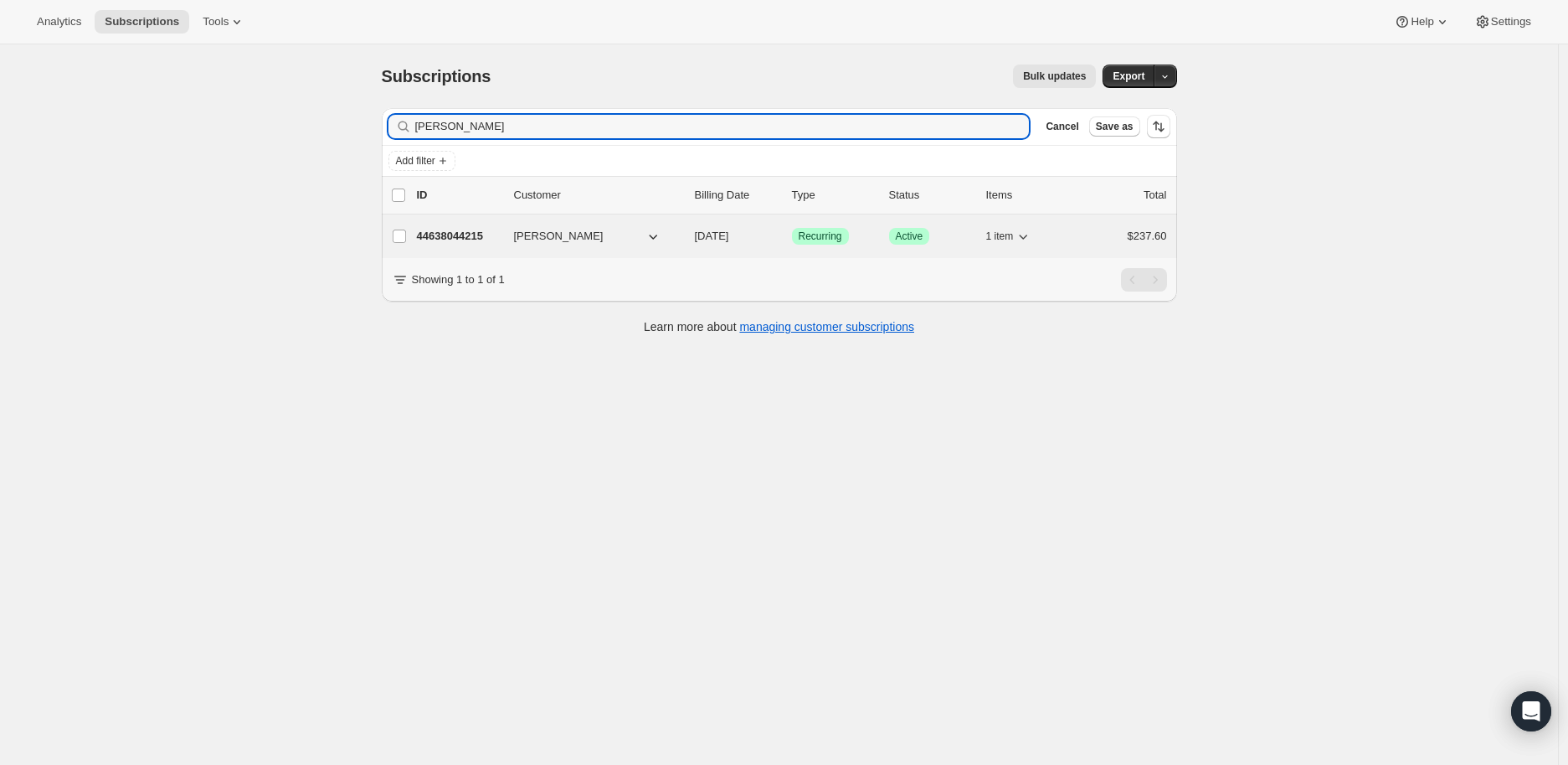
type input "[PERSON_NAME]"
click at [463, 240] on p "44638044215" at bounding box center [458, 235] width 84 height 17
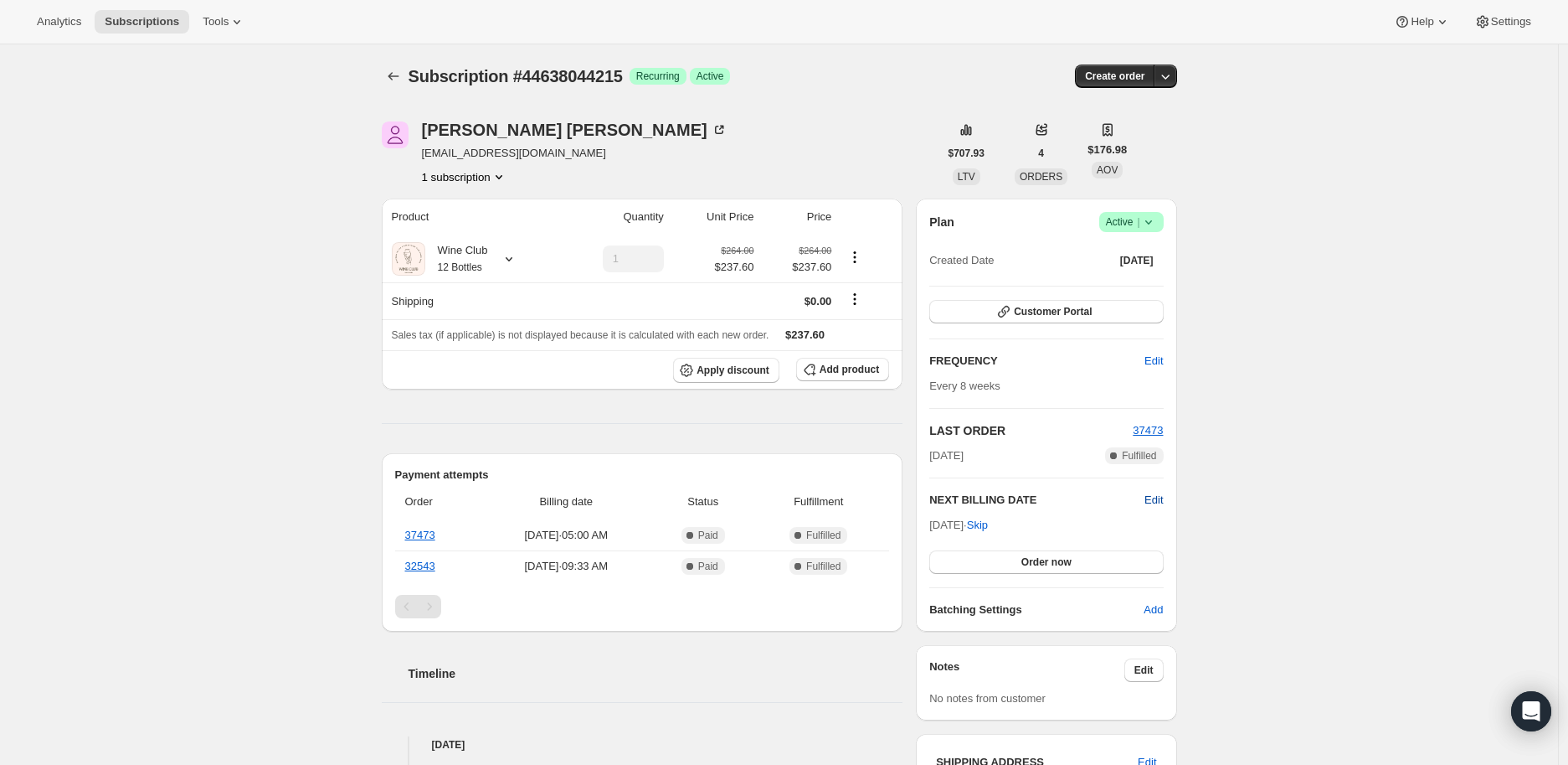
click at [1155, 494] on span "Edit" at bounding box center [1153, 500] width 18 height 17
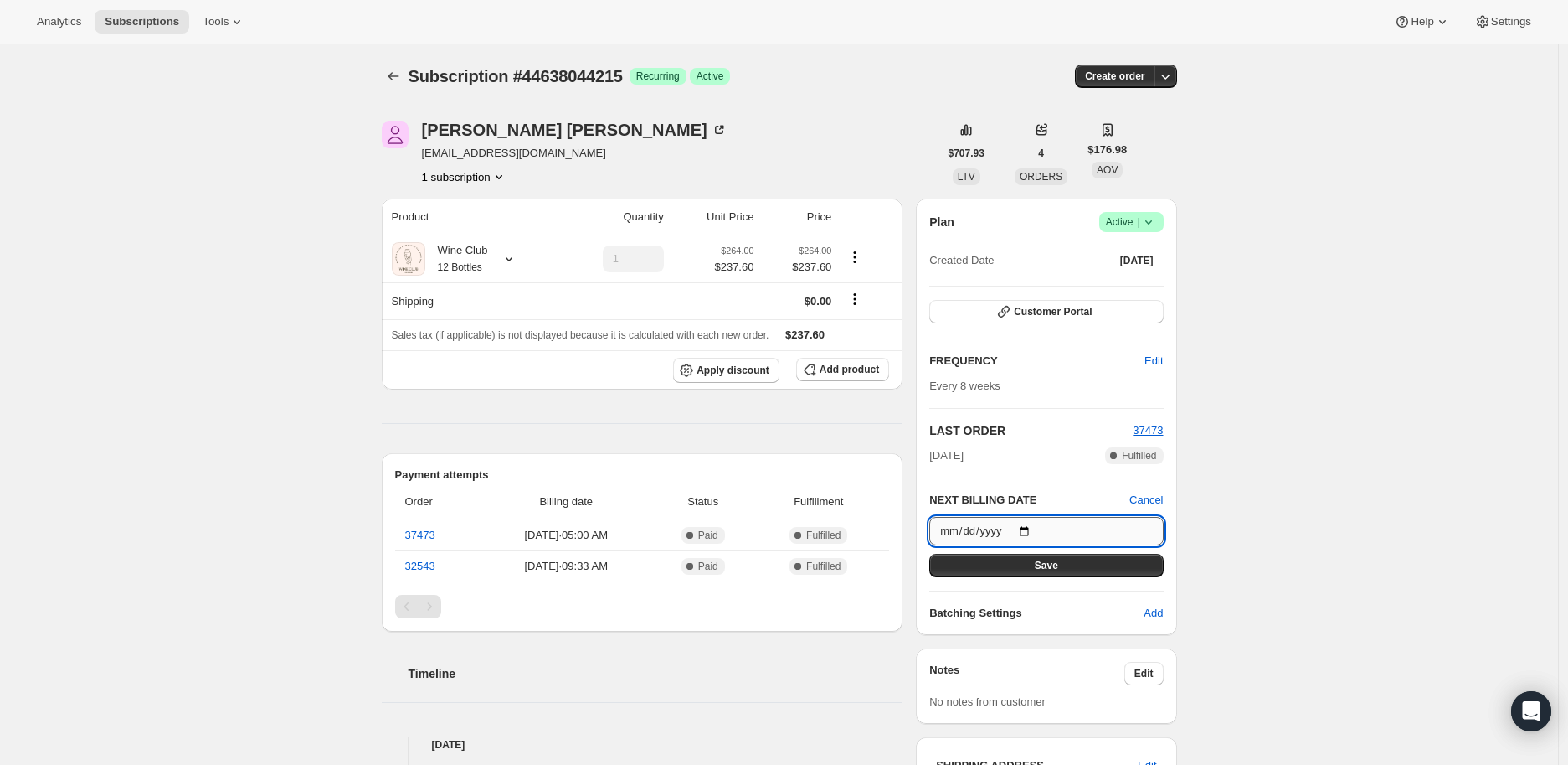
click at [1030, 529] on input "[DATE]" at bounding box center [1046, 531] width 233 height 28
type input "[DATE]"
click at [1036, 564] on button "Save" at bounding box center [1046, 565] width 233 height 24
